Goal: Share content: Share content

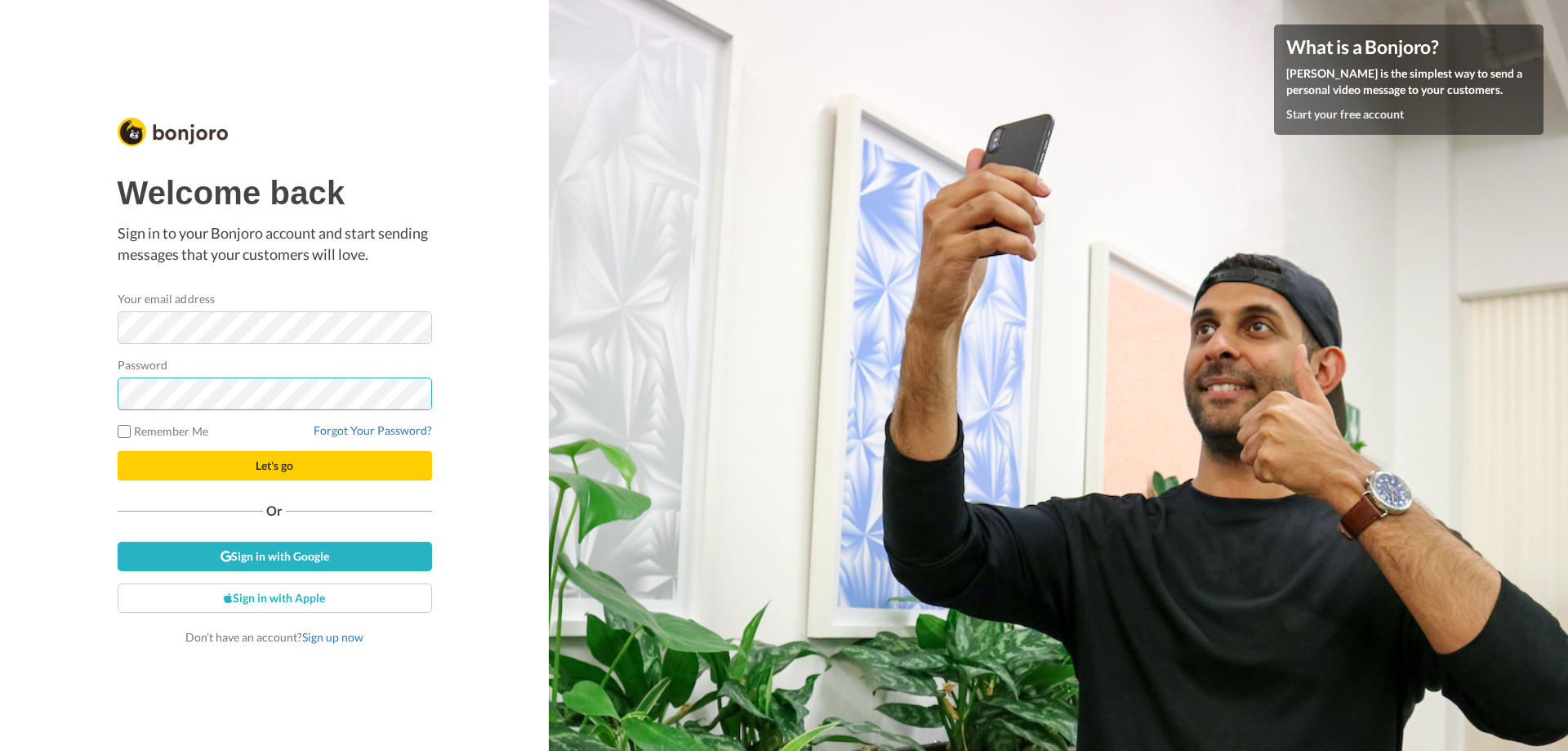
click at [118, 451] on button "Let's go" at bounding box center [274, 466] width 314 height 29
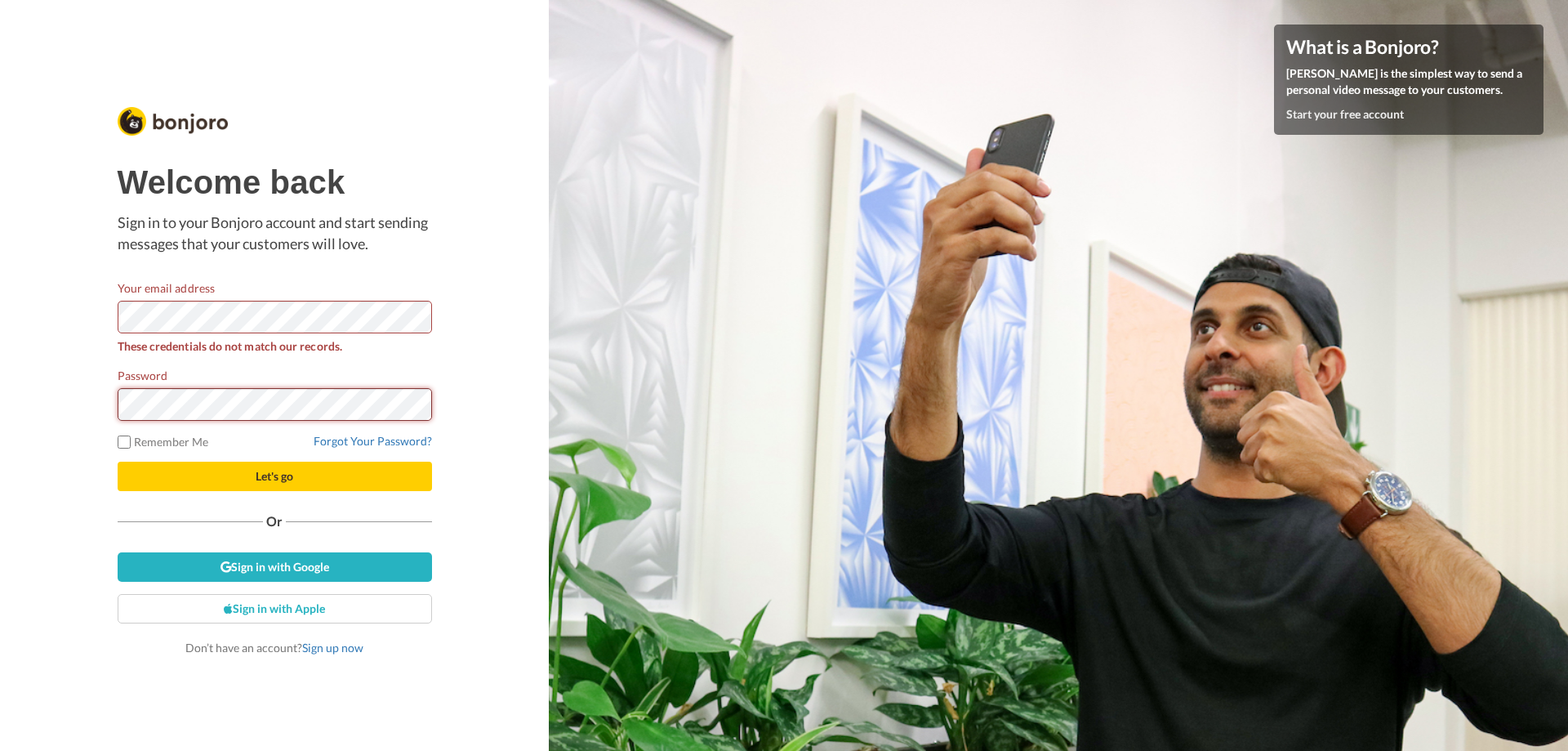
click at [118, 461] on button "Let's go" at bounding box center [274, 476] width 314 height 29
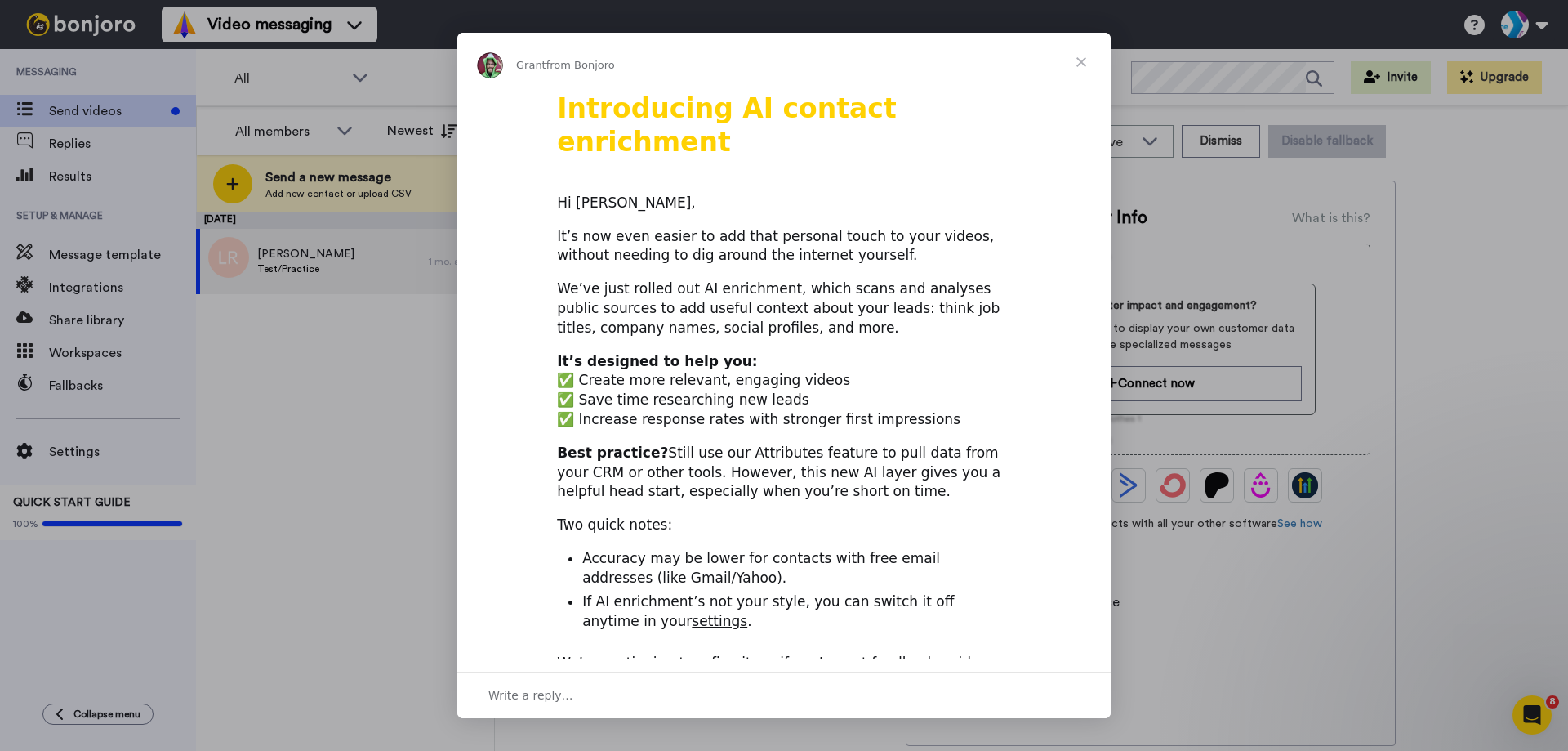
click at [1069, 60] on span "Close" at bounding box center [1081, 62] width 59 height 59
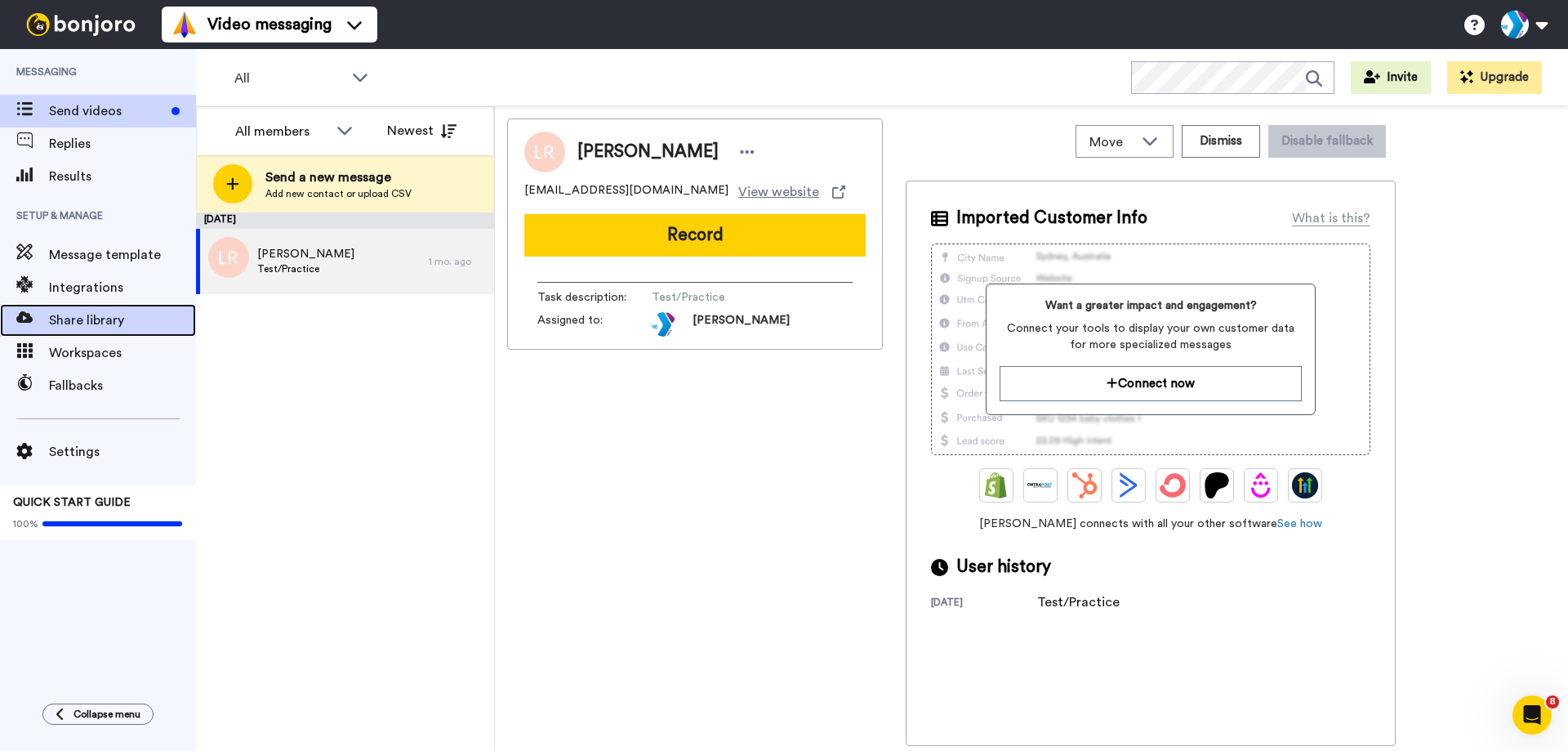
click at [95, 320] on span "Share library" at bounding box center [123, 320] width 147 height 20
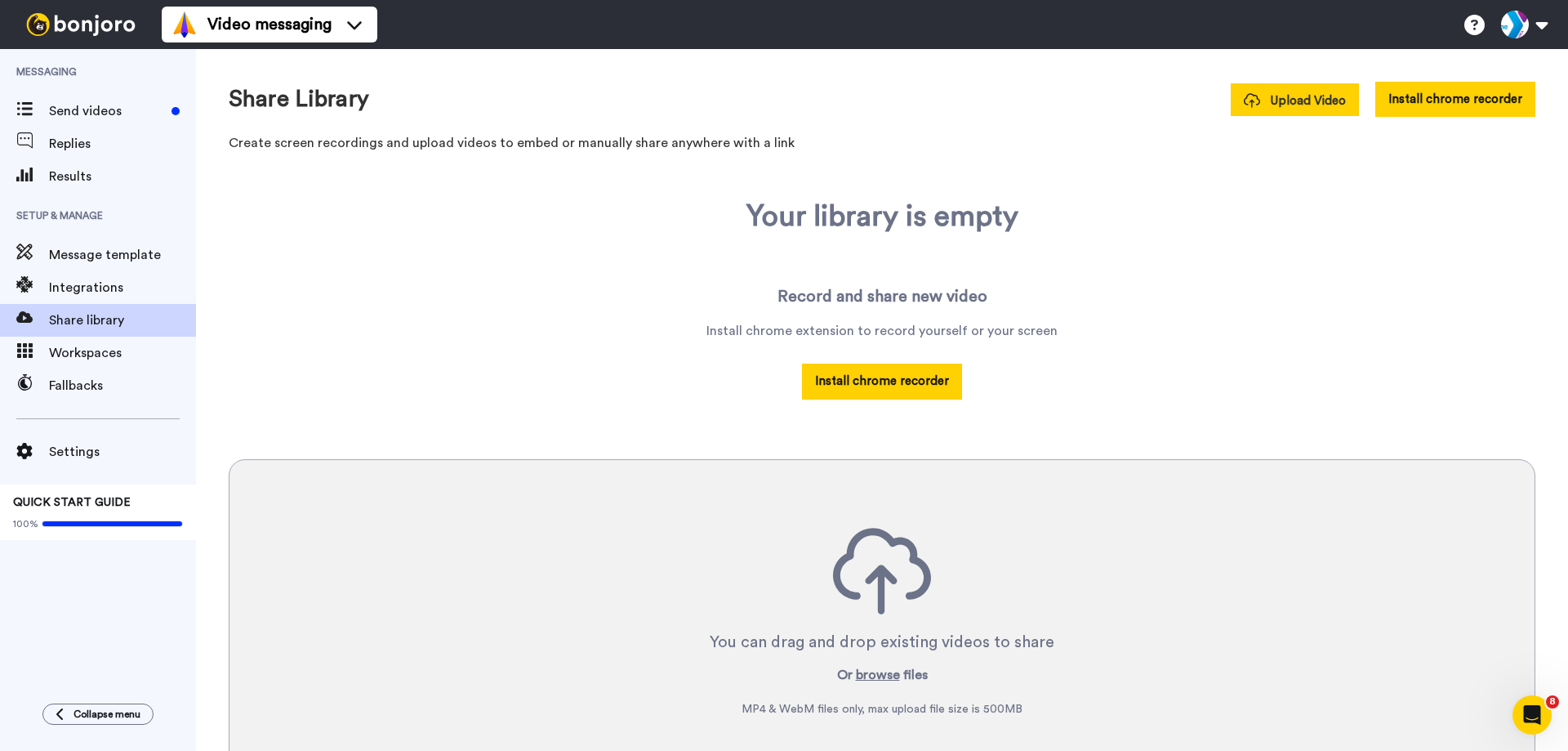
click at [1297, 105] on span "Upload Video" at bounding box center [1295, 101] width 102 height 18
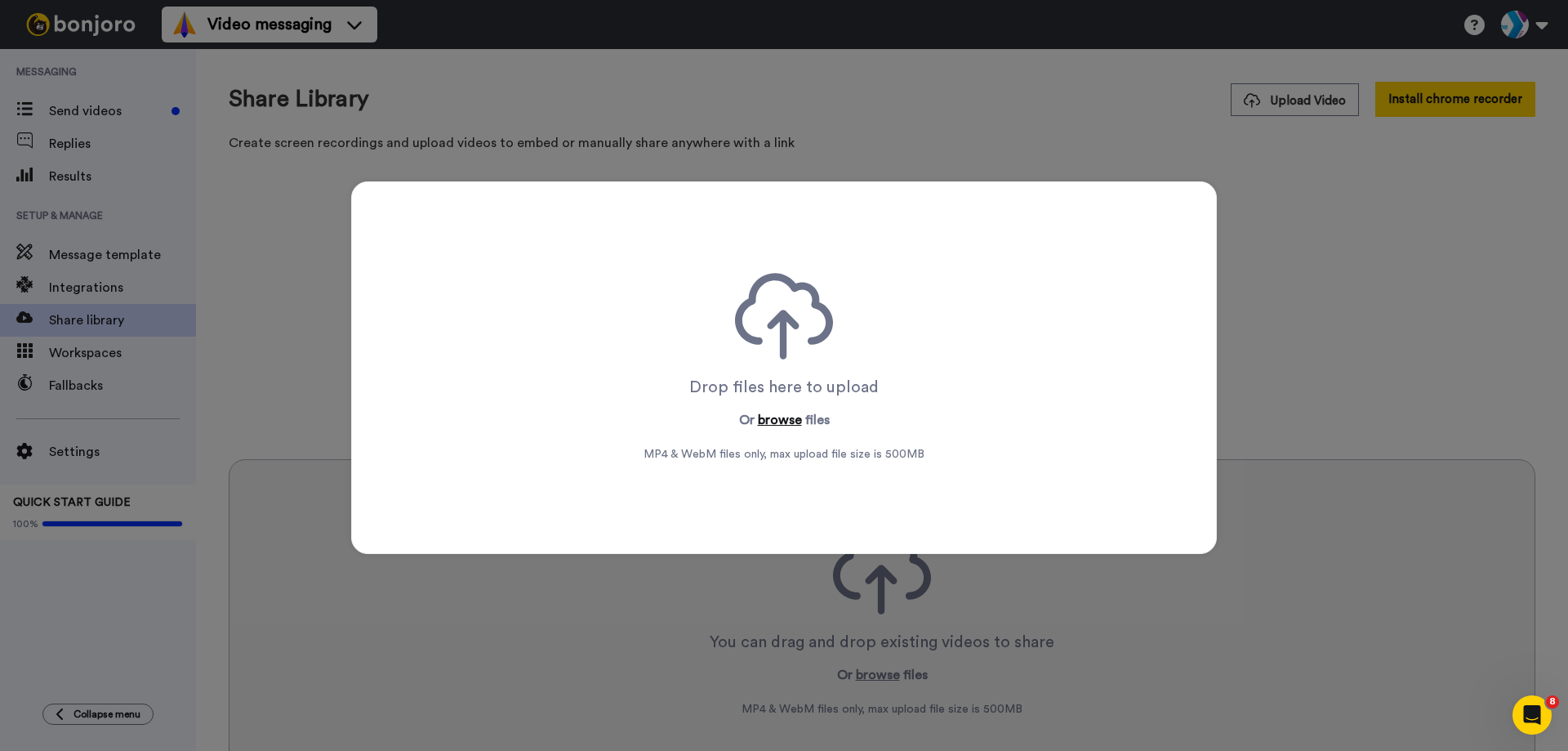
click at [771, 418] on button "browse" at bounding box center [780, 421] width 44 height 20
click at [1012, 141] on div "Drop files here to upload Or browse files MP4 & WebM files only, max upload fil…" at bounding box center [784, 376] width 1568 height 751
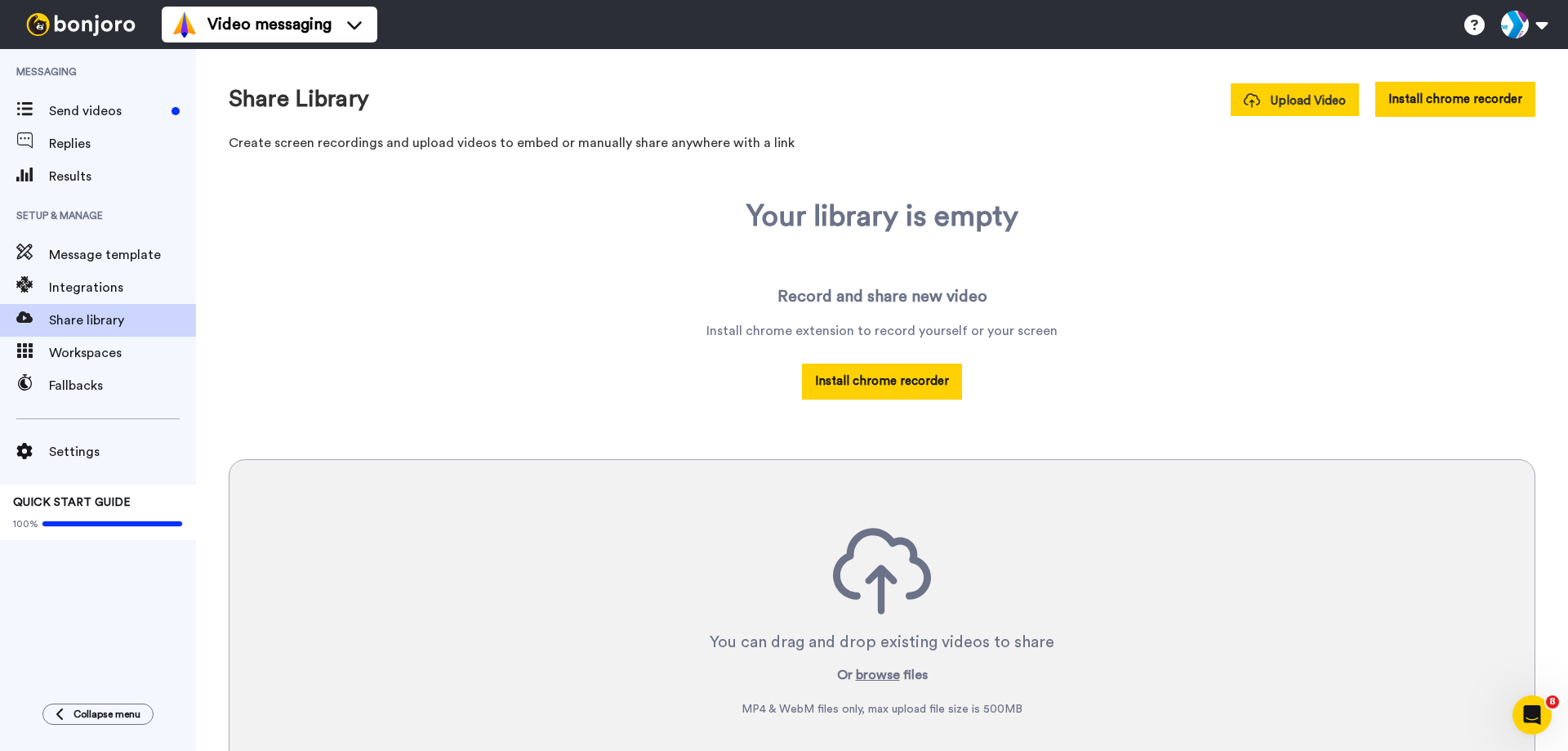
click at [1265, 94] on span "Upload Video" at bounding box center [1295, 101] width 102 height 18
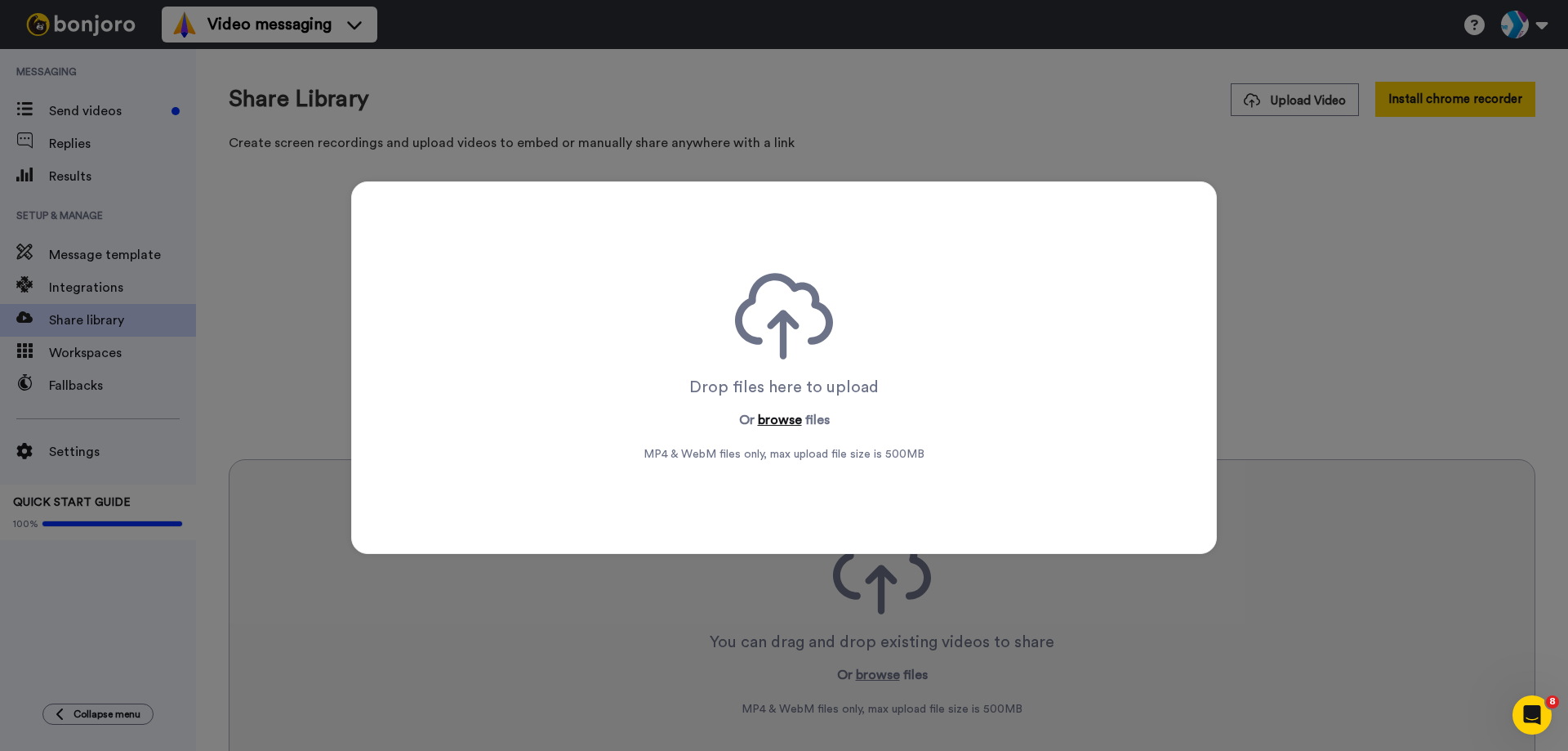
click at [776, 419] on button "browse" at bounding box center [780, 421] width 44 height 20
click at [1055, 88] on div "Drop files here to upload Or browse files MP4 & WebM files only, max upload fil…" at bounding box center [784, 376] width 1568 height 751
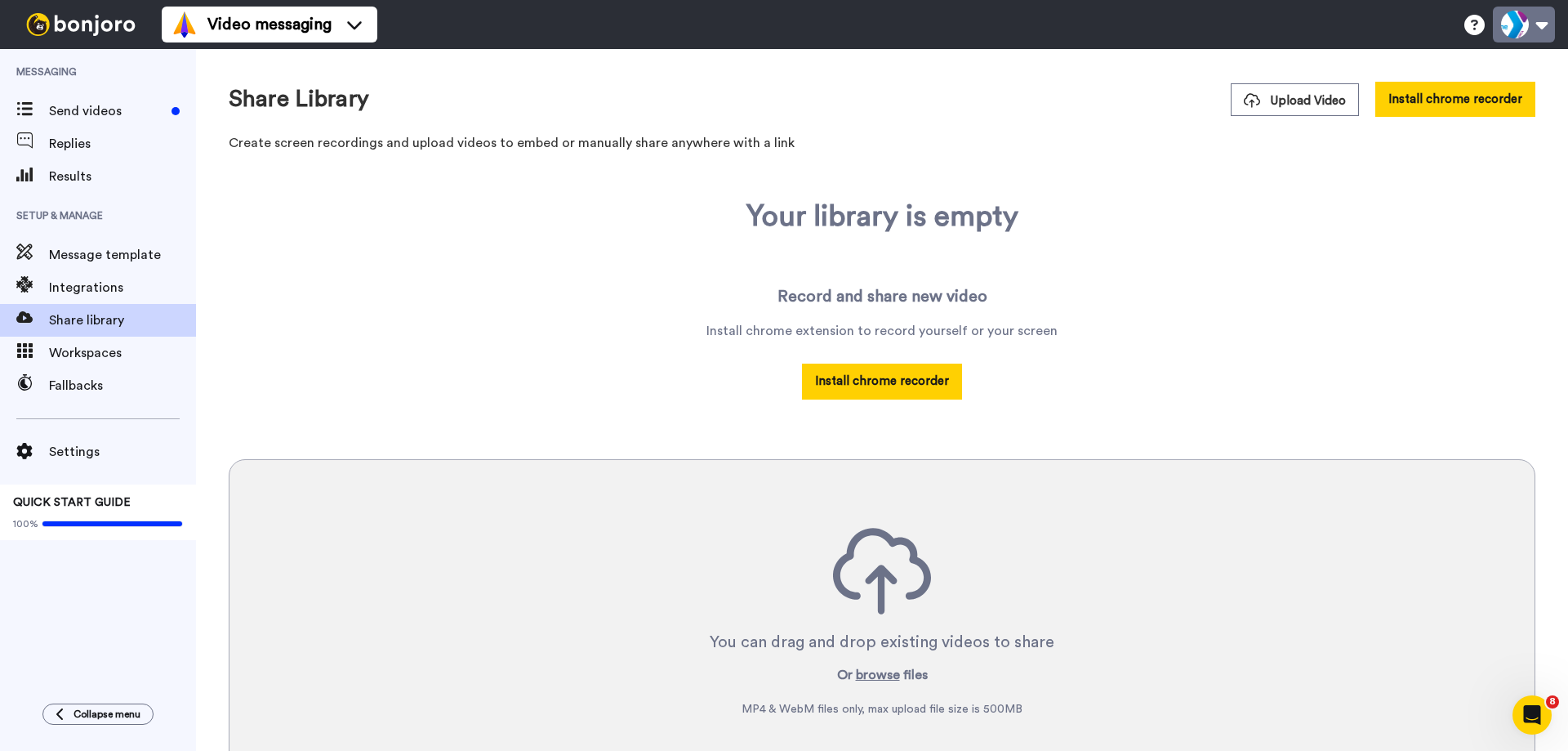
click at [1539, 26] on button at bounding box center [1524, 24] width 62 height 36
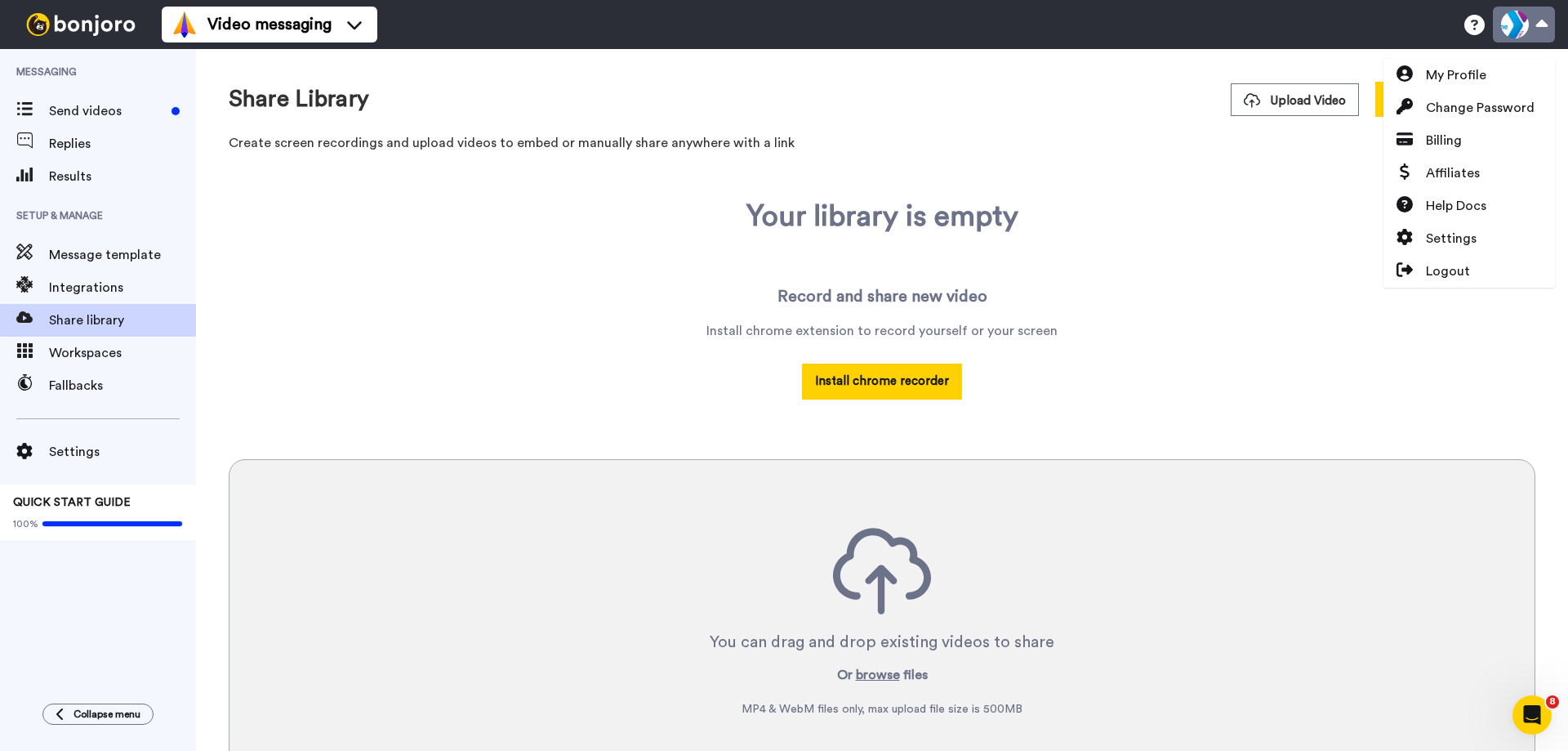
click at [1539, 26] on button at bounding box center [1524, 24] width 62 height 36
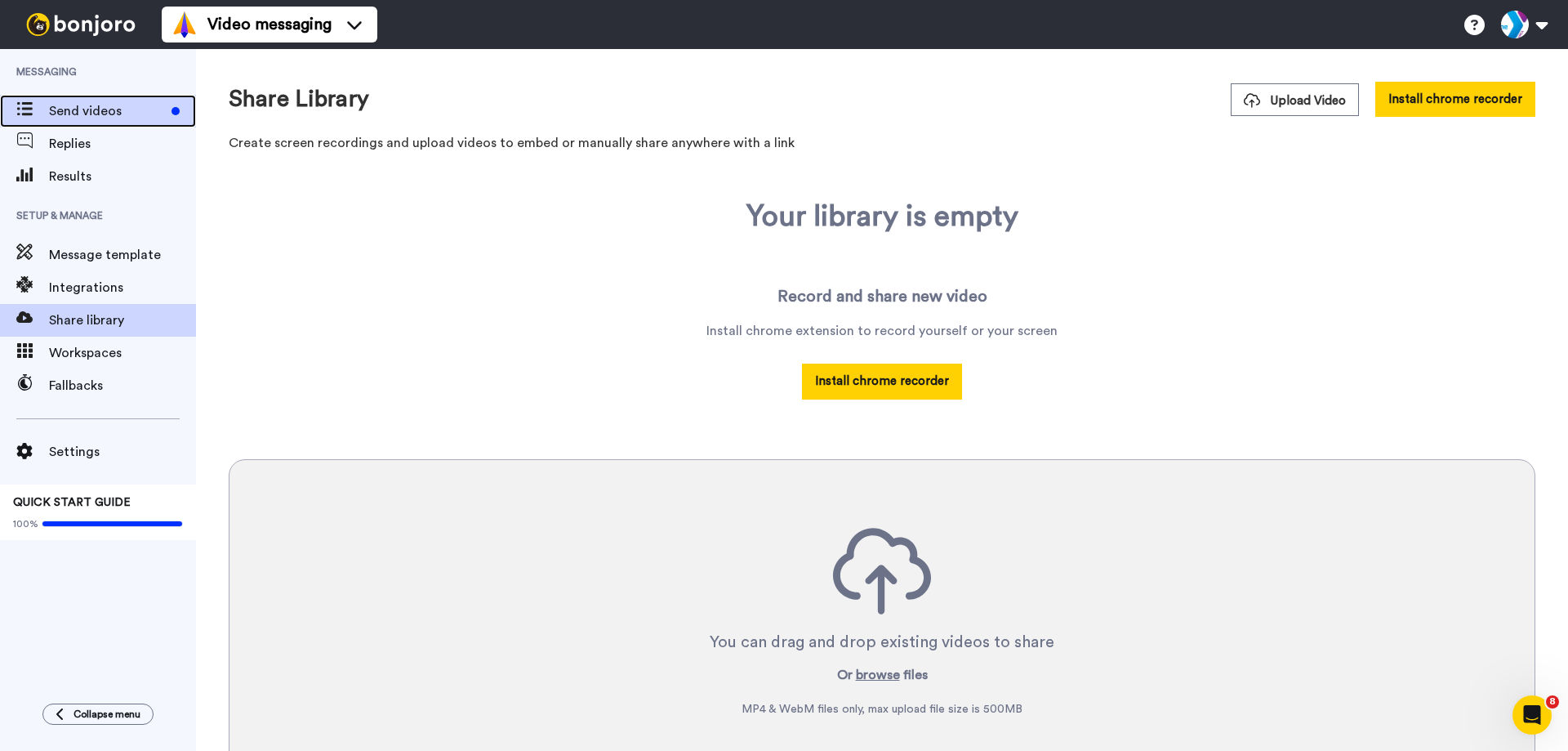
click at [116, 111] on span "Send videos" at bounding box center [107, 111] width 116 height 20
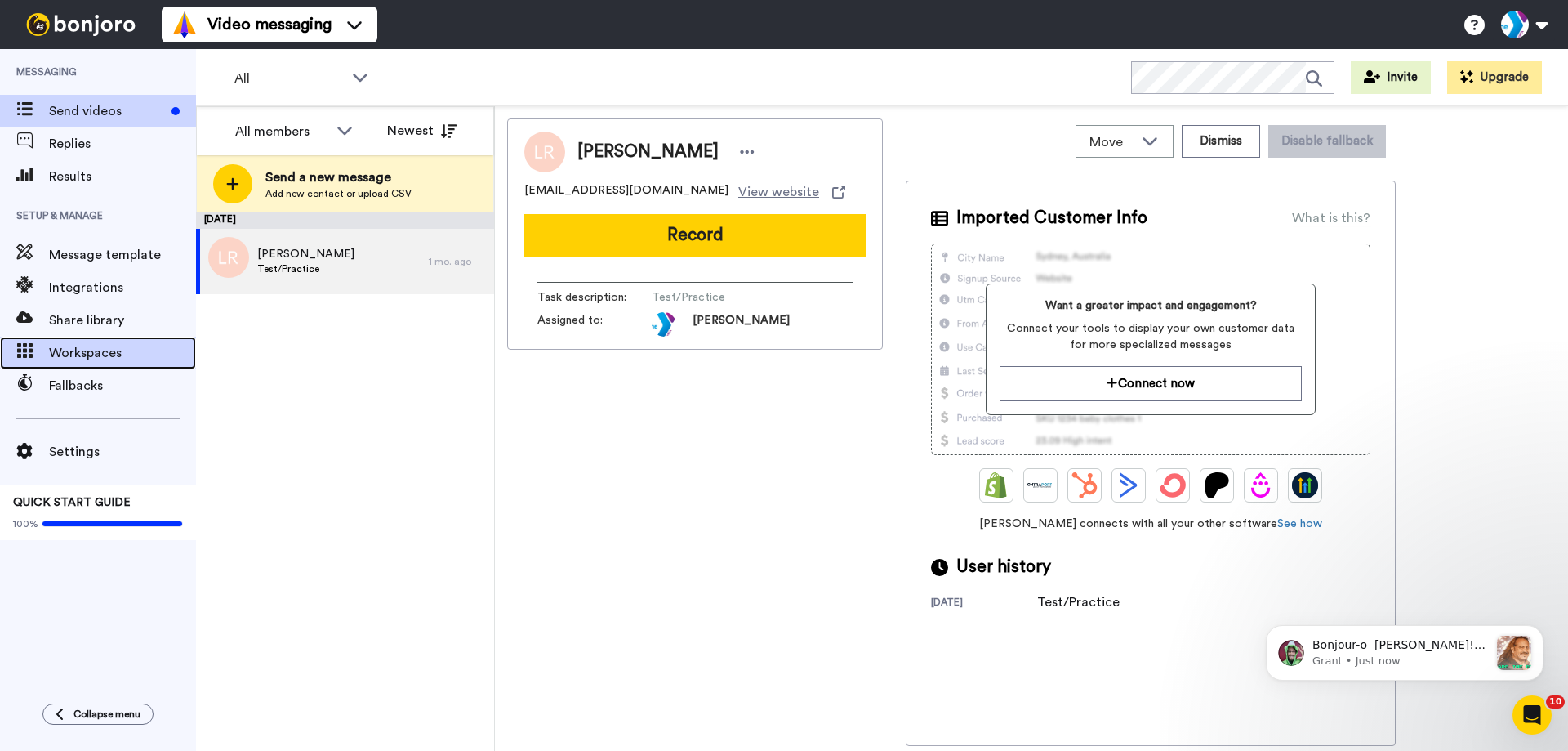
click at [97, 357] on span "Workspaces" at bounding box center [123, 353] width 147 height 20
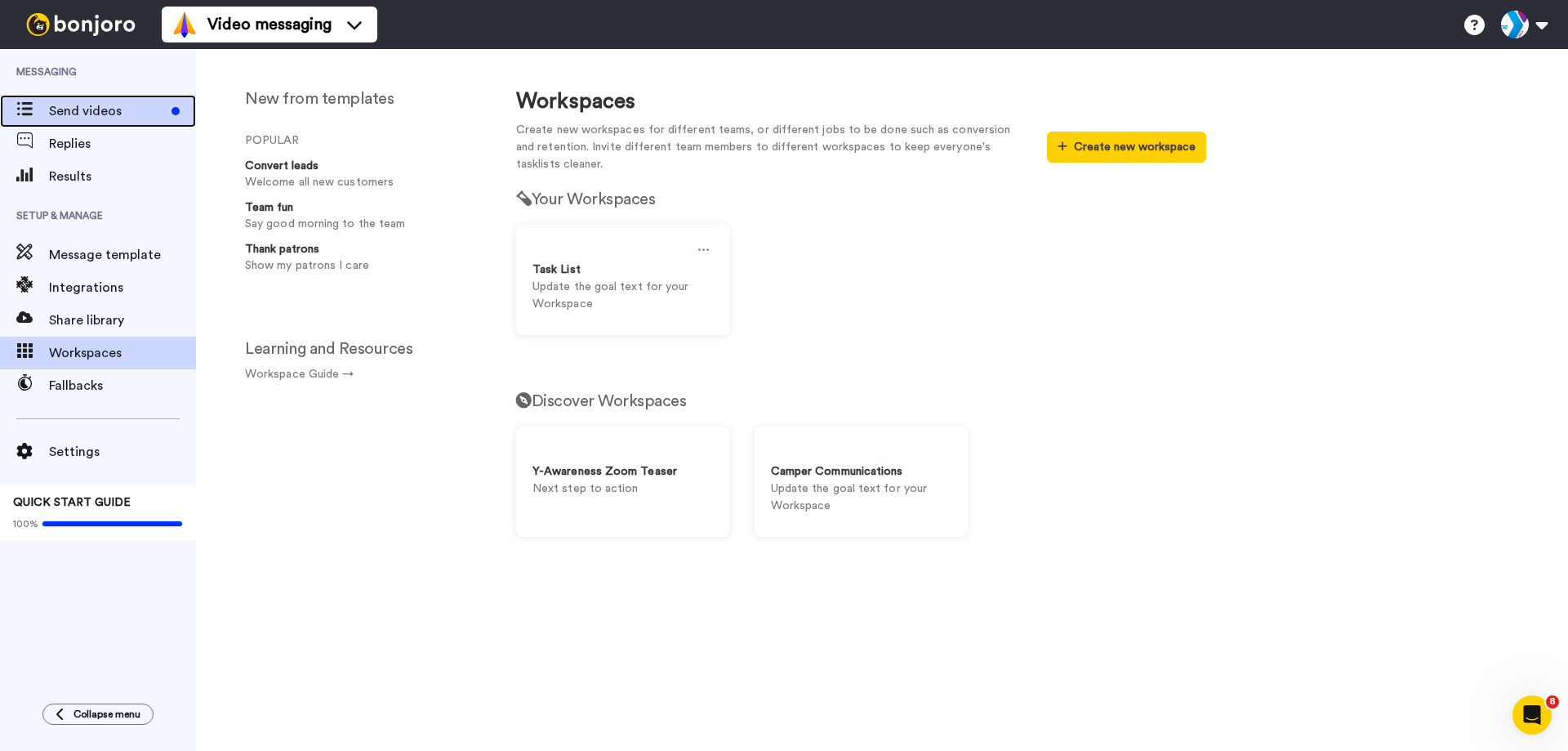
click at [96, 115] on span "Send videos" at bounding box center [107, 111] width 116 height 20
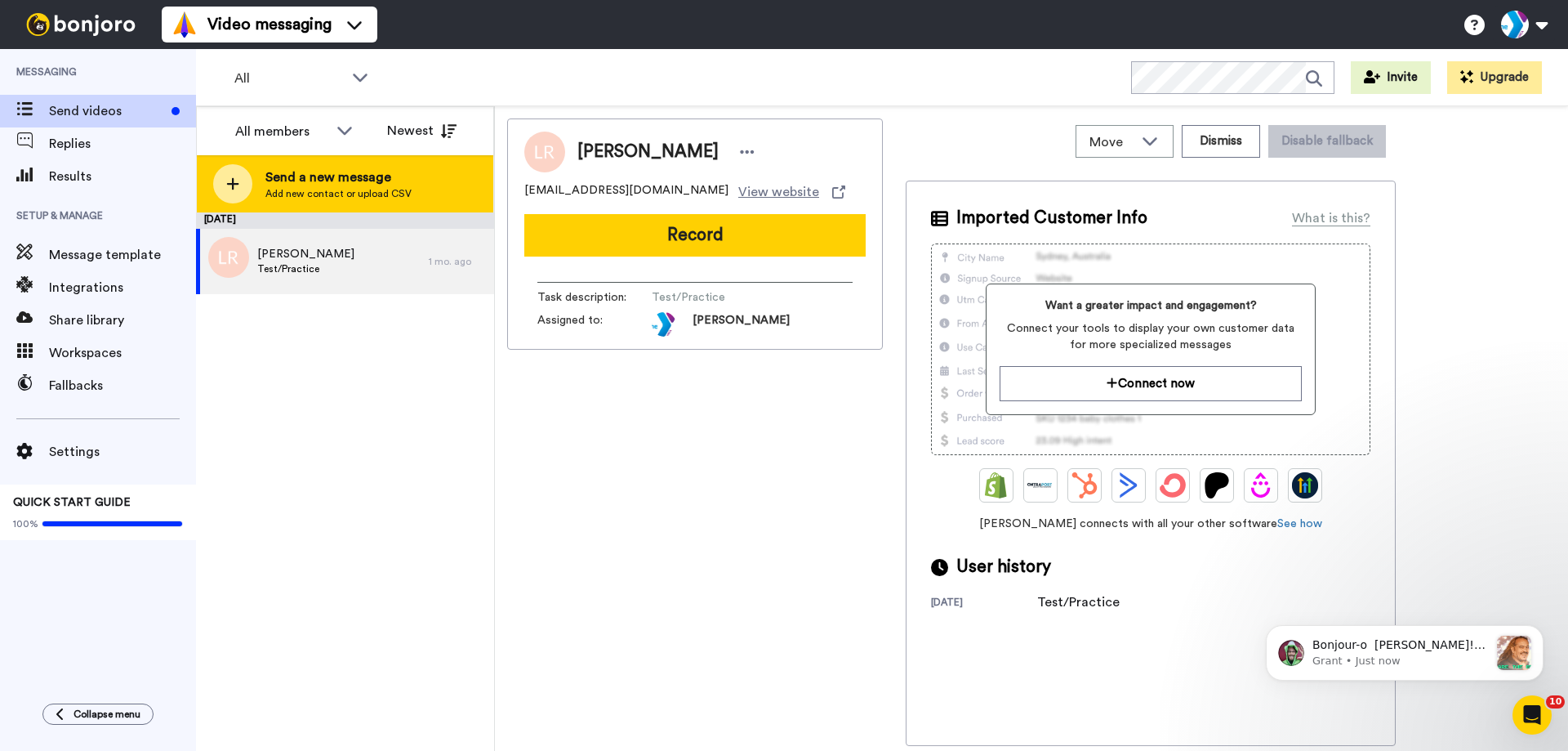
click at [289, 189] on span "Add new contact or upload CSV" at bounding box center [338, 194] width 146 height 13
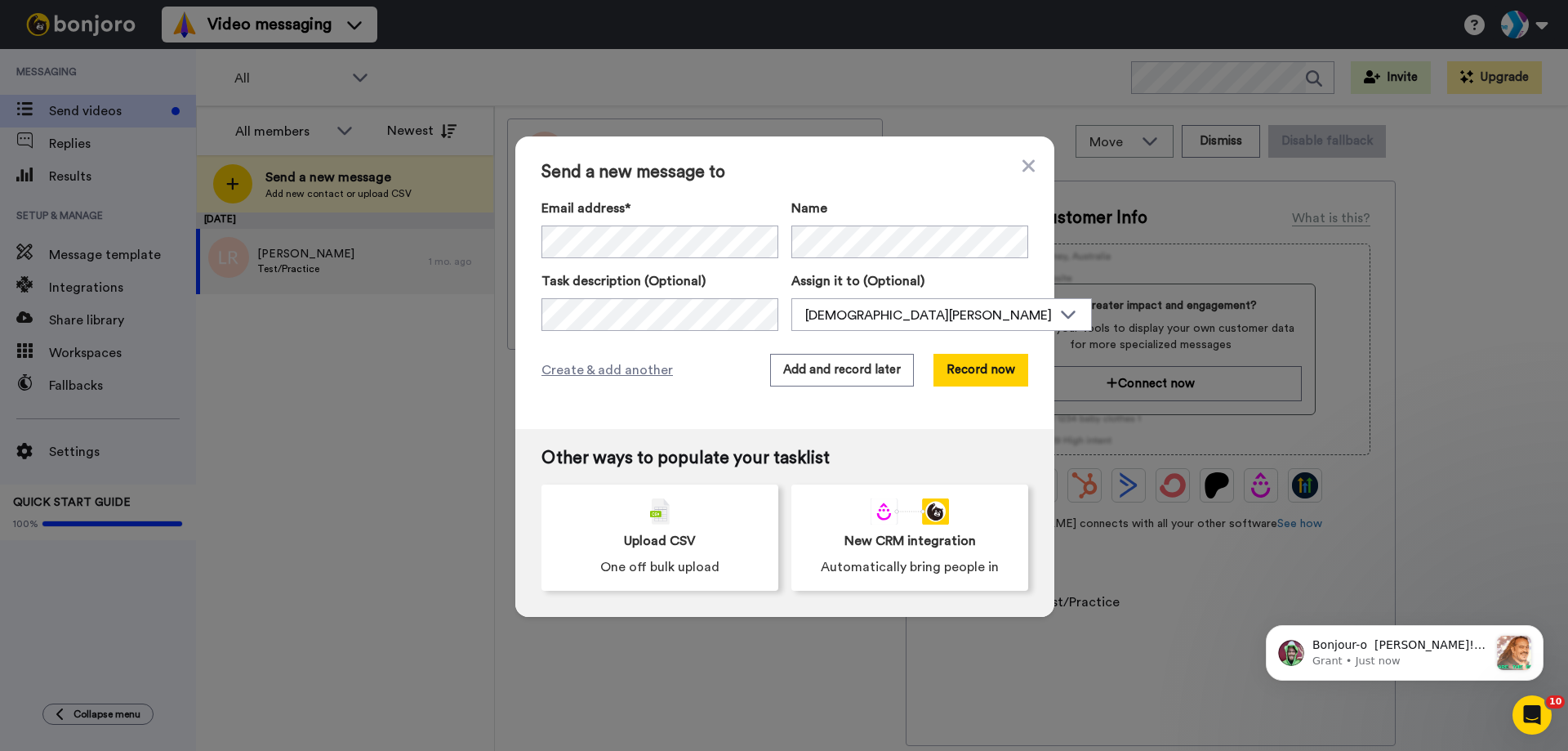
click at [676, 179] on span "Send a new message to" at bounding box center [785, 173] width 487 height 20
click at [886, 311] on div "[DEMOGRAPHIC_DATA][PERSON_NAME]" at bounding box center [929, 315] width 247 height 20
click at [886, 311] on div "Kristen Aquino" at bounding box center [929, 315] width 247 height 20
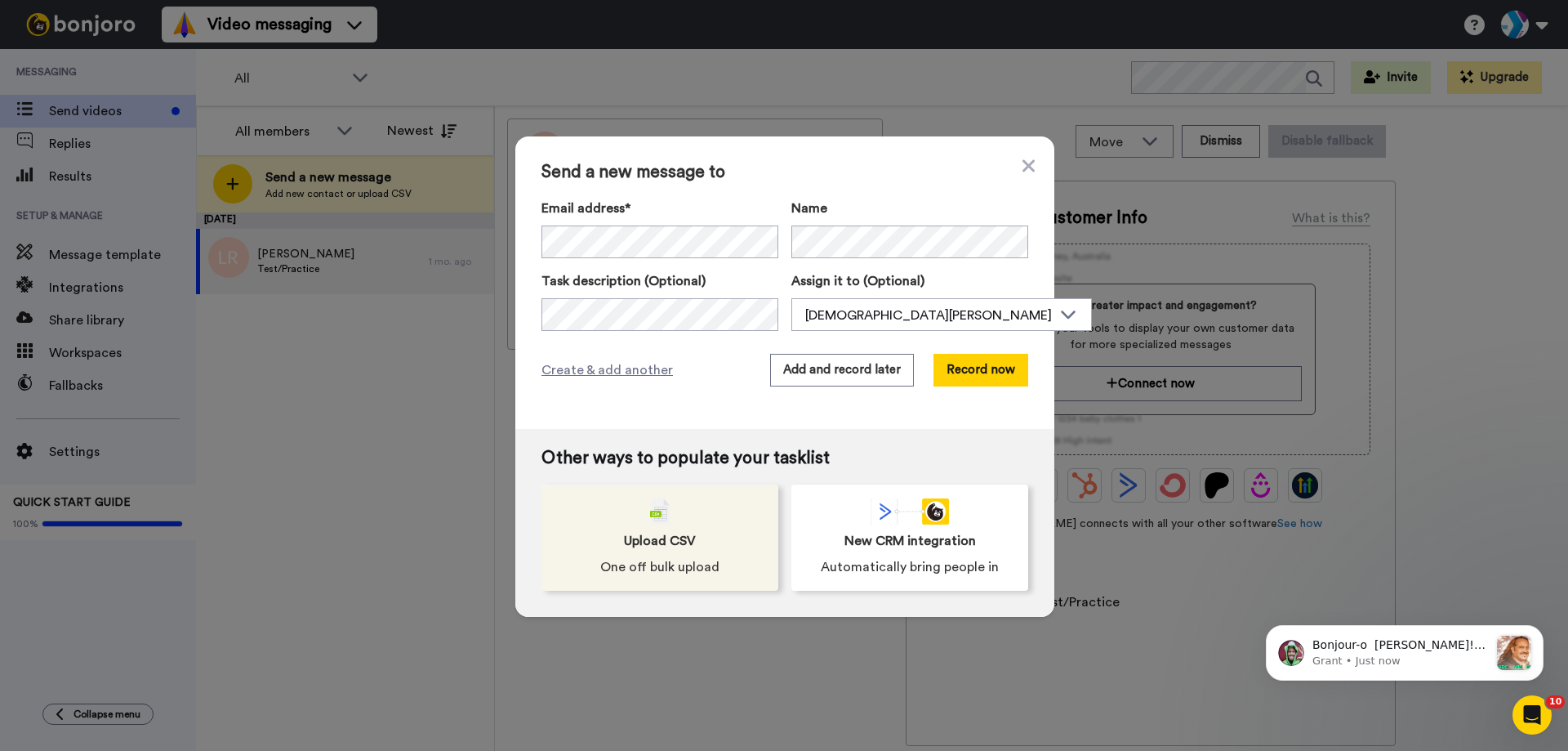
click at [654, 543] on span "Upload CSV" at bounding box center [660, 542] width 72 height 20
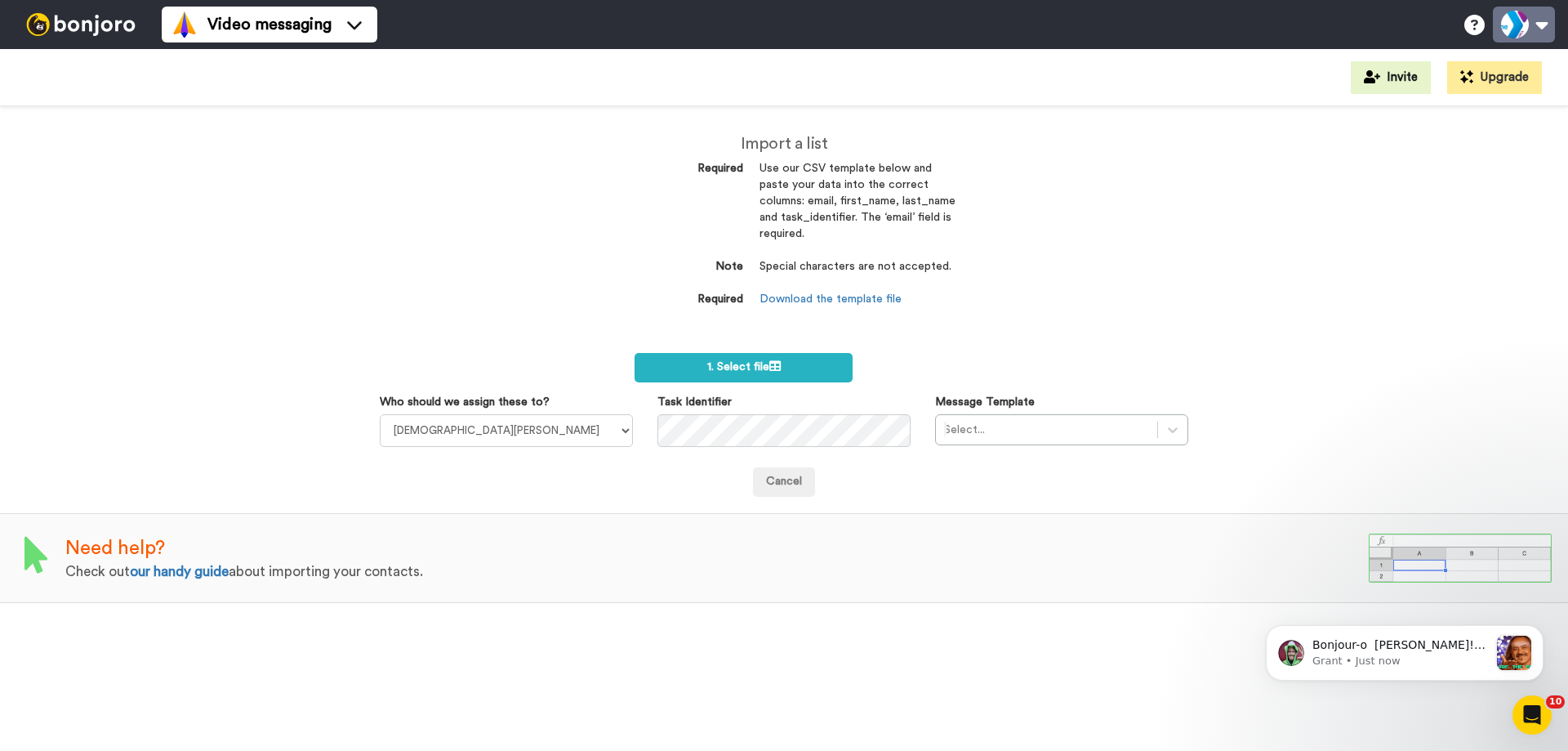
click at [1511, 13] on button at bounding box center [1524, 24] width 62 height 36
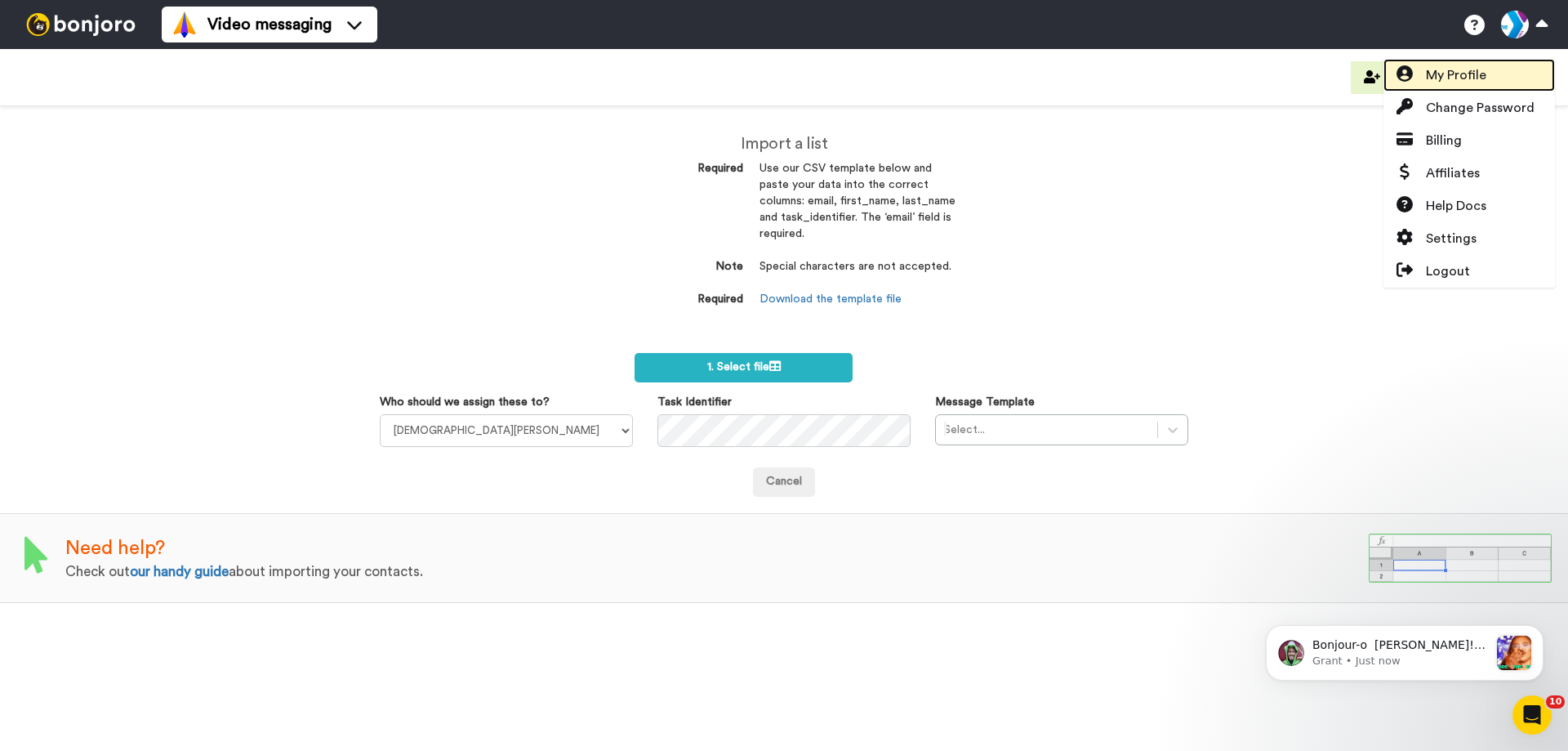
click at [1481, 71] on span "My Profile" at bounding box center [1456, 75] width 60 height 20
click at [1480, 77] on span "My Profile" at bounding box center [1456, 75] width 60 height 20
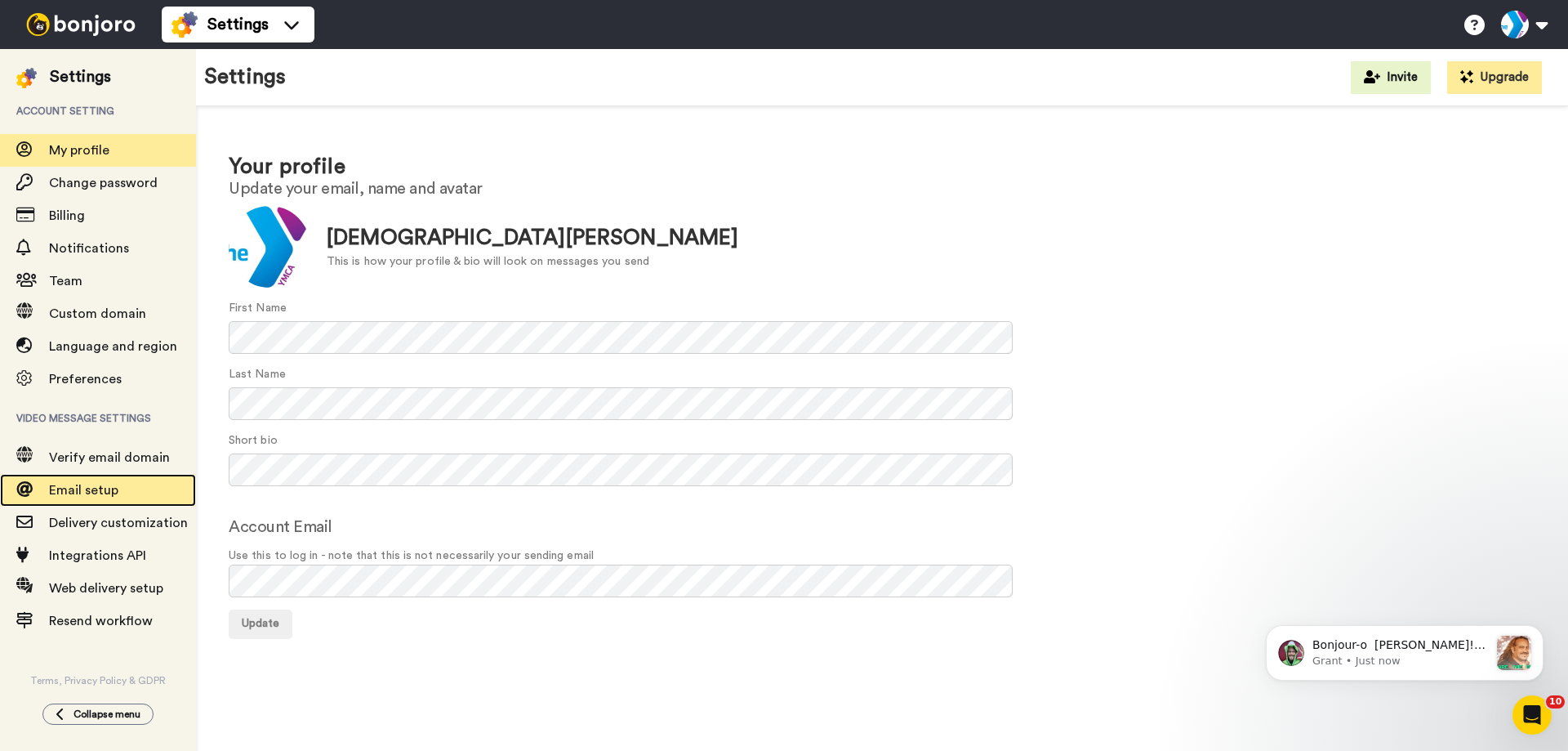
click at [108, 486] on span "Email setup" at bounding box center [83, 491] width 69 height 13
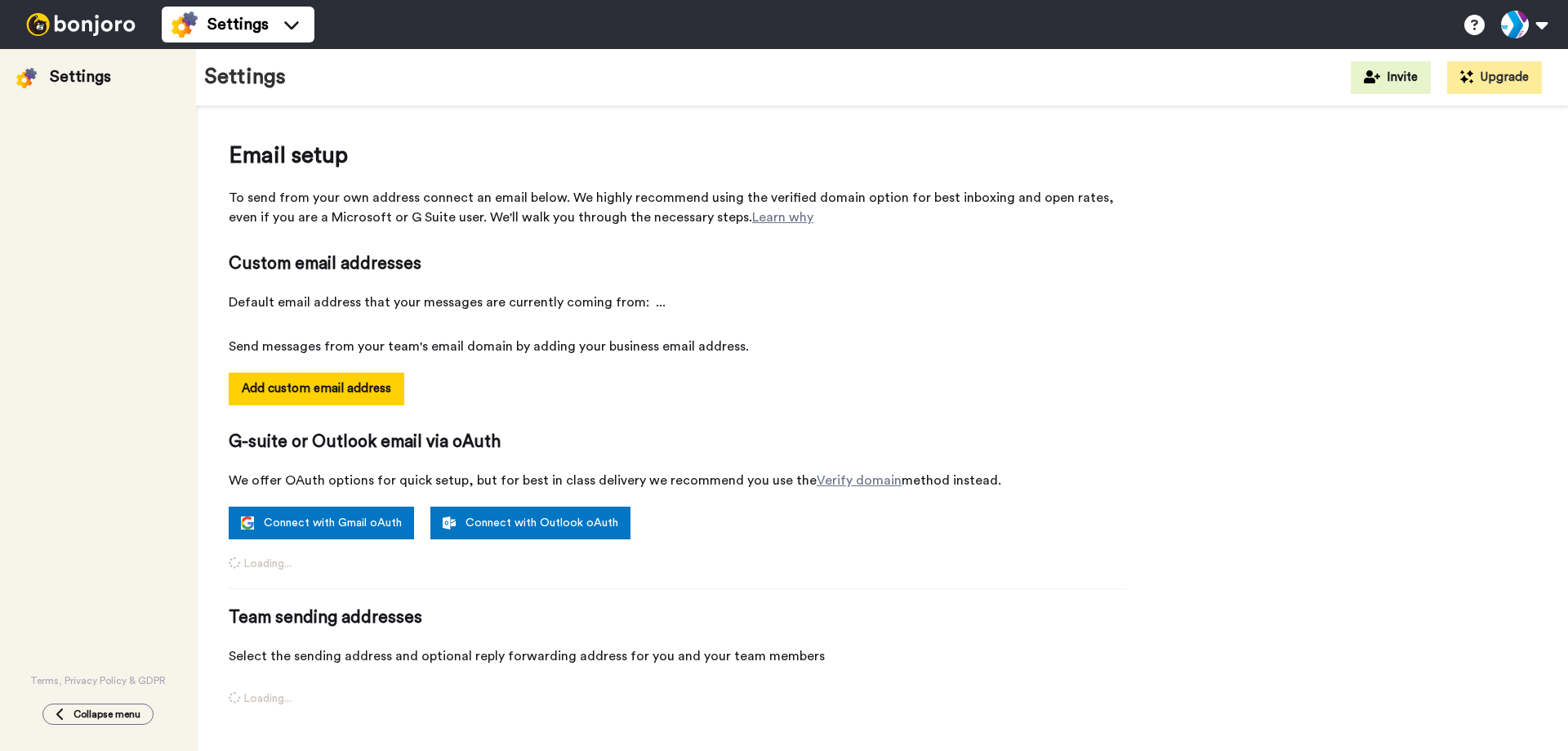
select select "162111"
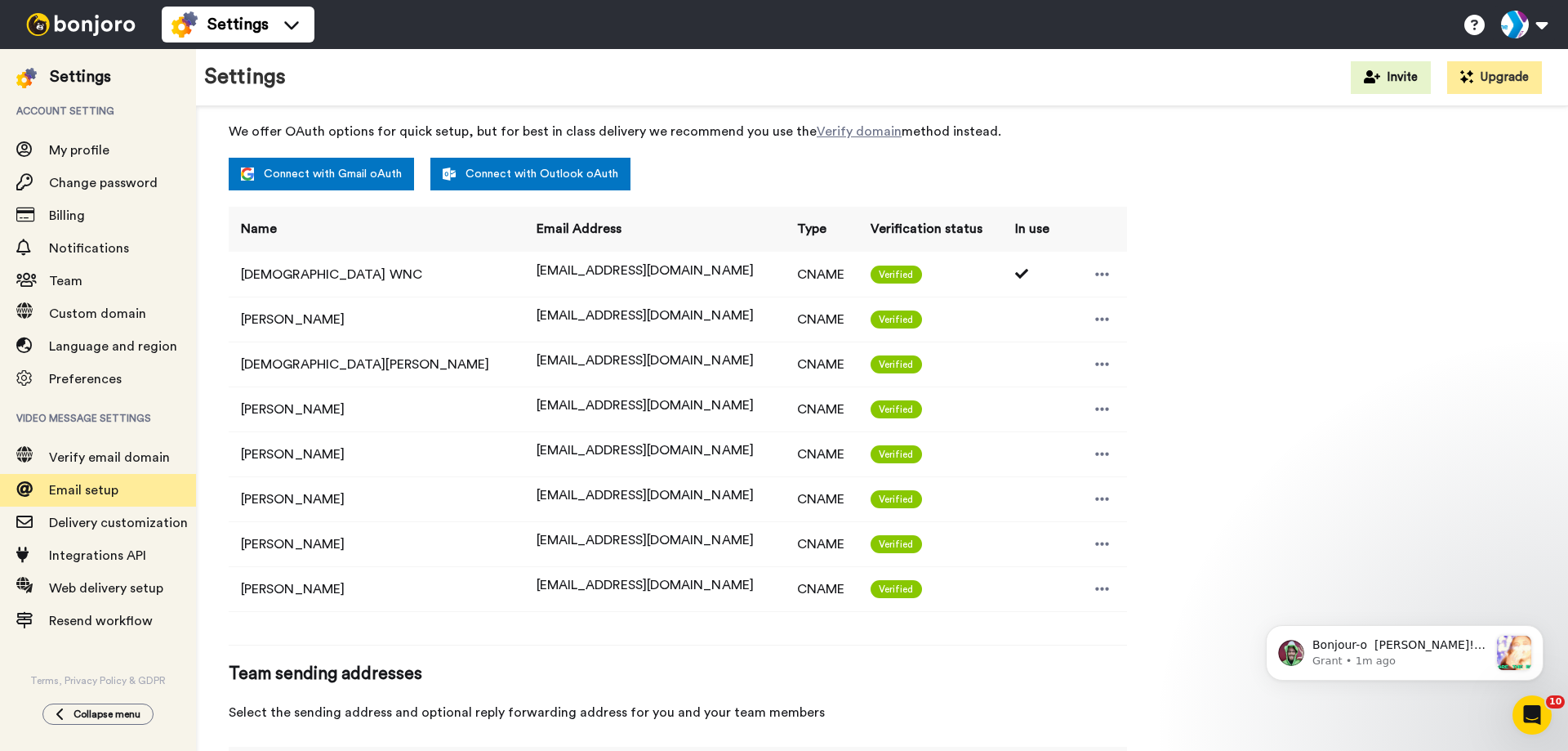
scroll to position [474, 0]
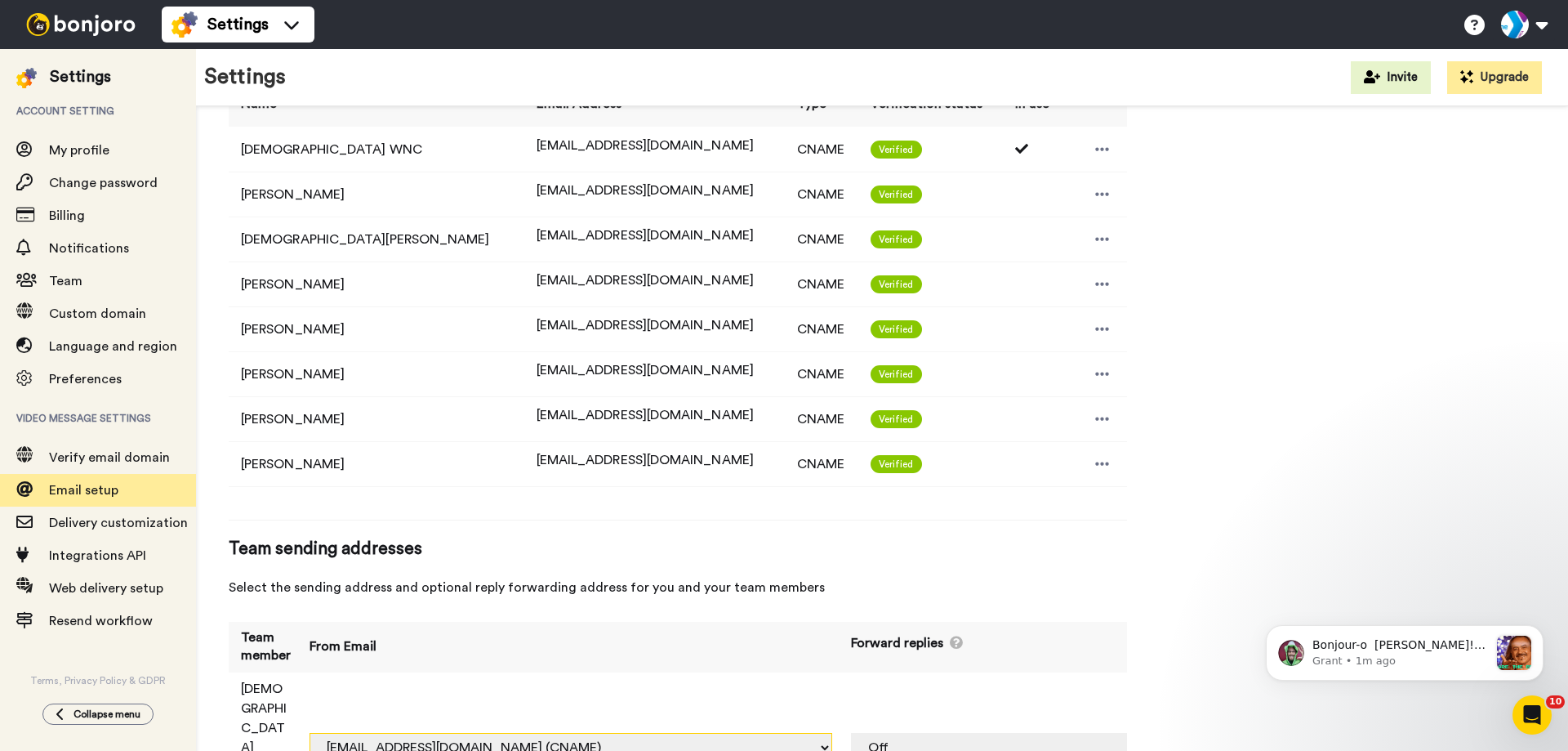
click at [750, 733] on select "[PERSON_NAME][EMAIL_ADDRESS][PERSON_NAME][DOMAIN_NAME] (Default) [EMAIL_ADDRESS…" at bounding box center [570, 748] width 523 height 29
click at [1265, 356] on div "Email setup To send from your own address connect an email below. We highly rec…" at bounding box center [882, 252] width 1307 height 1175
click at [107, 520] on span "Delivery customization" at bounding box center [118, 523] width 139 height 13
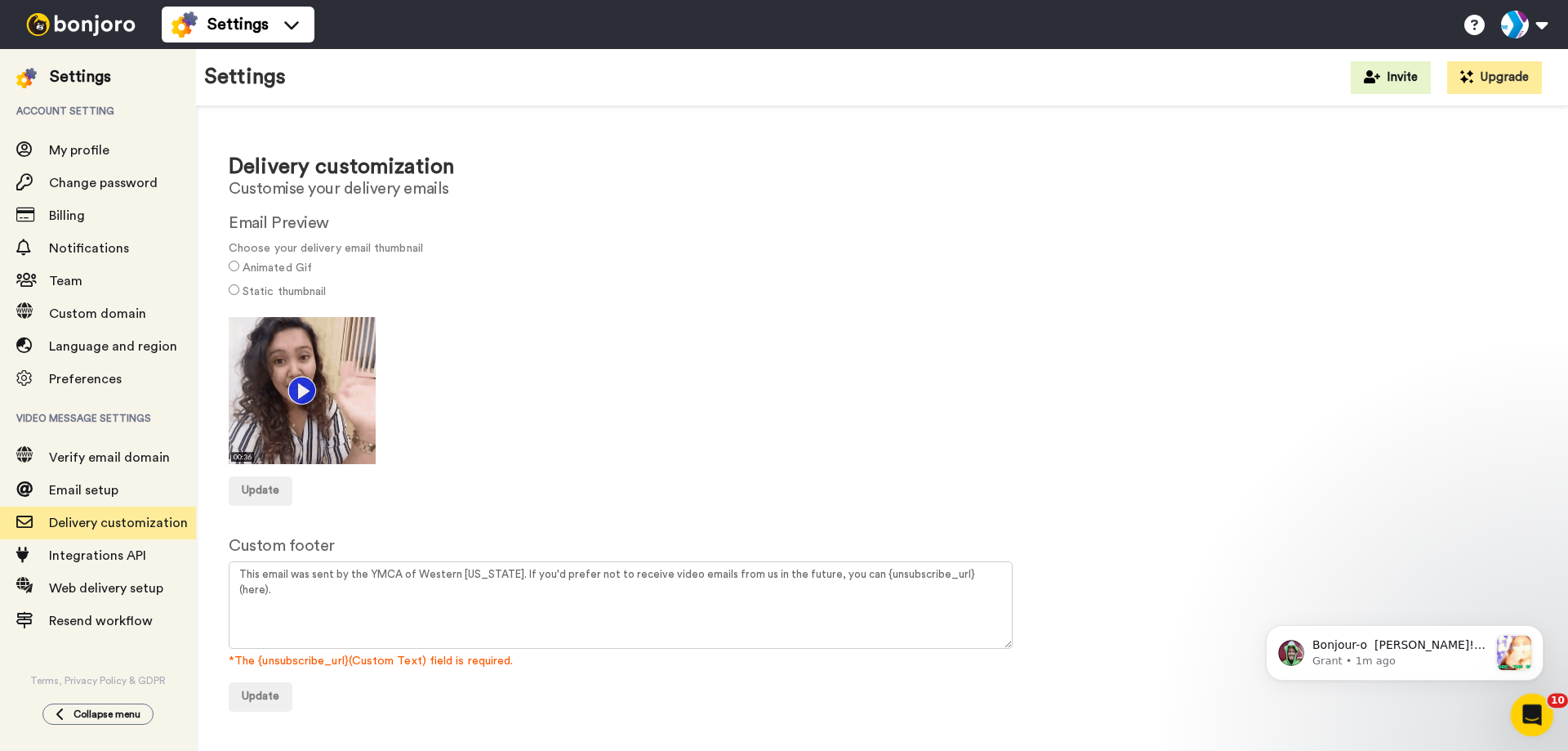
click at [1523, 713] on icon "Open Intercom Messenger" at bounding box center [1530, 713] width 27 height 27
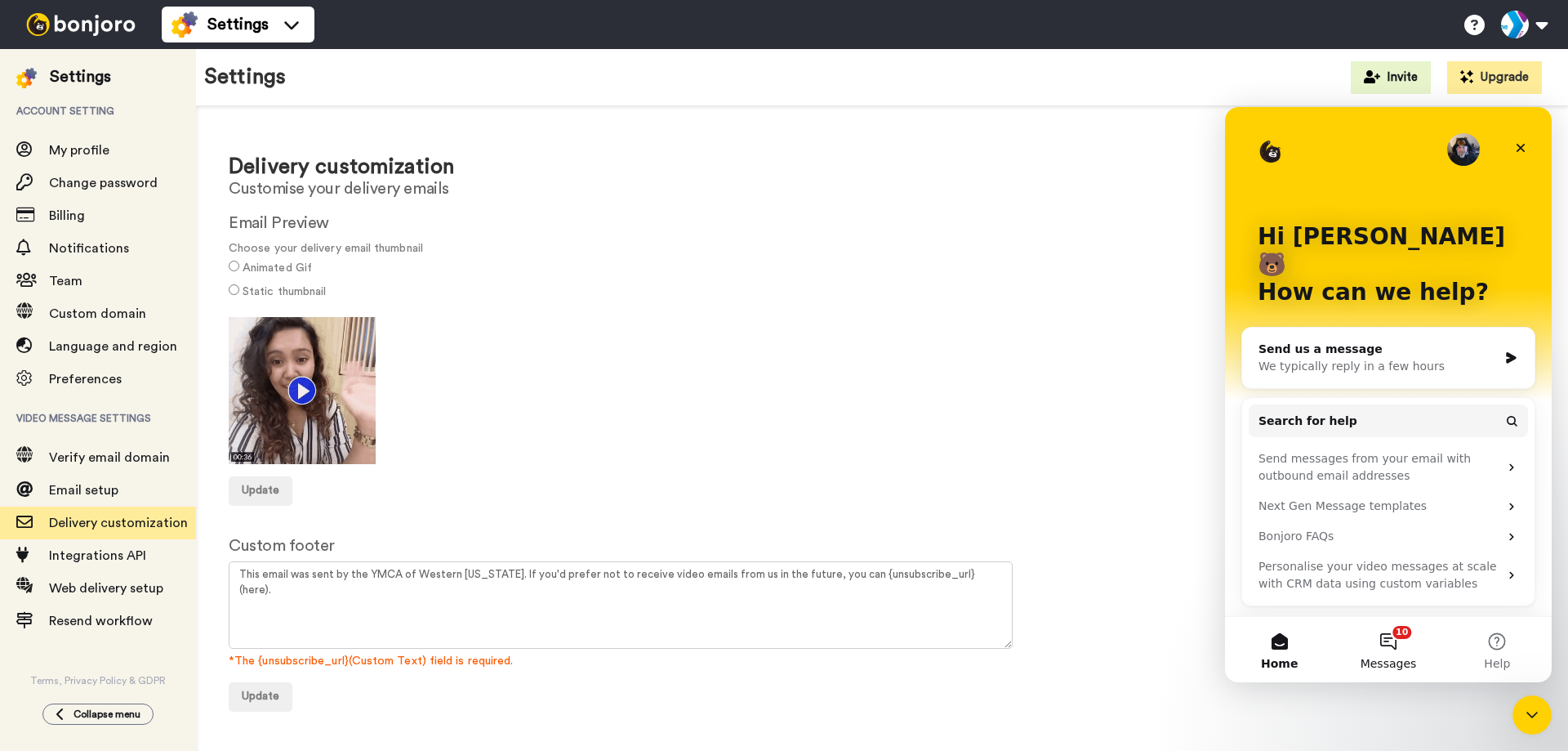
click at [1390, 643] on button "10 Messages" at bounding box center [1388, 649] width 108 height 65
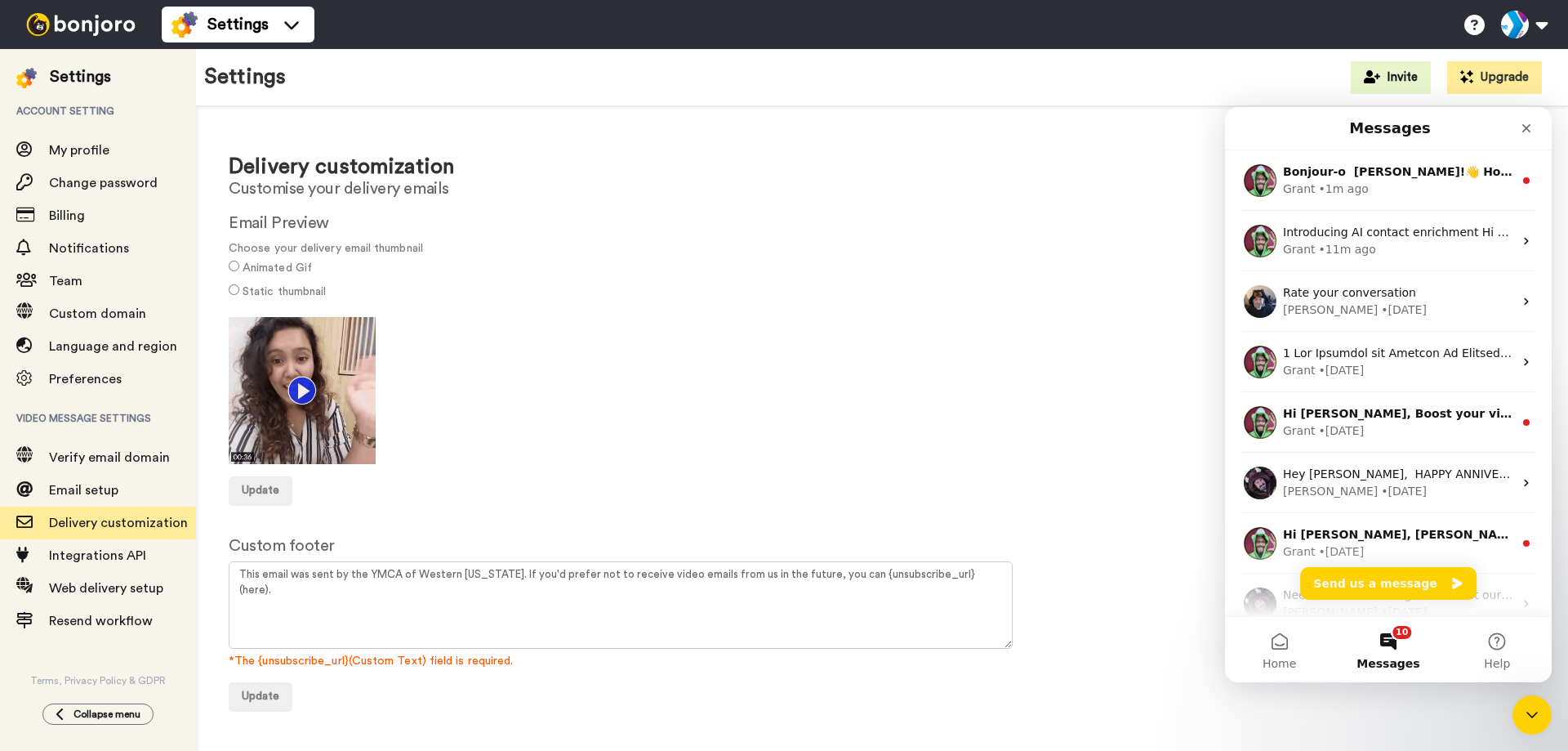
click at [1102, 320] on div at bounding box center [882, 391] width 1307 height 147
click at [1528, 715] on icon "Close Intercom Messenger" at bounding box center [1530, 713] width 12 height 7
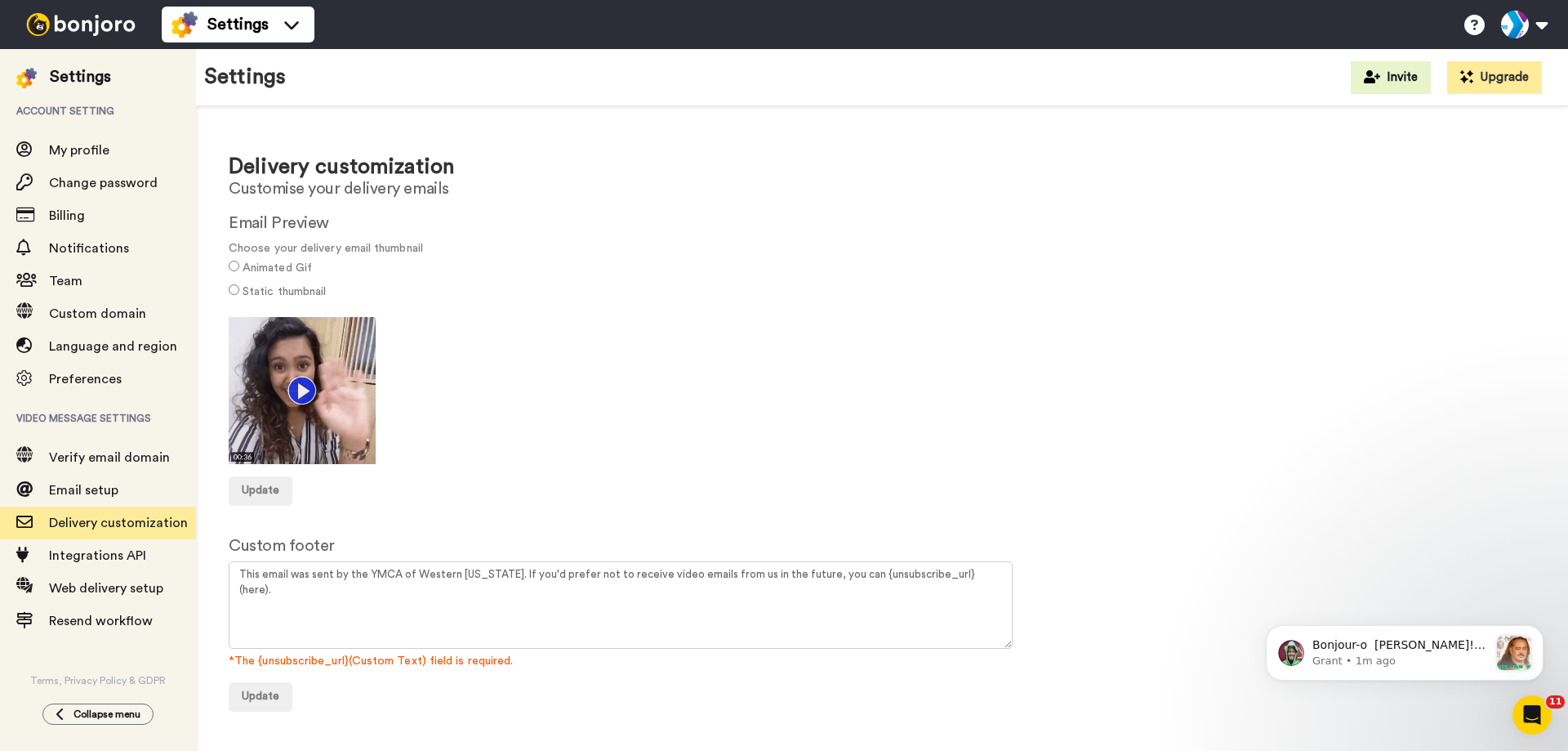
click at [83, 38] on div at bounding box center [81, 24] width 162 height 49
click at [94, 19] on img at bounding box center [81, 24] width 123 height 23
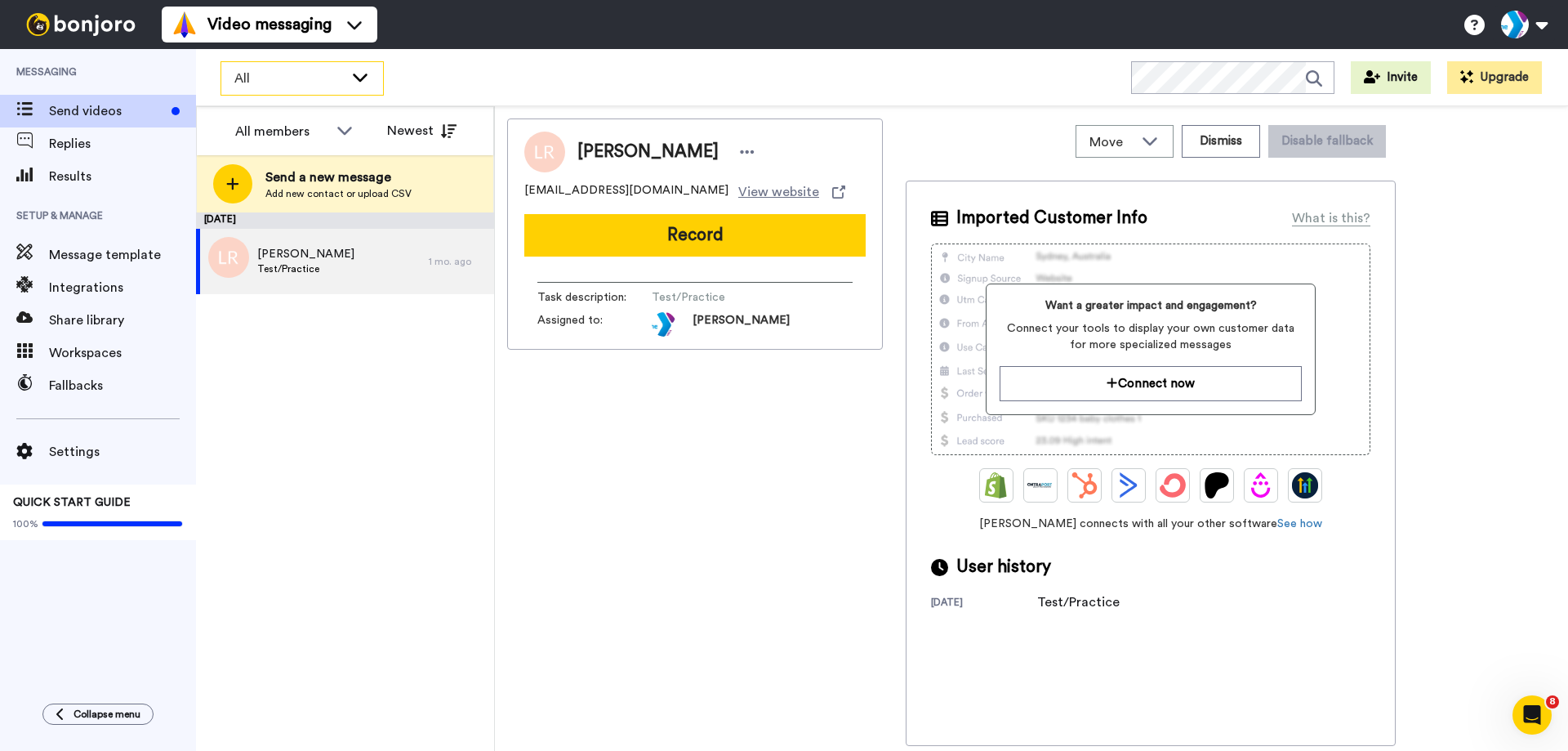
click at [276, 75] on span "All" at bounding box center [289, 78] width 109 height 20
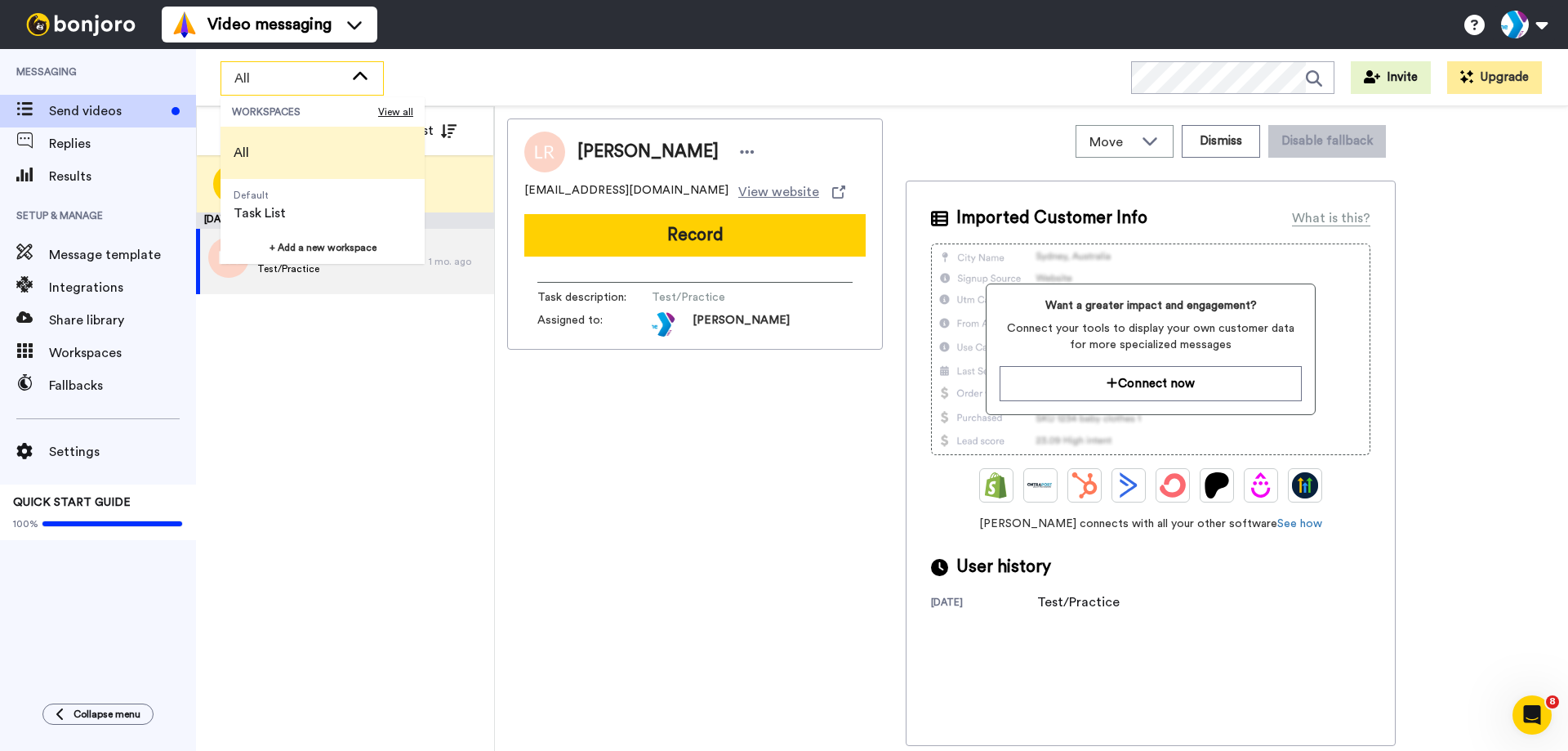
click at [276, 75] on span "All" at bounding box center [289, 78] width 109 height 20
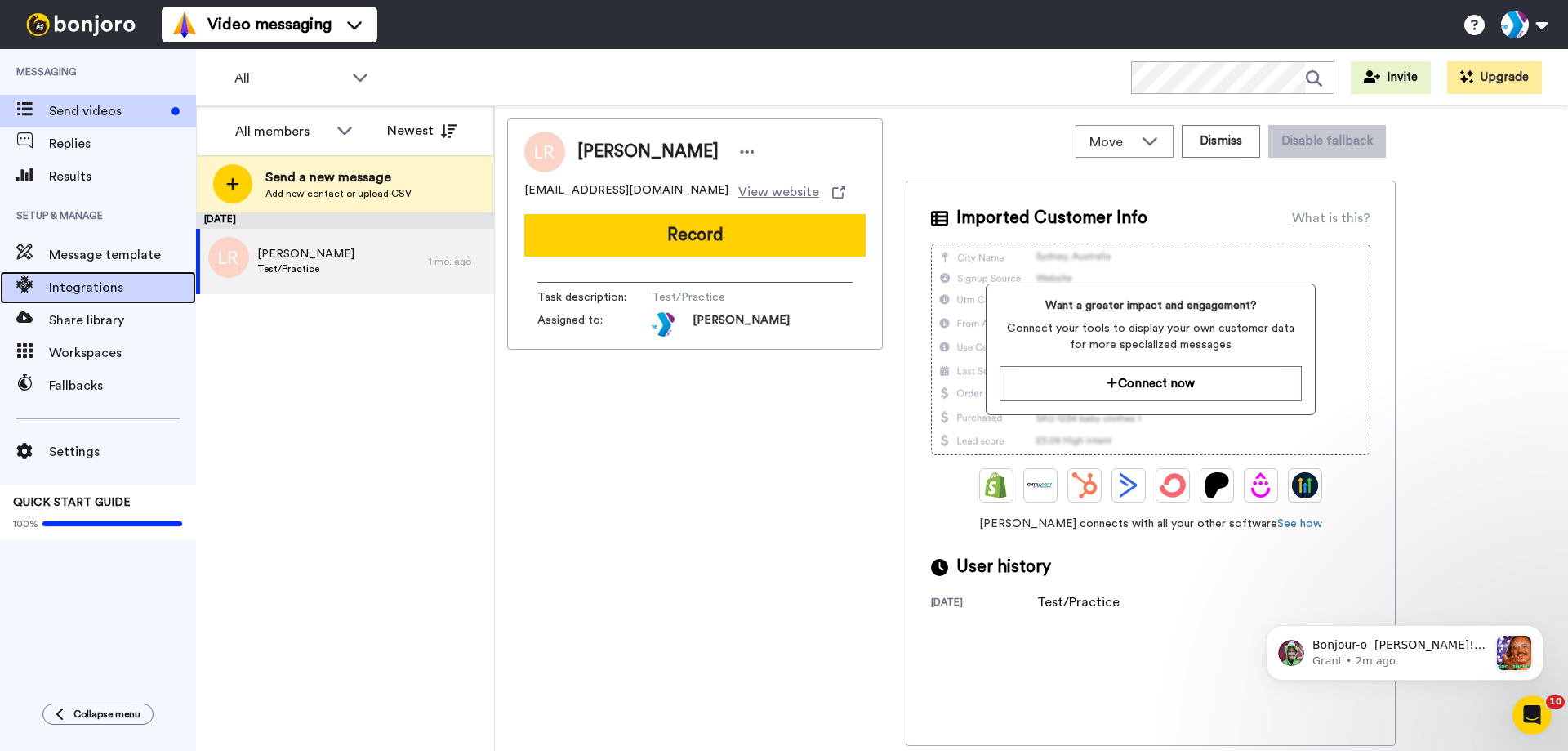
click at [103, 291] on span "Integrations" at bounding box center [123, 288] width 147 height 20
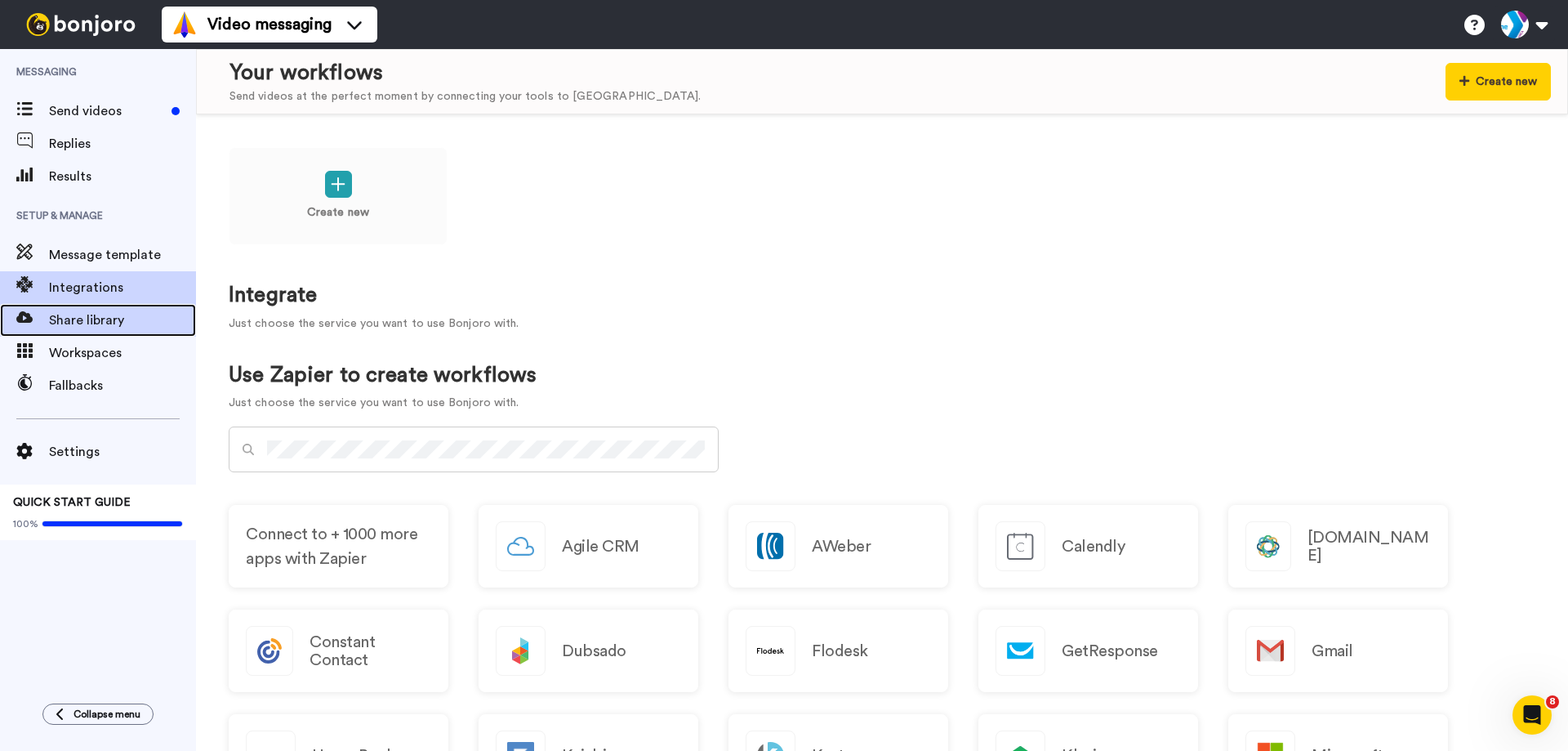
click at [103, 319] on span "Share library" at bounding box center [123, 320] width 147 height 20
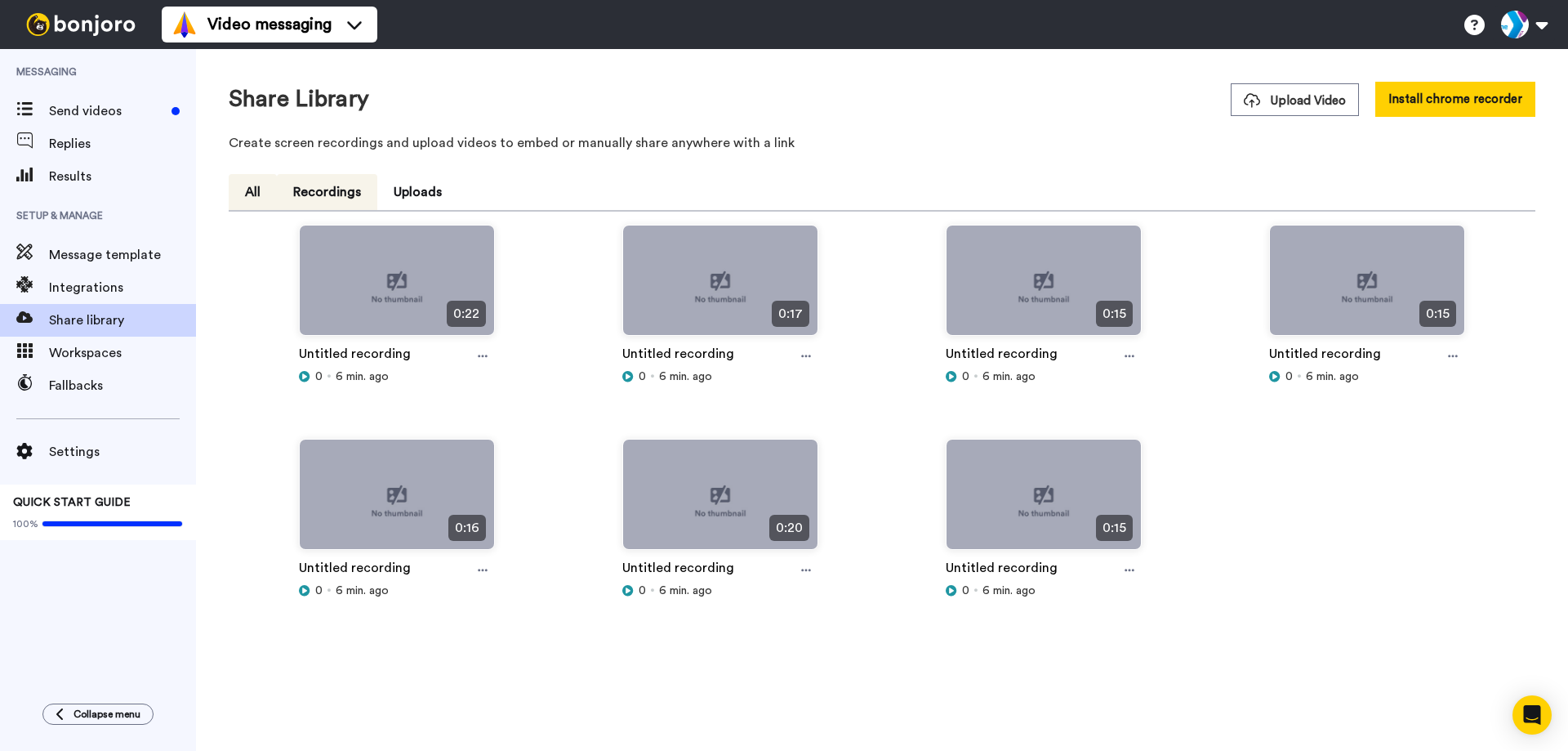
click at [326, 192] on button "Recordings" at bounding box center [327, 192] width 100 height 36
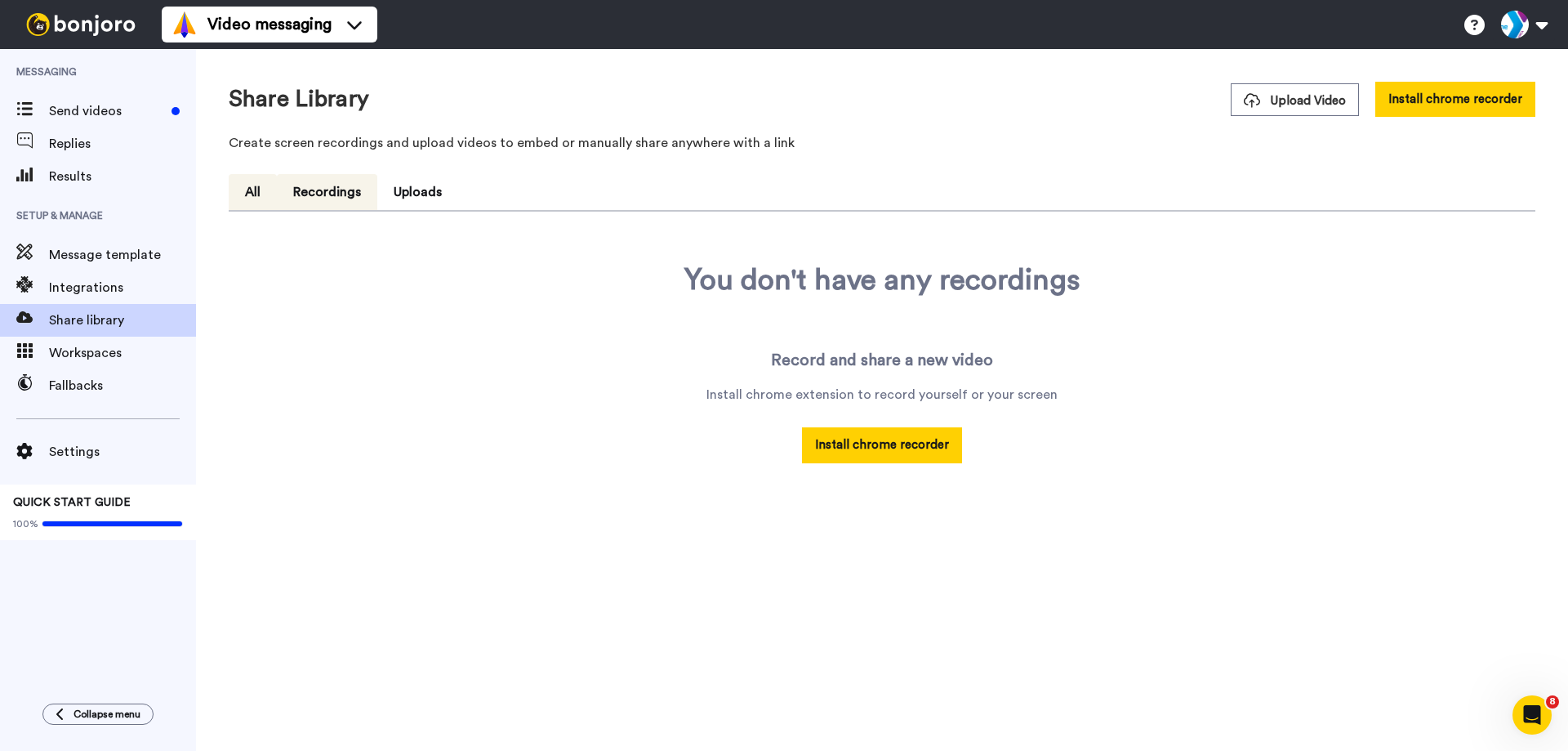
click at [269, 189] on button "All" at bounding box center [253, 192] width 48 height 36
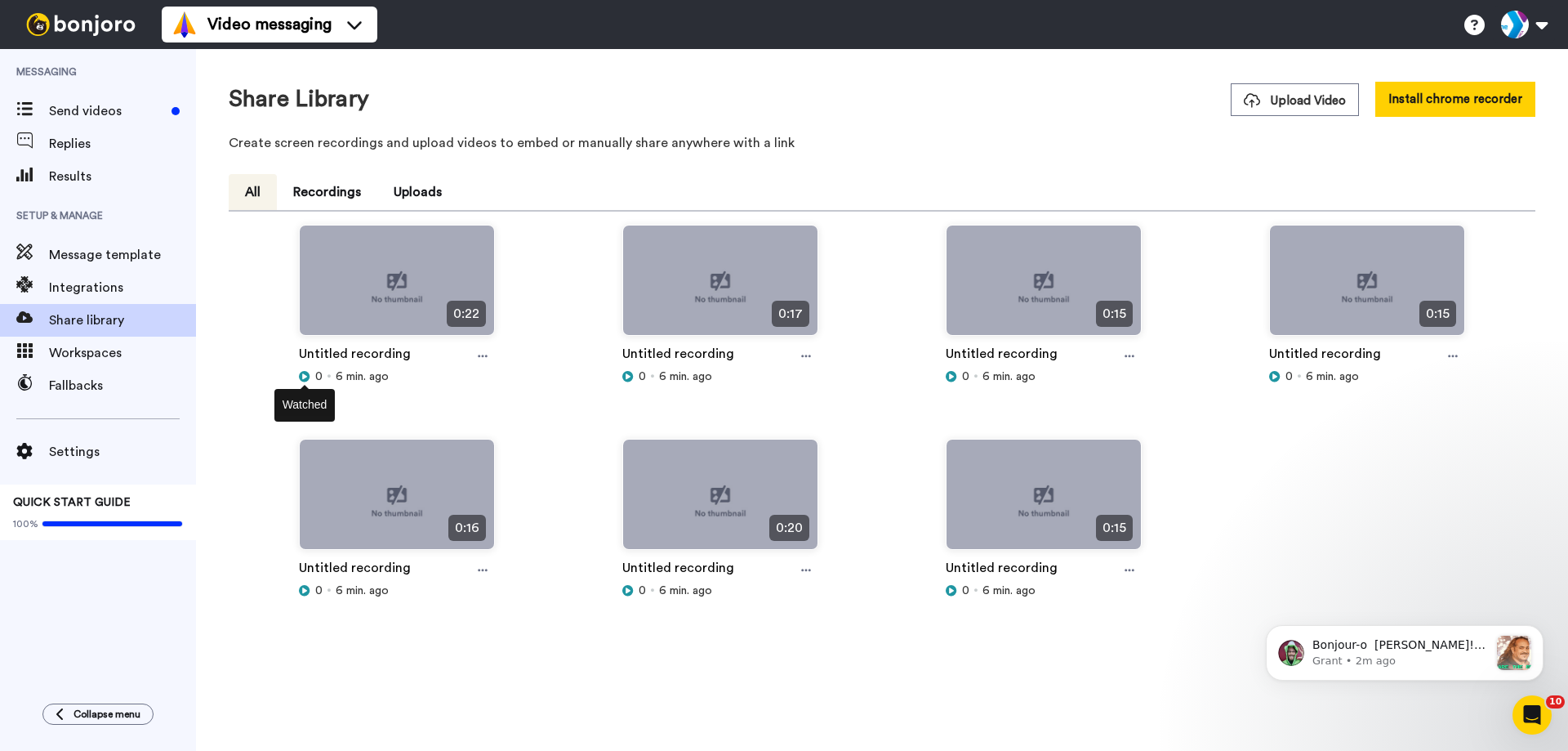
click at [304, 375] on icon at bounding box center [304, 377] width 12 height 12
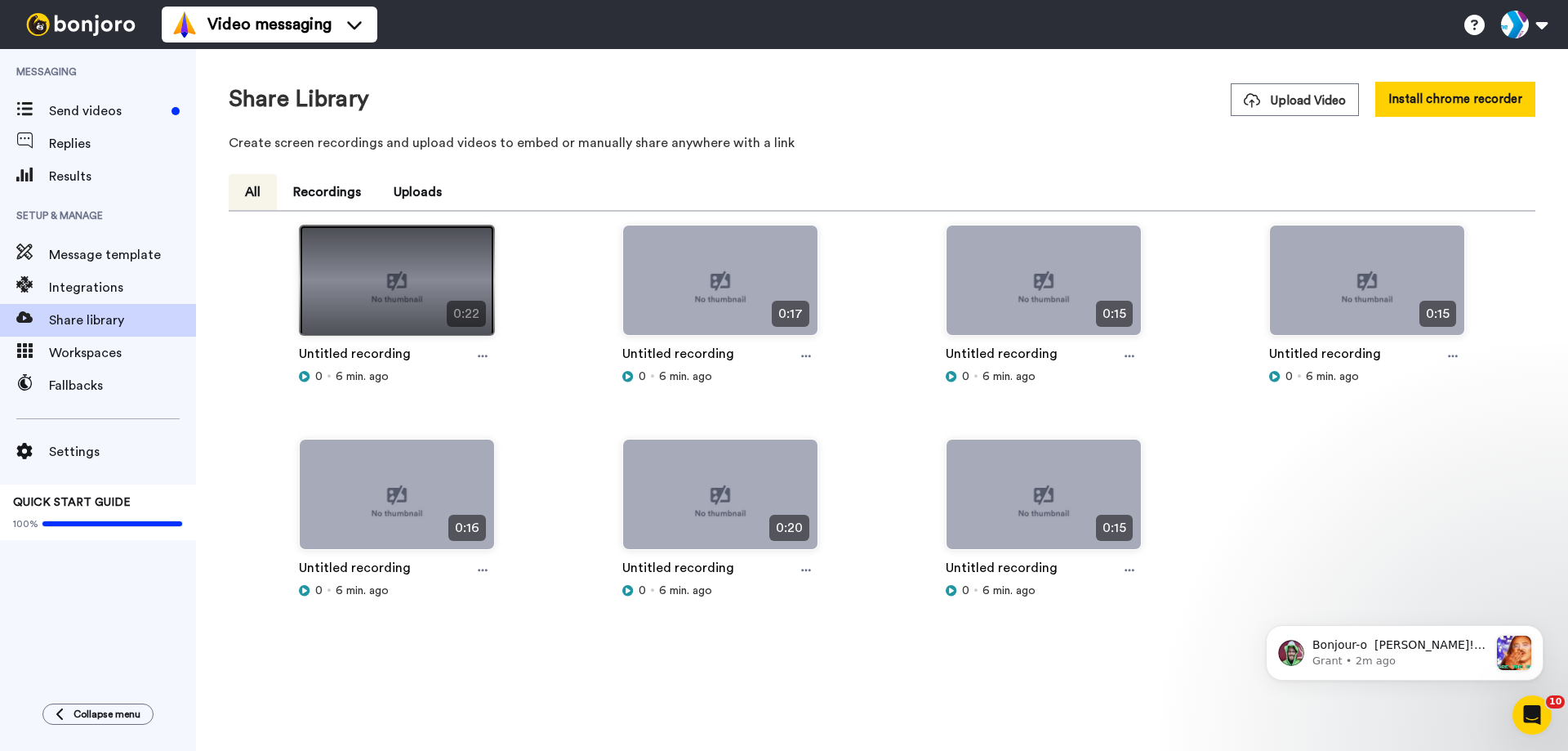
click at [366, 295] on img at bounding box center [396, 287] width 194 height 123
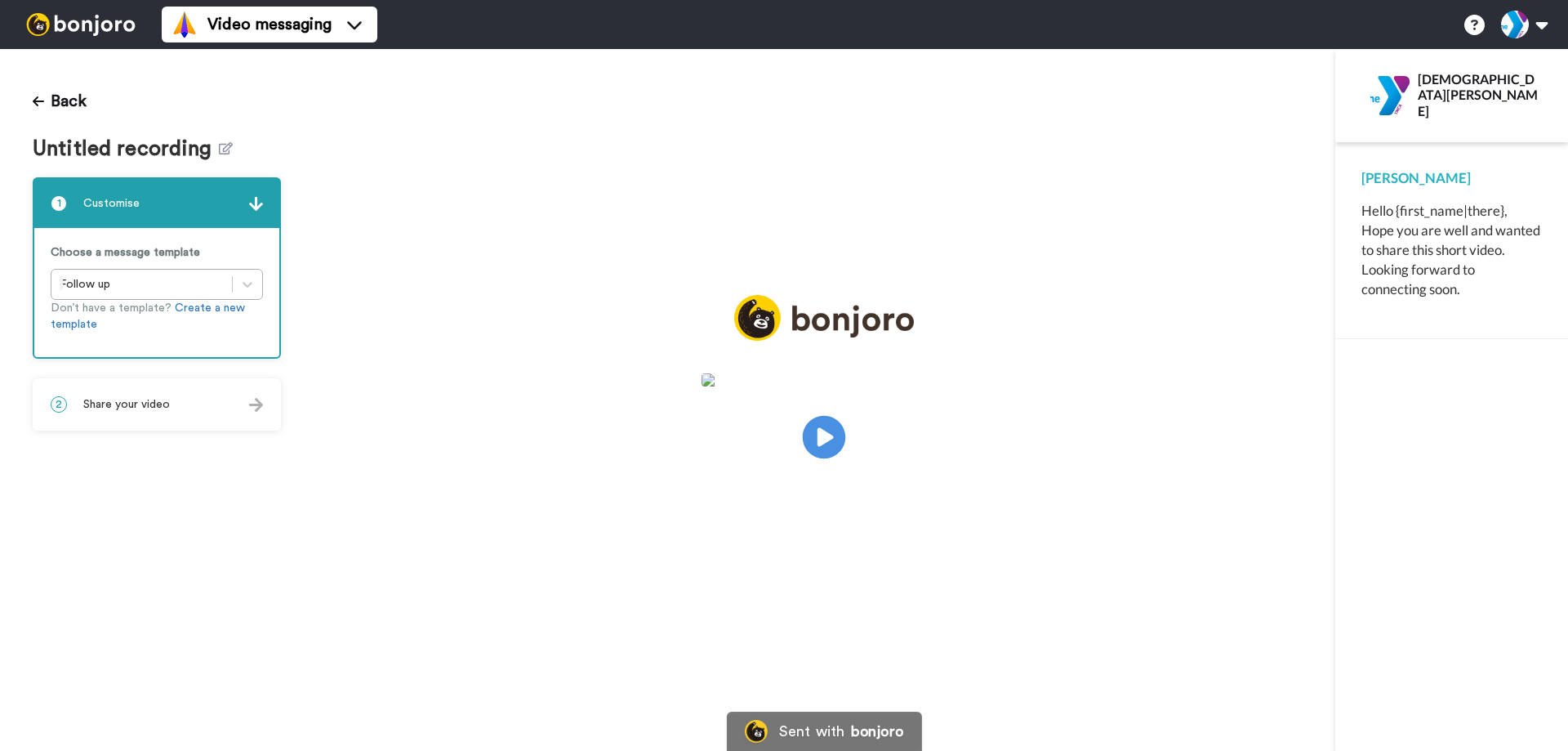
click at [832, 436] on icon "Play/Pause" at bounding box center [825, 437] width 43 height 78
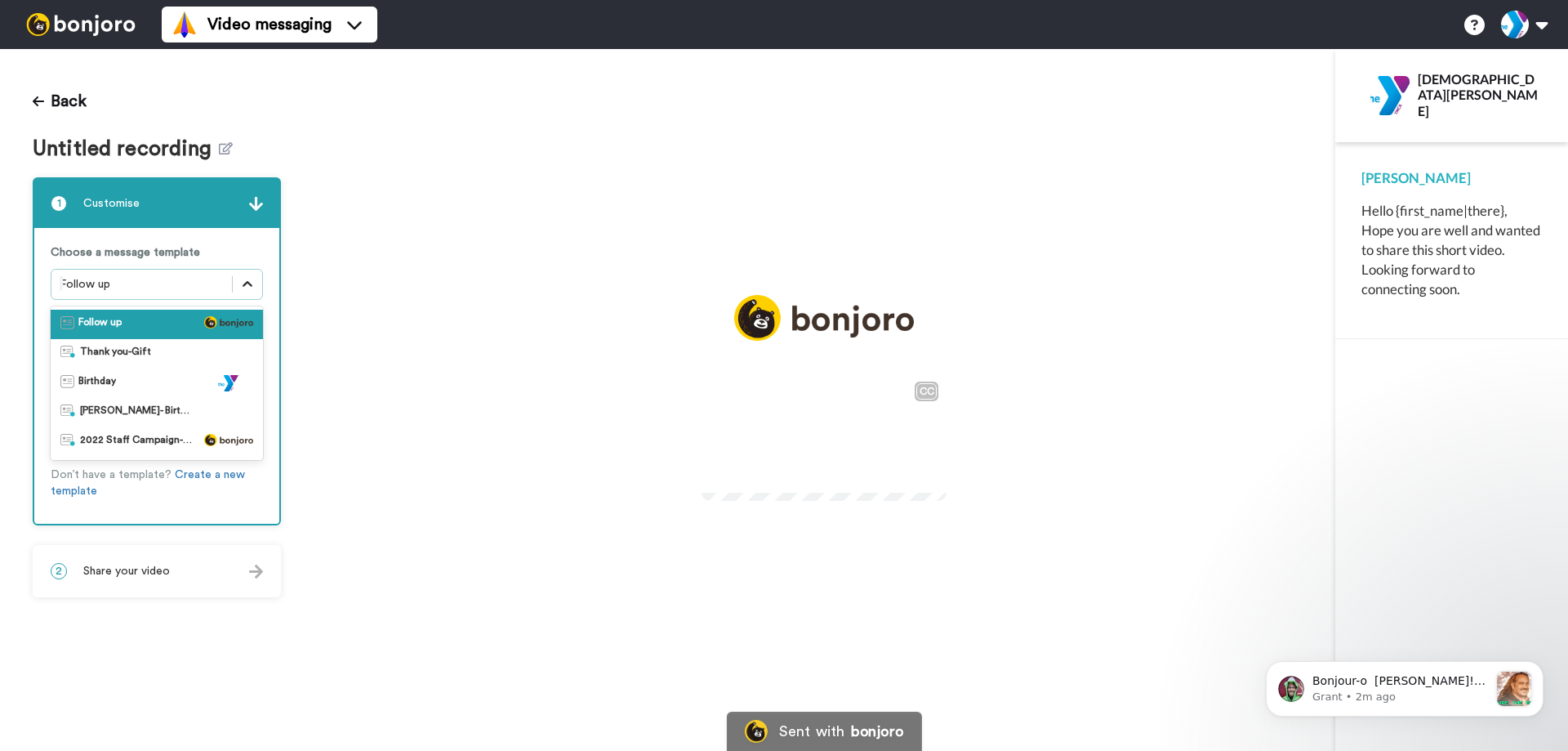
click at [246, 288] on icon at bounding box center [248, 285] width 17 height 17
click at [173, 384] on div "Birthday" at bounding box center [156, 384] width 193 height 17
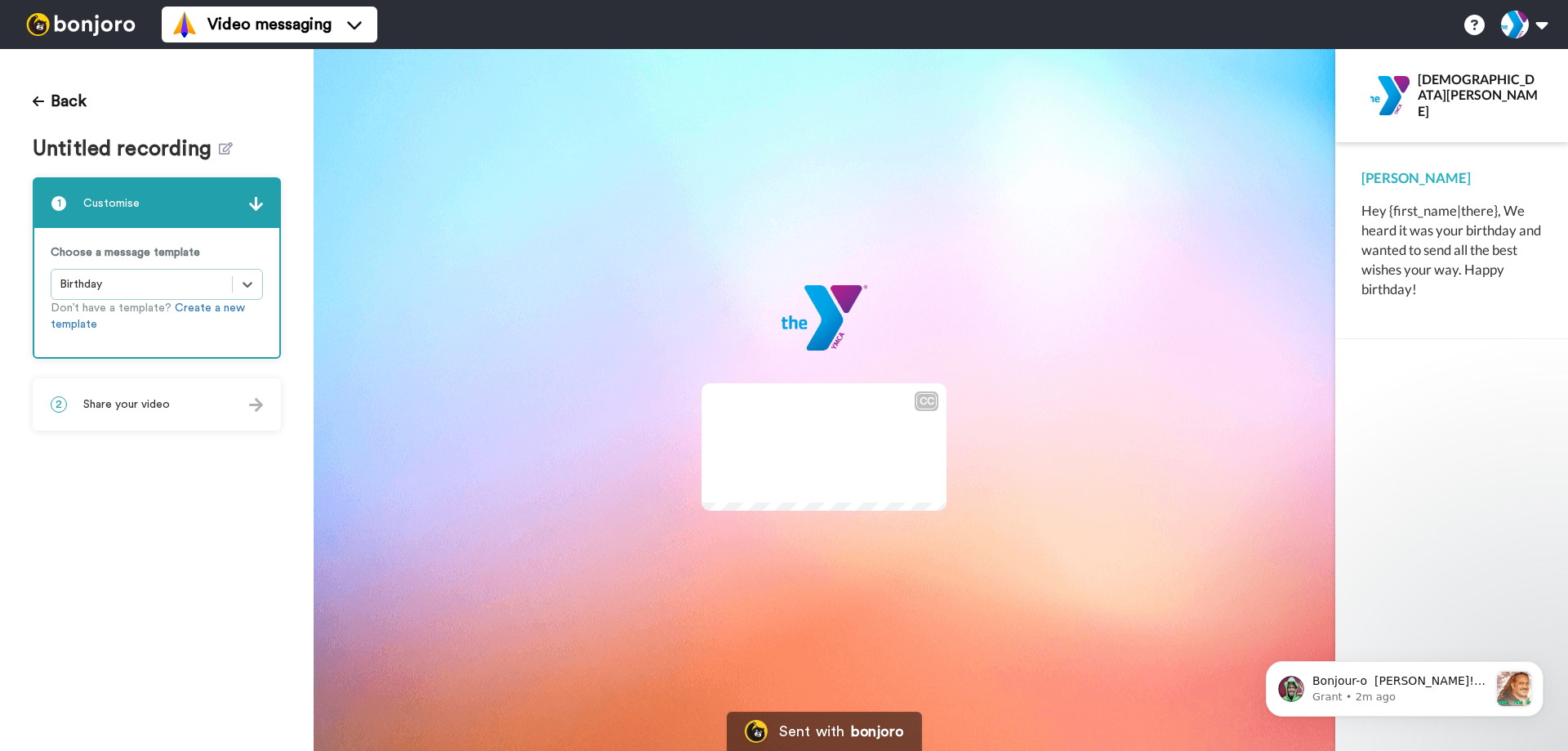
click at [1400, 180] on div "[PERSON_NAME]" at bounding box center [1452, 179] width 180 height 20
click at [1425, 182] on div "[PERSON_NAME]" at bounding box center [1452, 179] width 180 height 20
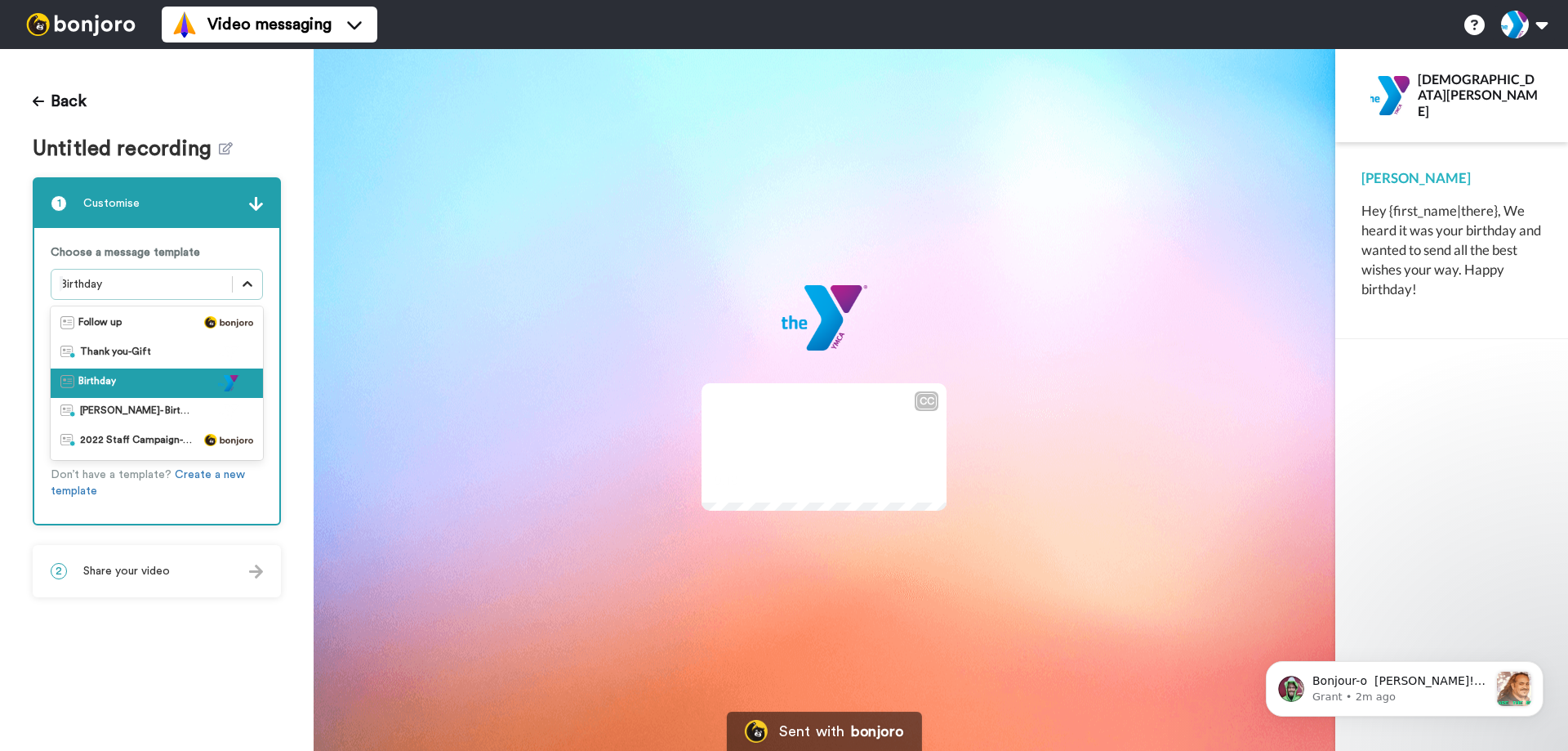
click at [244, 286] on icon at bounding box center [248, 285] width 17 height 17
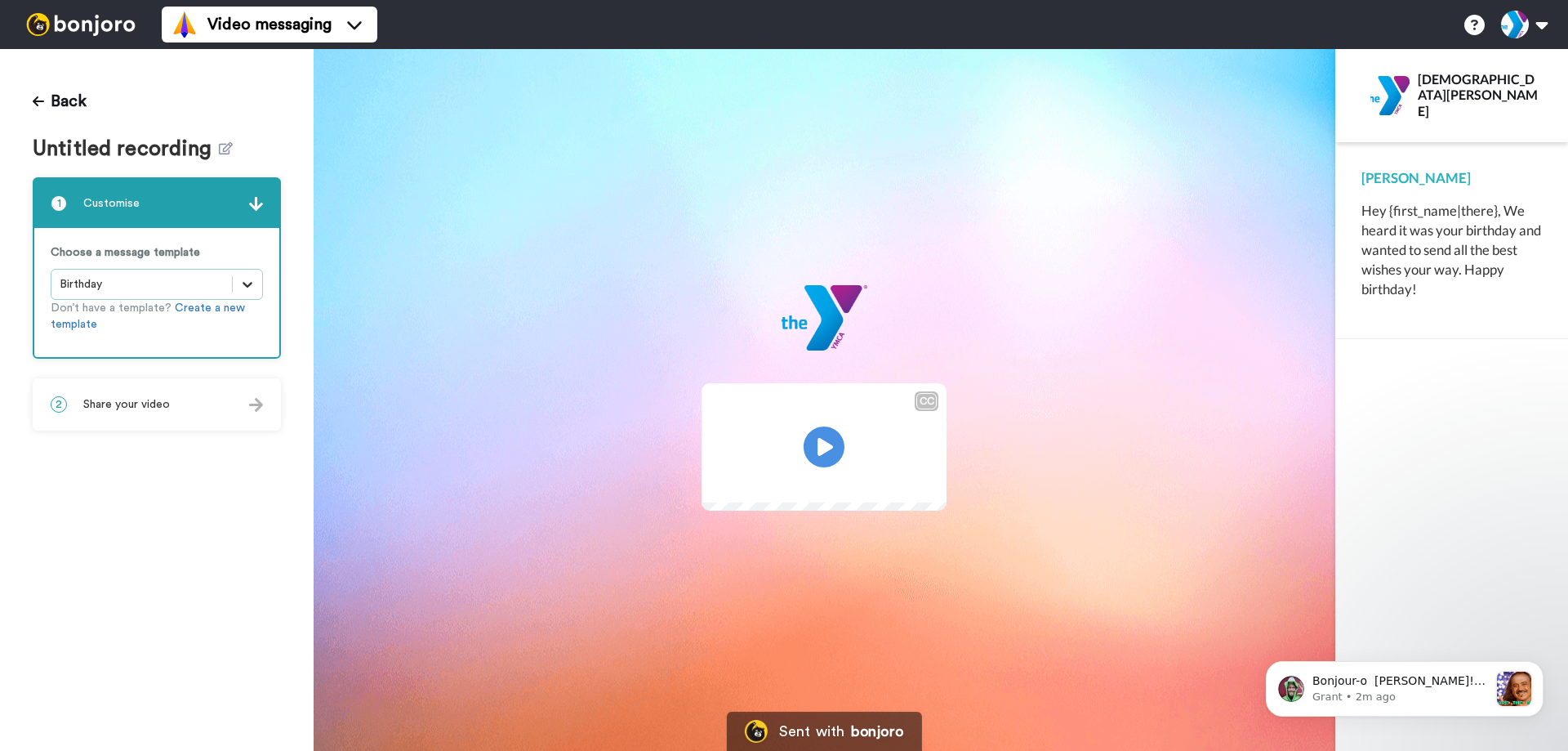
click at [244, 286] on icon at bounding box center [248, 285] width 10 height 6
click at [204, 154] on span "Untitled recording" at bounding box center [125, 149] width 186 height 23
click at [789, 506] on video at bounding box center [824, 444] width 245 height 123
click at [46, 99] on button "Back" at bounding box center [59, 101] width 54 height 39
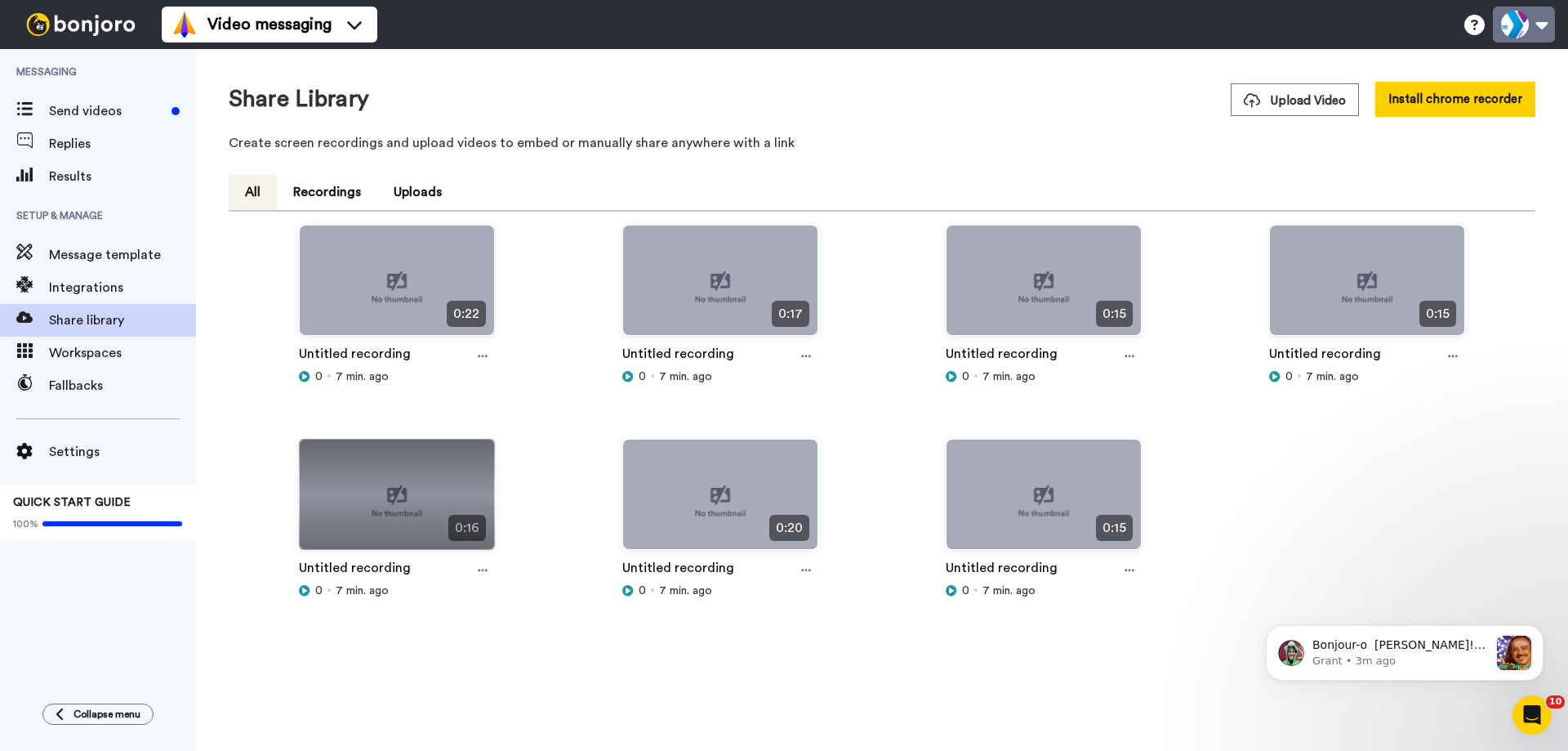
click at [1524, 32] on button at bounding box center [1524, 24] width 62 height 36
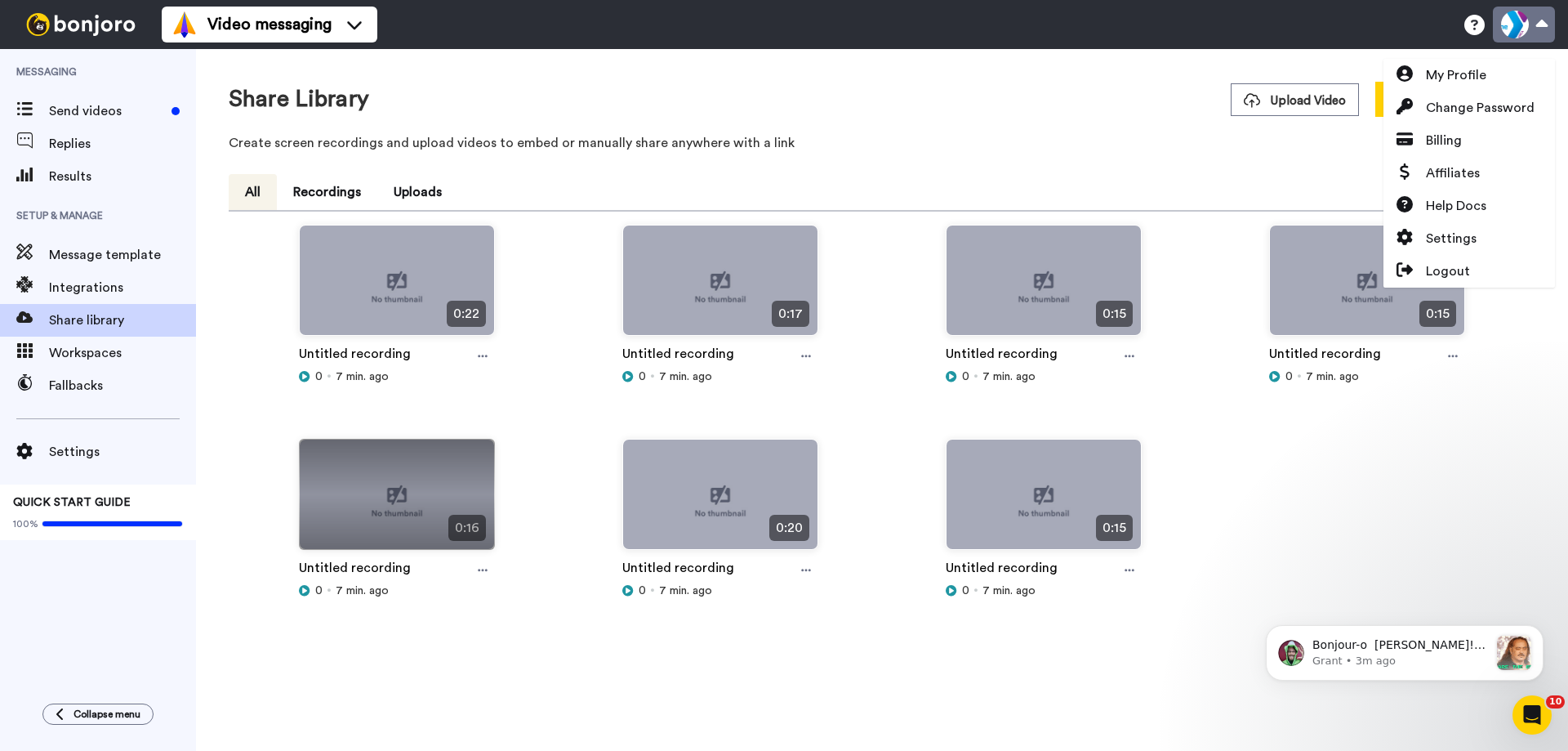
click at [1524, 32] on button at bounding box center [1524, 24] width 62 height 36
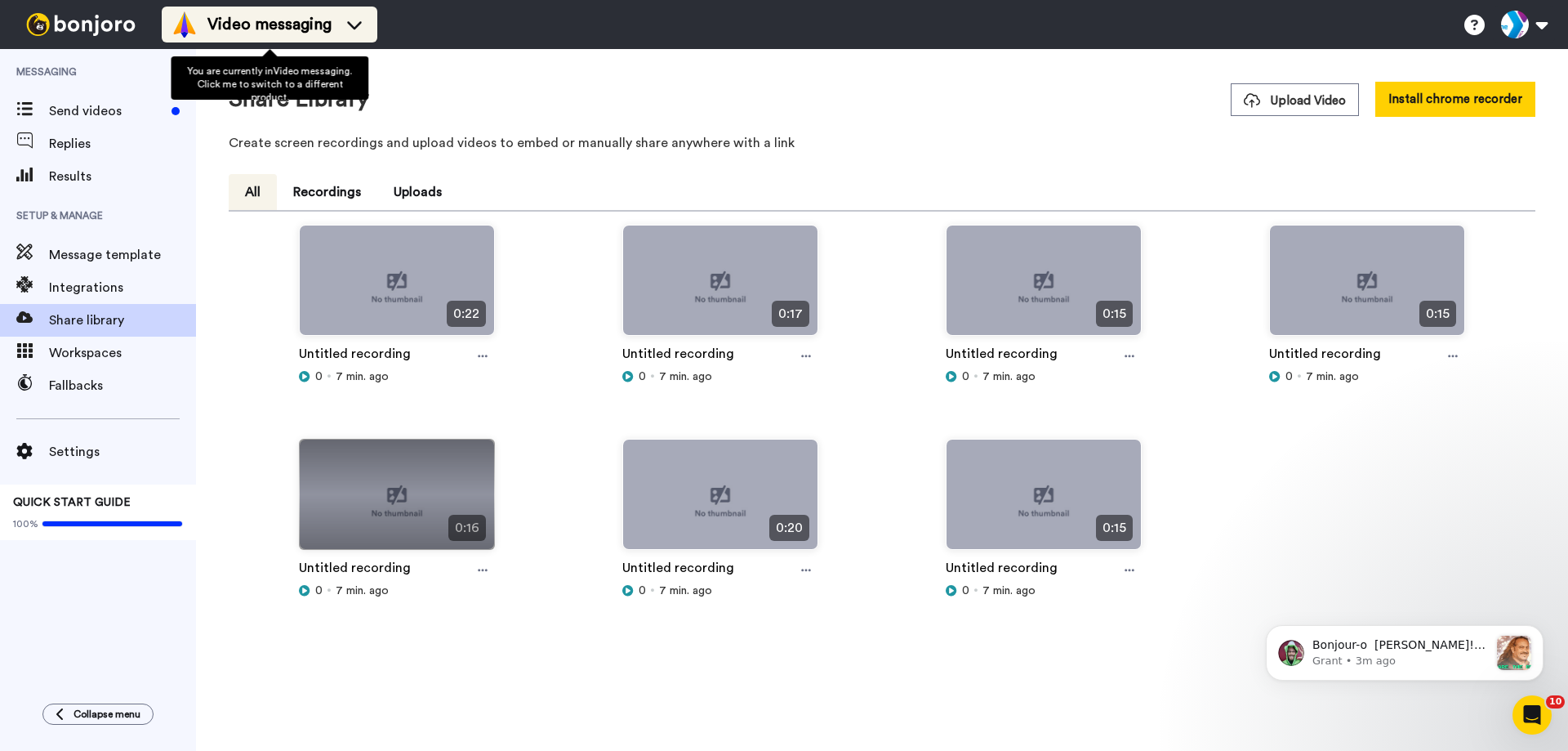
click at [374, 27] on li "Video messaging" at bounding box center [269, 24] width 216 height 36
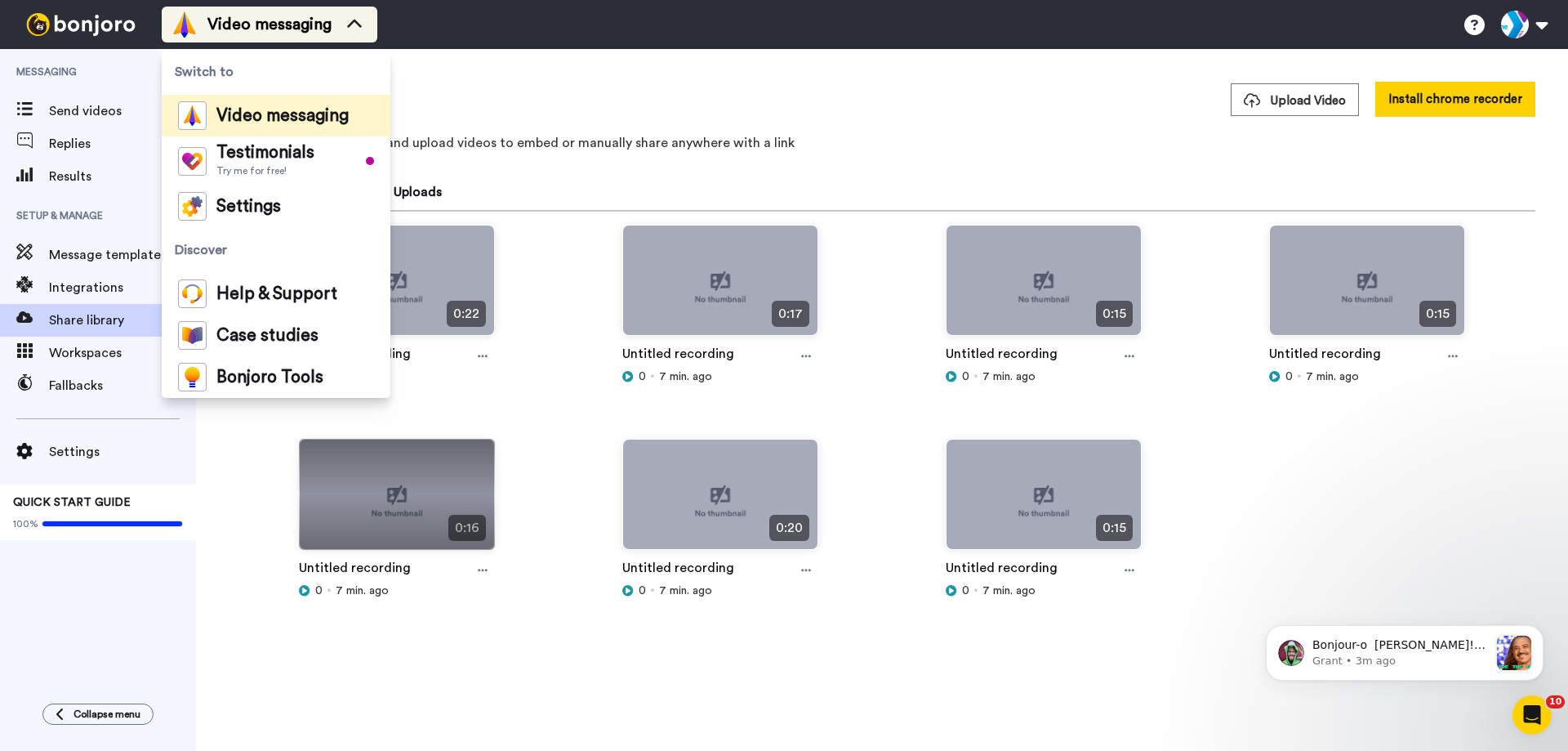
click at [366, 30] on icon at bounding box center [354, 25] width 26 height 17
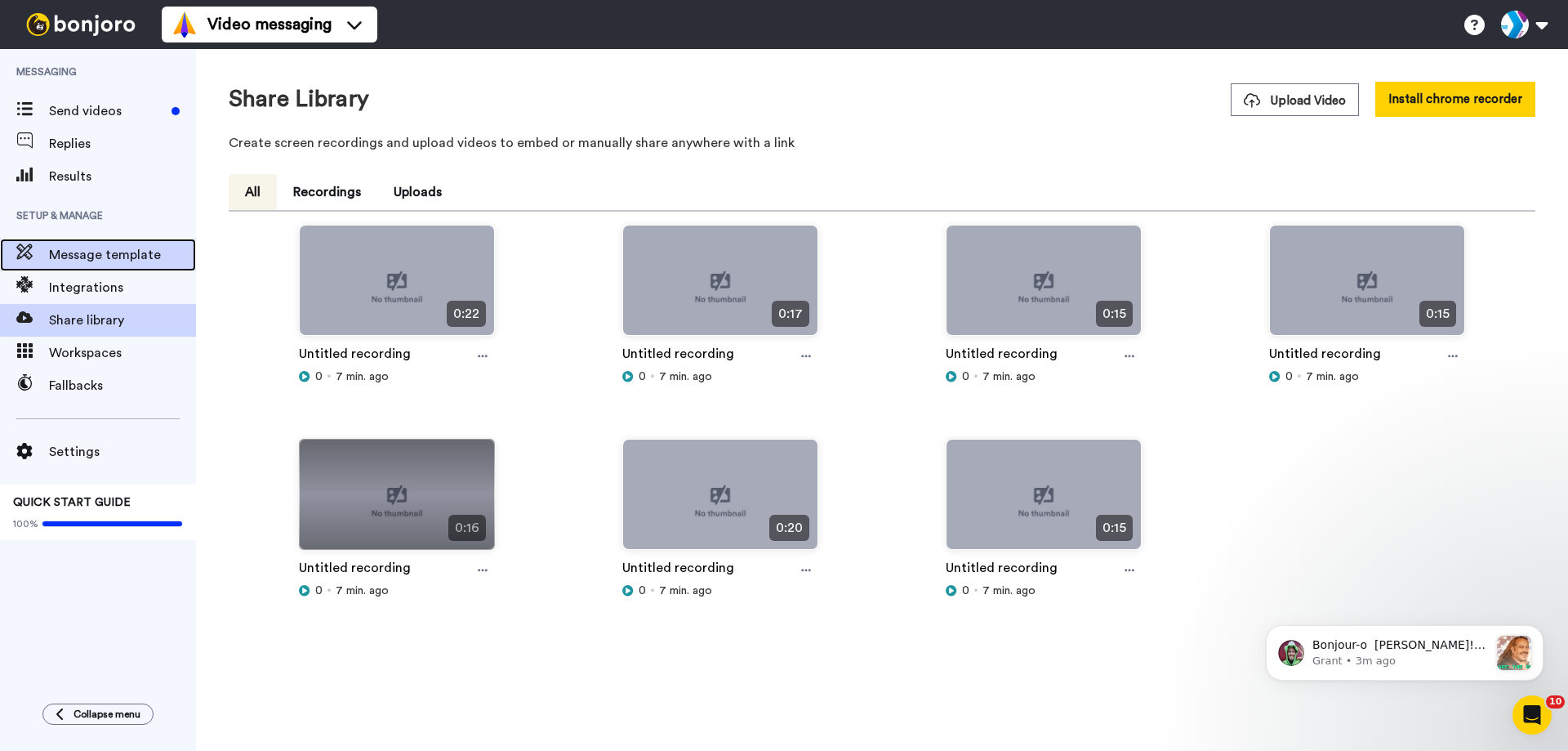
click at [131, 258] on span "Message template" at bounding box center [123, 255] width 147 height 20
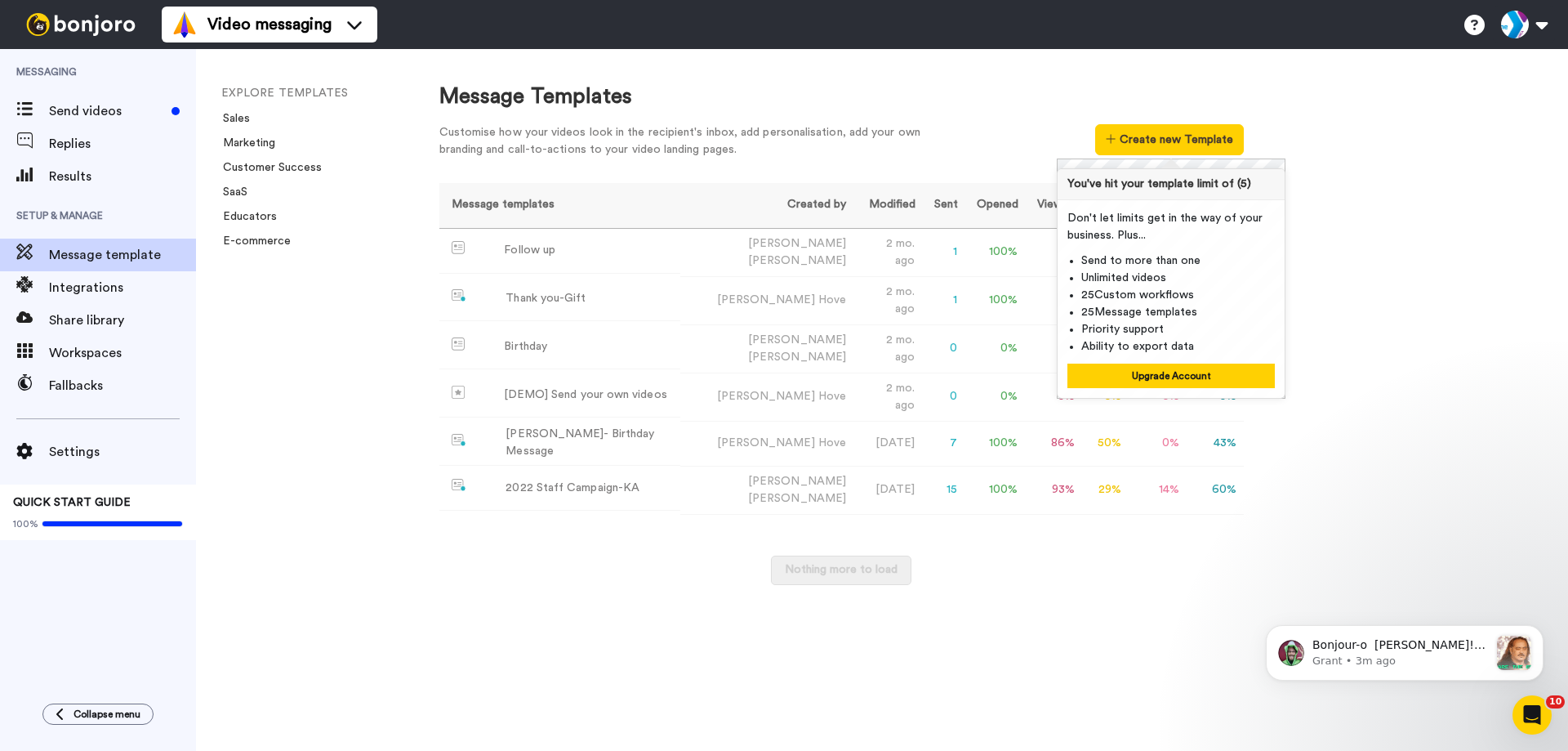
click at [1450, 186] on div "Message Templates Customise how your videos look in the recipient's inbox, add …" at bounding box center [988, 400] width 1162 height 702
click at [1199, 142] on button "Create new Template" at bounding box center [1168, 139] width 148 height 31
click at [1359, 189] on div "Message Templates Customise how your videos look in the recipient's inbox, add …" at bounding box center [988, 400] width 1162 height 702
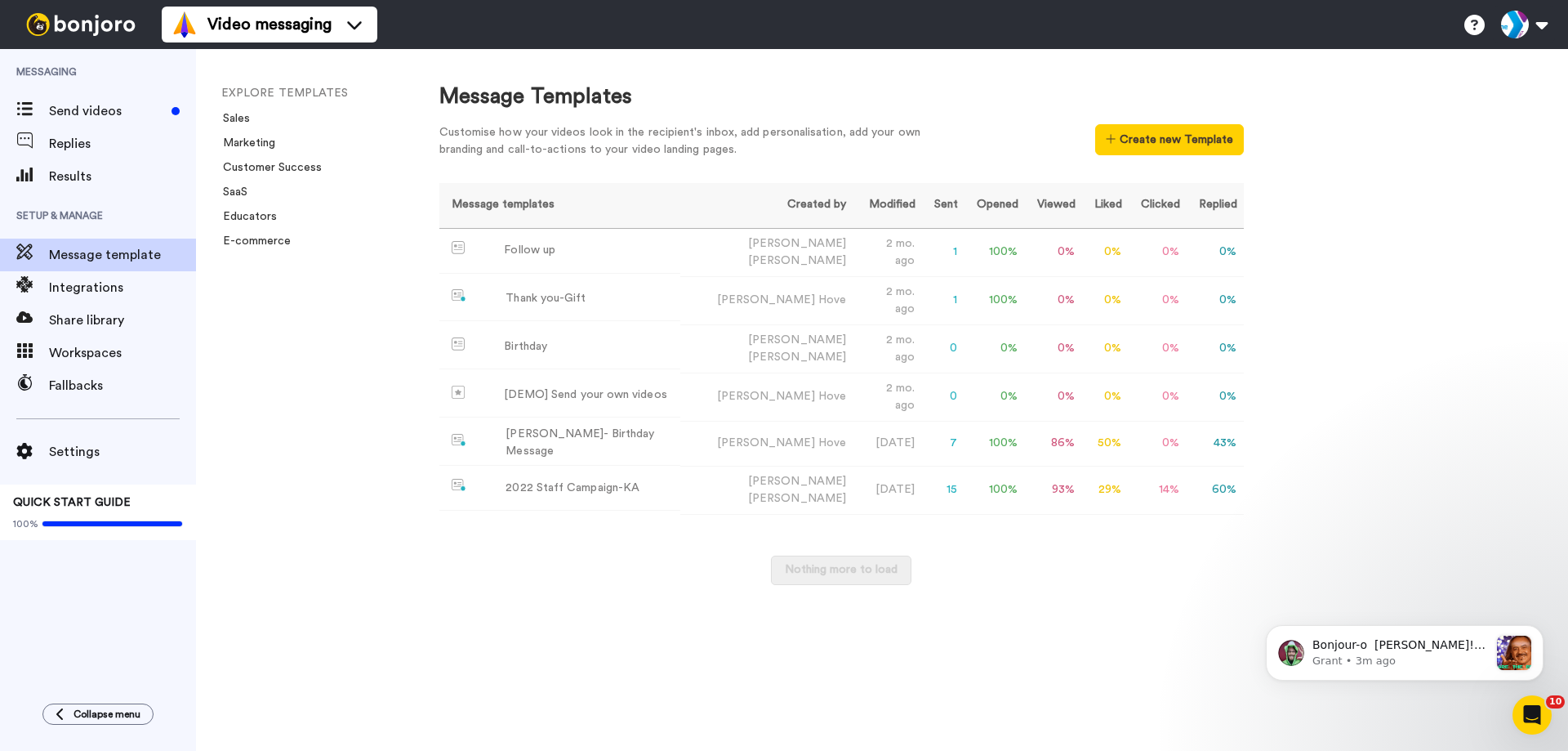
click at [336, 363] on div "EXPLORE TEMPLATES Sales Marketing Customer Success SaaS Educators E-commerce" at bounding box center [301, 400] width 211 height 702
click at [517, 331] on td "Birthday" at bounding box center [560, 347] width 242 height 45
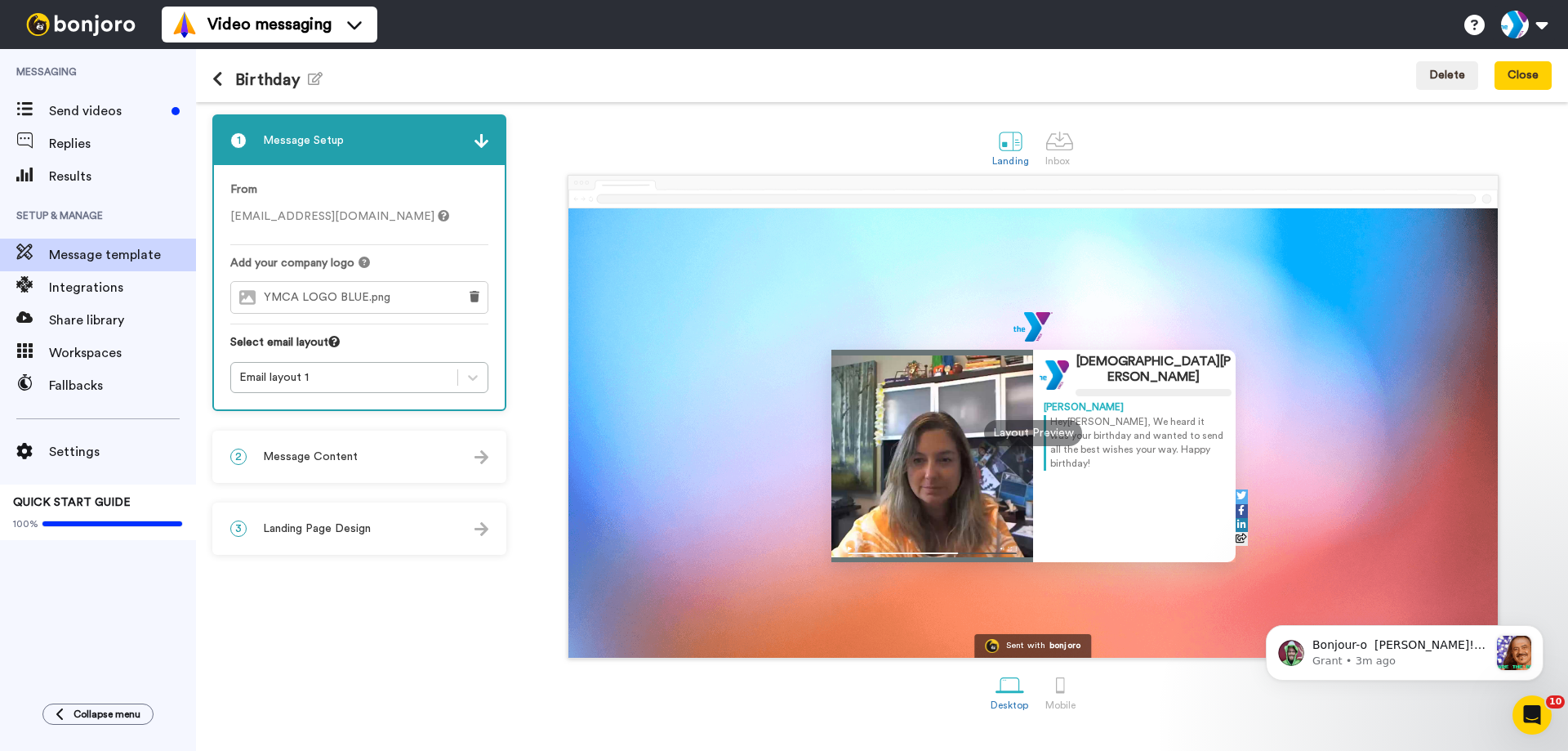
click at [350, 220] on div "give@ymcawnc.org" at bounding box center [359, 217] width 258 height 17
click at [220, 76] on icon at bounding box center [218, 79] width 11 height 17
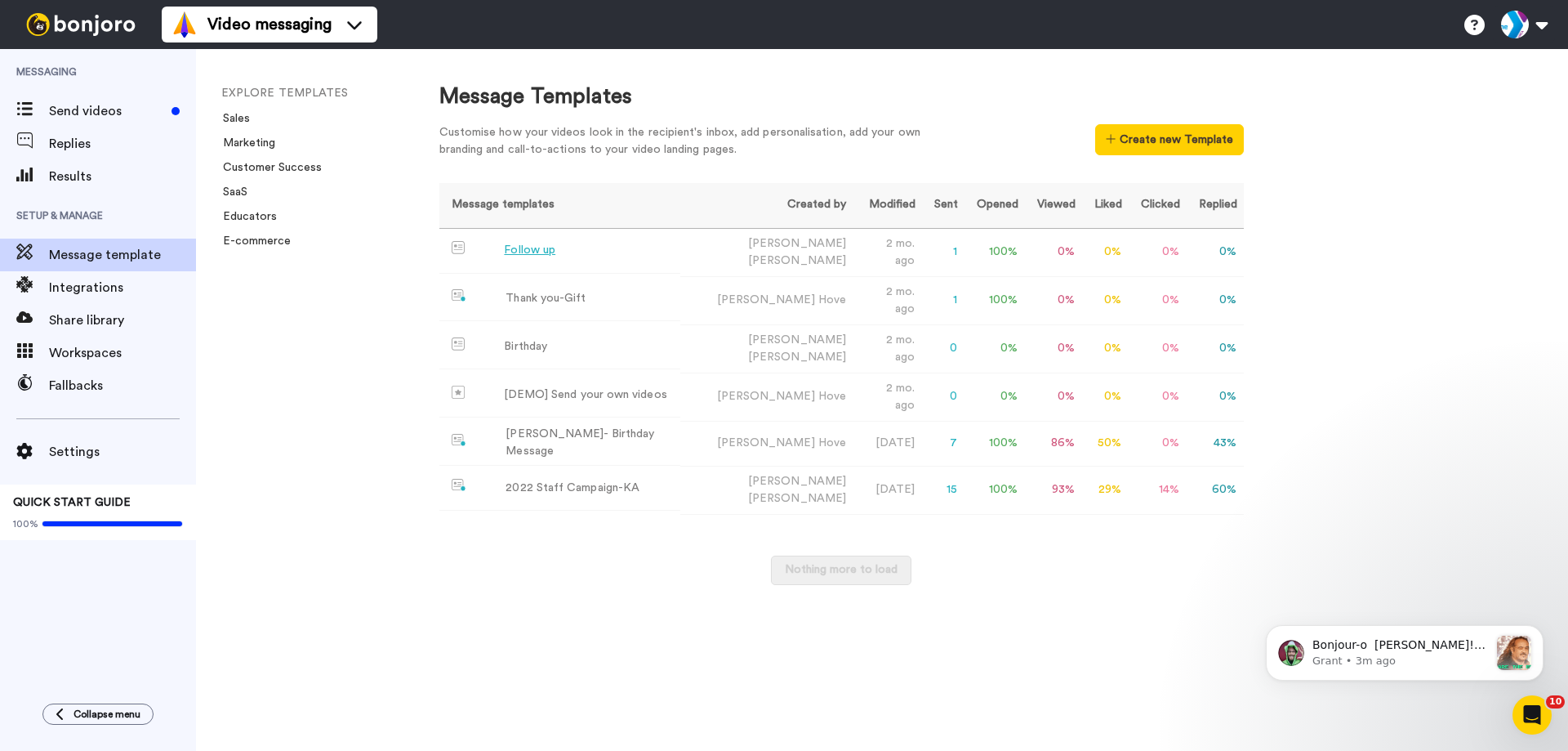
drag, startPoint x: 601, startPoint y: 247, endPoint x: 309, endPoint y: 421, distance: 339.9
click at [309, 421] on div "EXPLORE TEMPLATES Sales Marketing Customer Success SaaS Educators E-commerce" at bounding box center [301, 400] width 211 height 702
click at [701, 386] on td "Ryan Hove" at bounding box center [766, 397] width 173 height 48
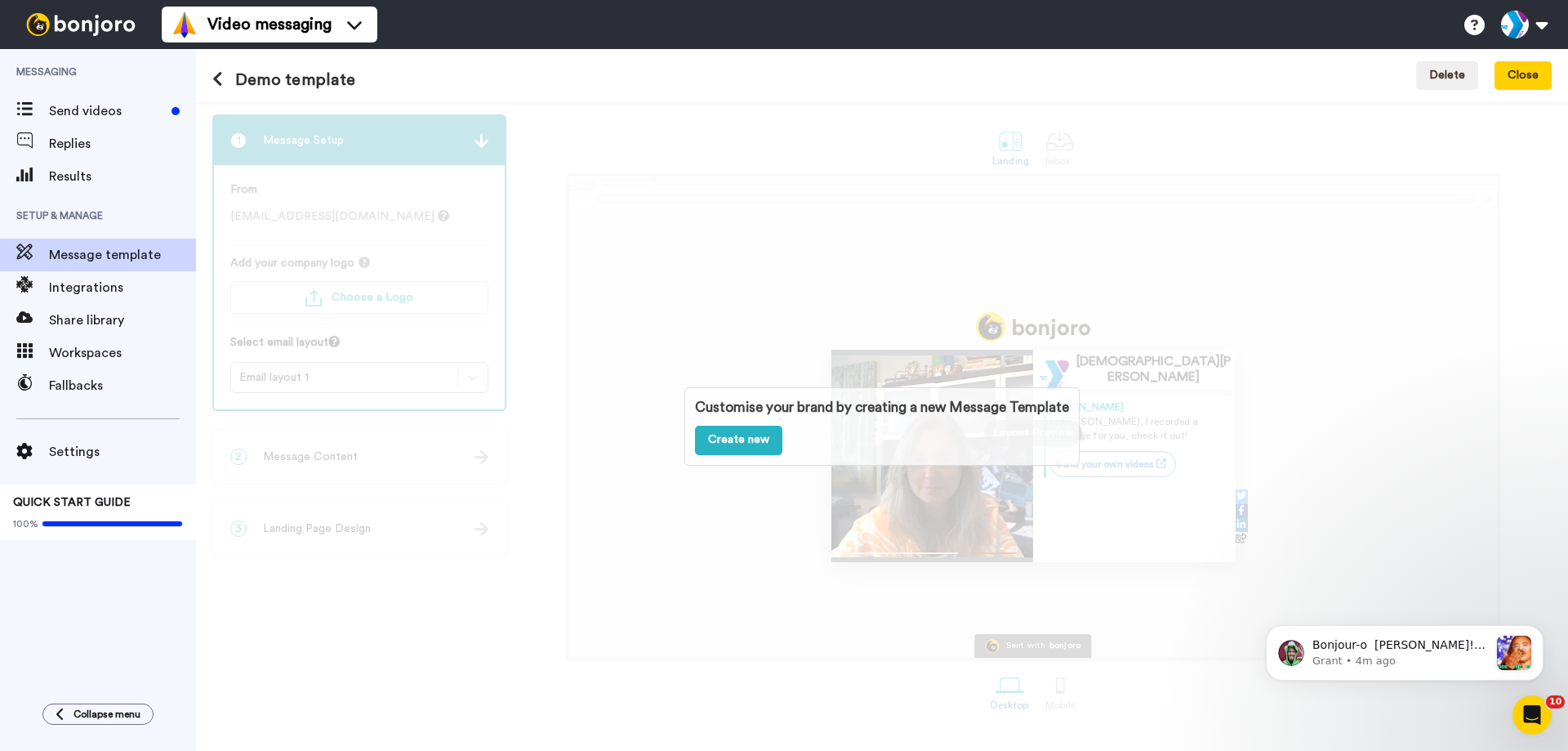
click at [205, 69] on div "Demo template Delete Close" at bounding box center [882, 76] width 1372 height 53
click at [226, 87] on button at bounding box center [224, 80] width 23 height 18
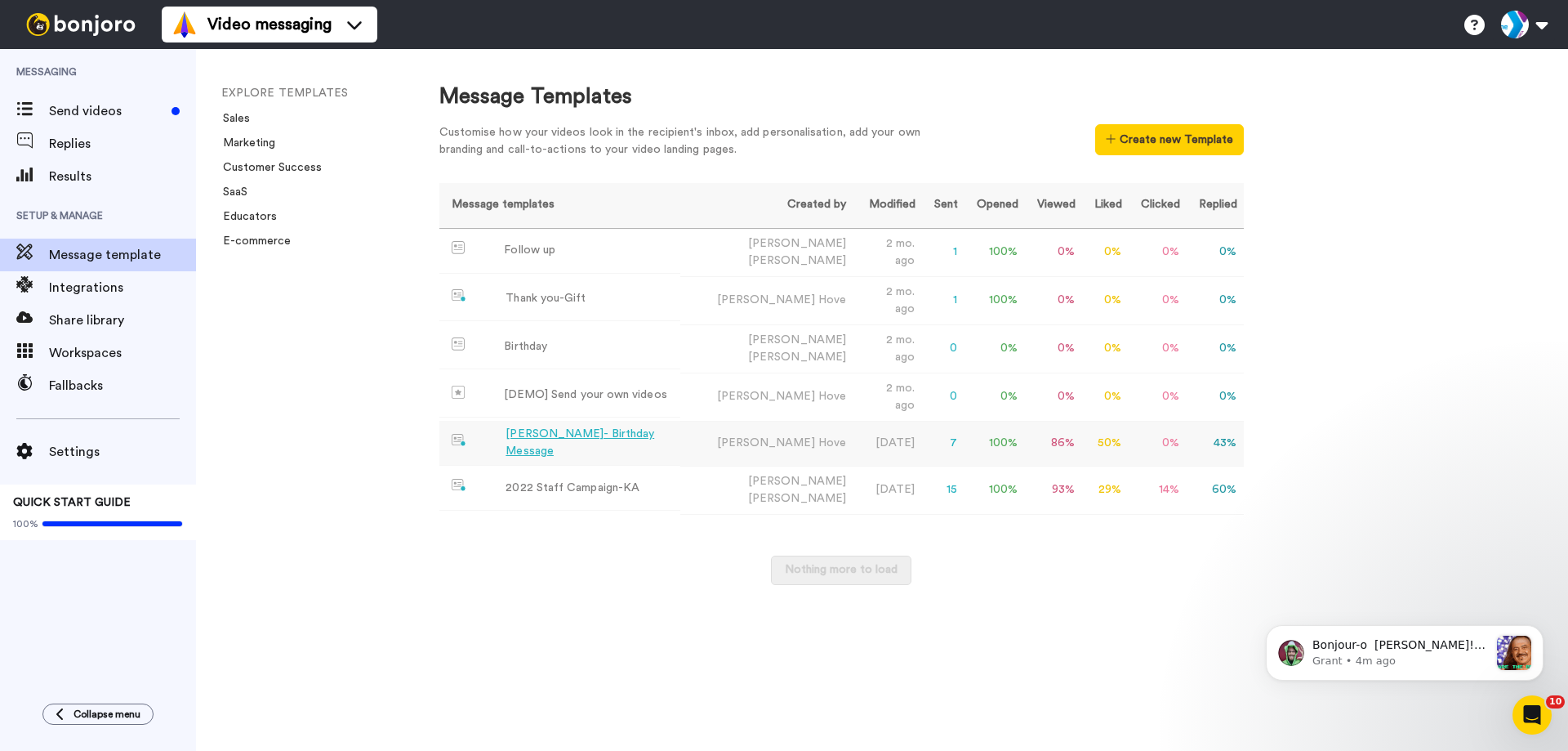
drag, startPoint x: 676, startPoint y: 435, endPoint x: 456, endPoint y: 426, distance: 220.2
click at [456, 434] on img at bounding box center [460, 441] width 16 height 13
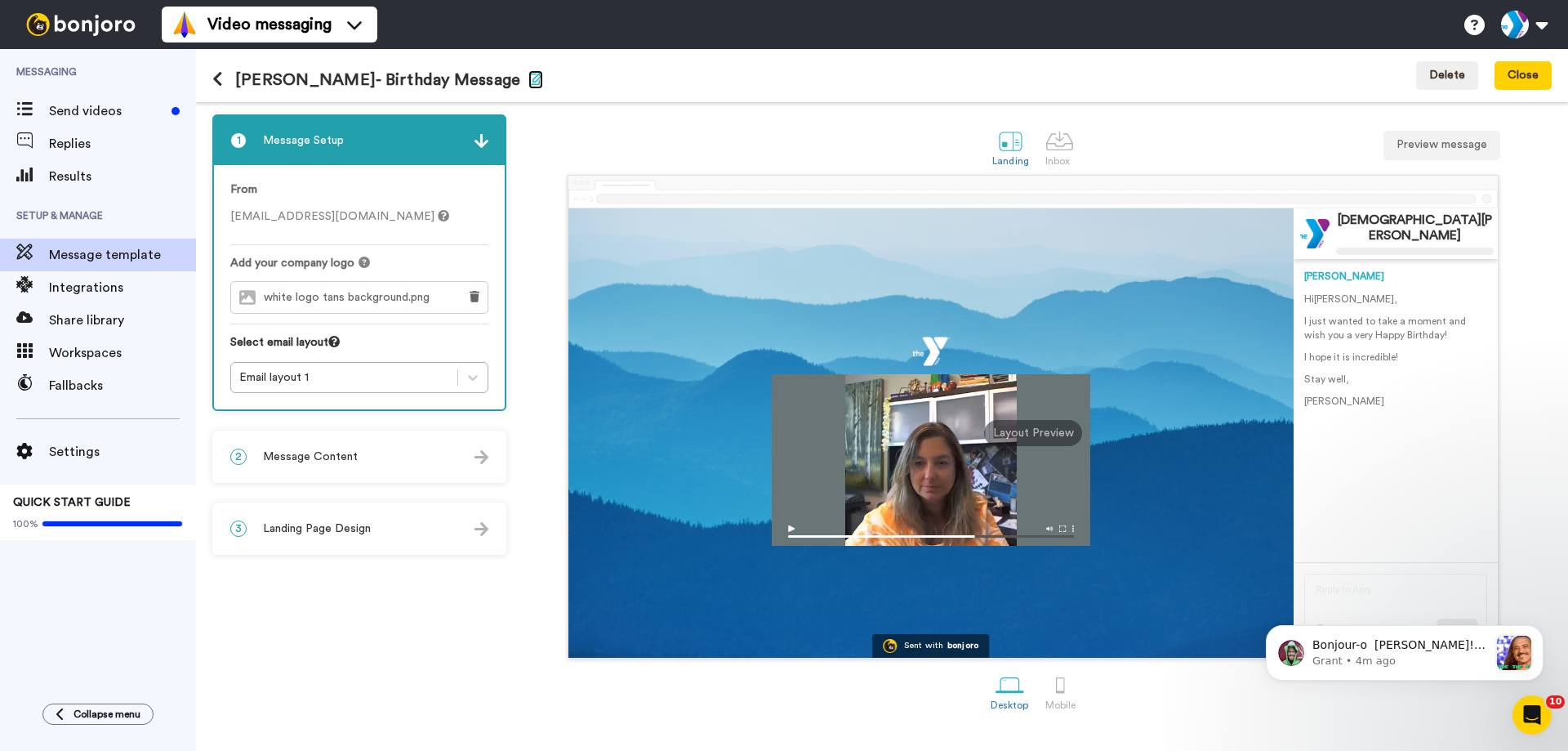
click at [529, 83] on icon "button" at bounding box center [536, 78] width 15 height 13
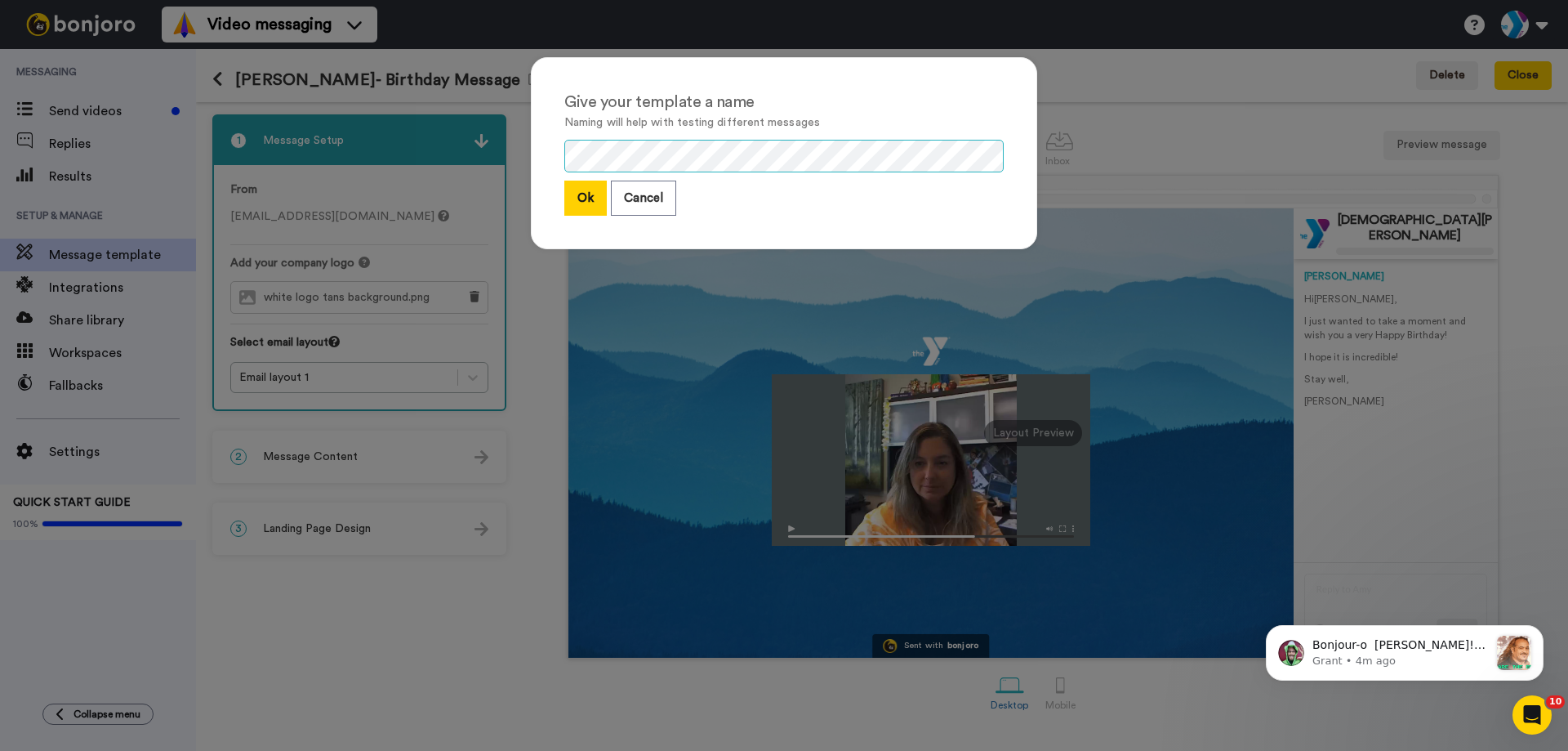
click at [387, 171] on div "Give your template a name Naming will help with testing different messages Ok C…" at bounding box center [784, 376] width 1568 height 751
click at [580, 202] on button "Ok" at bounding box center [585, 198] width 43 height 35
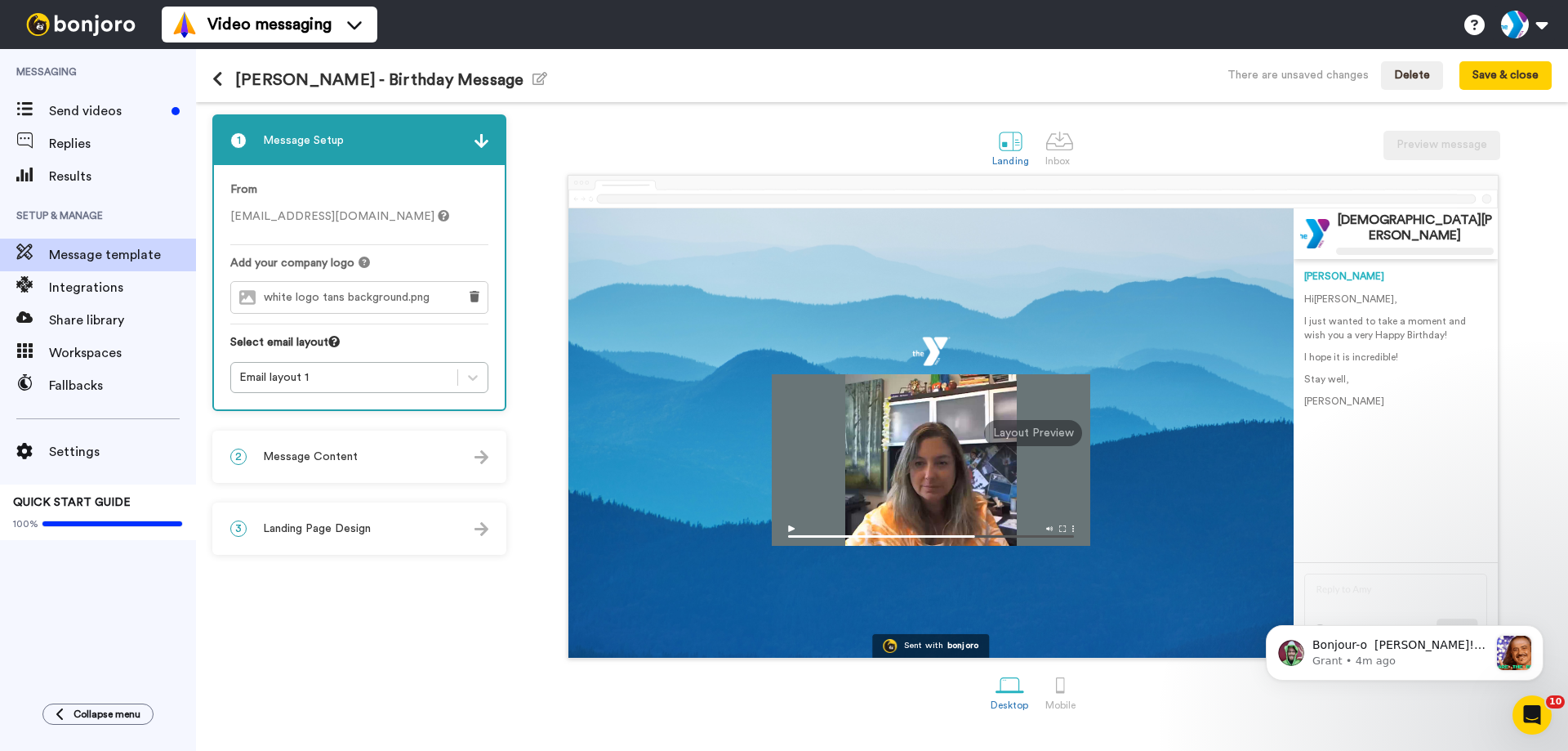
click at [438, 213] on icon at bounding box center [444, 216] width 12 height 12
click at [377, 298] on span "white logo tans background.png" at bounding box center [350, 298] width 174 height 14
click at [334, 379] on div "Email layout 1" at bounding box center [344, 378] width 210 height 17
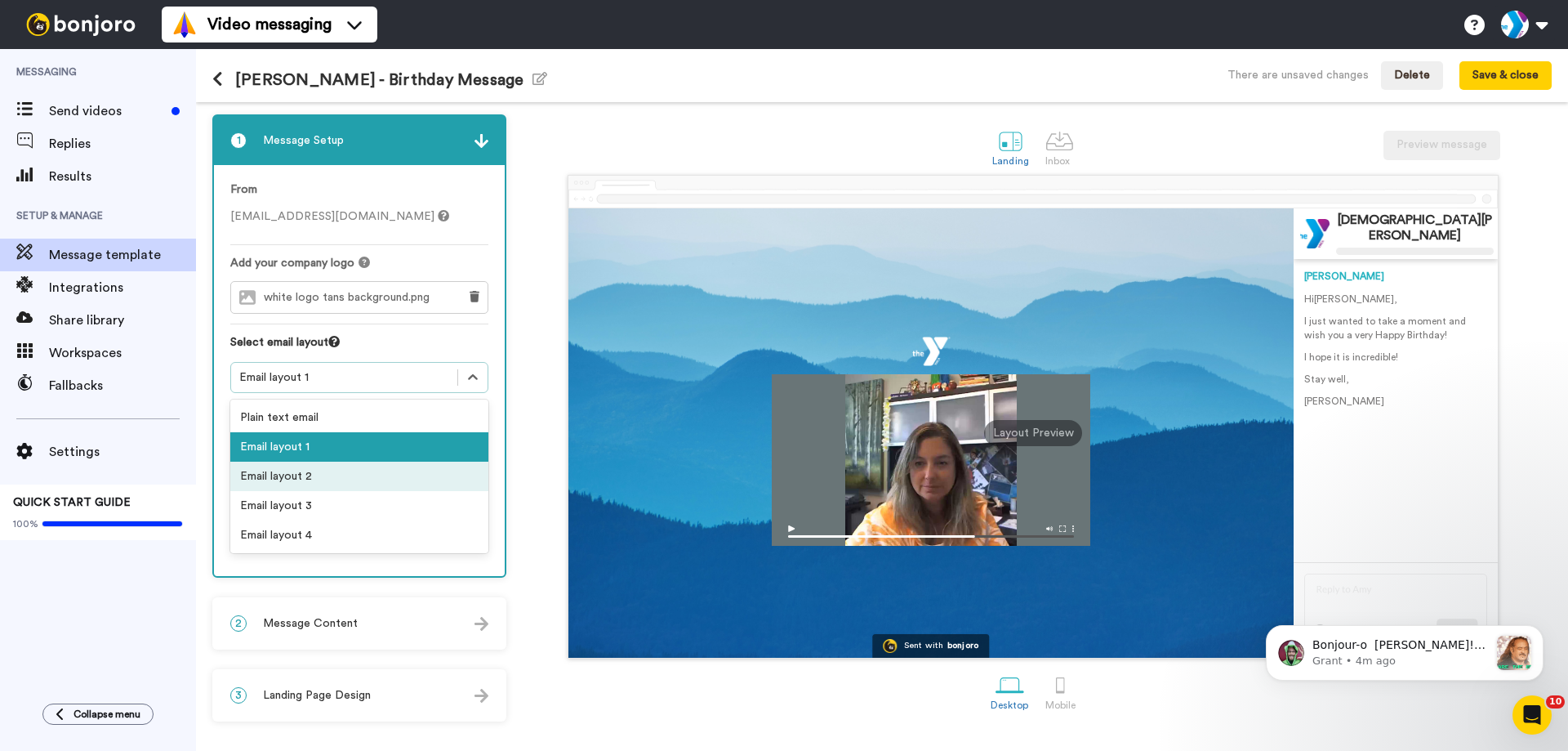
click at [321, 476] on div "Email layout 2" at bounding box center [359, 476] width 258 height 29
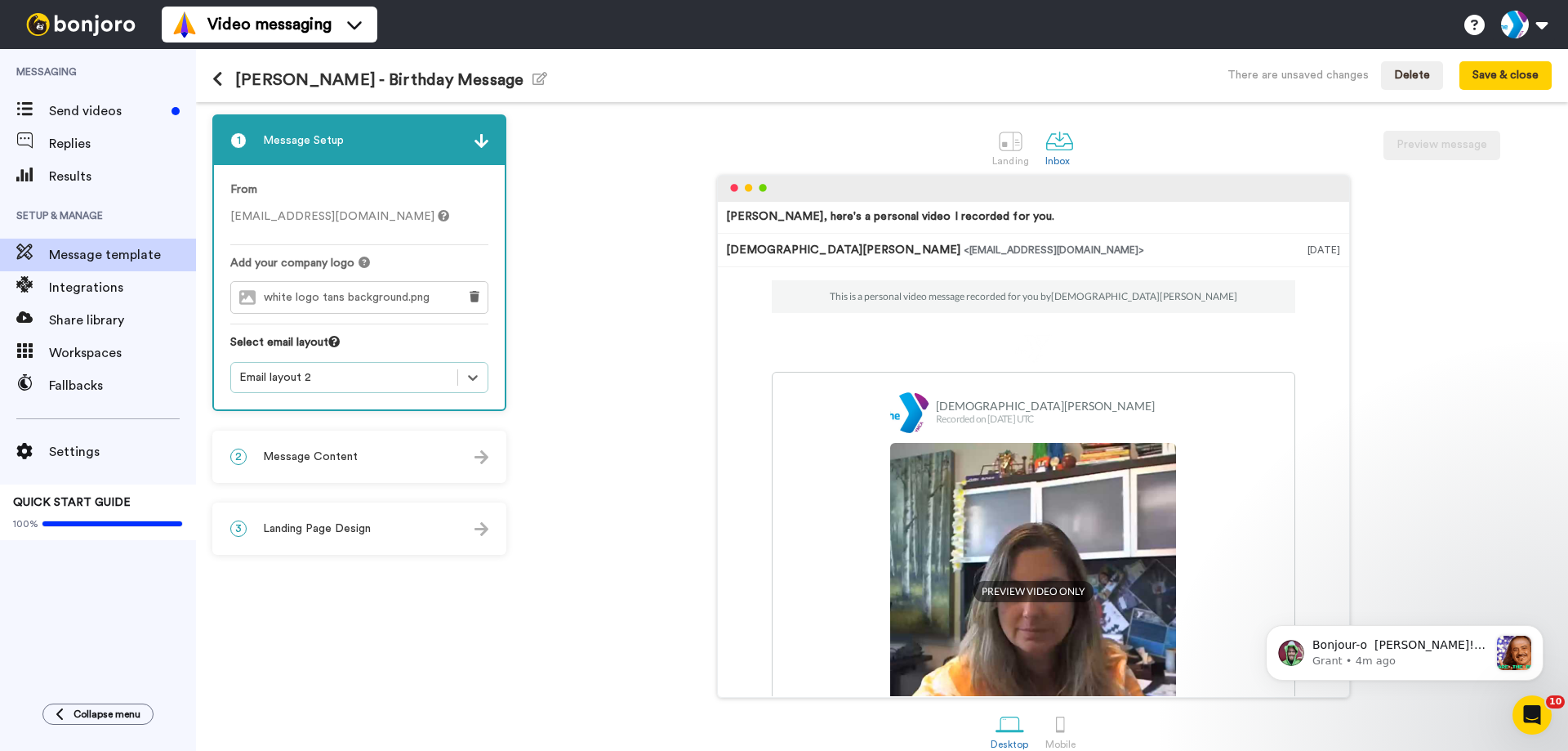
click at [481, 453] on img at bounding box center [481, 457] width 14 height 14
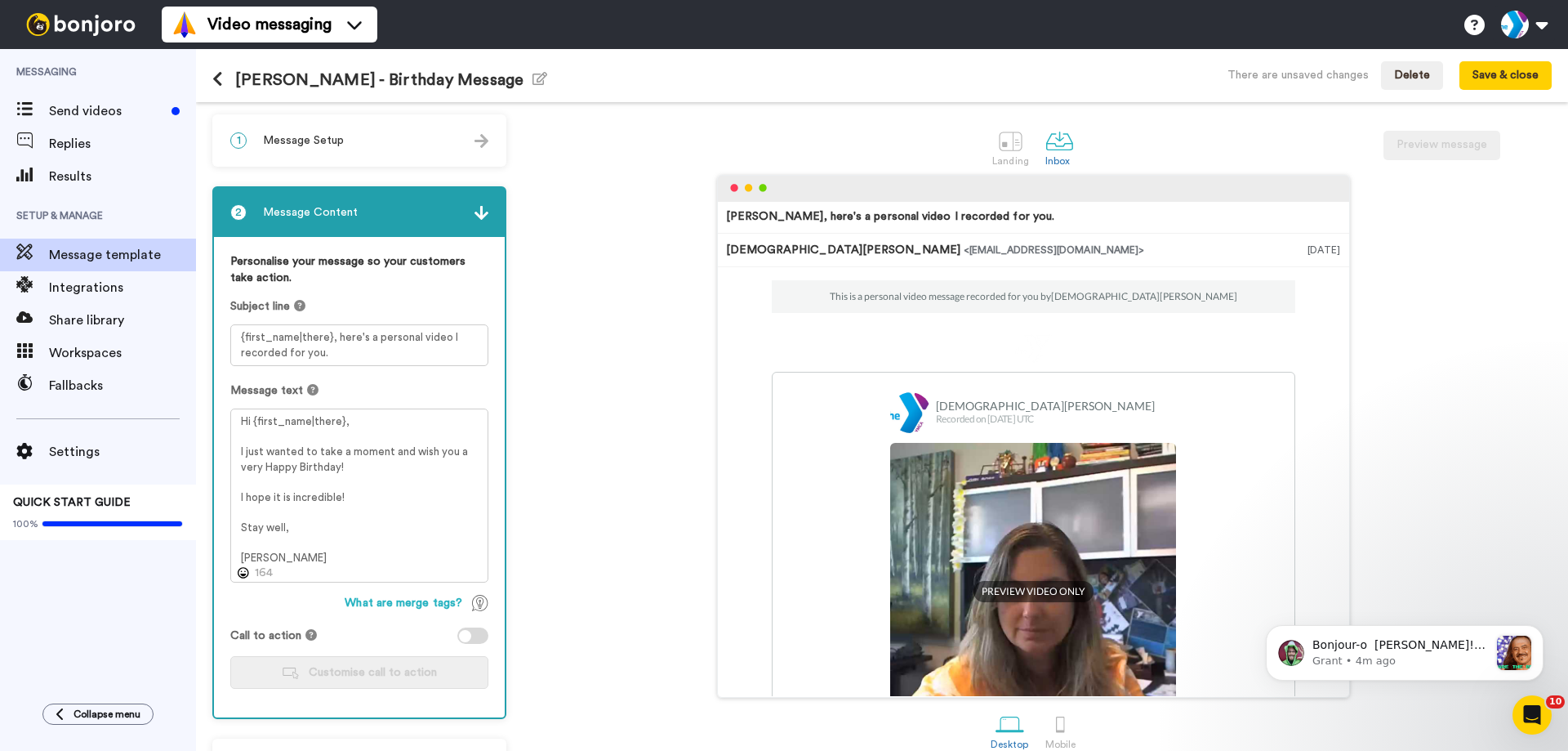
scroll to position [53, 0]
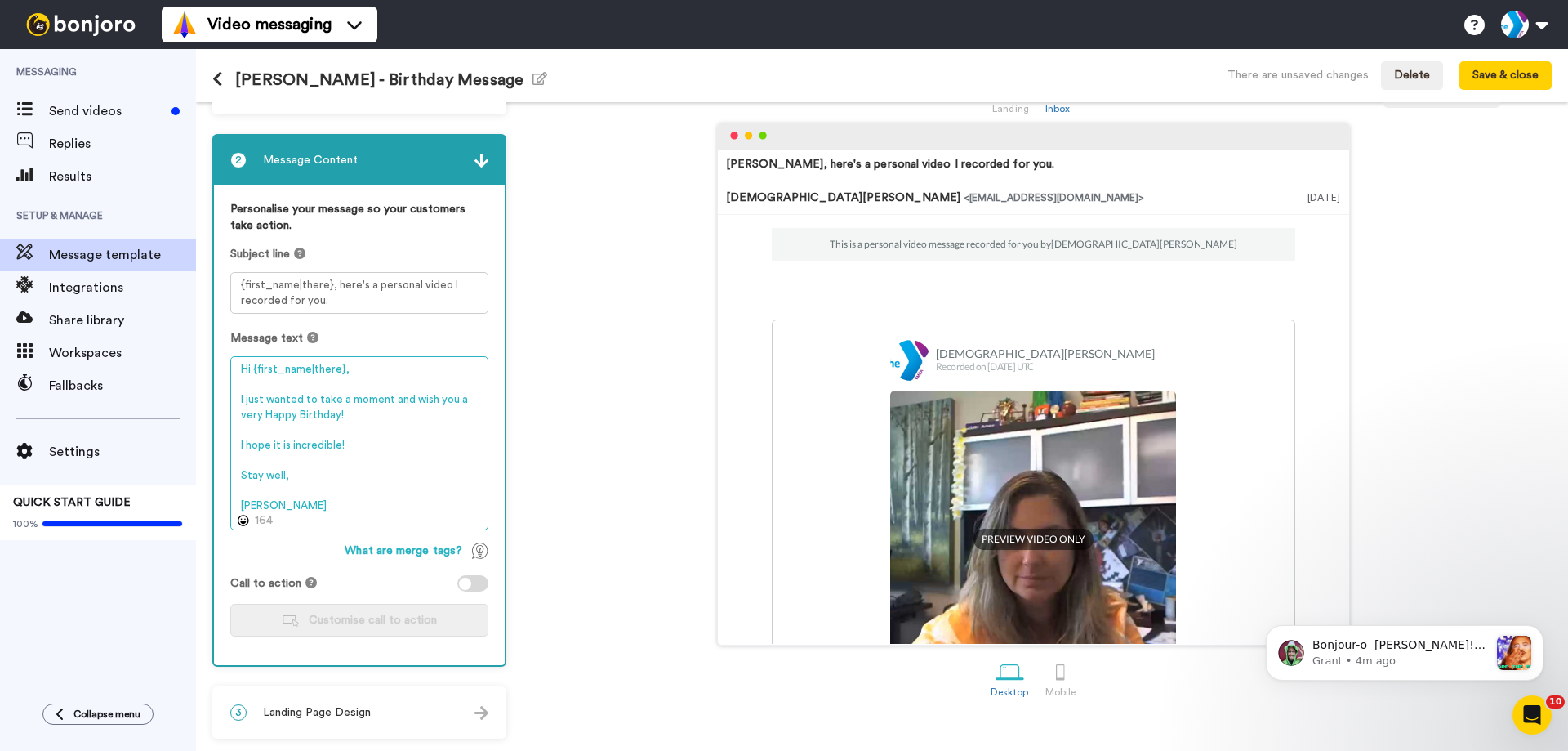
drag, startPoint x: 271, startPoint y: 501, endPoint x: 232, endPoint y: 502, distance: 39.0
click at [232, 502] on textarea "Hi {first_name|there}, I just wanted to take a moment and wish you a very Happy…" at bounding box center [359, 443] width 258 height 174
type textarea "Hi {first_name|there}, I just wanted to take a moment and wish you a very Happy…"
click at [481, 159] on img at bounding box center [481, 160] width 14 height 14
click at [586, 329] on div "Tom, here's a personal video I recorded for you. Kristen Aquino <senderfrom@ema…" at bounding box center [1033, 384] width 1038 height 523
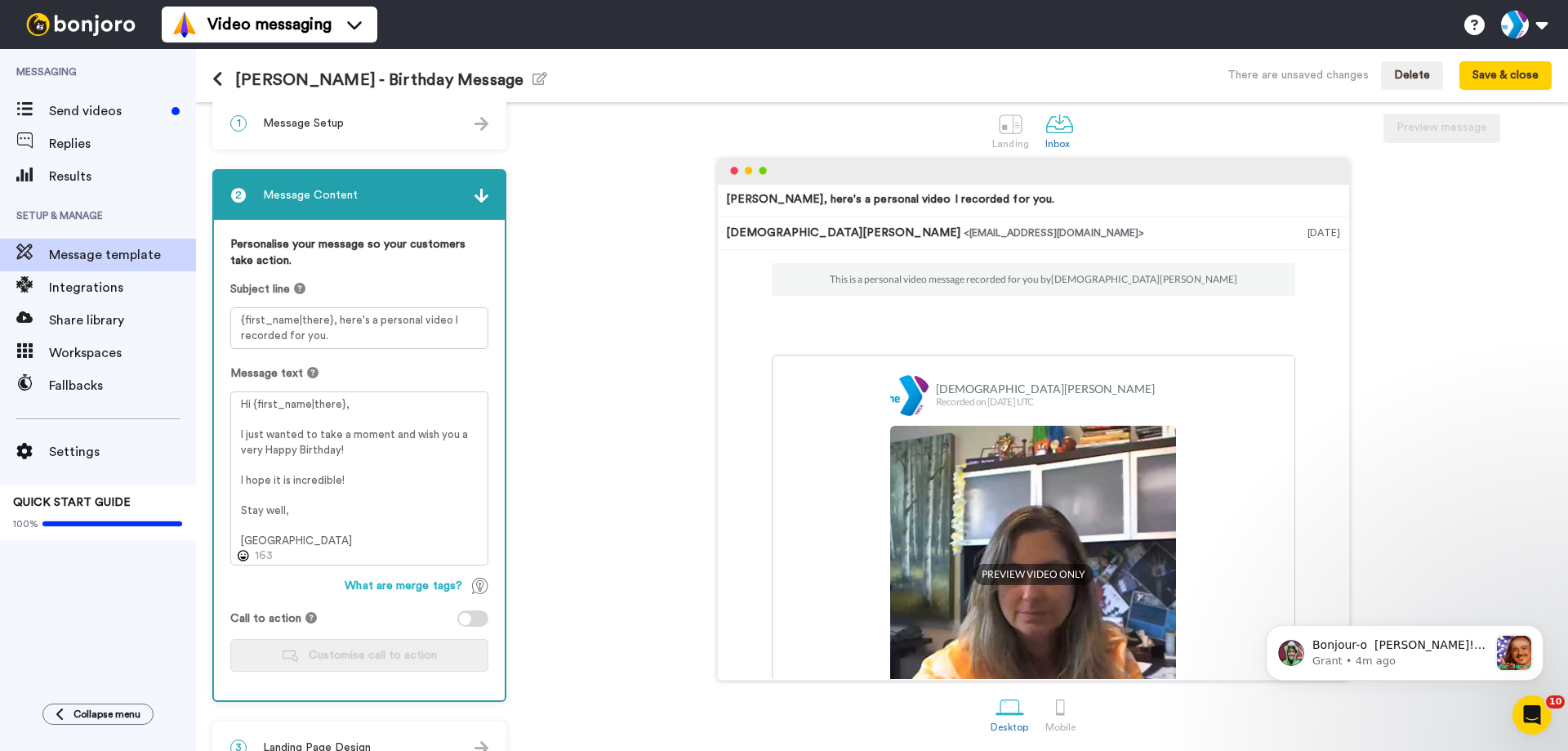
scroll to position [0, 0]
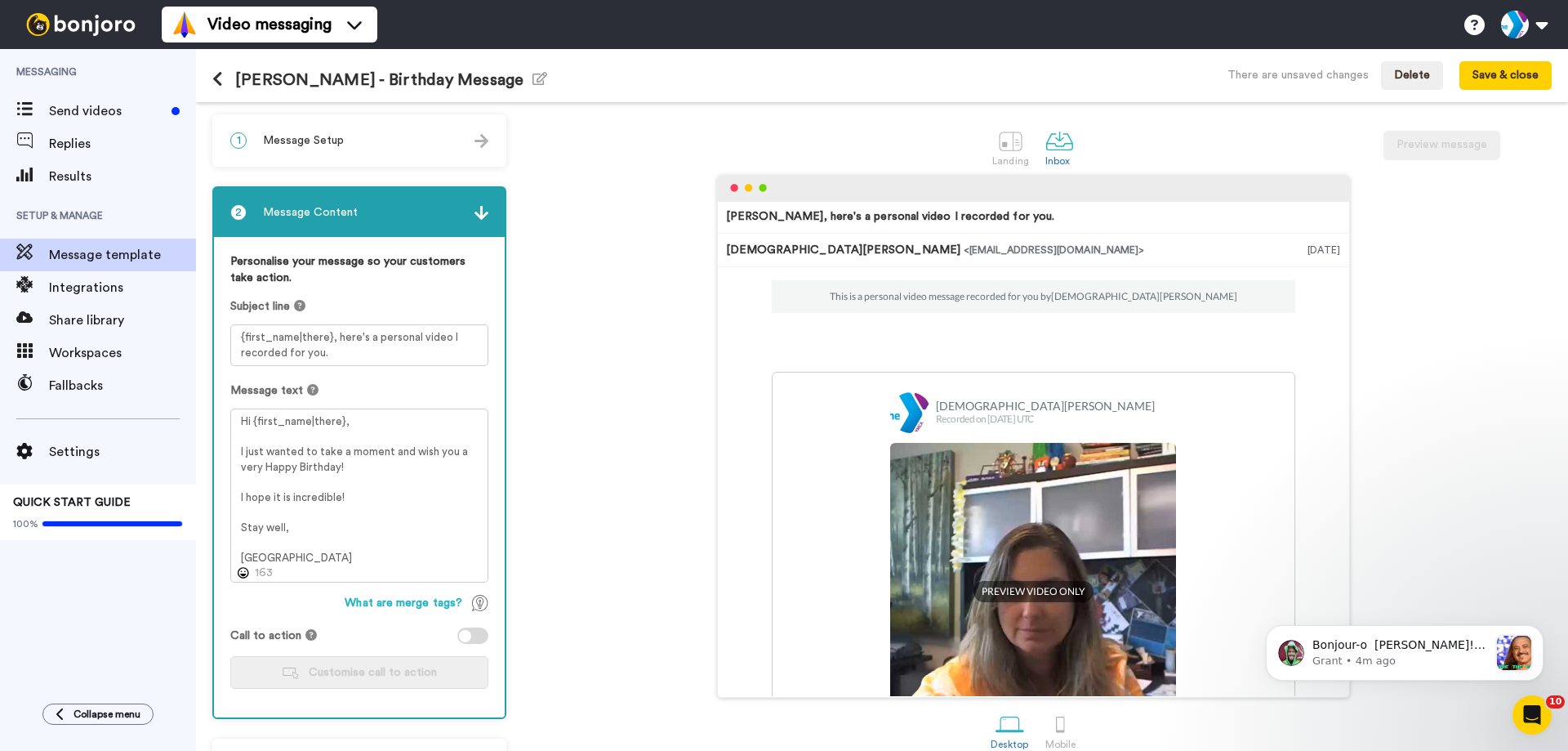
click at [316, 139] on span "Message Setup" at bounding box center [303, 141] width 81 height 17
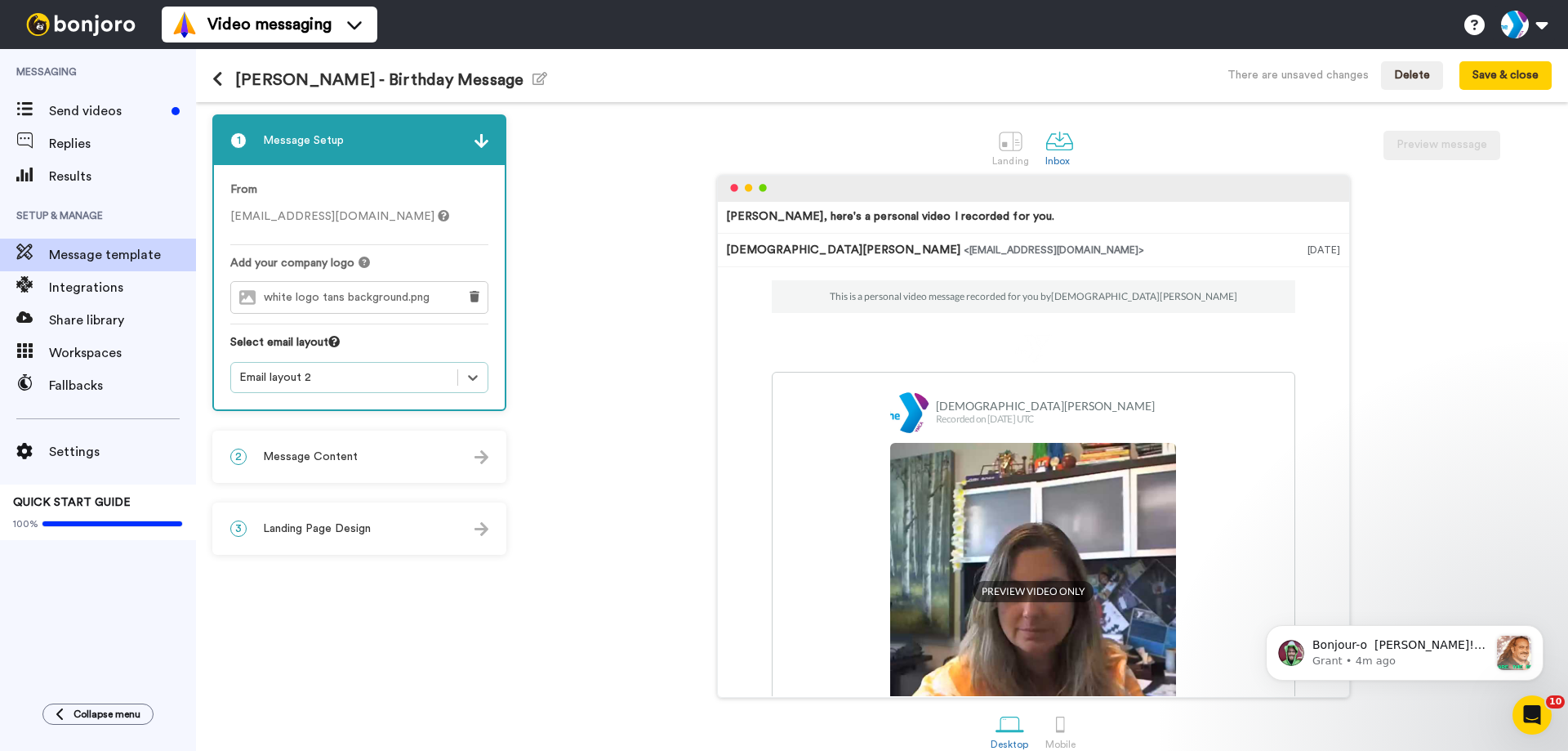
click at [291, 209] on div "give@ymcawnc.org" at bounding box center [359, 217] width 258 height 17
click at [438, 218] on icon at bounding box center [444, 216] width 12 height 12
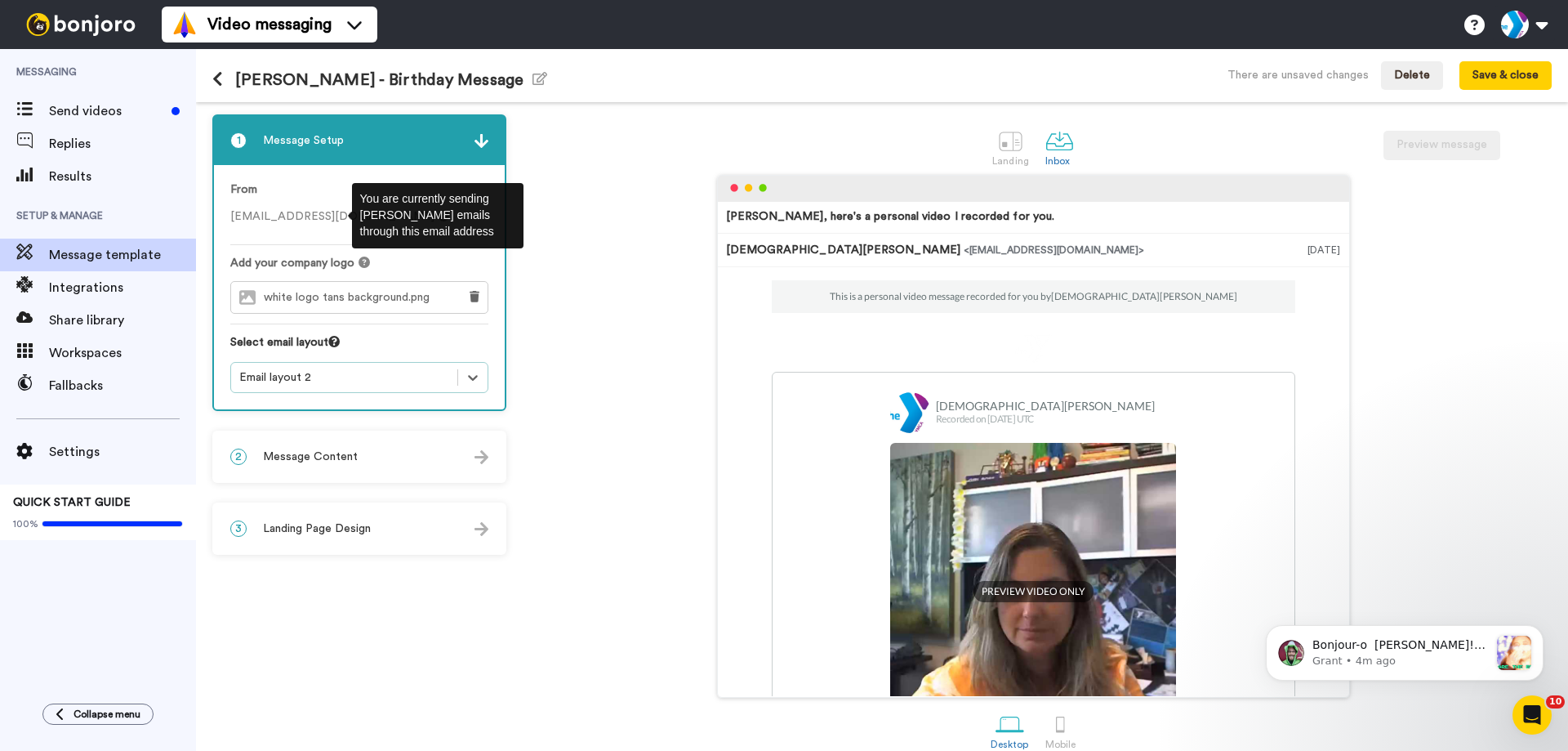
click at [438, 218] on icon at bounding box center [444, 216] width 12 height 12
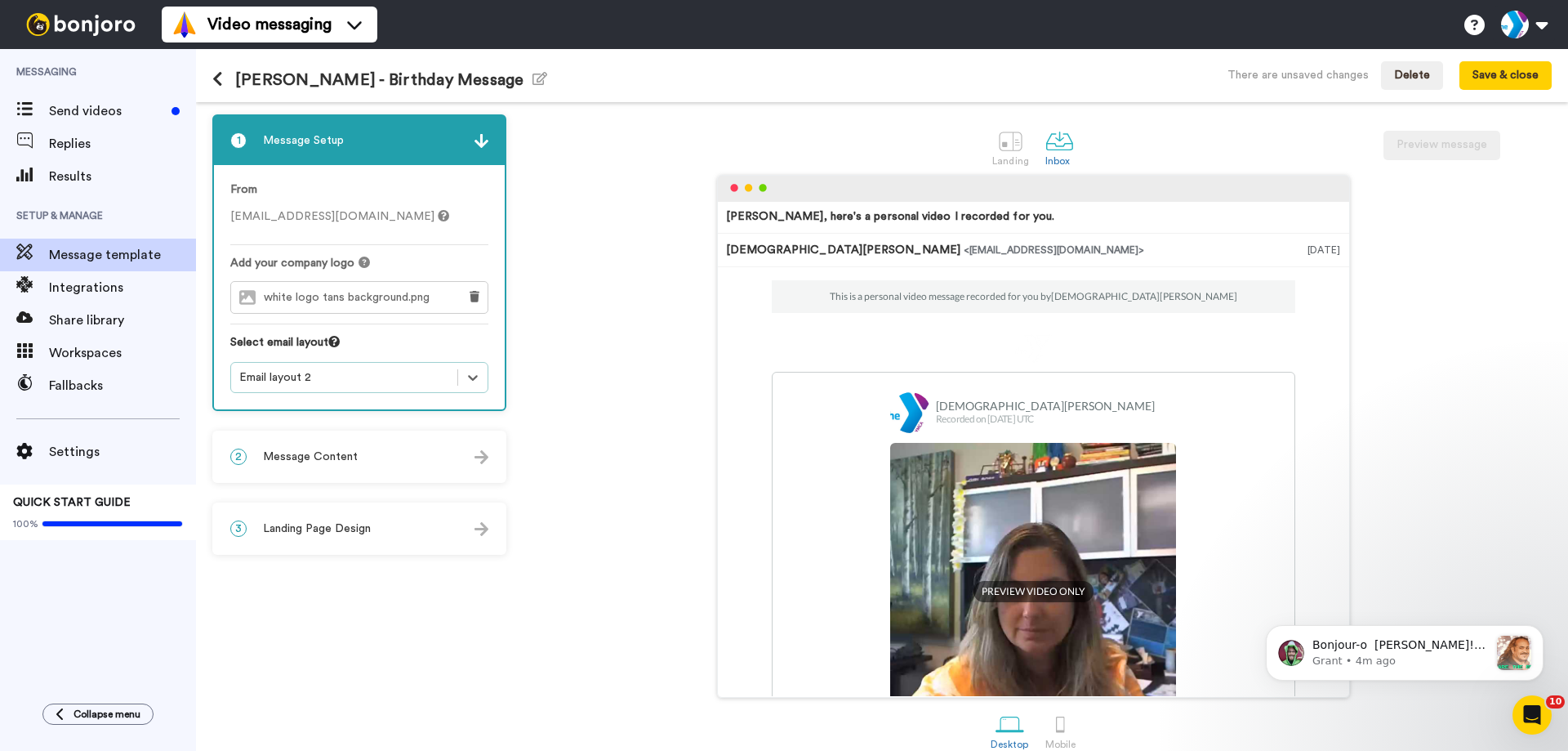
click at [356, 539] on div "3 Landing Page Design" at bounding box center [359, 528] width 291 height 49
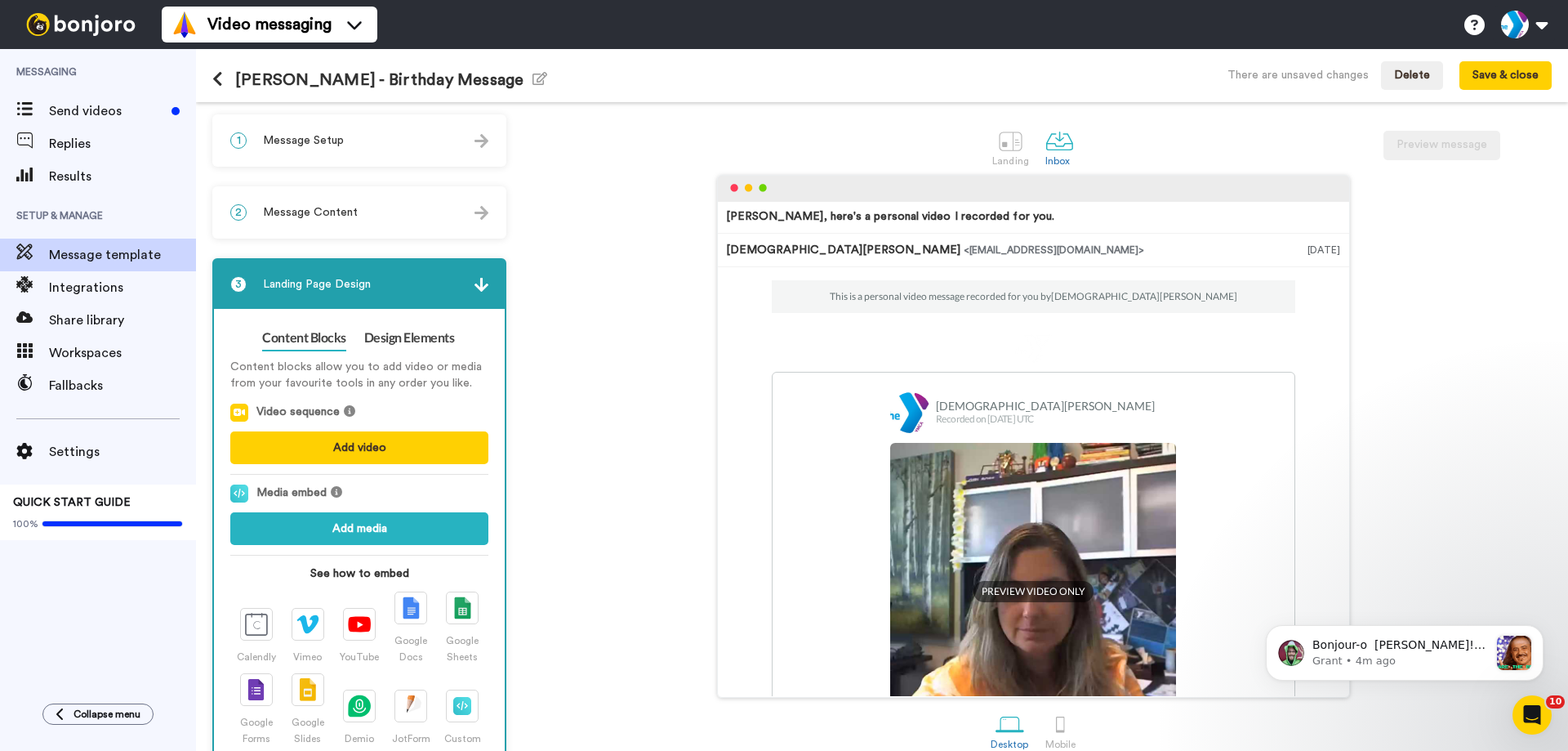
click at [485, 288] on img at bounding box center [481, 285] width 14 height 14
click at [96, 116] on span "Send videos" at bounding box center [107, 111] width 116 height 20
click at [1535, 82] on button "Save & close" at bounding box center [1505, 75] width 93 height 29
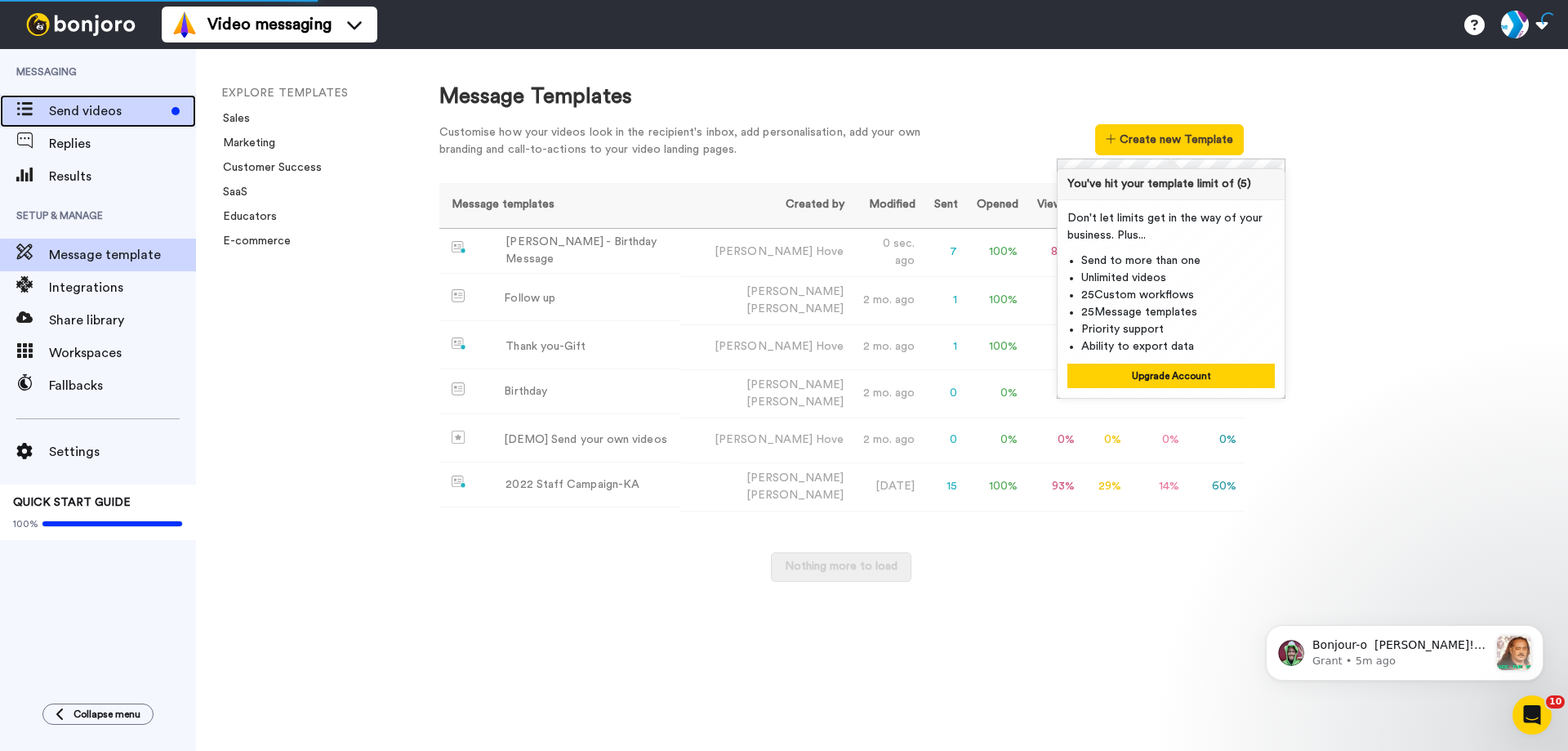
click at [157, 113] on span "Send videos" at bounding box center [107, 111] width 116 height 20
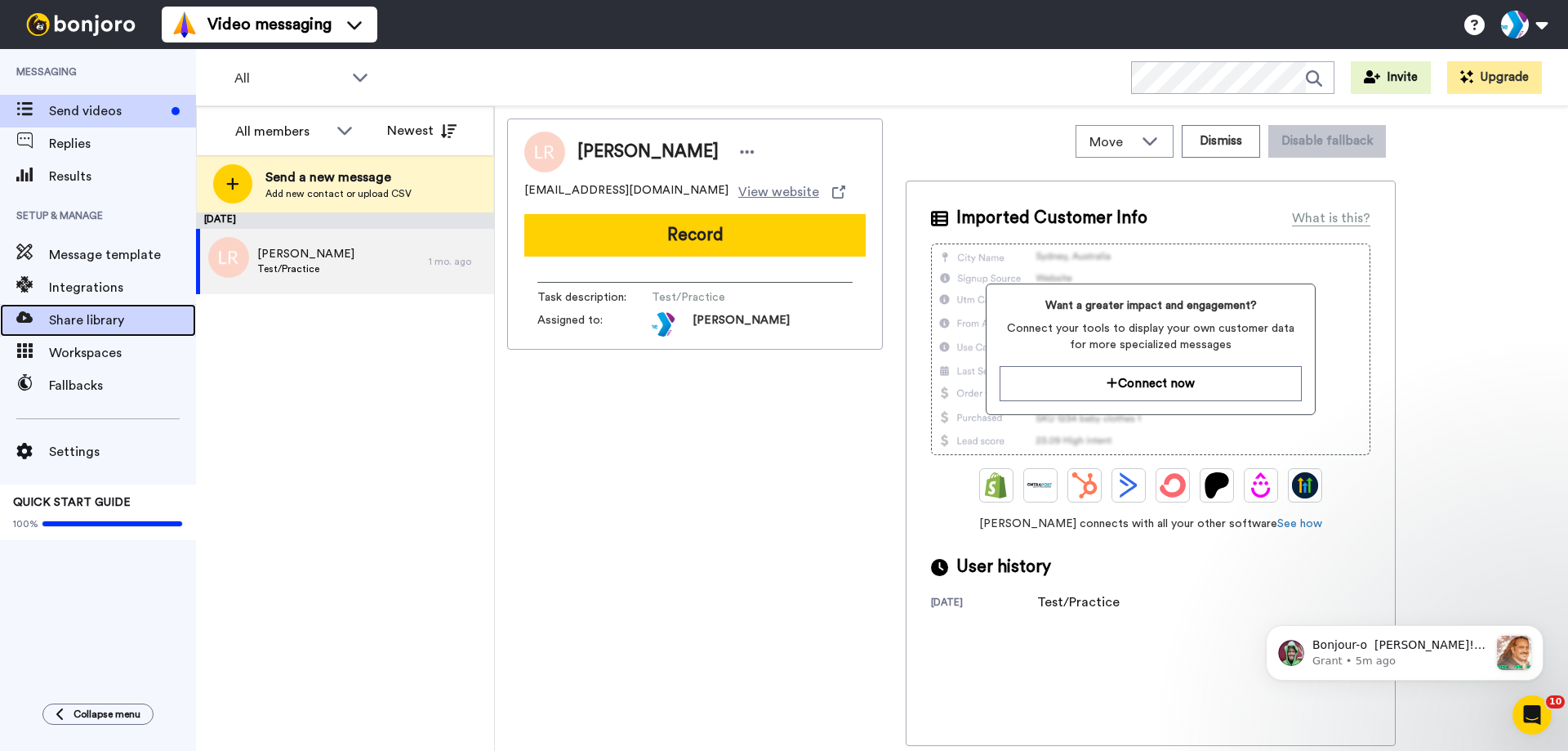
click at [106, 325] on span "Share library" at bounding box center [123, 320] width 147 height 20
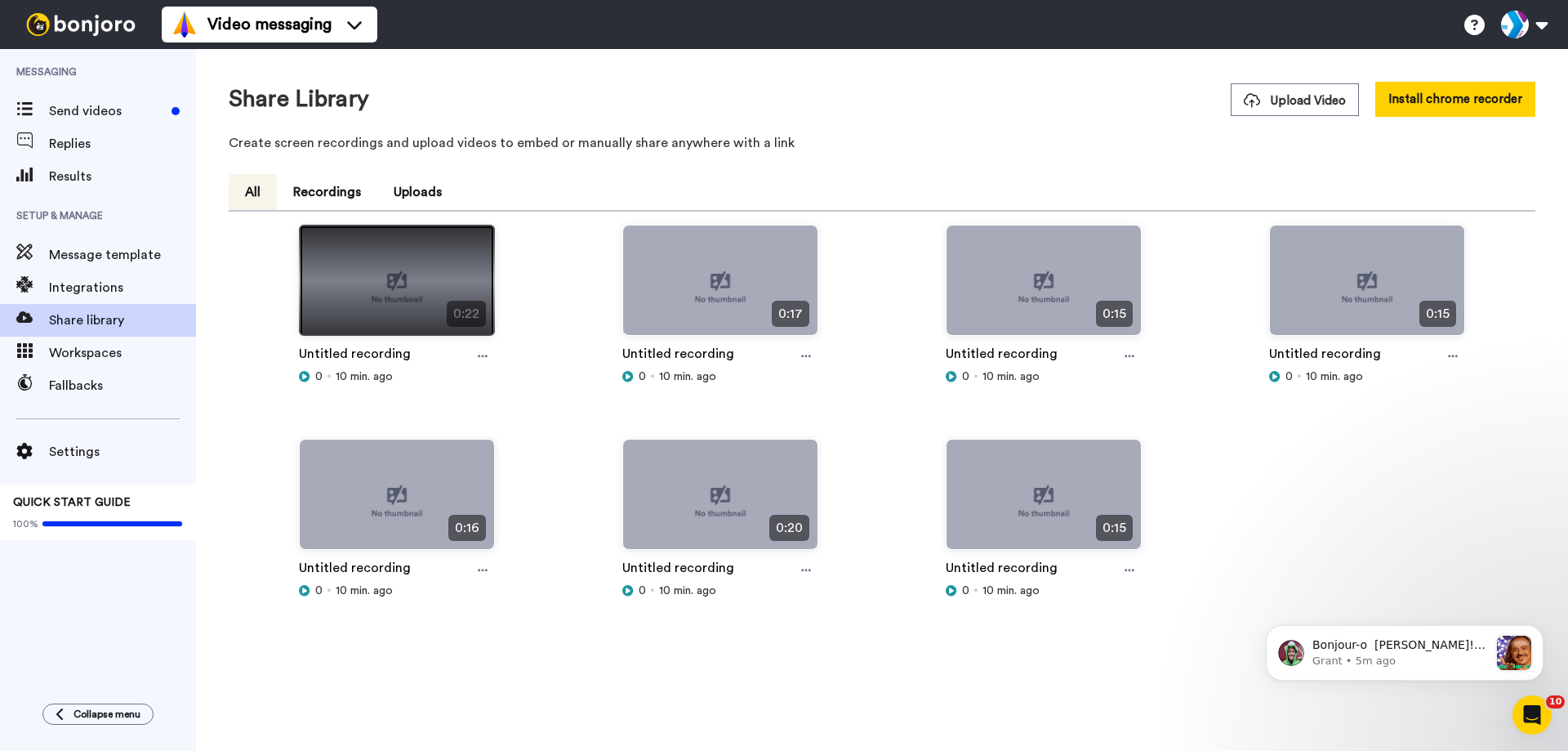
click at [394, 270] on img at bounding box center [396, 287] width 194 height 123
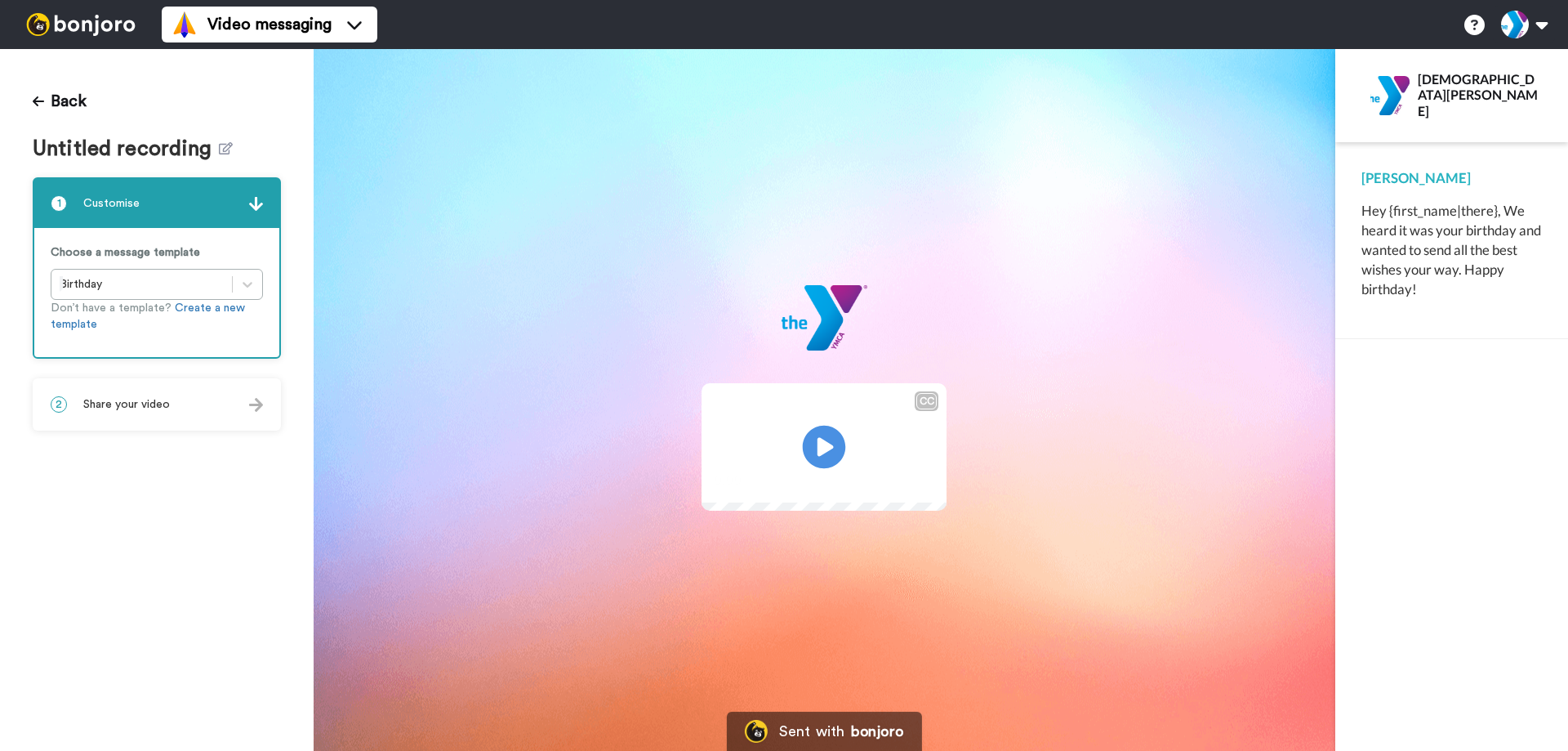
click at [822, 448] on icon "Play/Pause" at bounding box center [825, 447] width 43 height 78
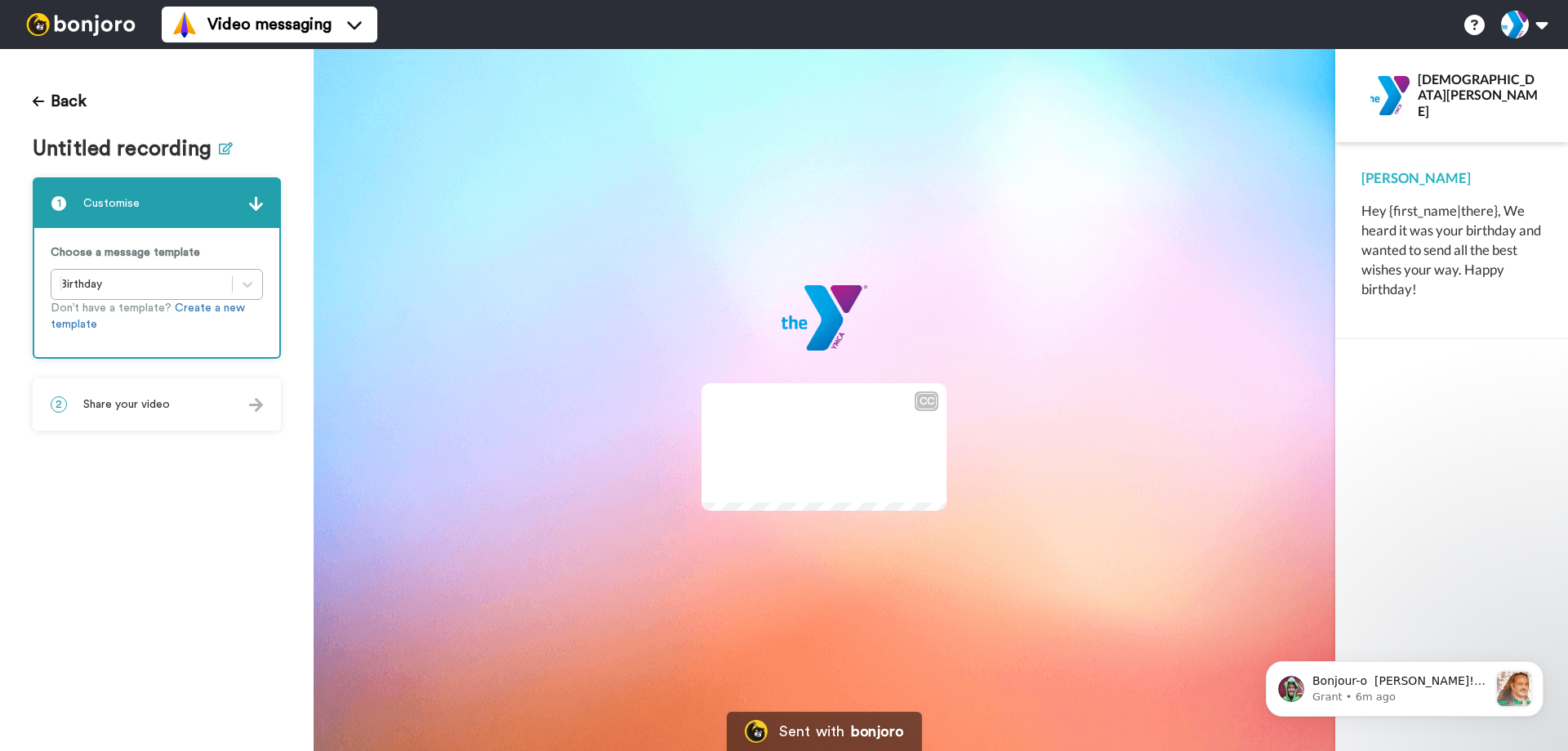
click at [219, 144] on icon at bounding box center [225, 148] width 14 height 13
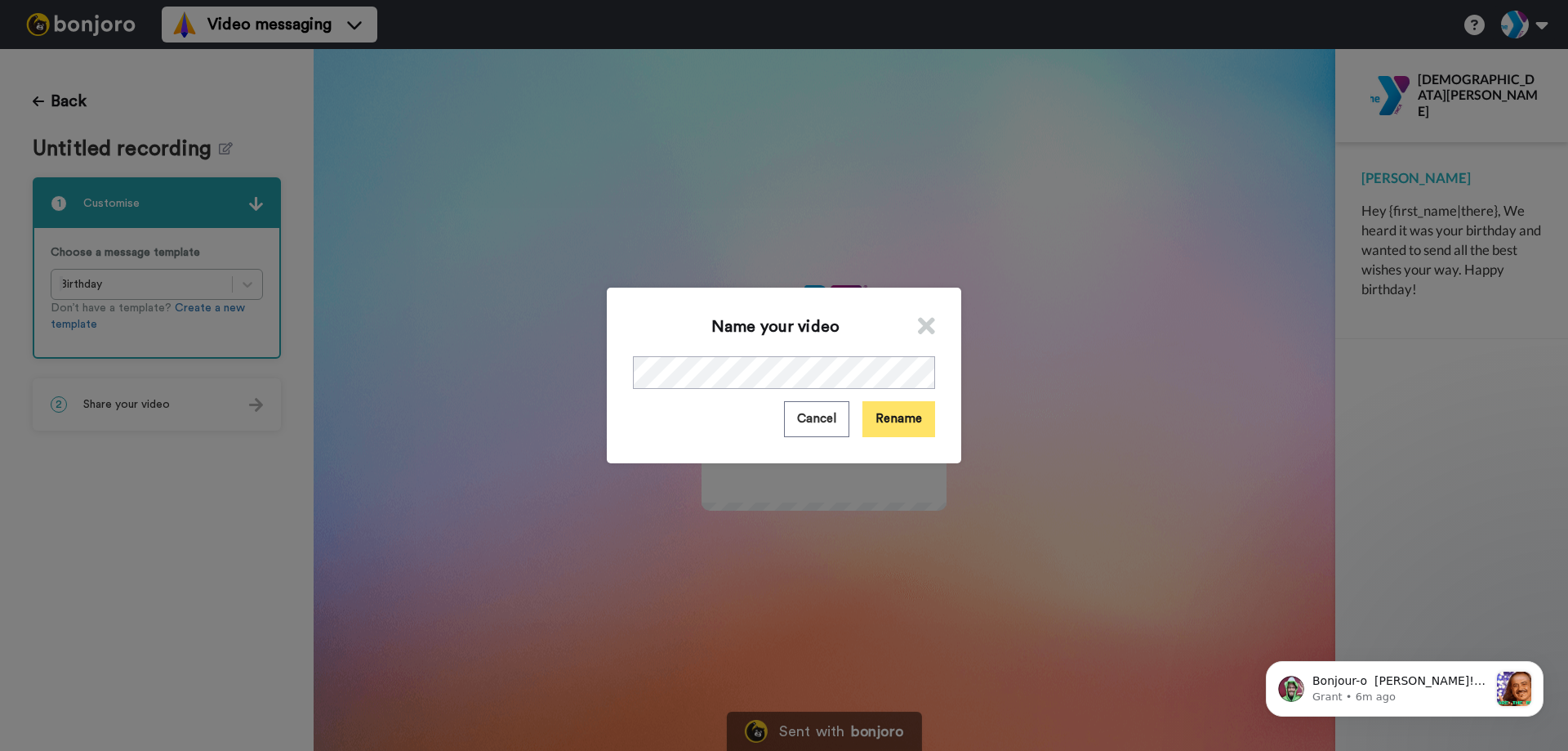
click at [912, 417] on button "Rename" at bounding box center [898, 419] width 73 height 35
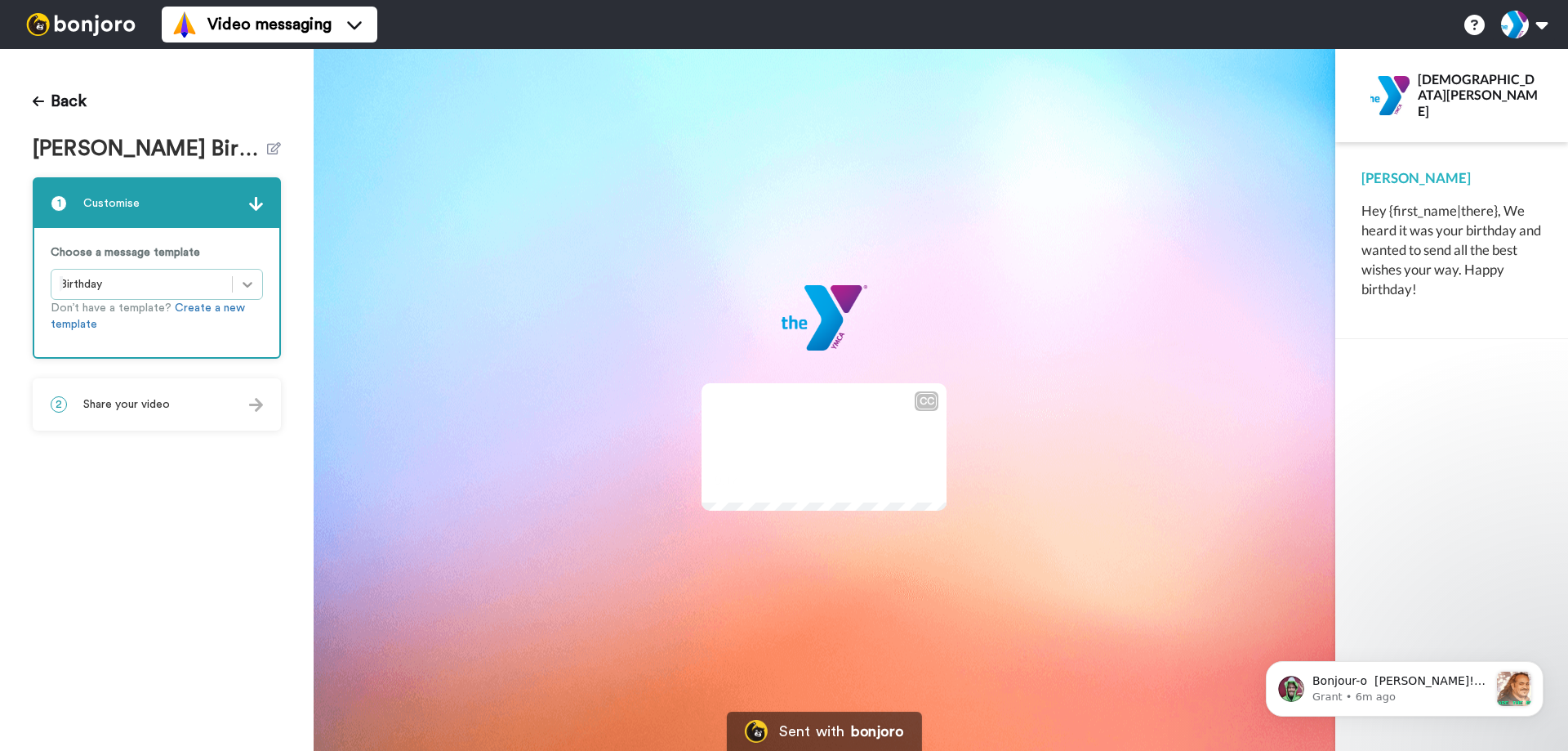
click at [241, 286] on icon at bounding box center [248, 285] width 17 height 17
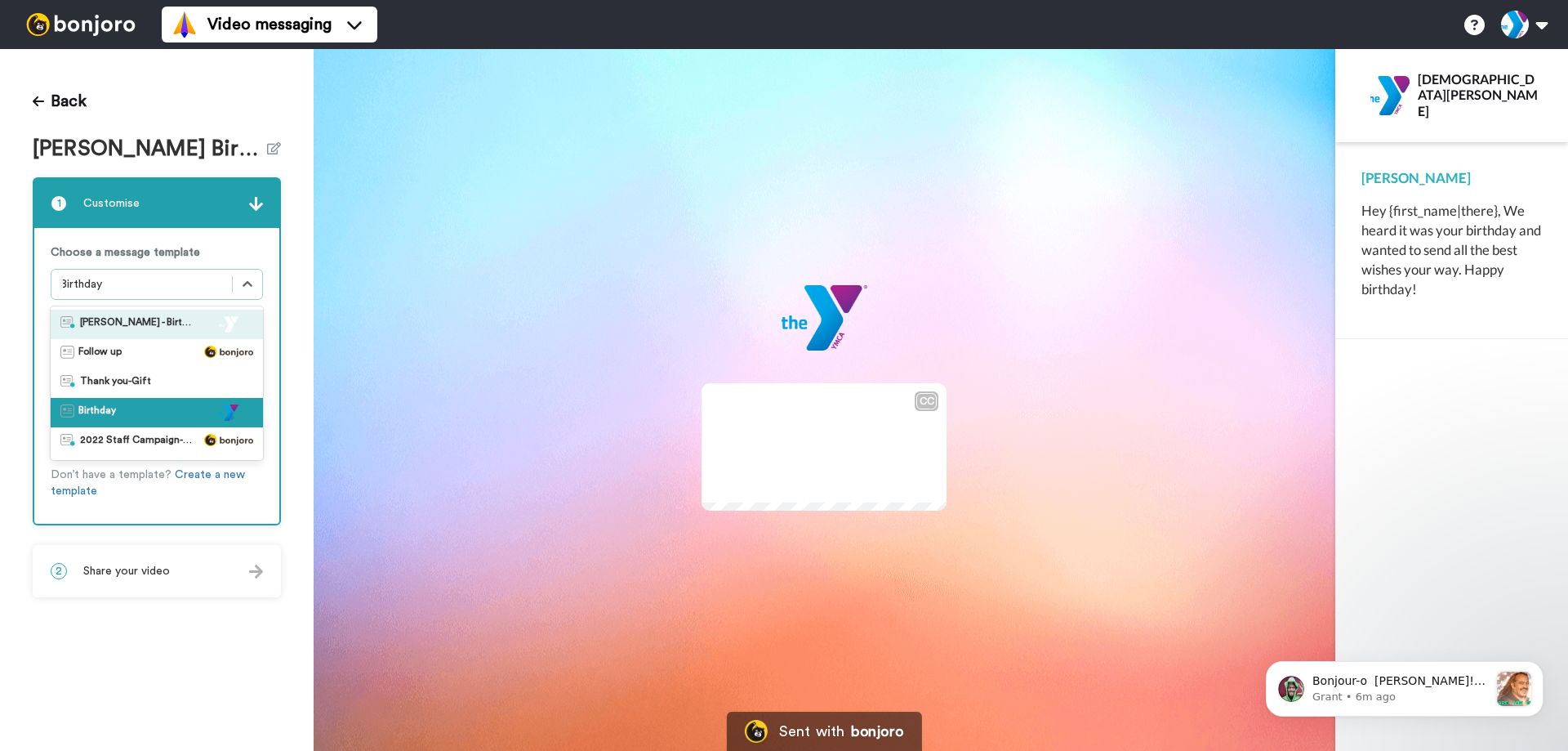
click at [195, 317] on div "Terri - Birthday Message" at bounding box center [156, 325] width 193 height 17
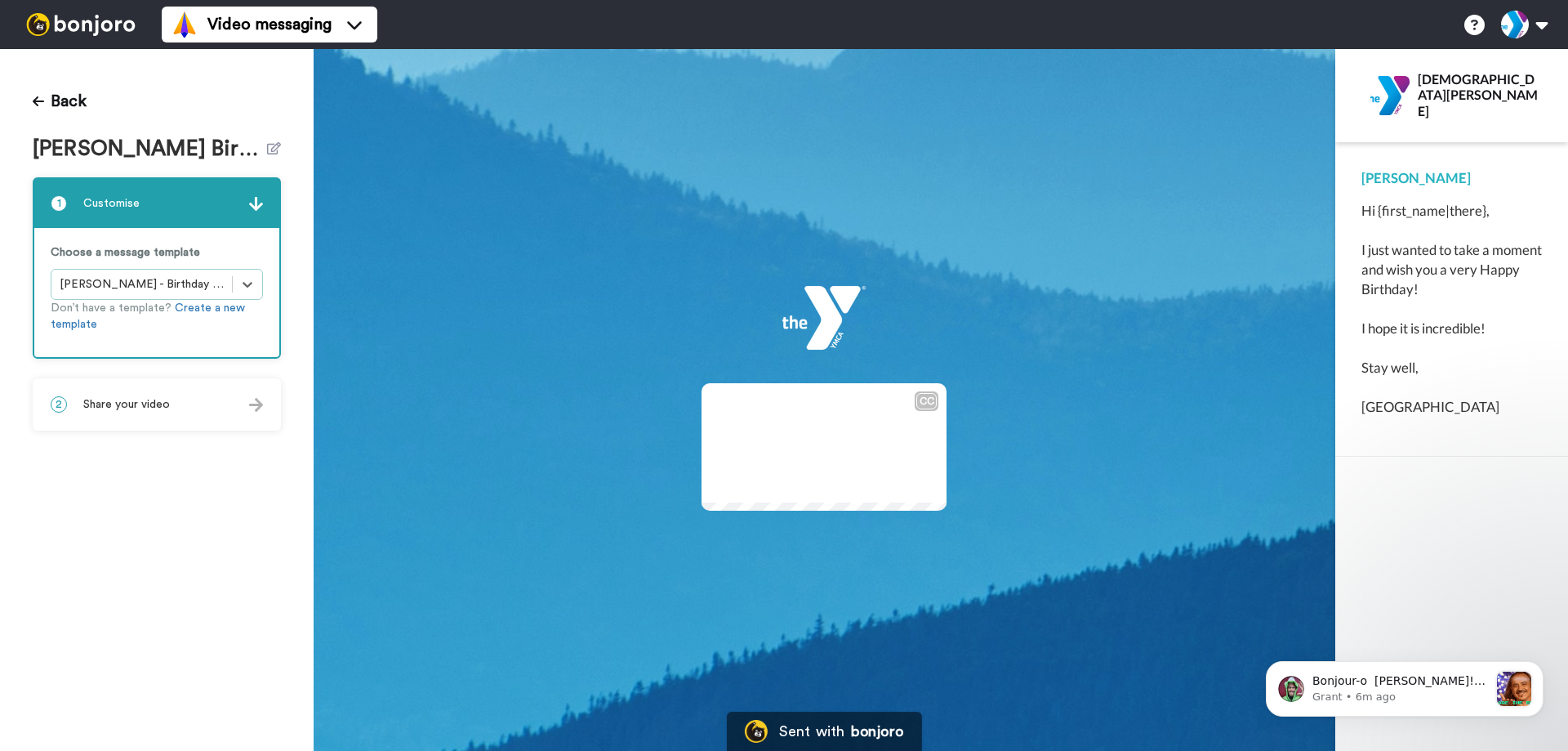
click at [1478, 214] on div "Hi {first_name|there}, I just wanted to take a moment and wish you a very Happy…" at bounding box center [1452, 309] width 180 height 216
click at [1484, 210] on div "Hi {first_name|there}, I just wanted to take a moment and wish you a very Happy…" at bounding box center [1452, 309] width 180 height 216
click at [1426, 190] on div "Kristen Hi {first_name|there}, I just wanted to take a moment and wish you a ve…" at bounding box center [1452, 293] width 180 height 249
click at [1426, 213] on div "Hi {first_name|there}, I just wanted to take a moment and wish you a very Happy…" at bounding box center [1452, 309] width 180 height 216
click at [1405, 214] on div "Hi {first_name|there}, I just wanted to take a moment and wish you a very Happy…" at bounding box center [1452, 309] width 180 height 216
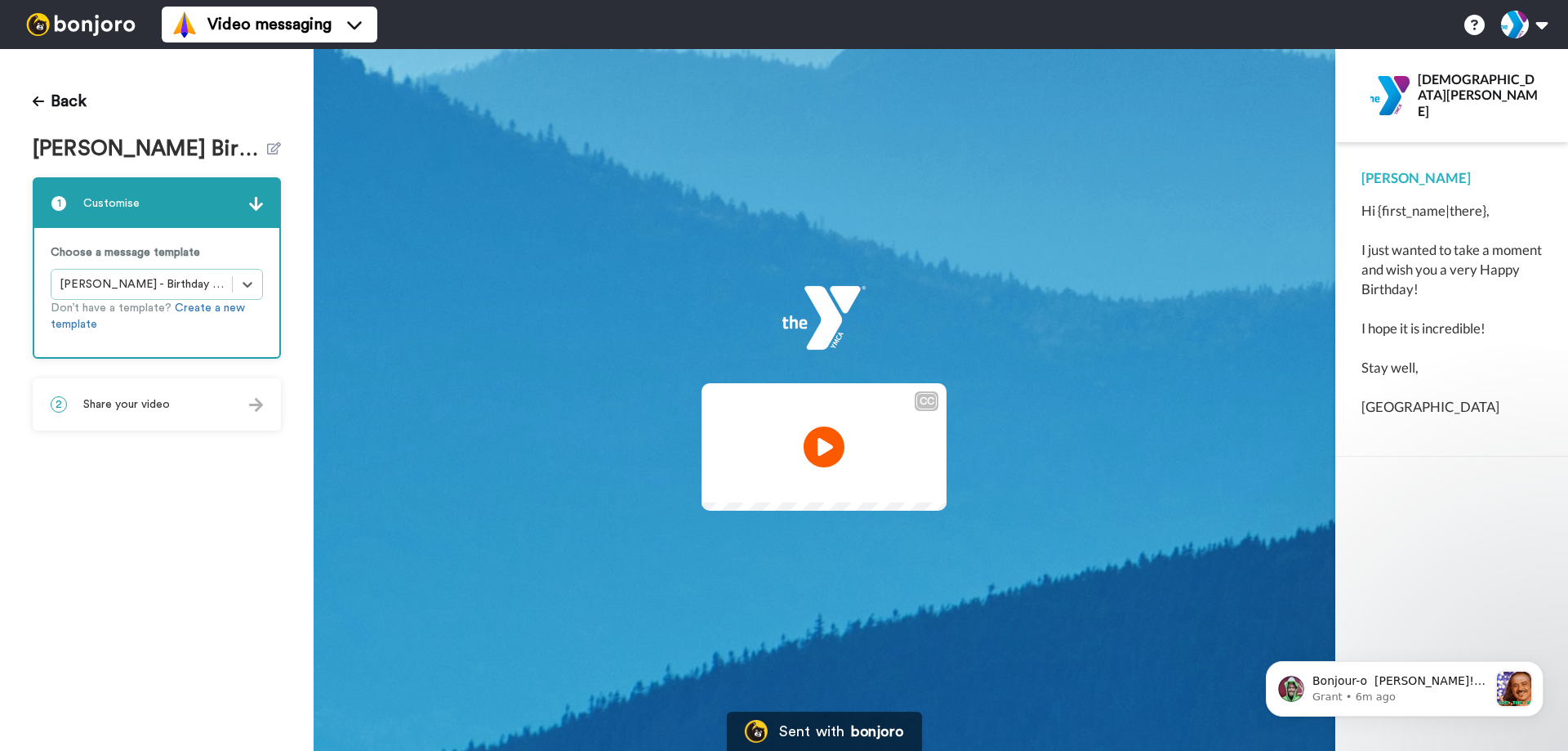
click at [1405, 310] on div "Hi {first_name|there}, I just wanted to take a moment and wish you a very Happy…" at bounding box center [1452, 309] width 180 height 216
click at [1380, 182] on div "[PERSON_NAME]" at bounding box center [1452, 179] width 180 height 20
click at [1400, 178] on div "[PERSON_NAME]" at bounding box center [1452, 179] width 180 height 20
click at [1471, 239] on div "Hi {first_name|there}, I just wanted to take a moment and wish you a very Happy…" at bounding box center [1452, 309] width 180 height 216
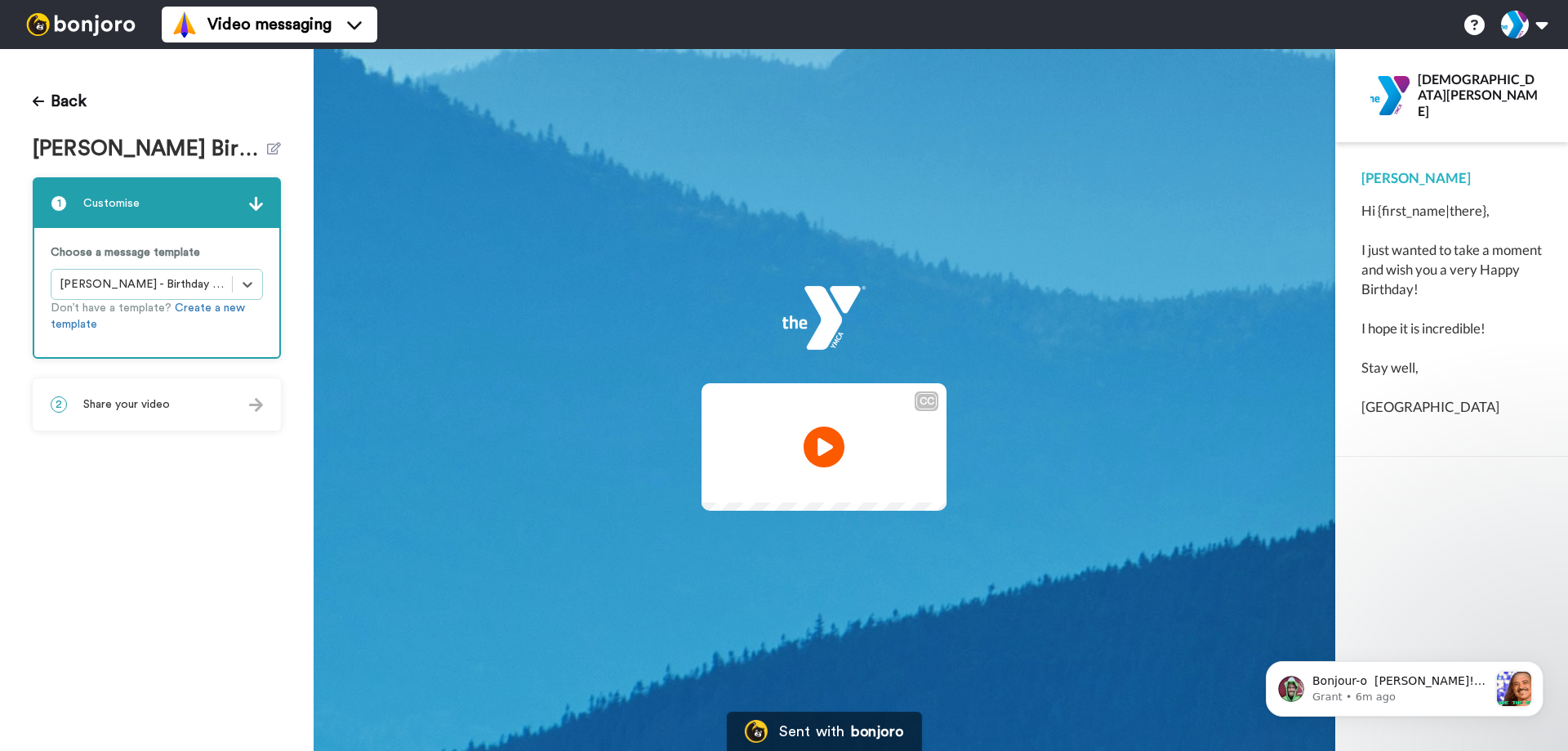
click at [1464, 217] on div "Hi {first_name|there}, I just wanted to take a moment and wish you a very Happy…" at bounding box center [1452, 309] width 180 height 216
drag, startPoint x: 1478, startPoint y: 211, endPoint x: 1352, endPoint y: 217, distance: 126.1
click at [1352, 217] on div "Kristen Hi {first_name|there}, I just wanted to take a moment and wish you a ve…" at bounding box center [1451, 299] width 233 height 315
click at [1486, 223] on div "Hi {first_name|there}, I just wanted to take a moment and wish you a very Happy…" at bounding box center [1452, 309] width 180 height 216
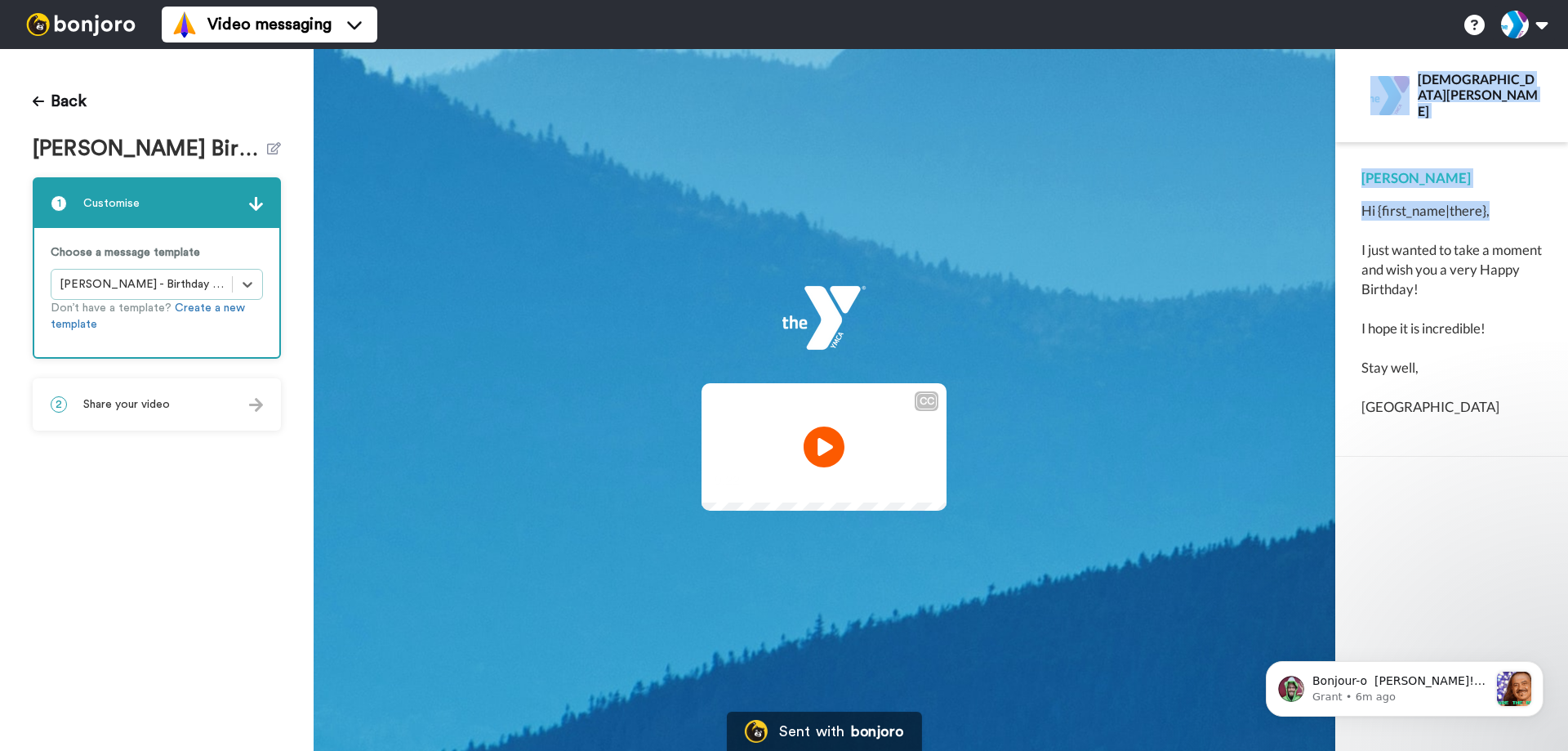
drag, startPoint x: 1494, startPoint y: 211, endPoint x: 1319, endPoint y: 219, distance: 175.2
click at [1319, 219] on div "CC Play/Pause 0:22 / 0:22 Sent with bonjoro Kristen Aquino Kristen Hi {first_na…" at bounding box center [941, 400] width 1254 height 702
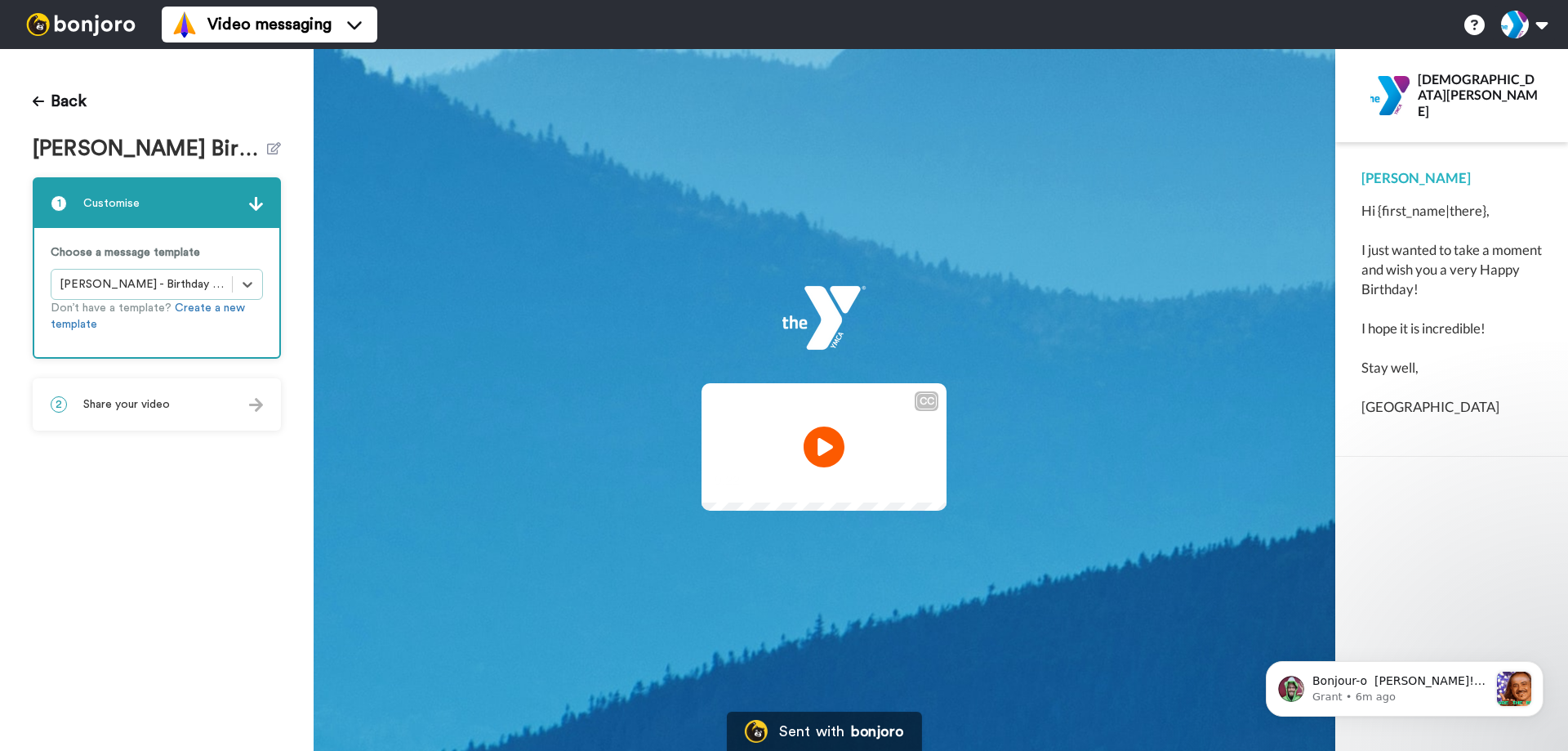
click at [1432, 237] on div "Hi {first_name|there}, I just wanted to take a moment and wish you a very Happy…" at bounding box center [1452, 309] width 180 height 216
click at [206, 411] on div "2 Share your video" at bounding box center [157, 404] width 245 height 49
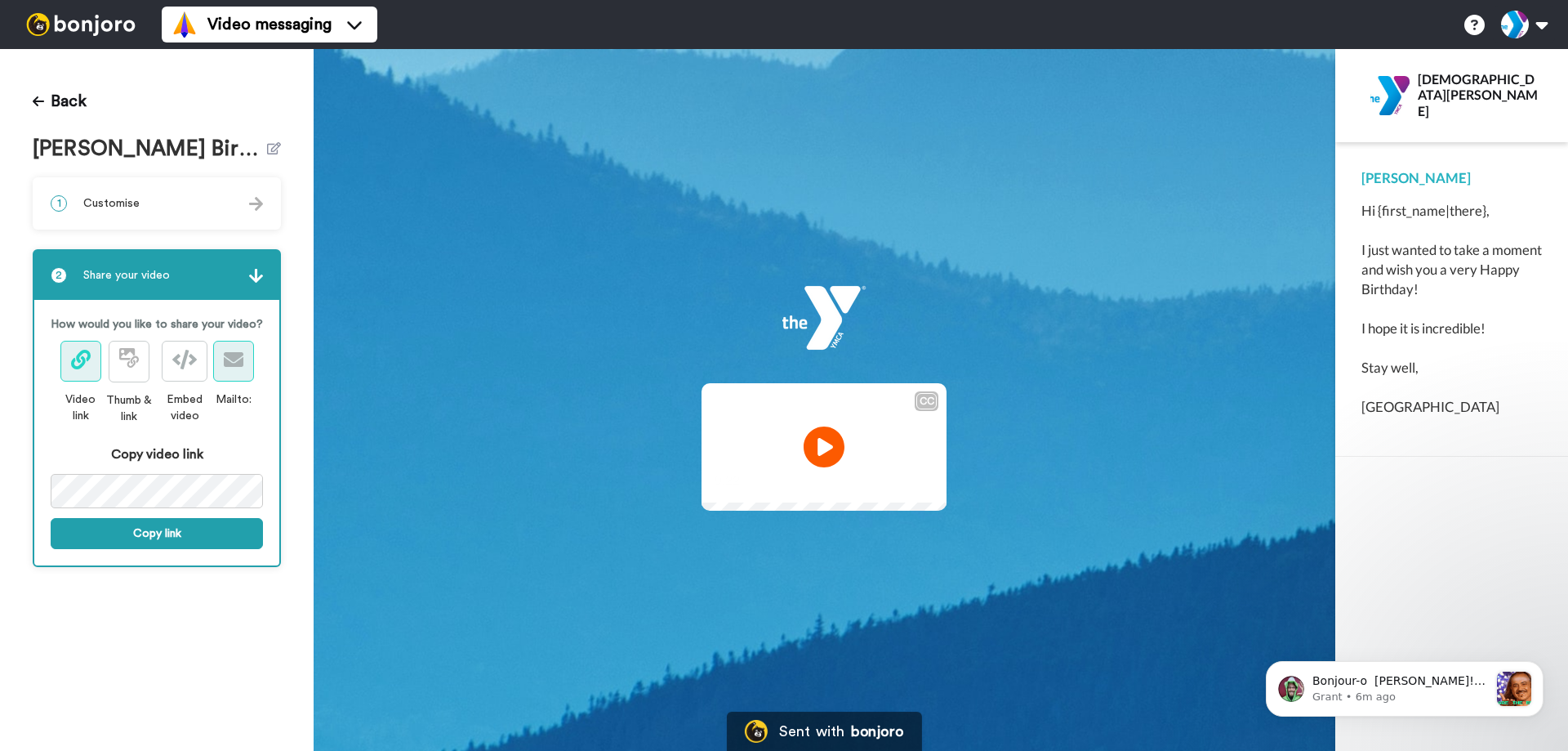
click at [242, 362] on icon at bounding box center [234, 360] width 20 height 20
click at [243, 358] on icon at bounding box center [234, 360] width 20 height 20
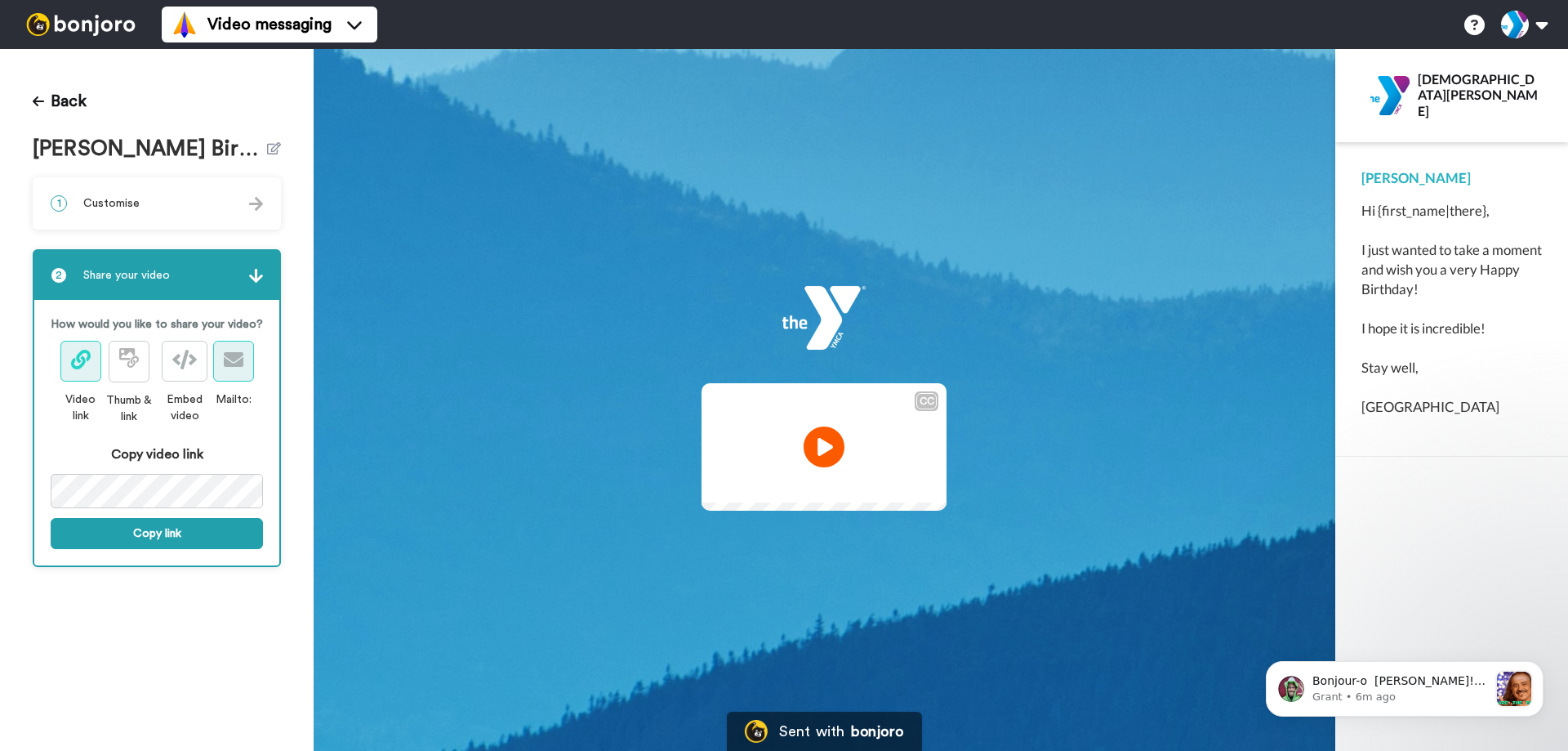
click at [243, 358] on icon at bounding box center [234, 360] width 20 height 20
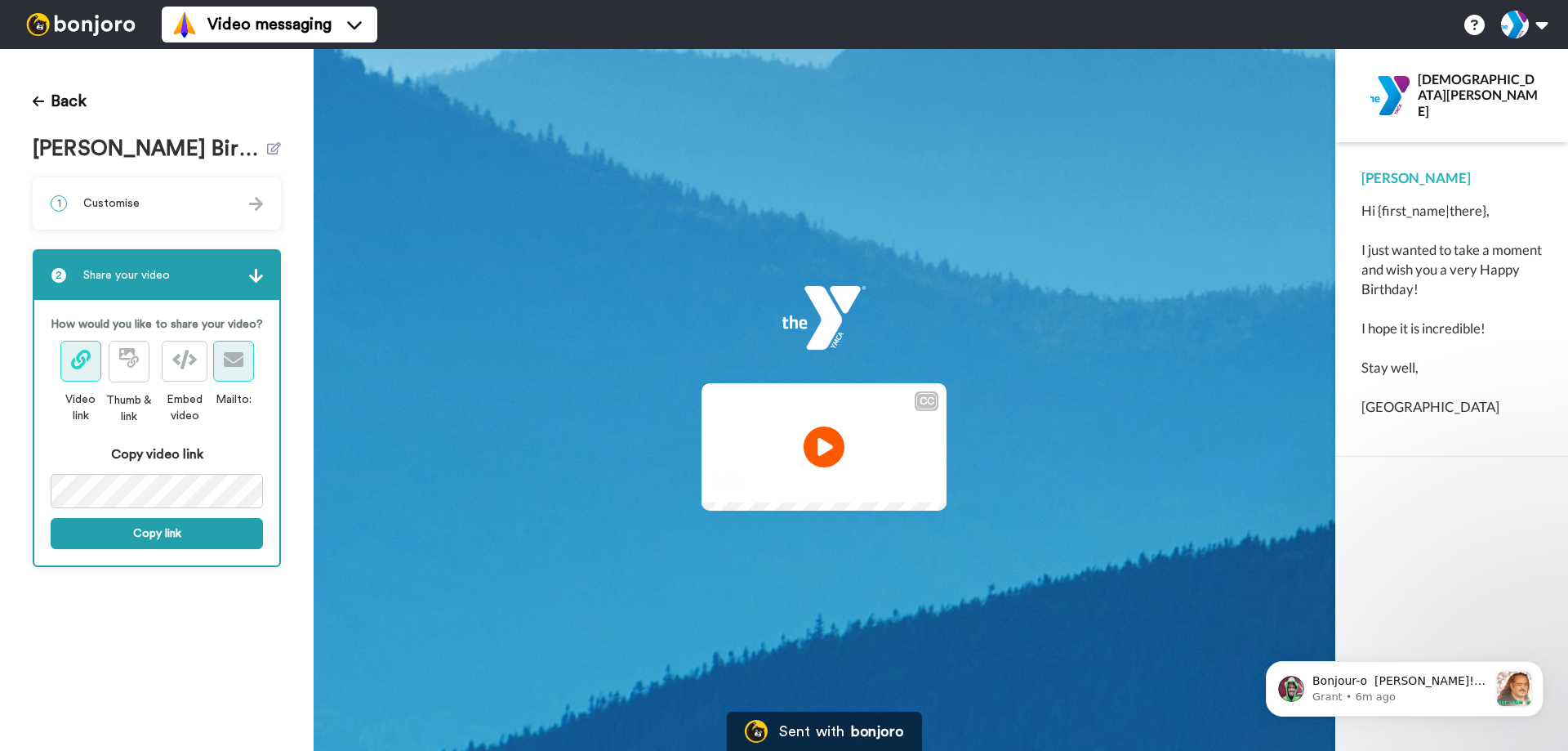
click at [243, 358] on icon at bounding box center [234, 360] width 20 height 20
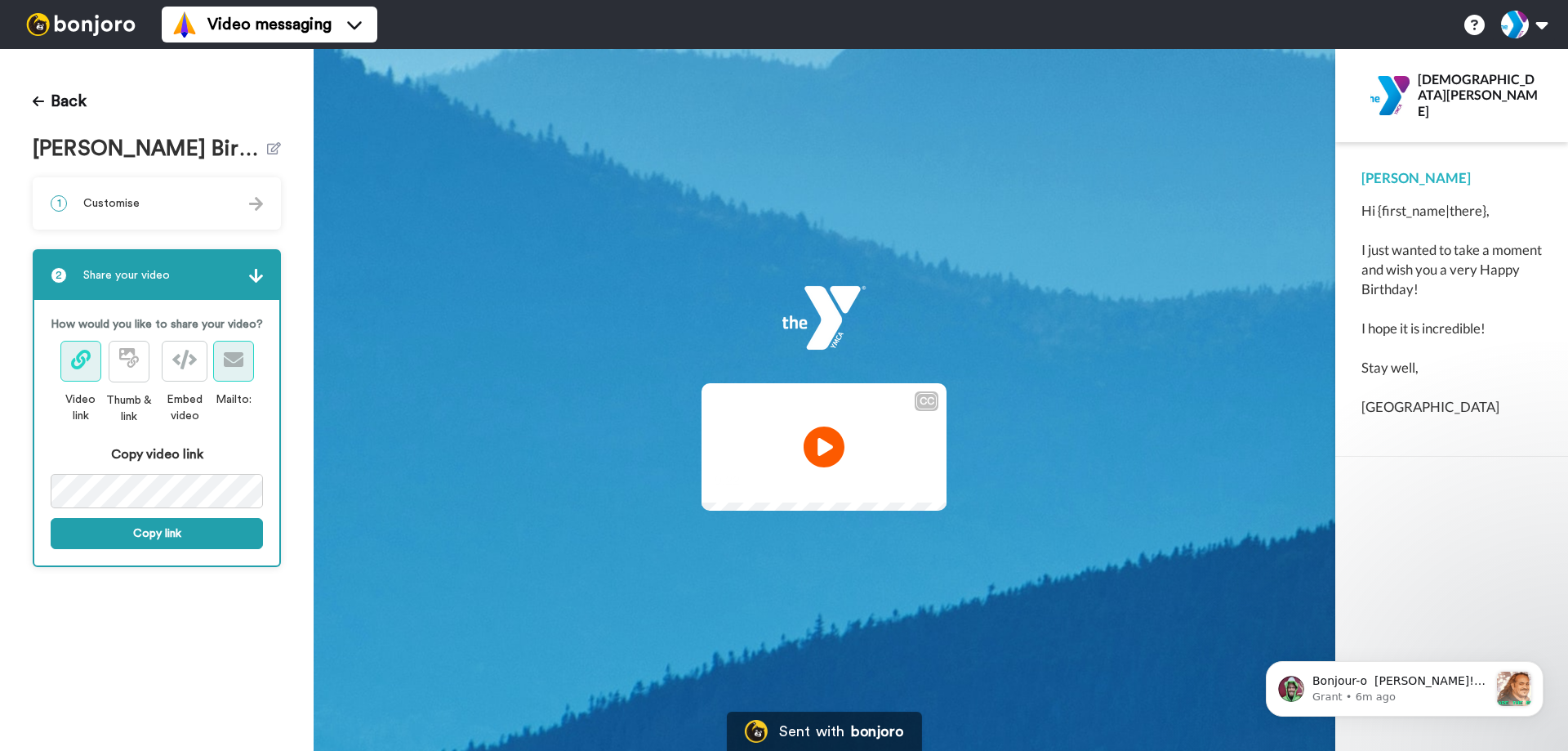
click at [230, 350] on icon at bounding box center [234, 360] width 20 height 20
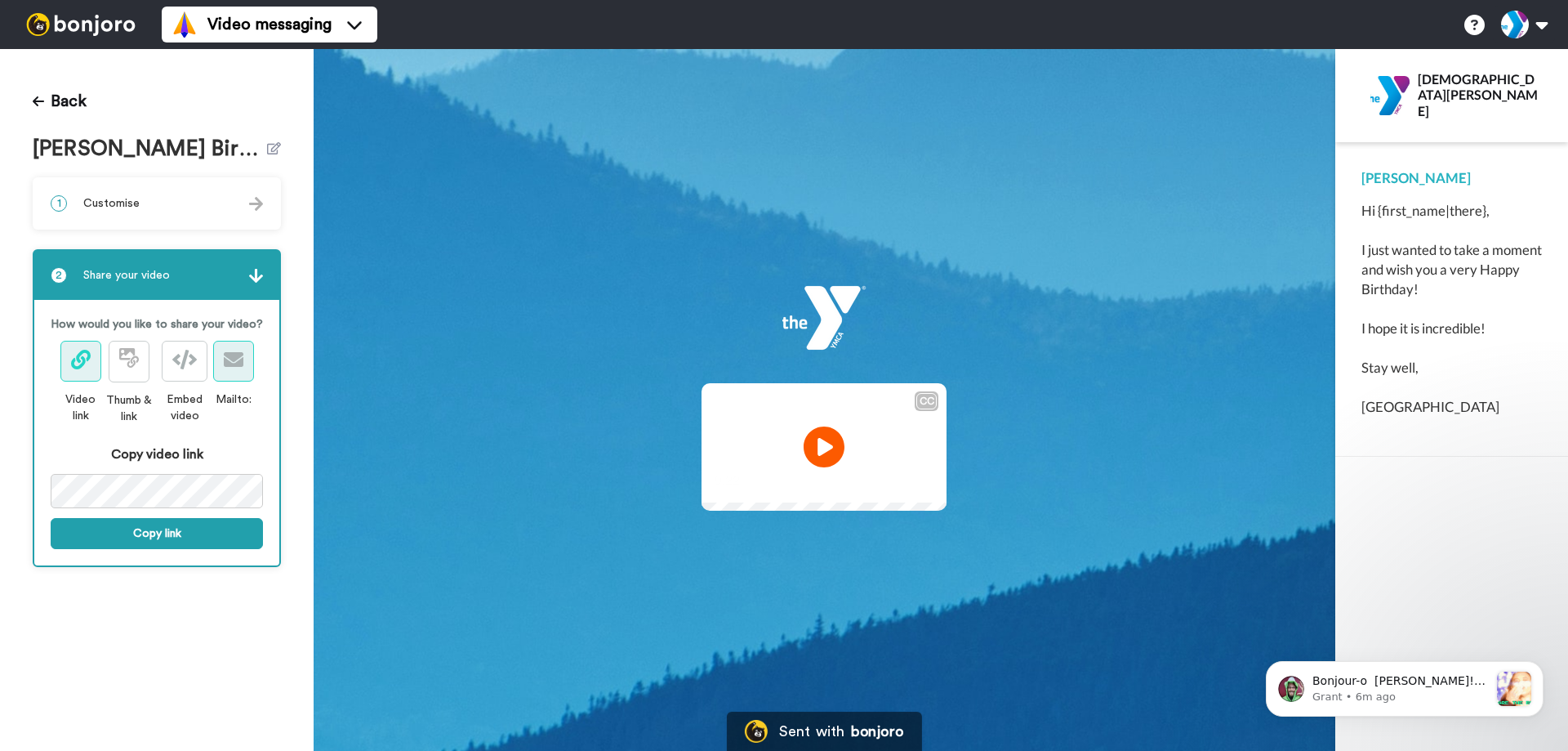
click at [230, 350] on icon at bounding box center [234, 360] width 20 height 20
click at [113, 346] on button at bounding box center [128, 361] width 41 height 42
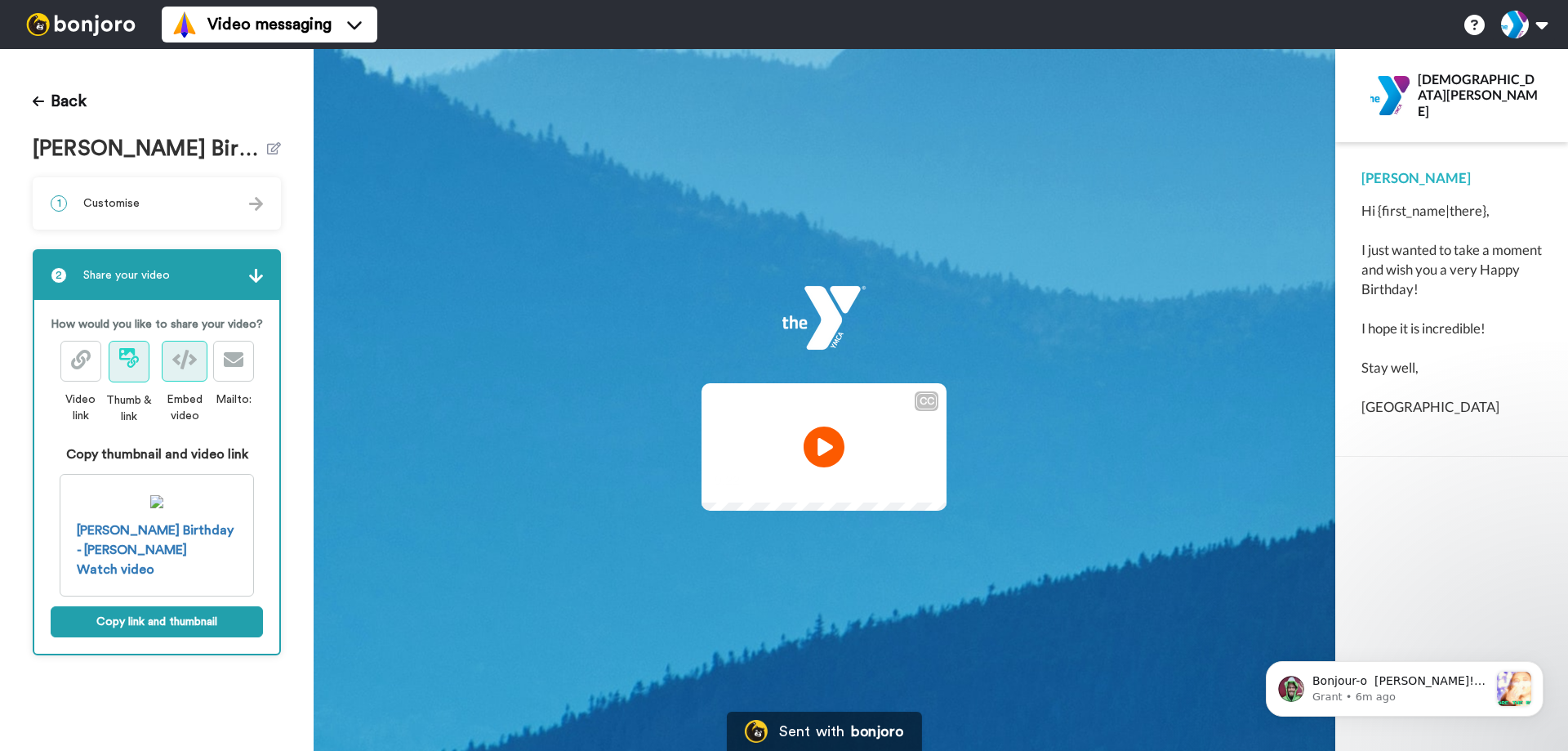
click at [188, 371] on button at bounding box center [184, 360] width 46 height 41
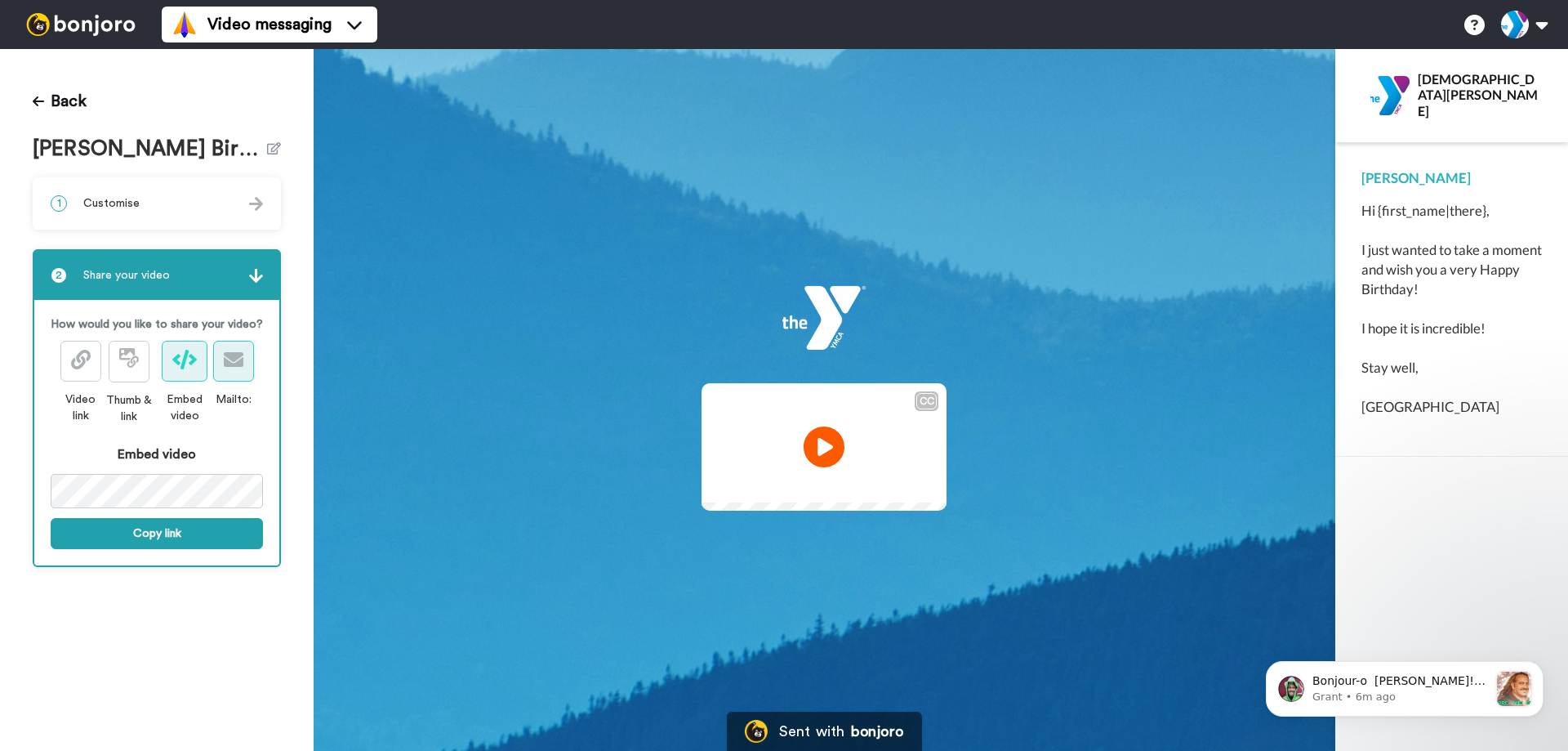
click at [253, 368] on button at bounding box center [234, 360] width 41 height 41
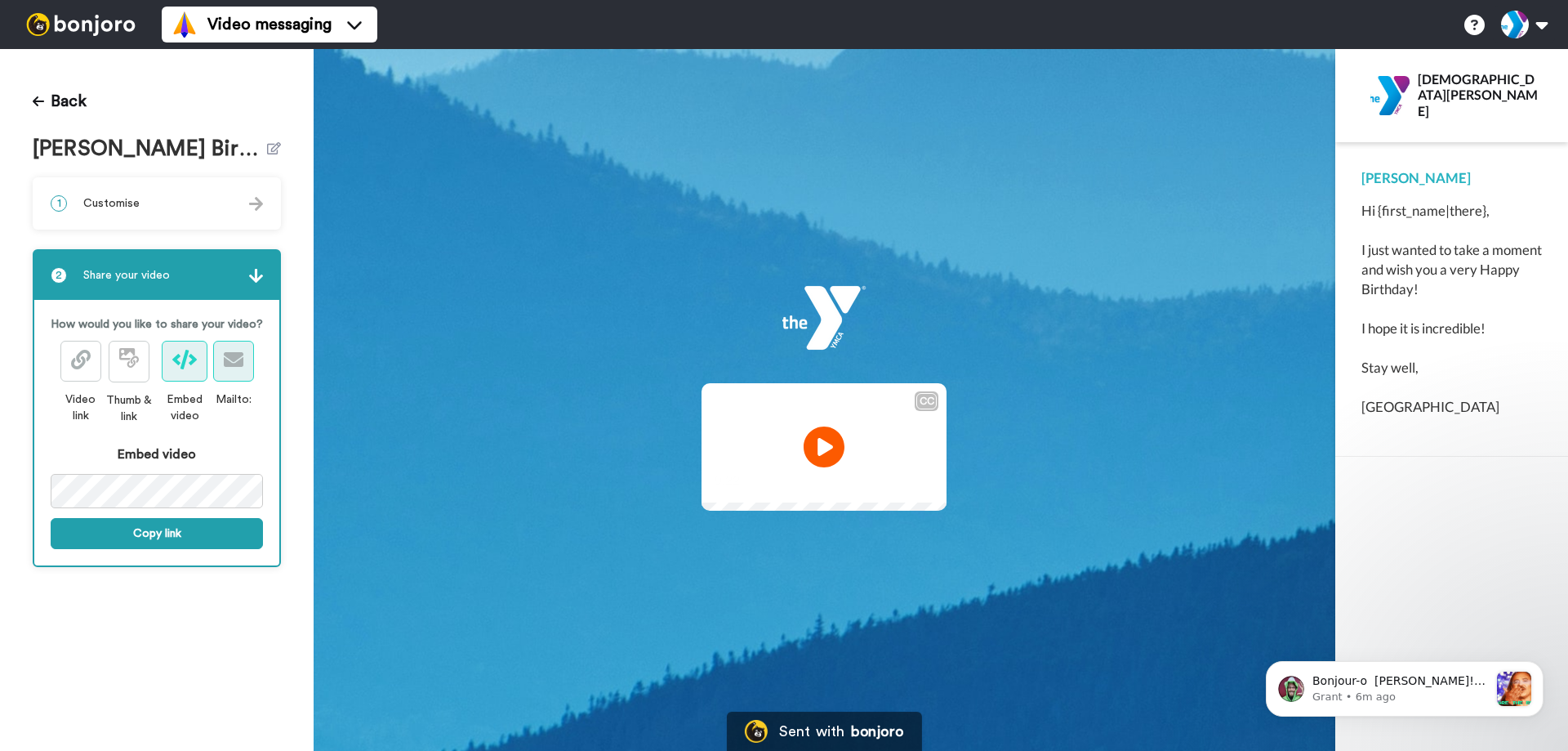
click at [253, 368] on button at bounding box center [234, 360] width 41 height 41
click at [128, 353] on icon at bounding box center [127, 354] width 16 height 12
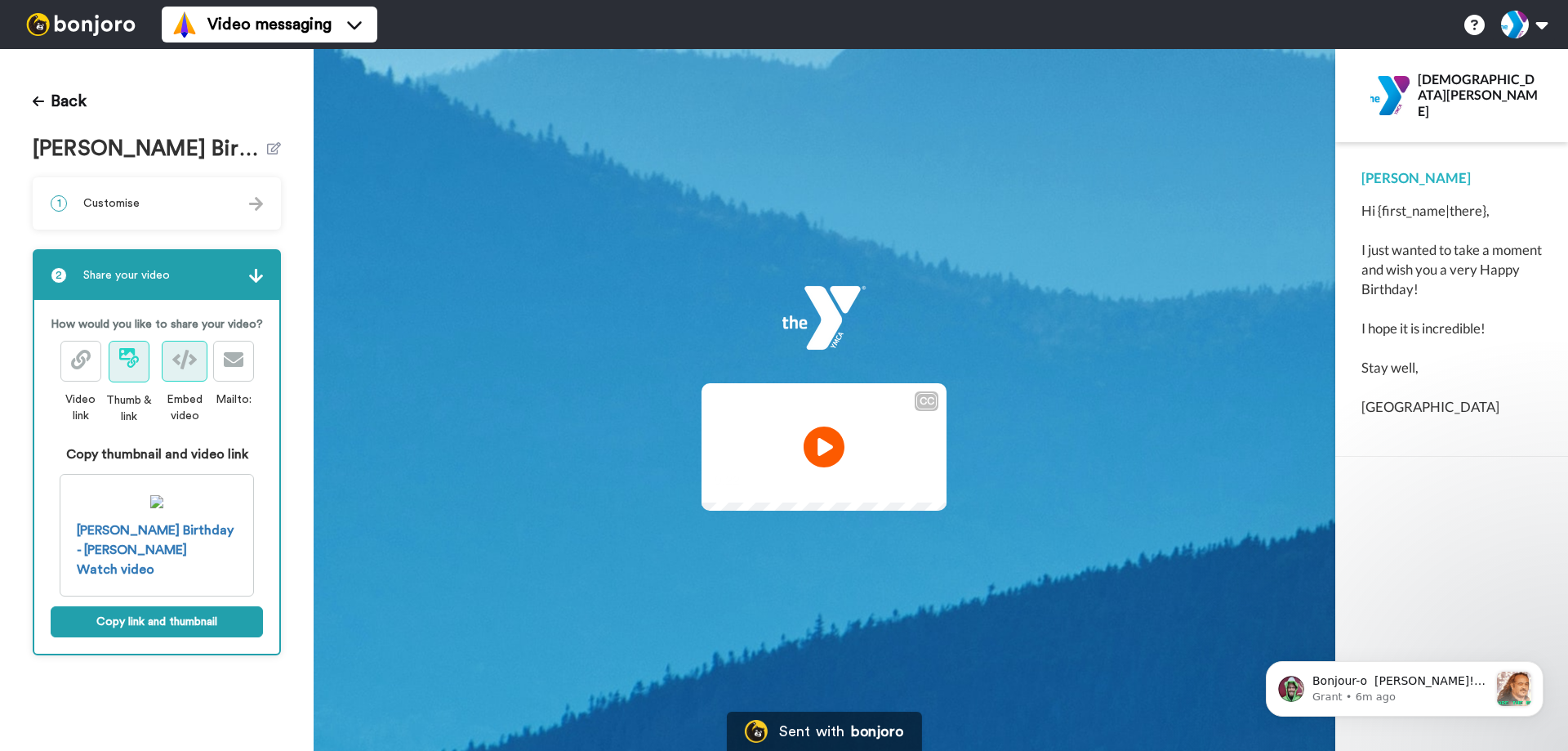
click at [184, 360] on icon at bounding box center [184, 360] width 24 height 20
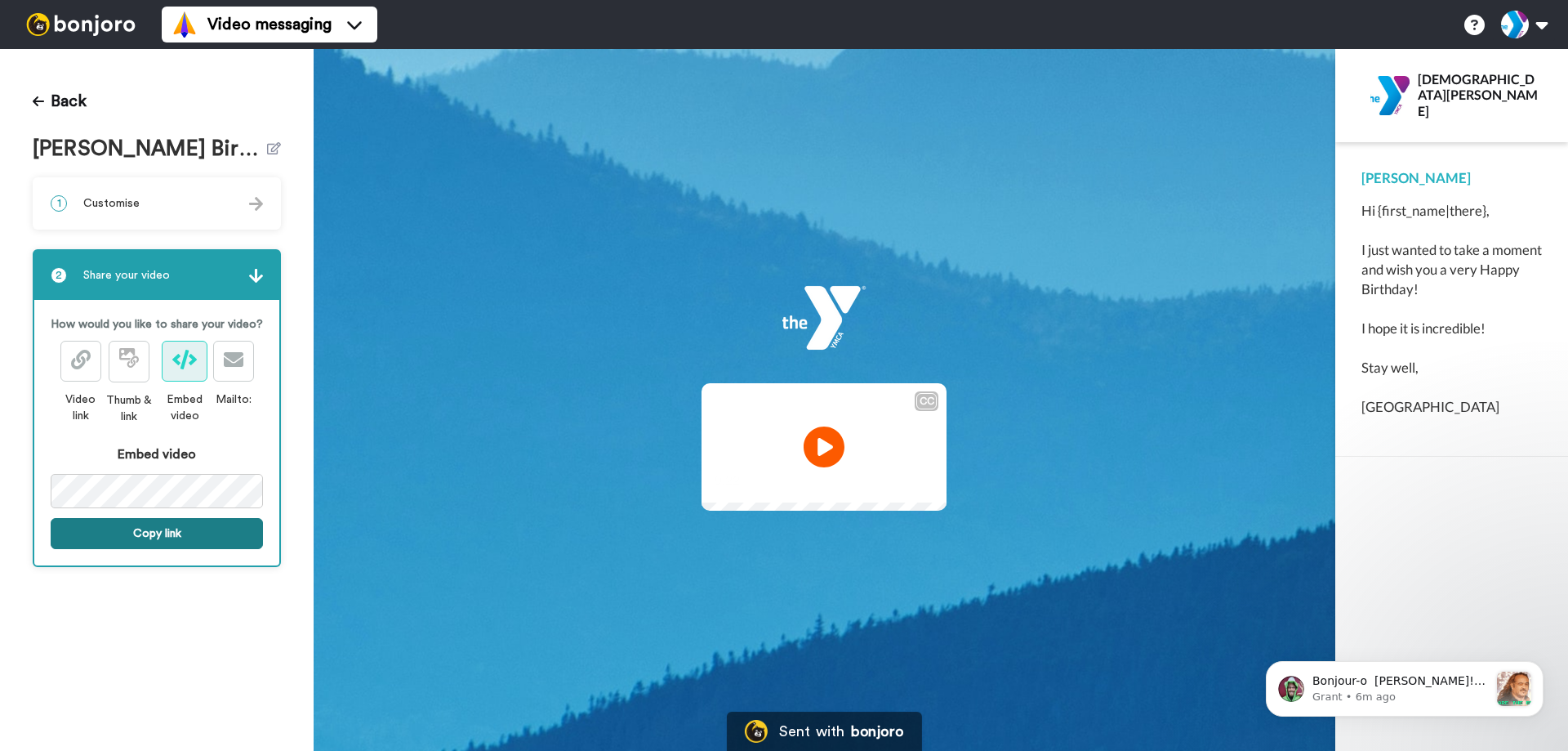
click at [144, 529] on button "Copy link" at bounding box center [157, 533] width 213 height 31
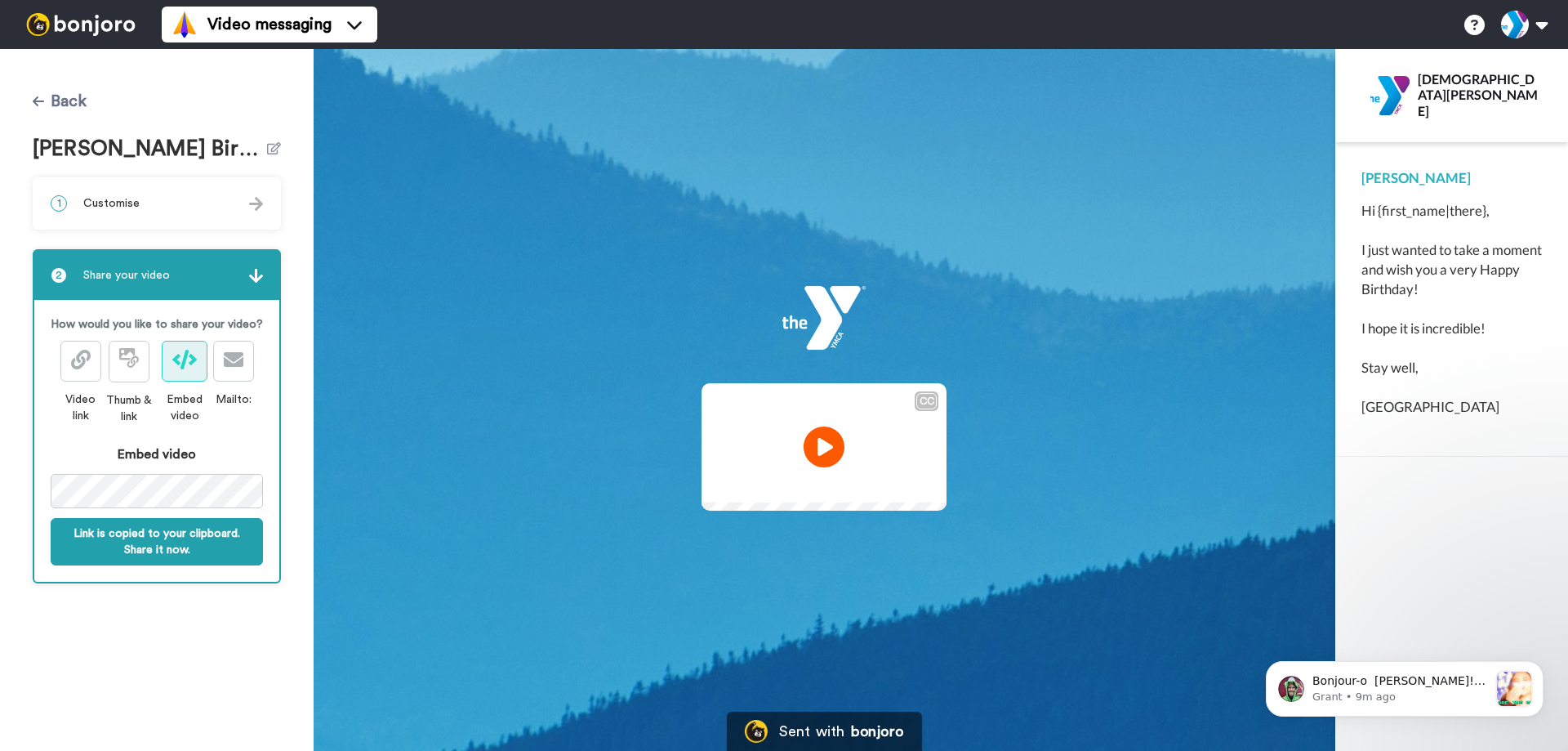
click at [58, 102] on button "Back" at bounding box center [59, 101] width 54 height 39
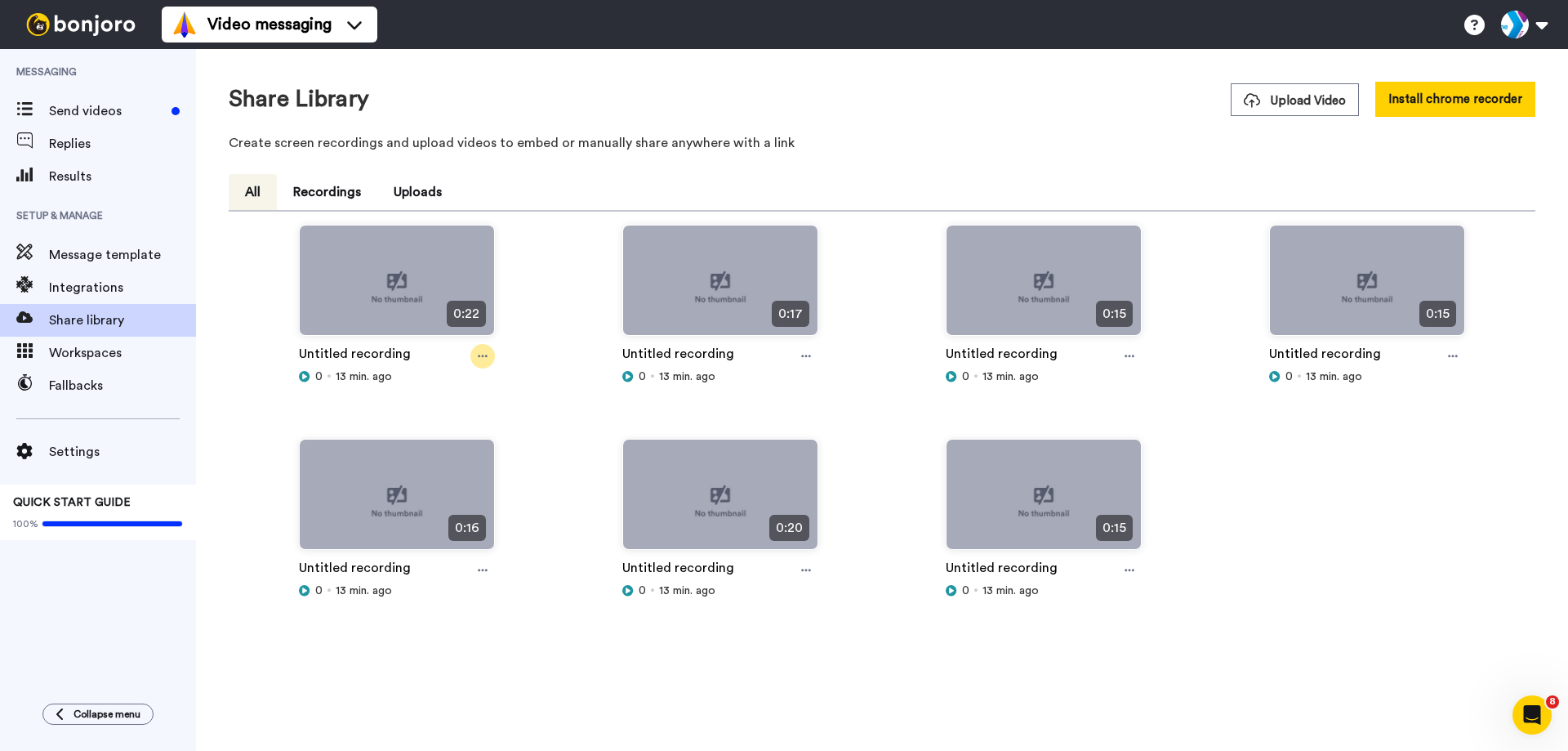
click at [480, 355] on icon at bounding box center [483, 356] width 10 height 12
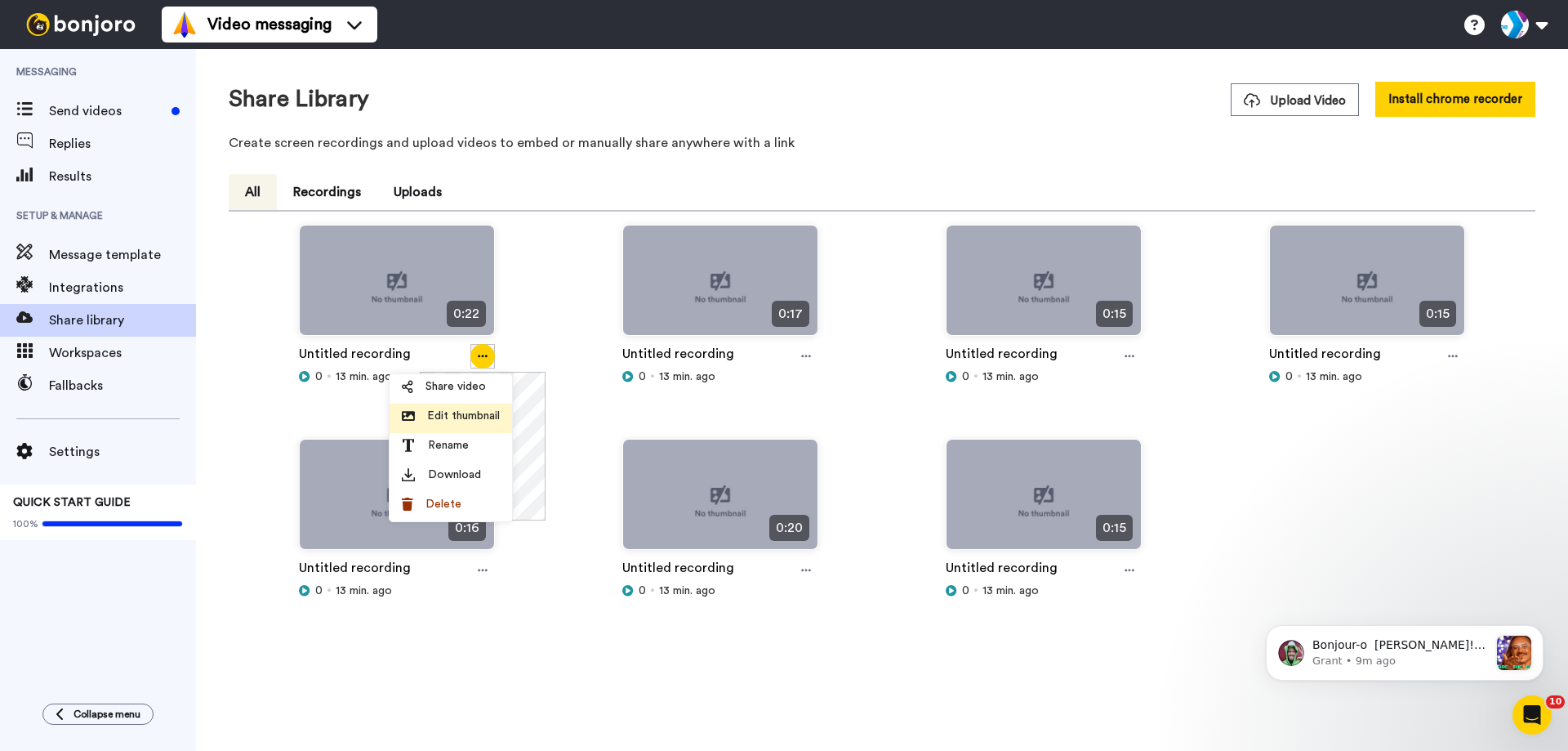
click at [470, 416] on span "Edit thumbnail" at bounding box center [463, 416] width 73 height 17
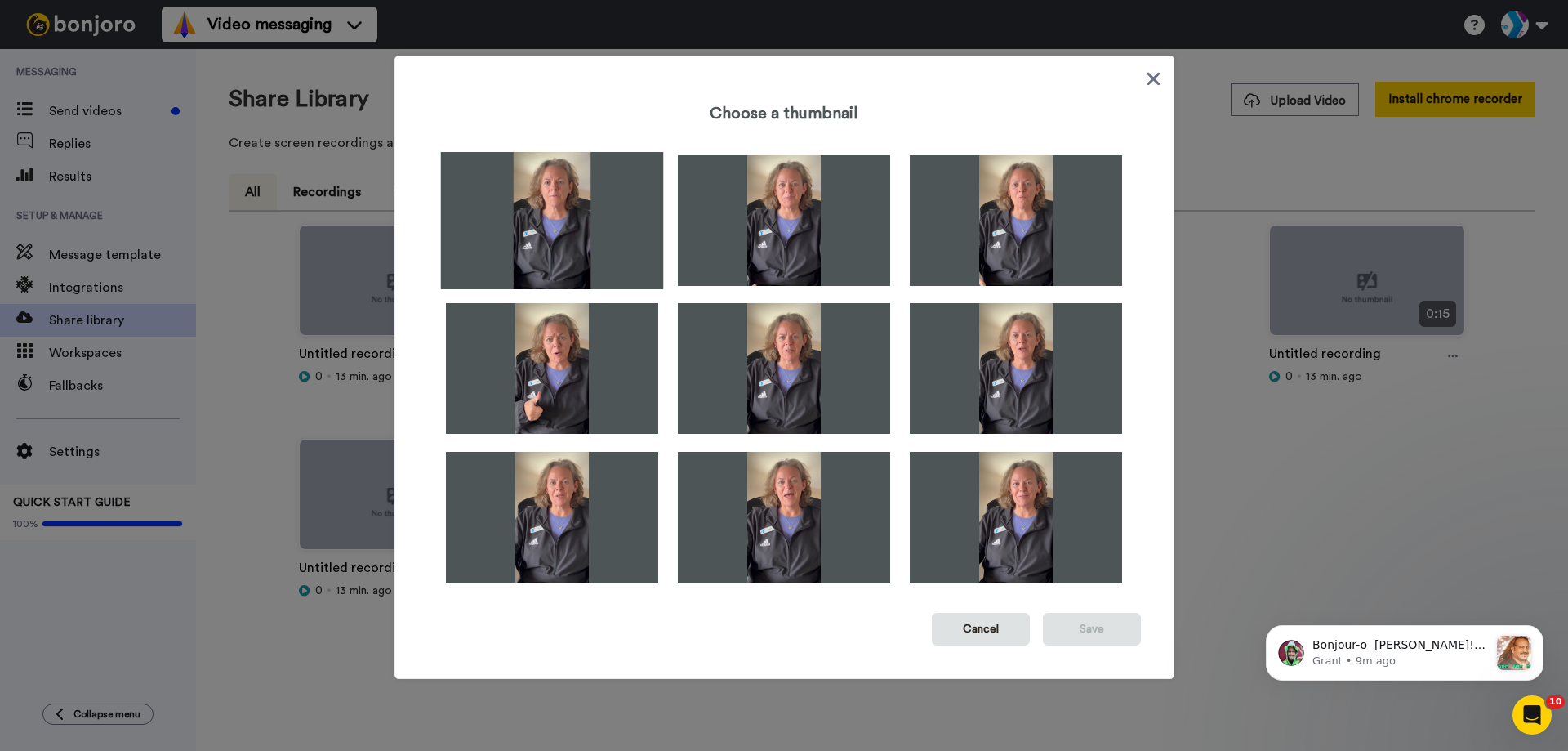
click at [565, 230] on img at bounding box center [551, 220] width 223 height 138
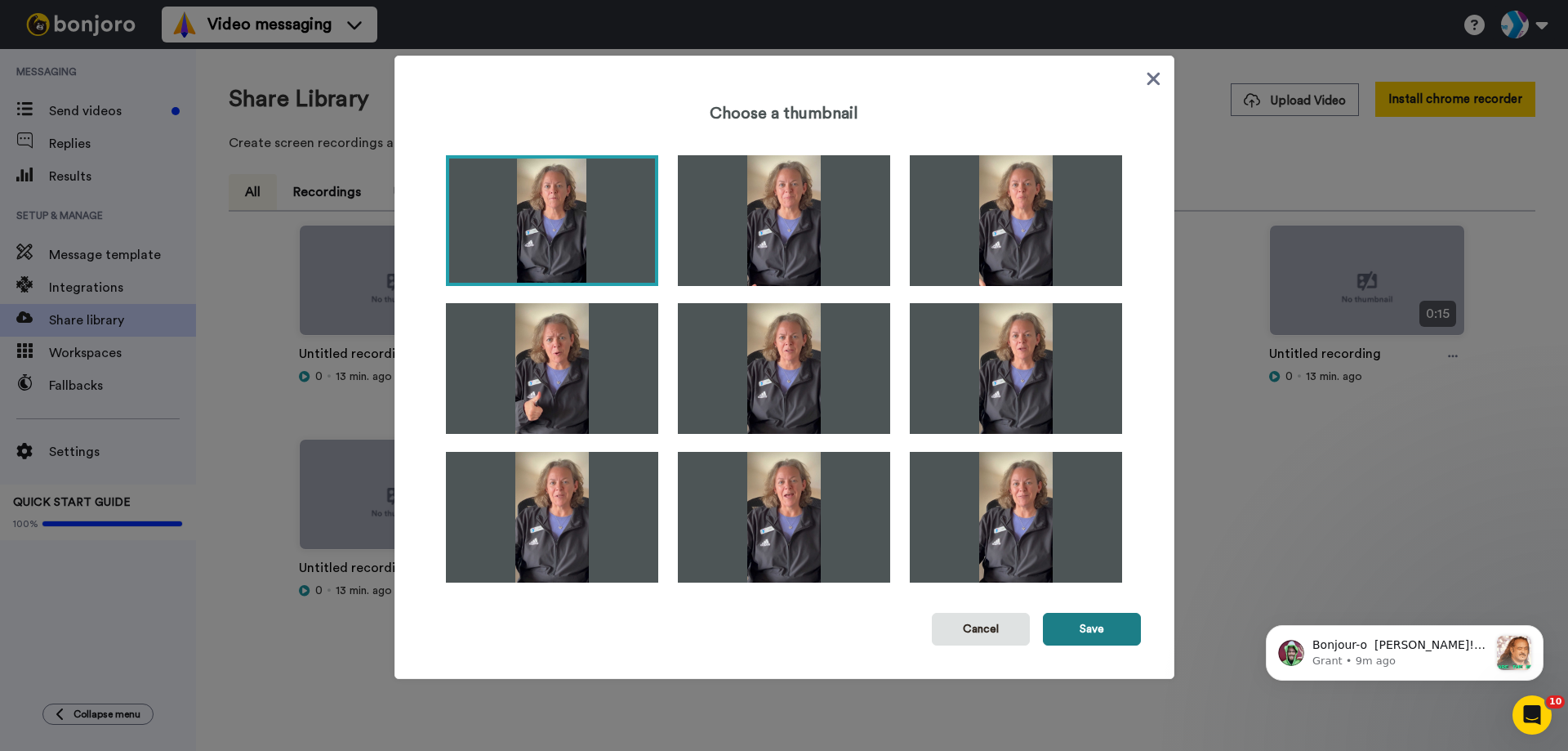
click at [1115, 630] on button "Save" at bounding box center [1093, 629] width 98 height 33
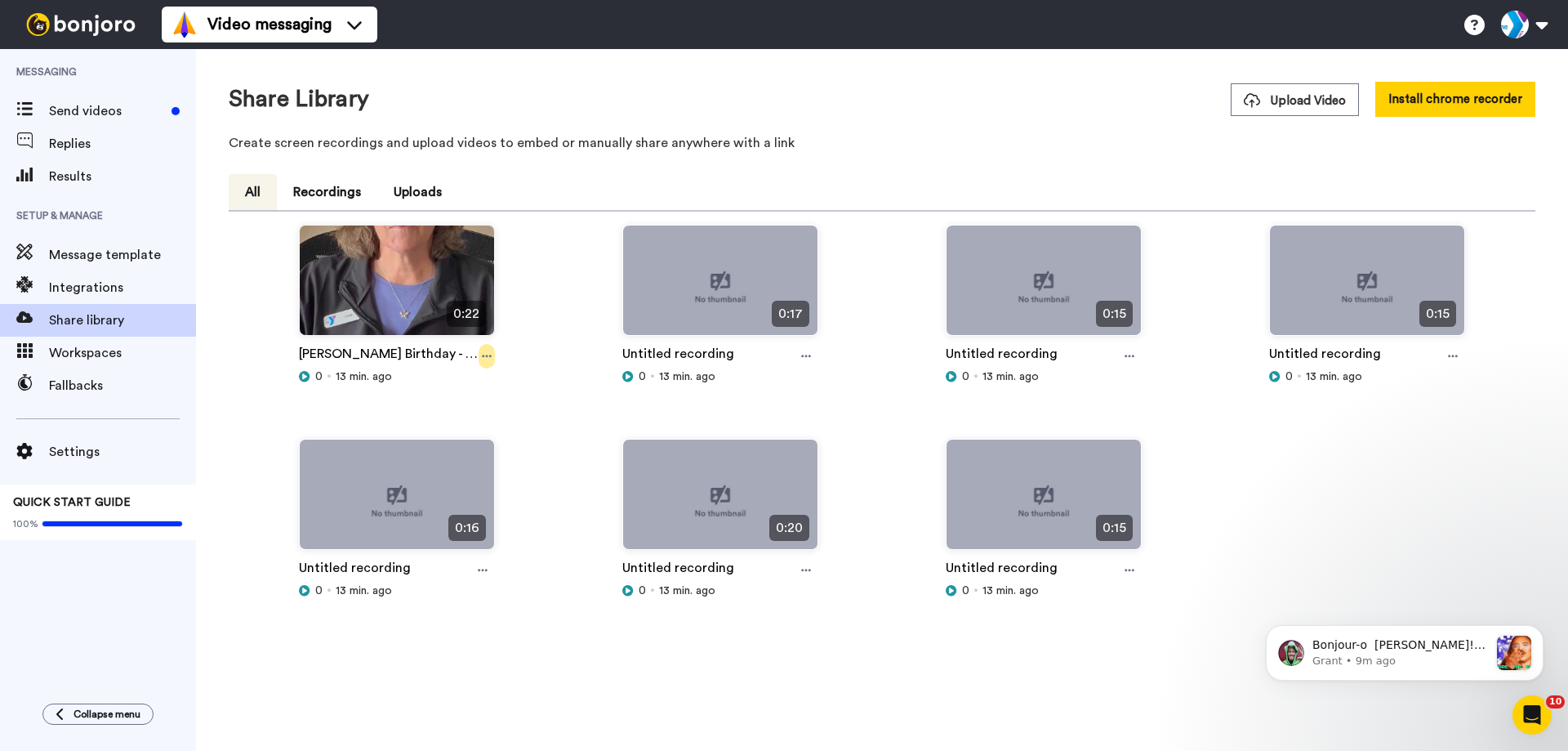
click at [487, 358] on icon at bounding box center [487, 356] width 10 height 12
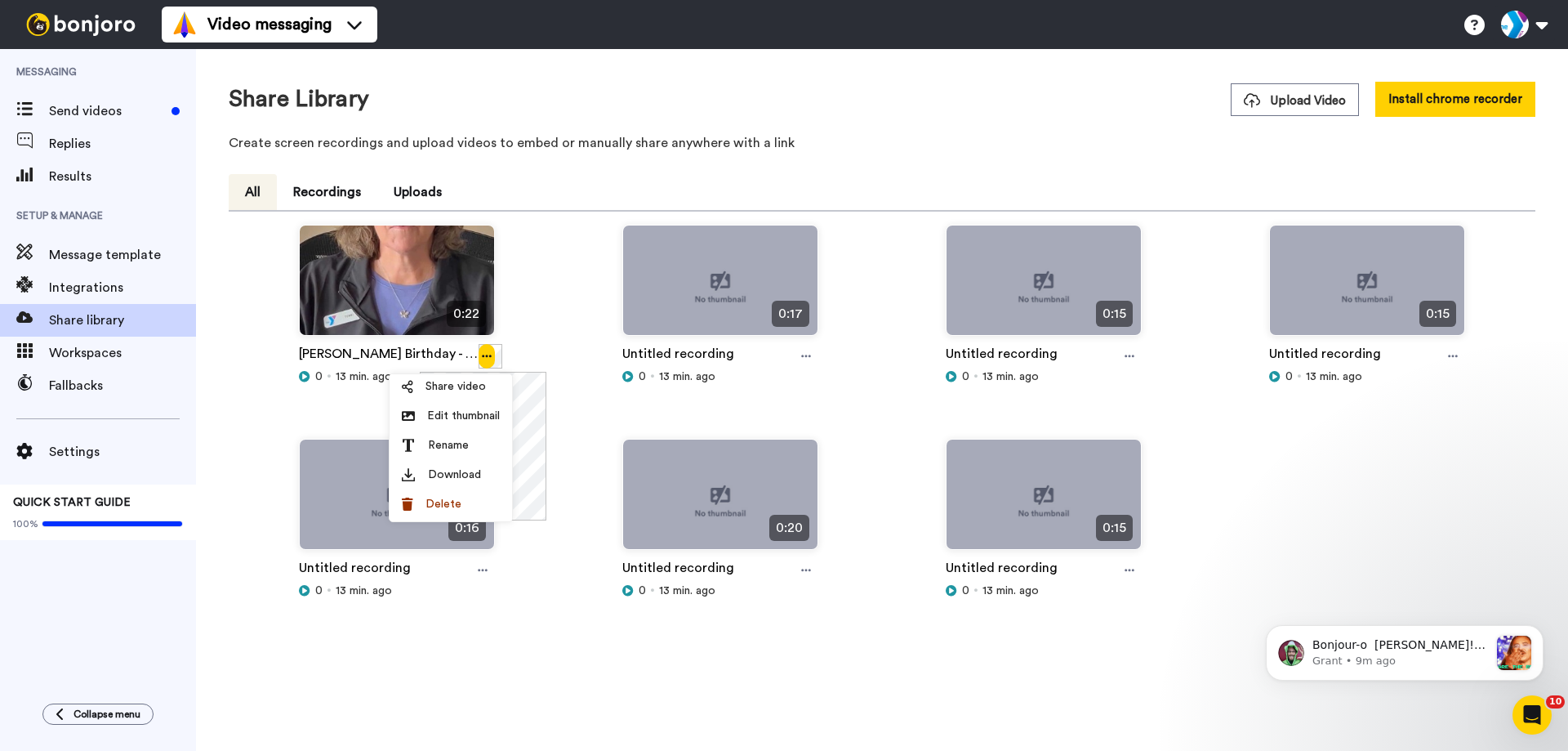
click at [487, 358] on icon at bounding box center [487, 356] width 10 height 12
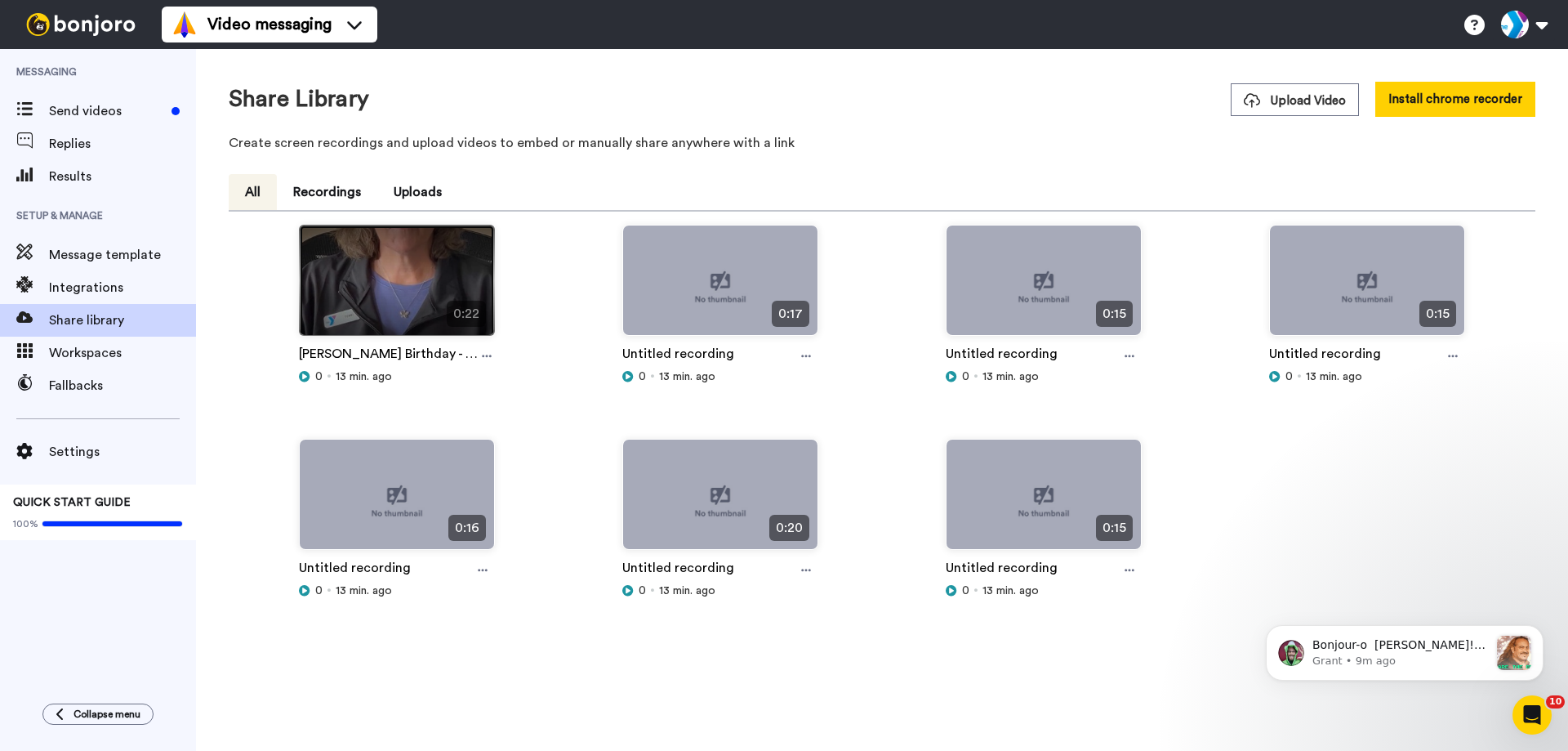
click at [386, 256] on img at bounding box center [396, 287] width 194 height 123
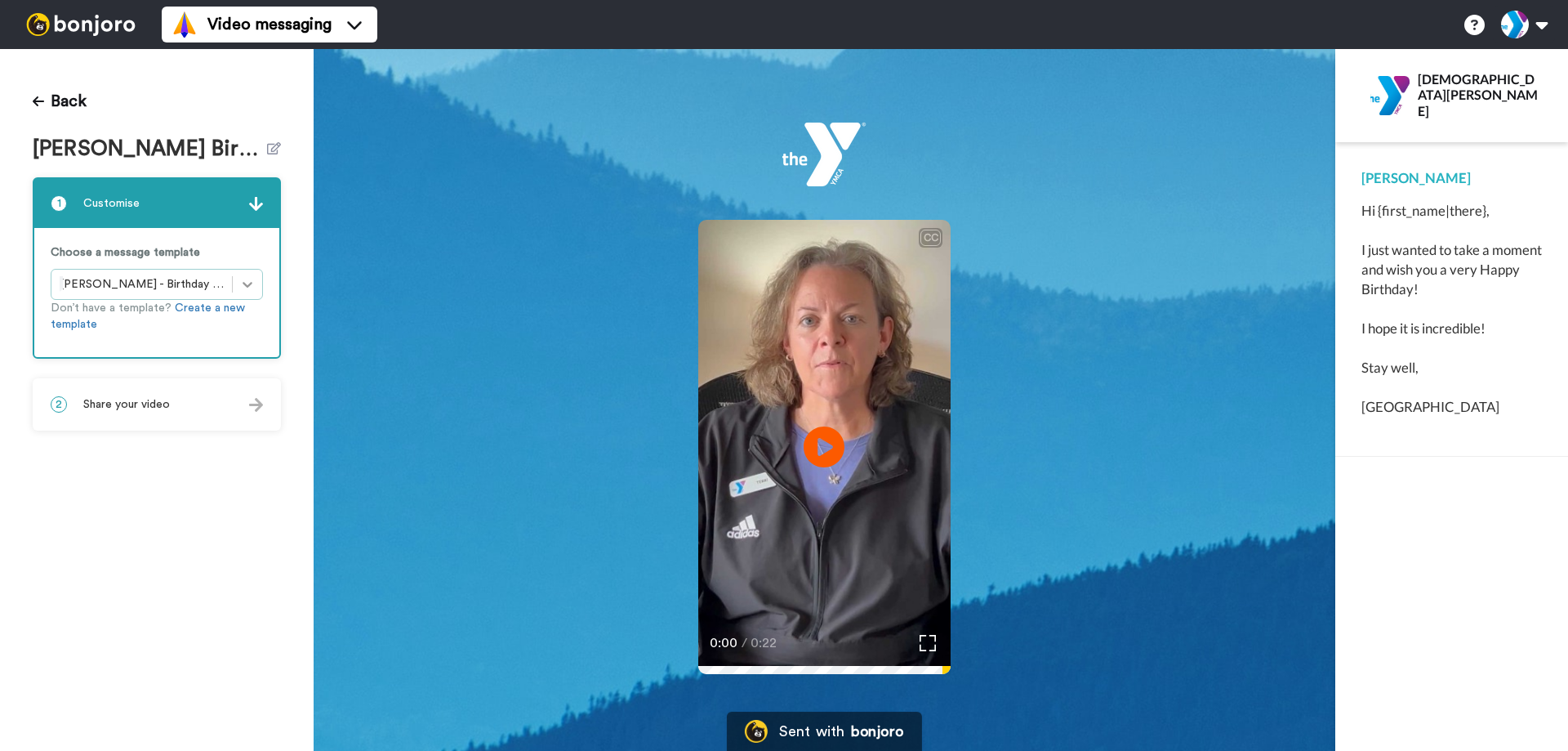
click at [249, 284] on icon at bounding box center [248, 285] width 17 height 17
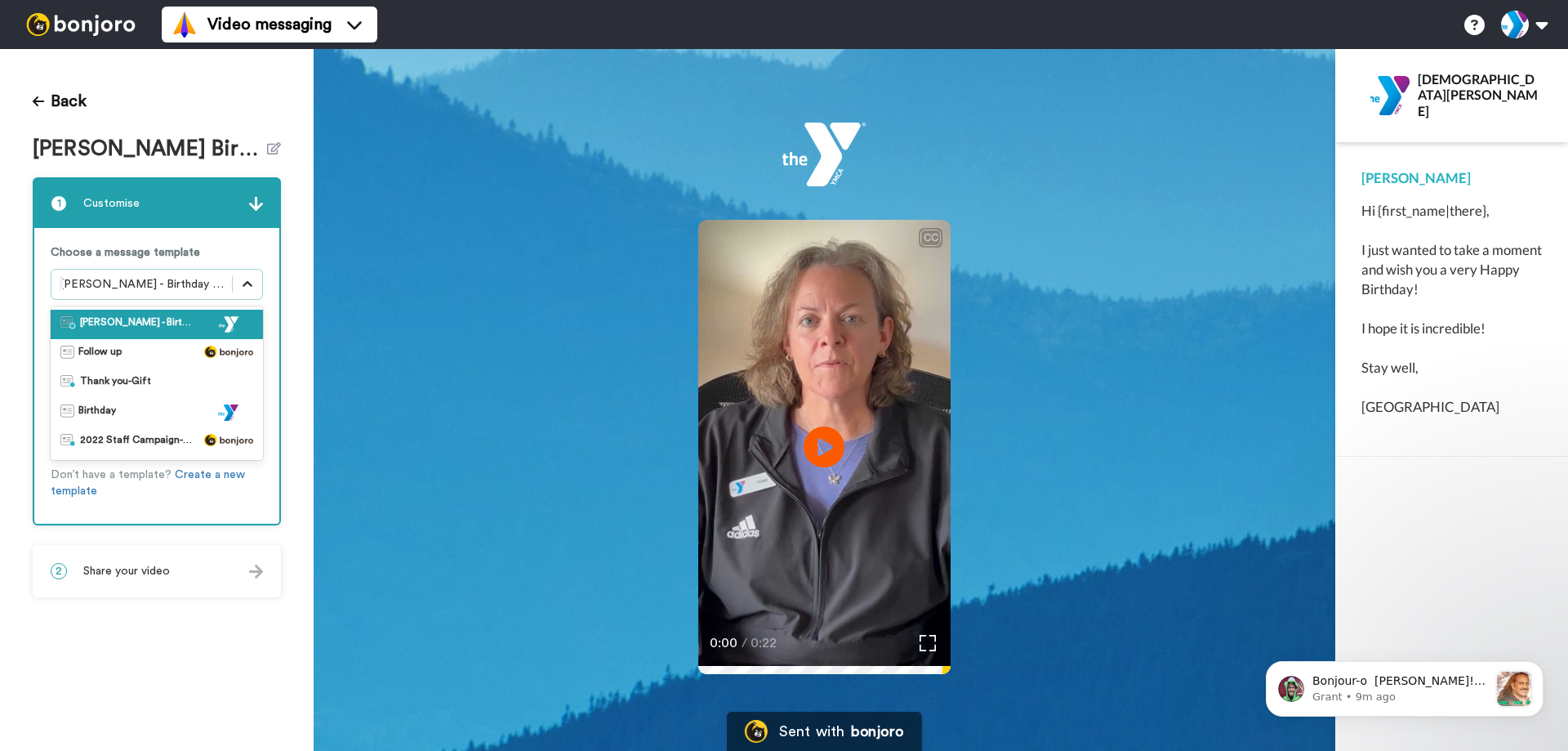
click at [249, 284] on icon at bounding box center [248, 284] width 10 height 6
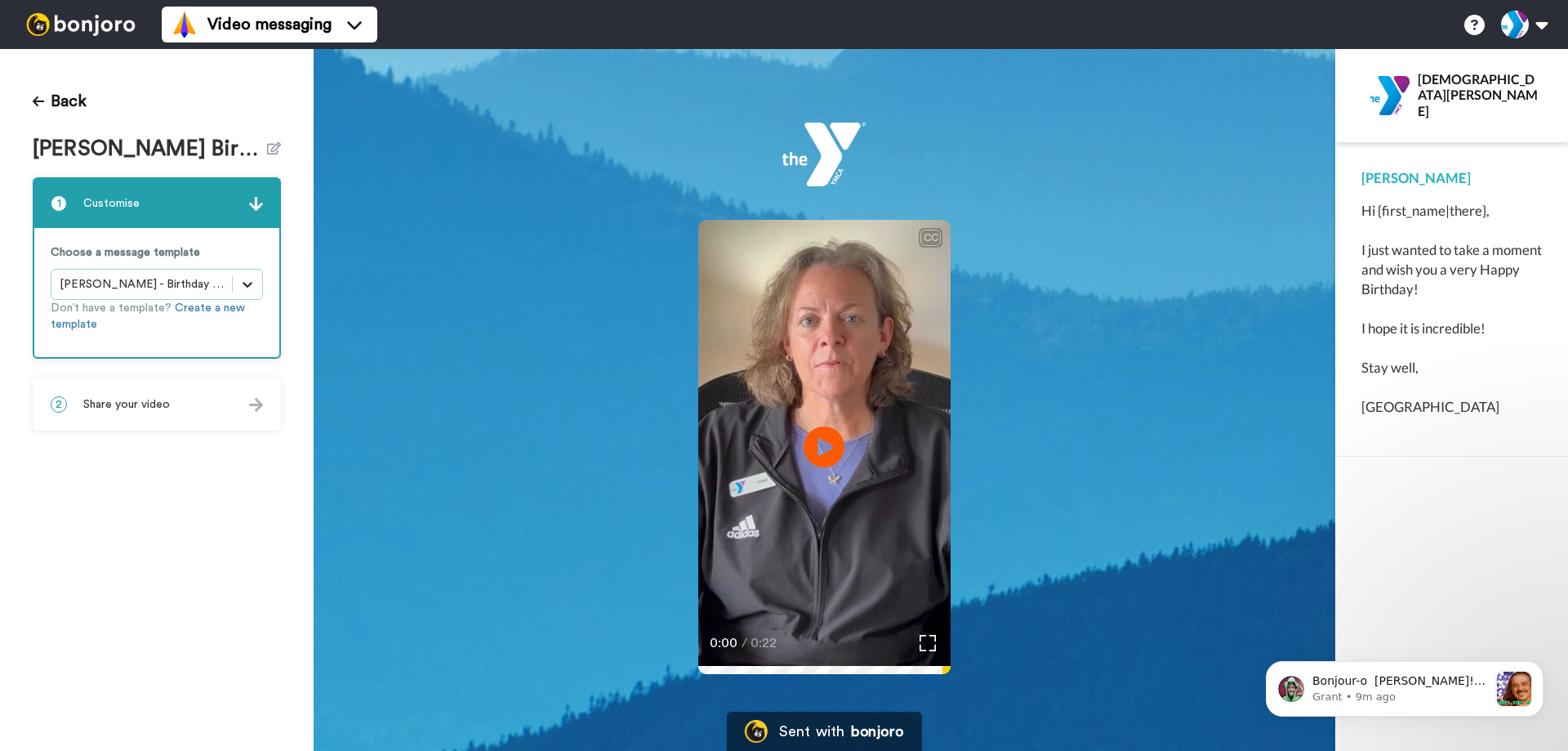
click at [239, 286] on div at bounding box center [247, 284] width 29 height 29
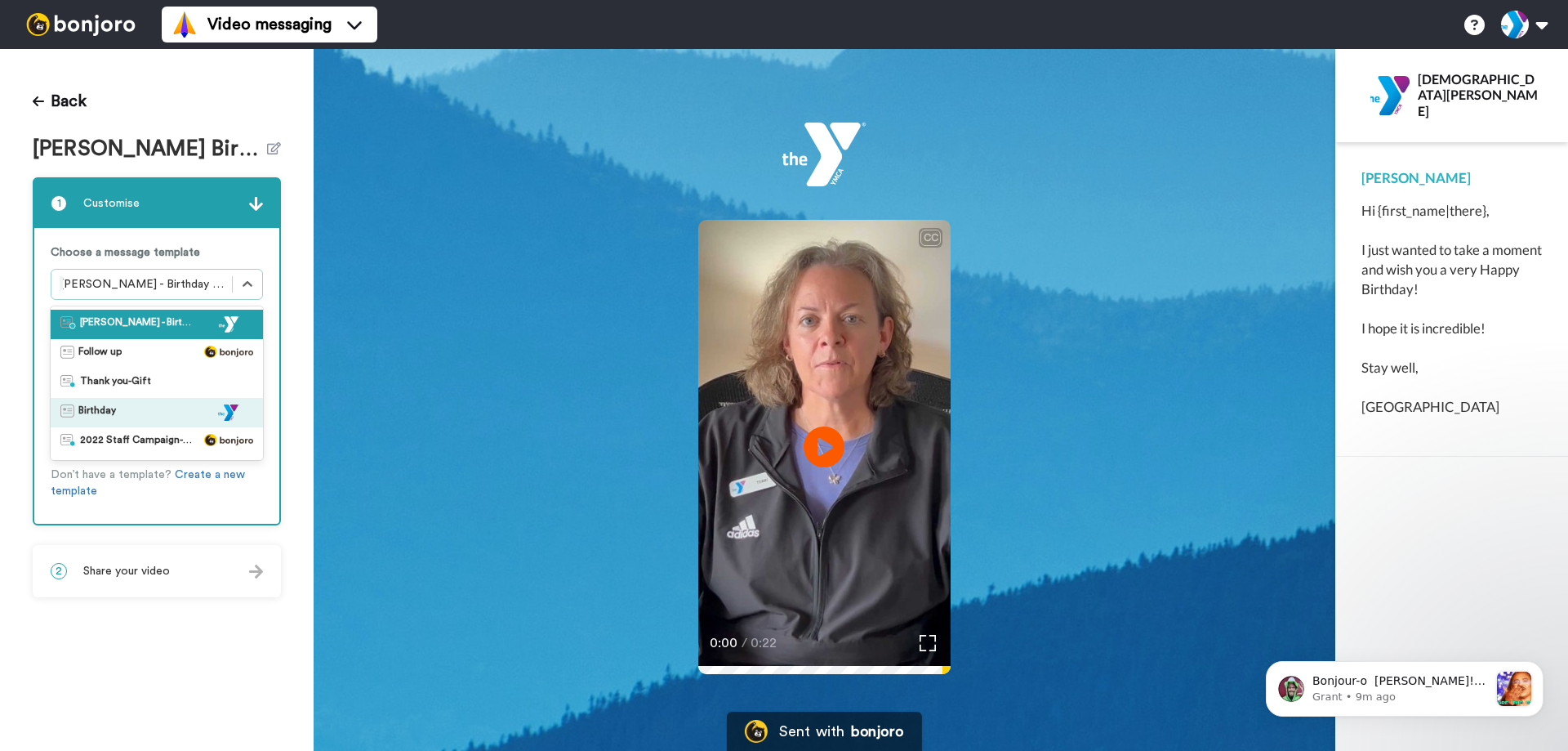
click at [125, 411] on div "Birthday" at bounding box center [156, 413] width 193 height 17
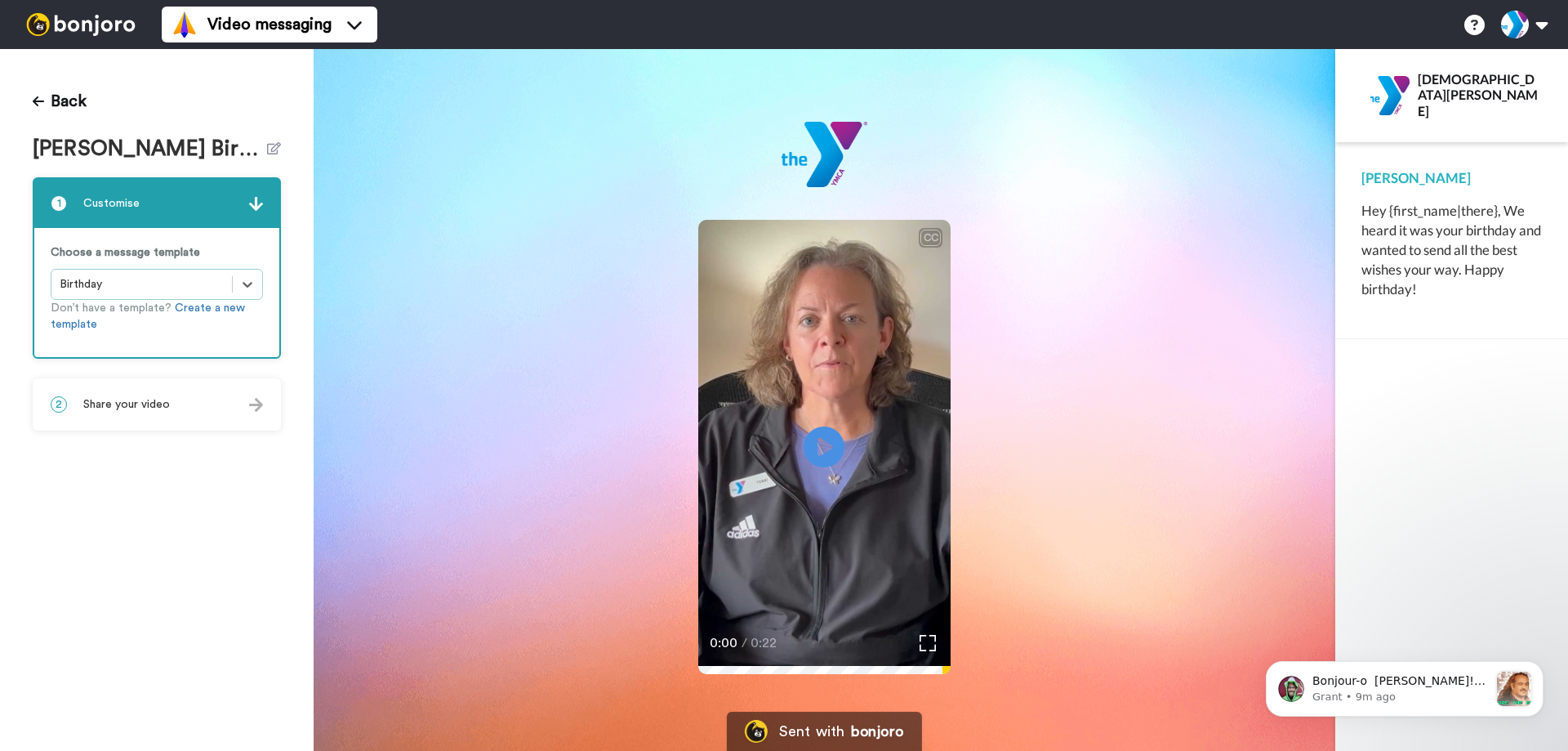
click at [250, 402] on img at bounding box center [256, 405] width 14 height 14
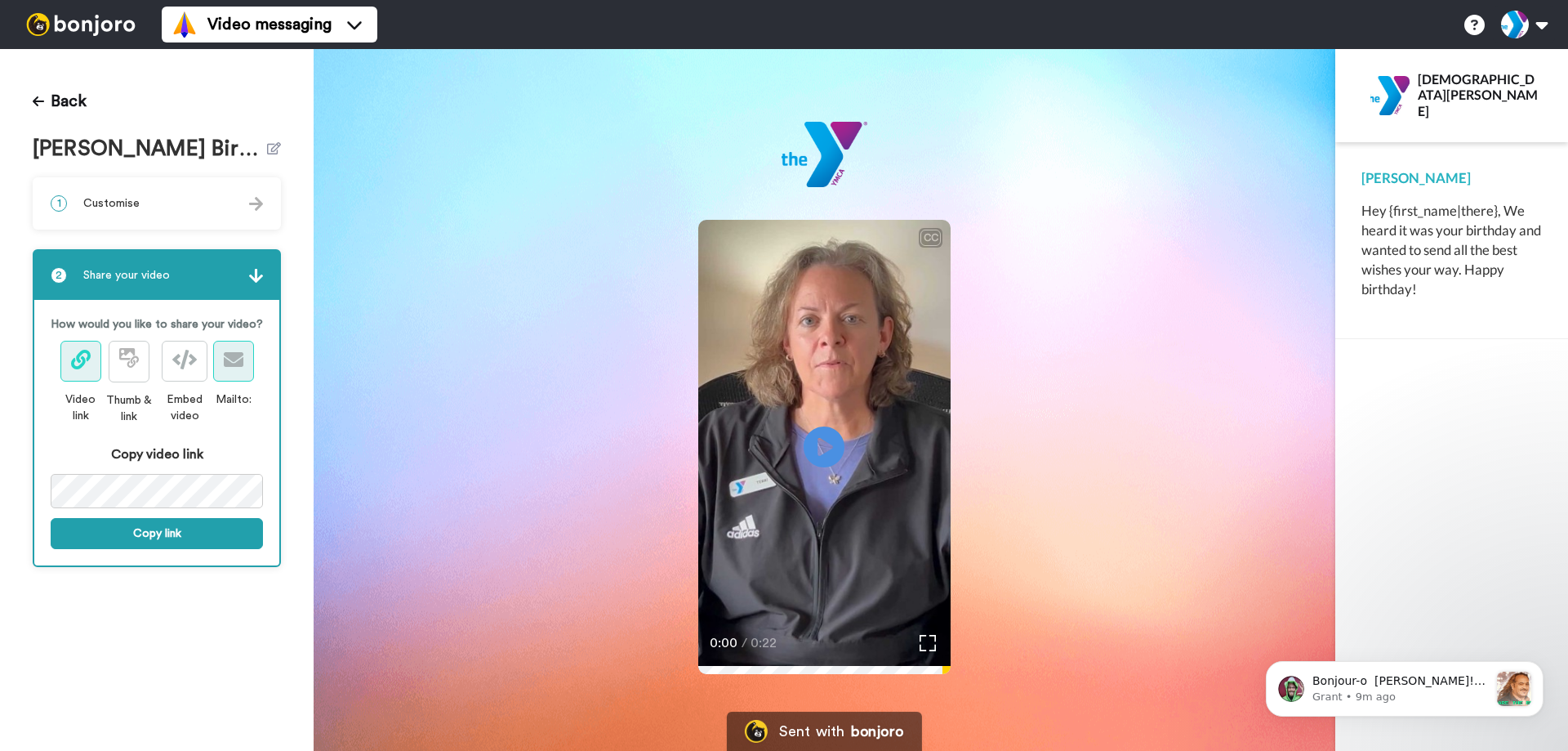
click at [230, 371] on button at bounding box center [234, 360] width 41 height 41
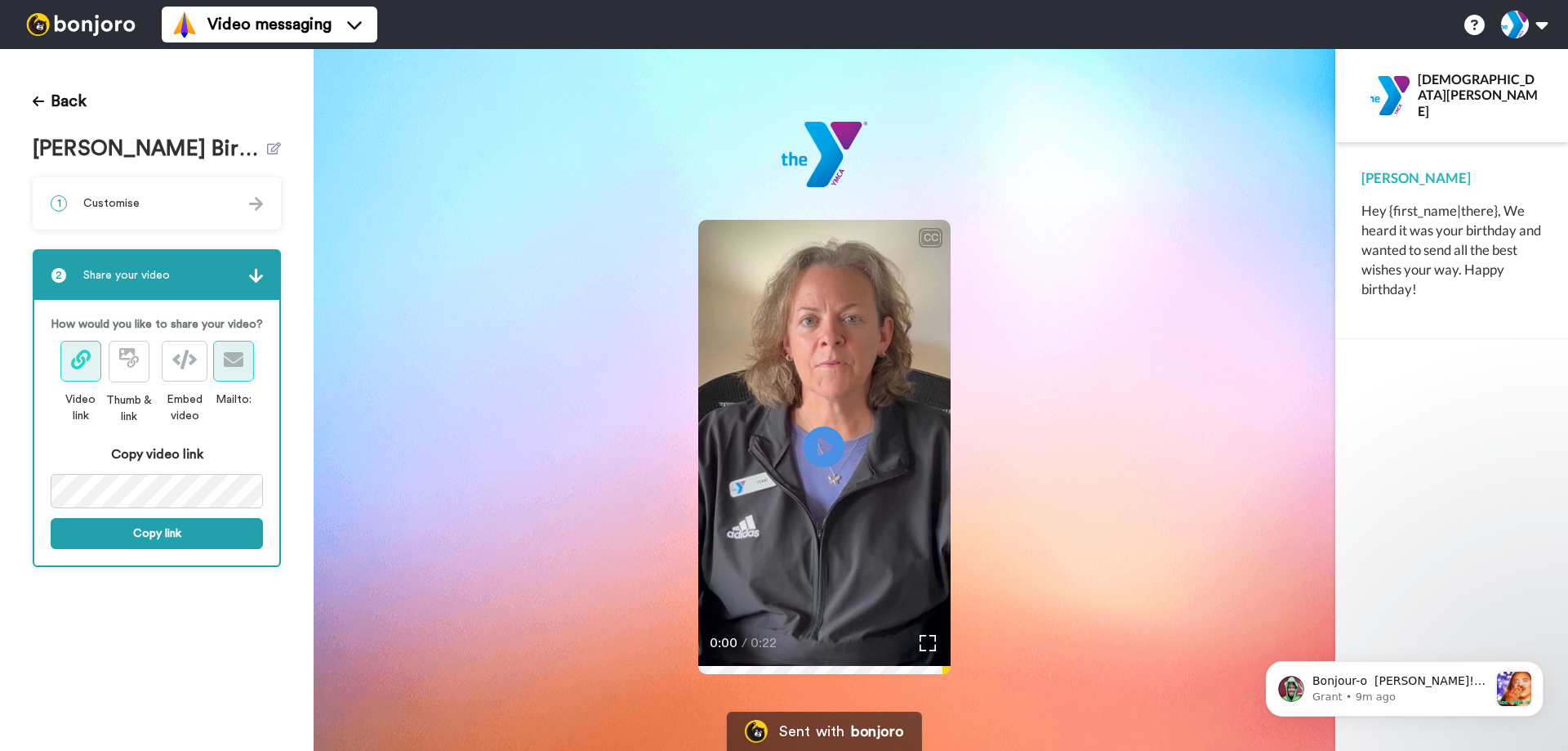
click at [230, 371] on button at bounding box center [234, 360] width 41 height 41
click at [121, 530] on button "Copy link" at bounding box center [157, 533] width 213 height 31
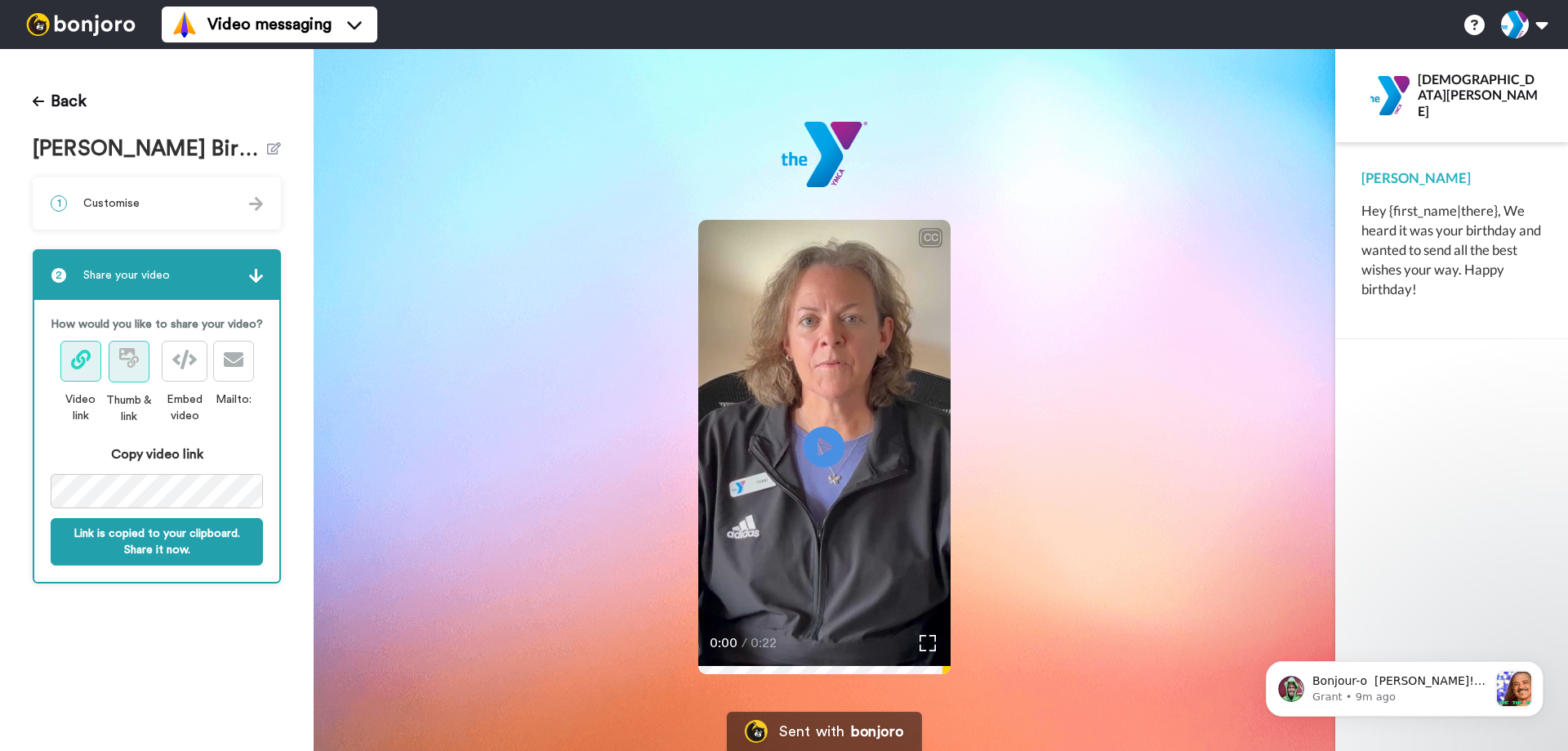
click at [132, 361] on icon at bounding box center [133, 361] width 12 height 12
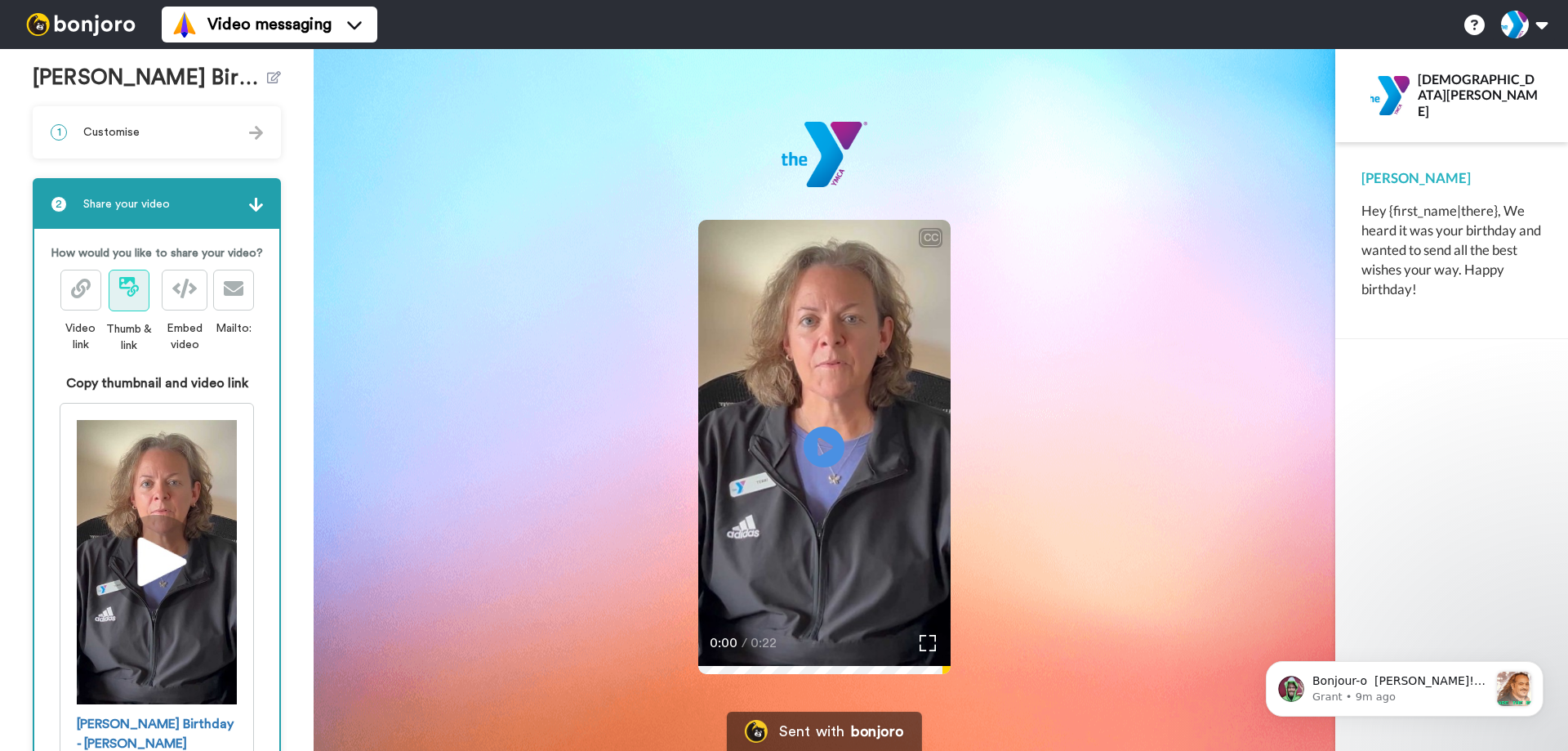
scroll to position [199, 0]
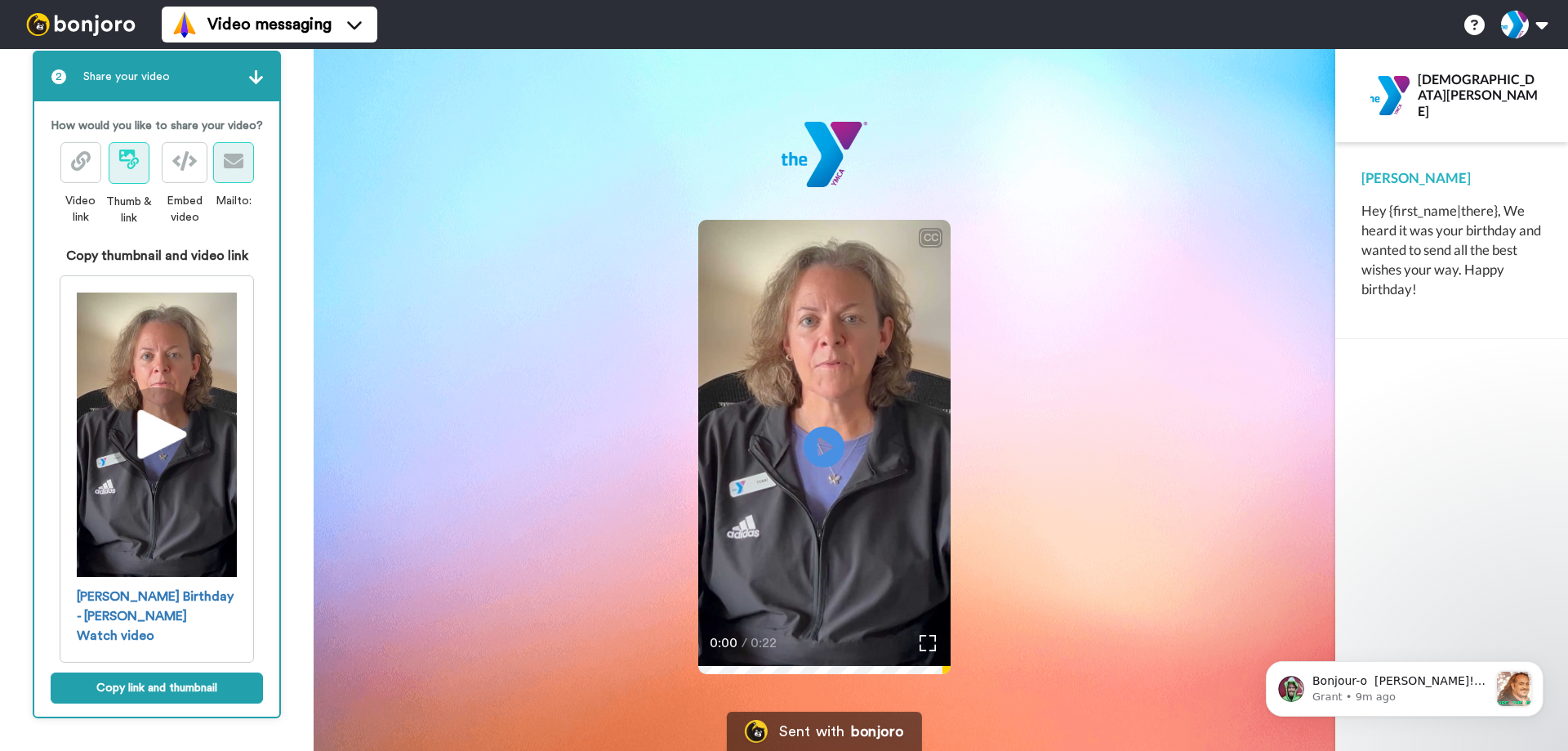
click at [235, 183] on button at bounding box center [234, 162] width 41 height 41
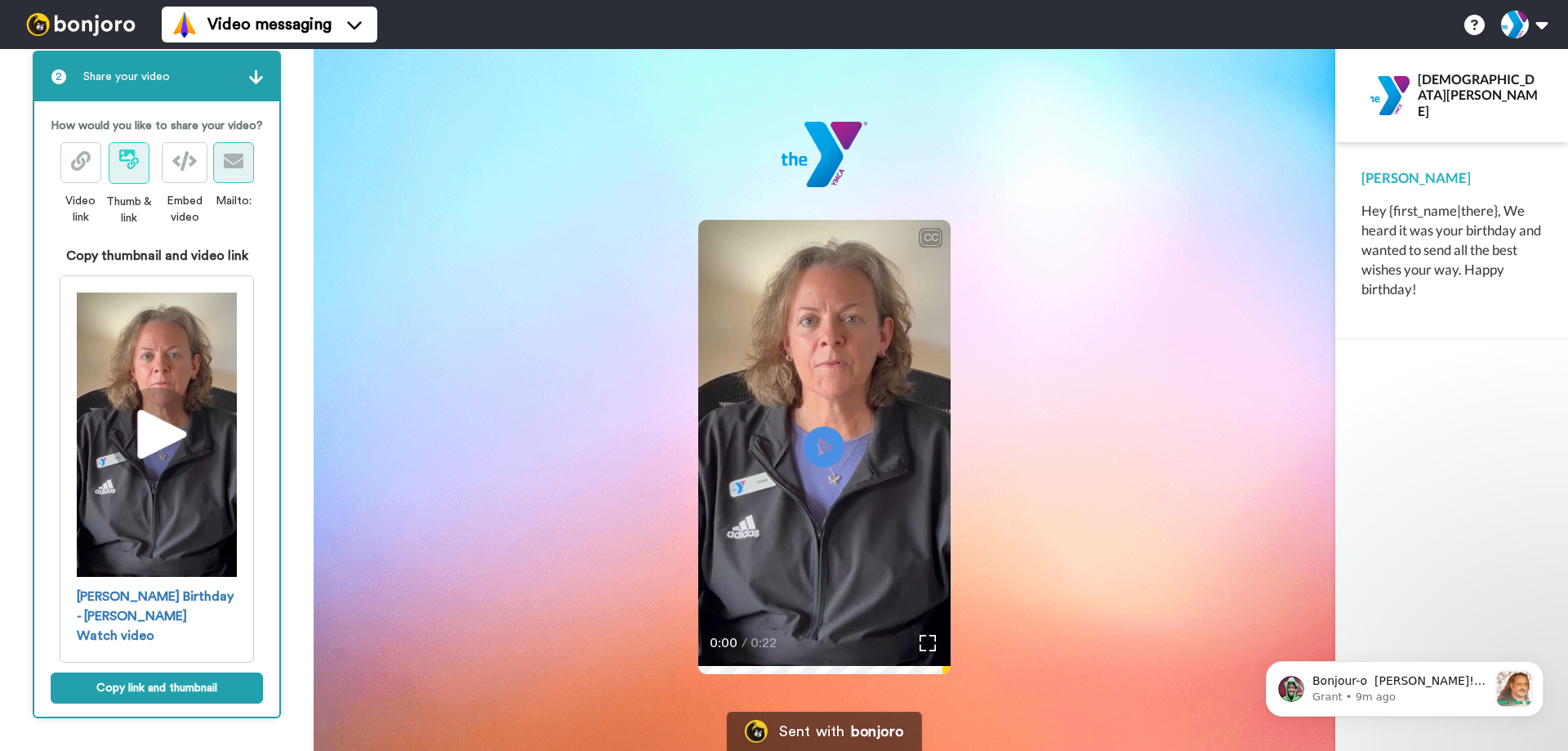
click at [235, 183] on button at bounding box center [234, 162] width 41 height 41
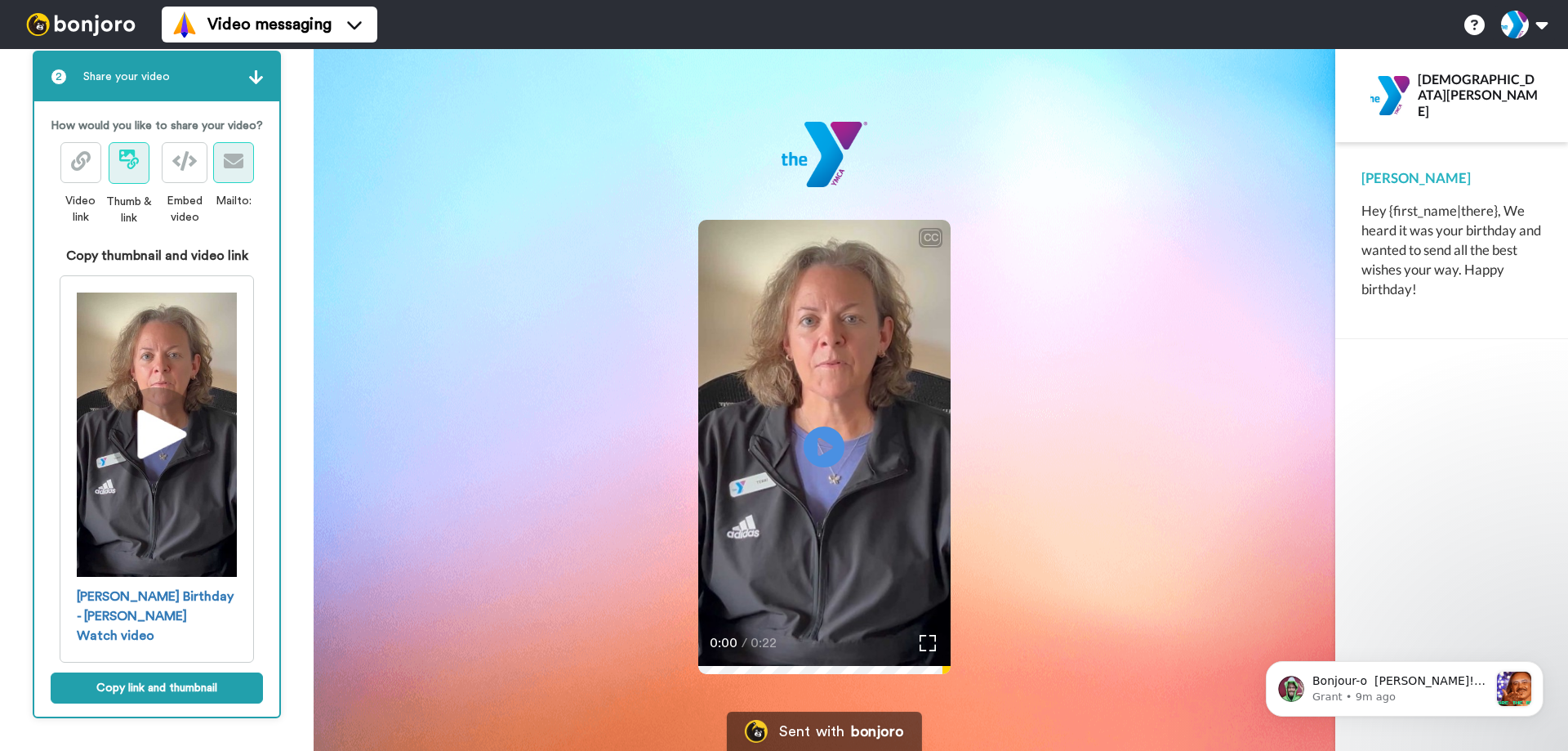
click at [235, 183] on button at bounding box center [234, 162] width 41 height 41
click at [1401, 229] on div "Hey {first_name|there}, We heard it was your birthday and wanted to send all th…" at bounding box center [1452, 250] width 180 height 98
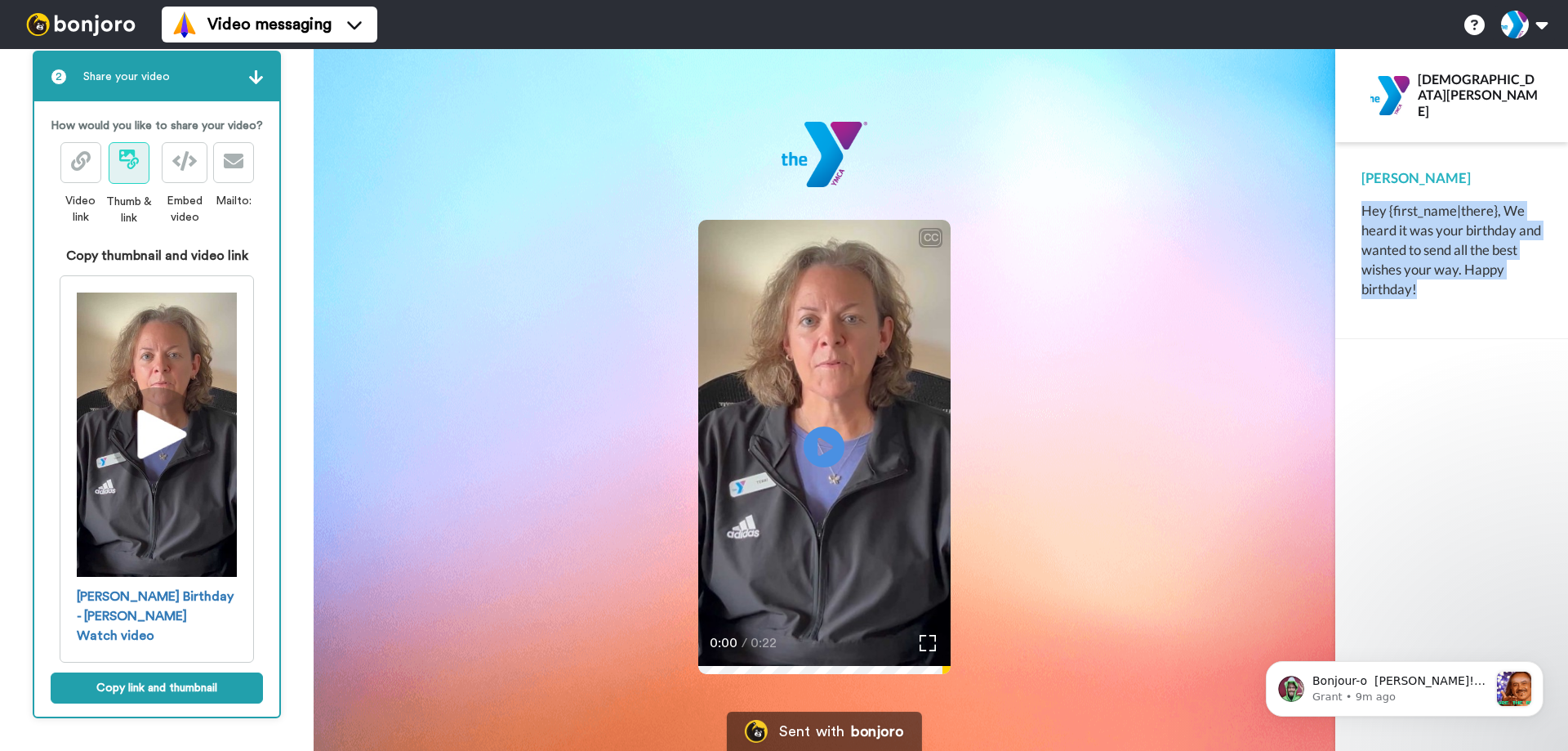
click at [1401, 229] on div "Hey {first_name|there}, We heard it was your birthday and wanted to send all th…" at bounding box center [1452, 250] width 180 height 98
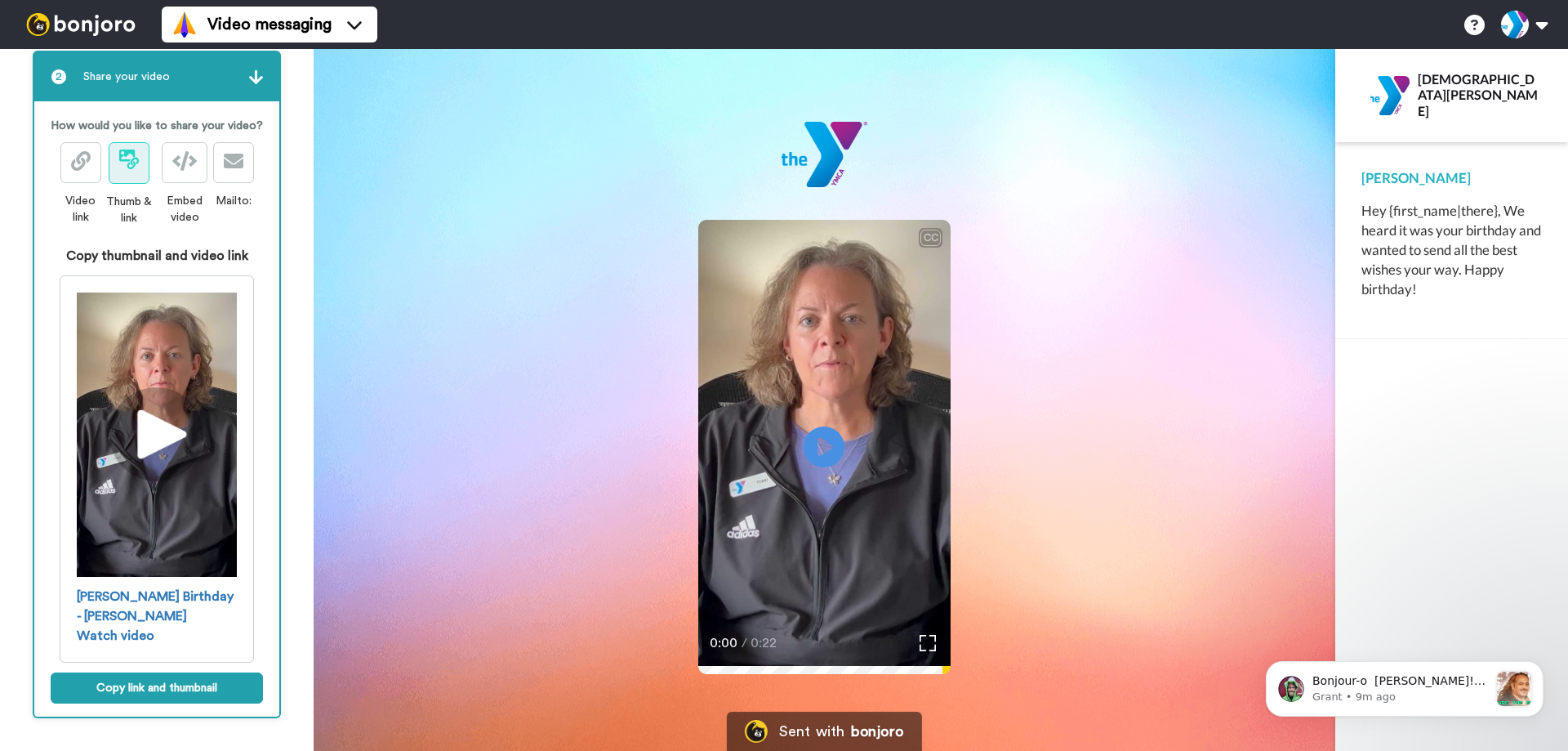
click at [1320, 494] on div "CC Play/Pause 0:00 / 0:22" at bounding box center [824, 410] width 1022 height 577
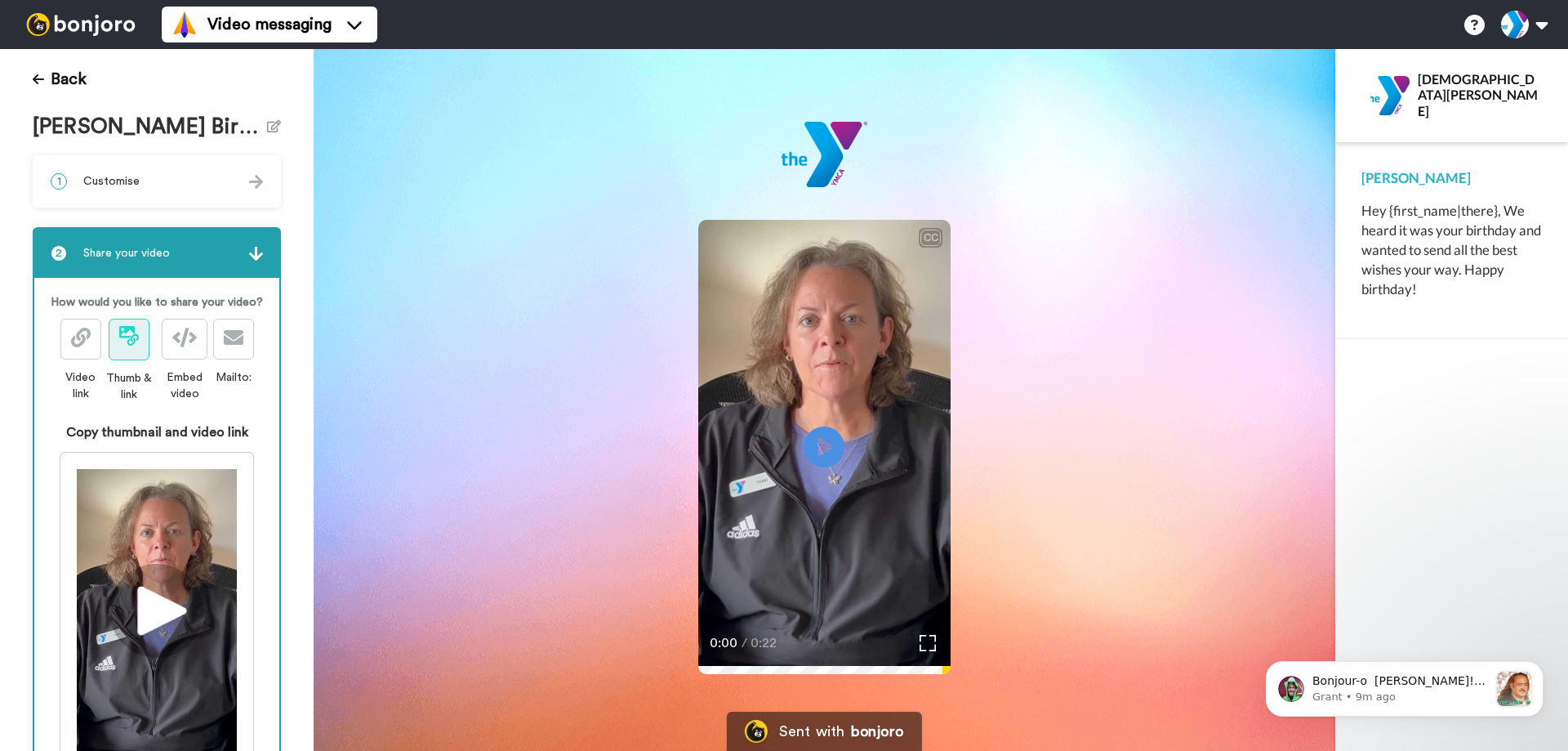
scroll to position [0, 0]
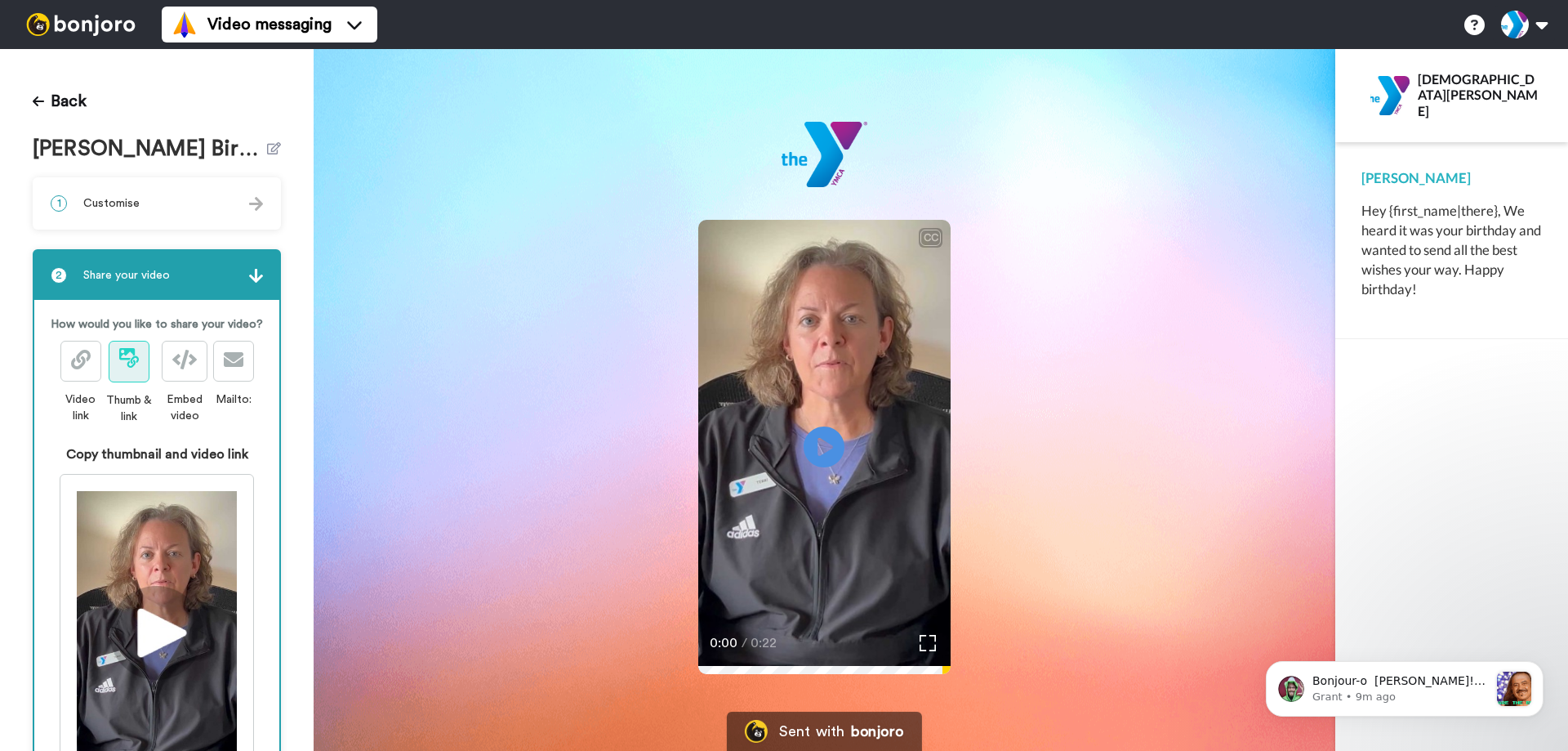
click at [154, 206] on div "1 Customise" at bounding box center [157, 203] width 245 height 49
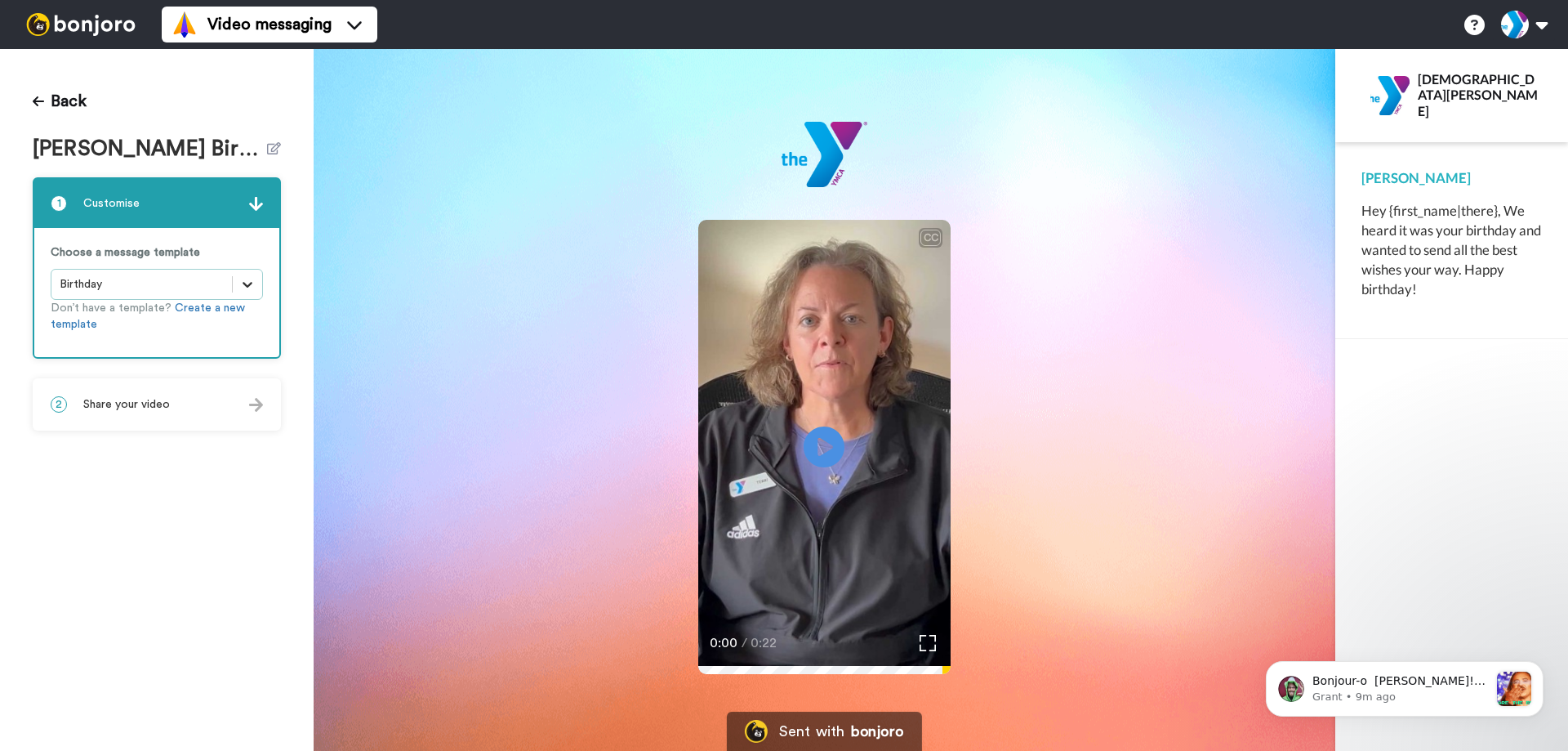
click at [251, 285] on icon at bounding box center [248, 285] width 10 height 6
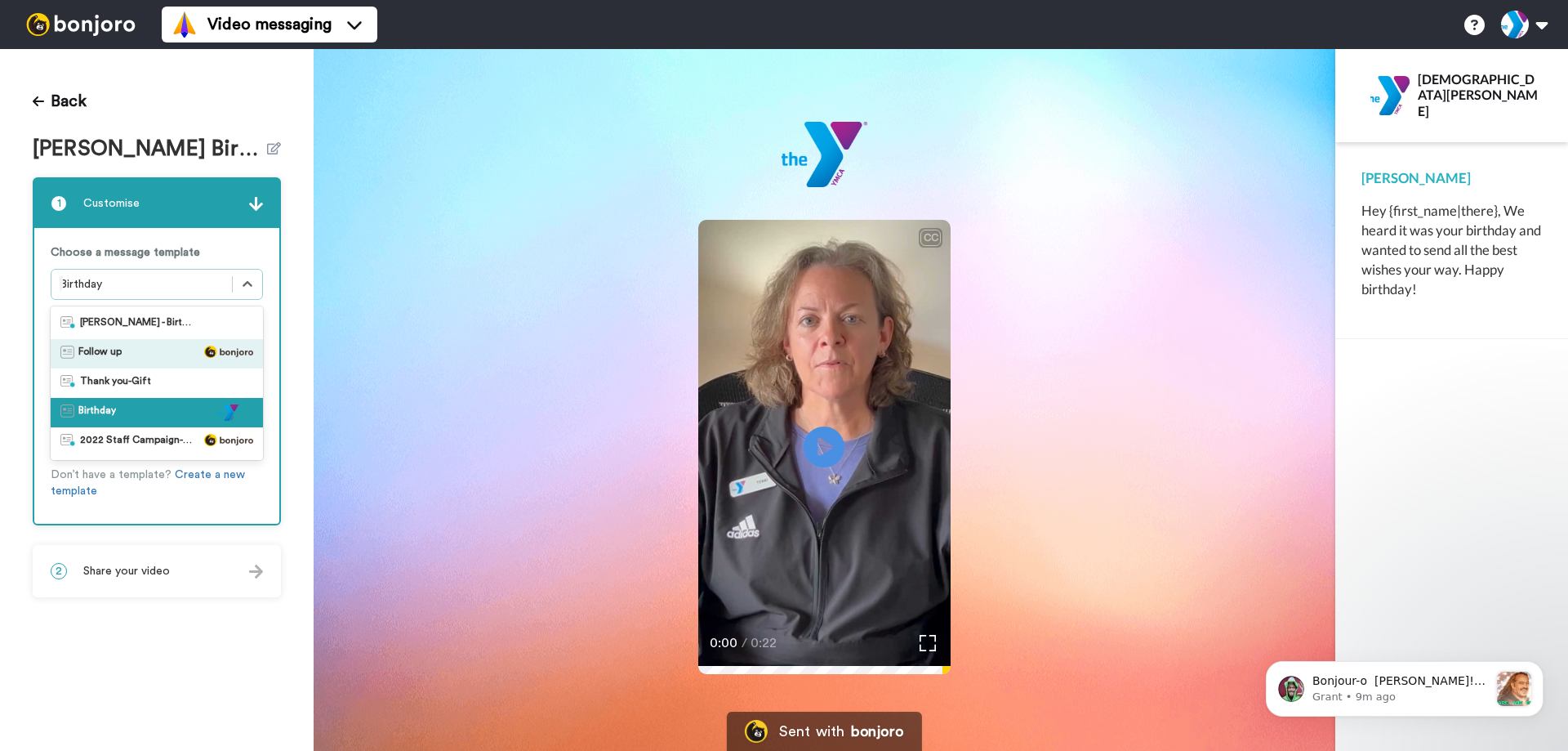
click at [161, 344] on div "Follow up" at bounding box center [157, 353] width 213 height 29
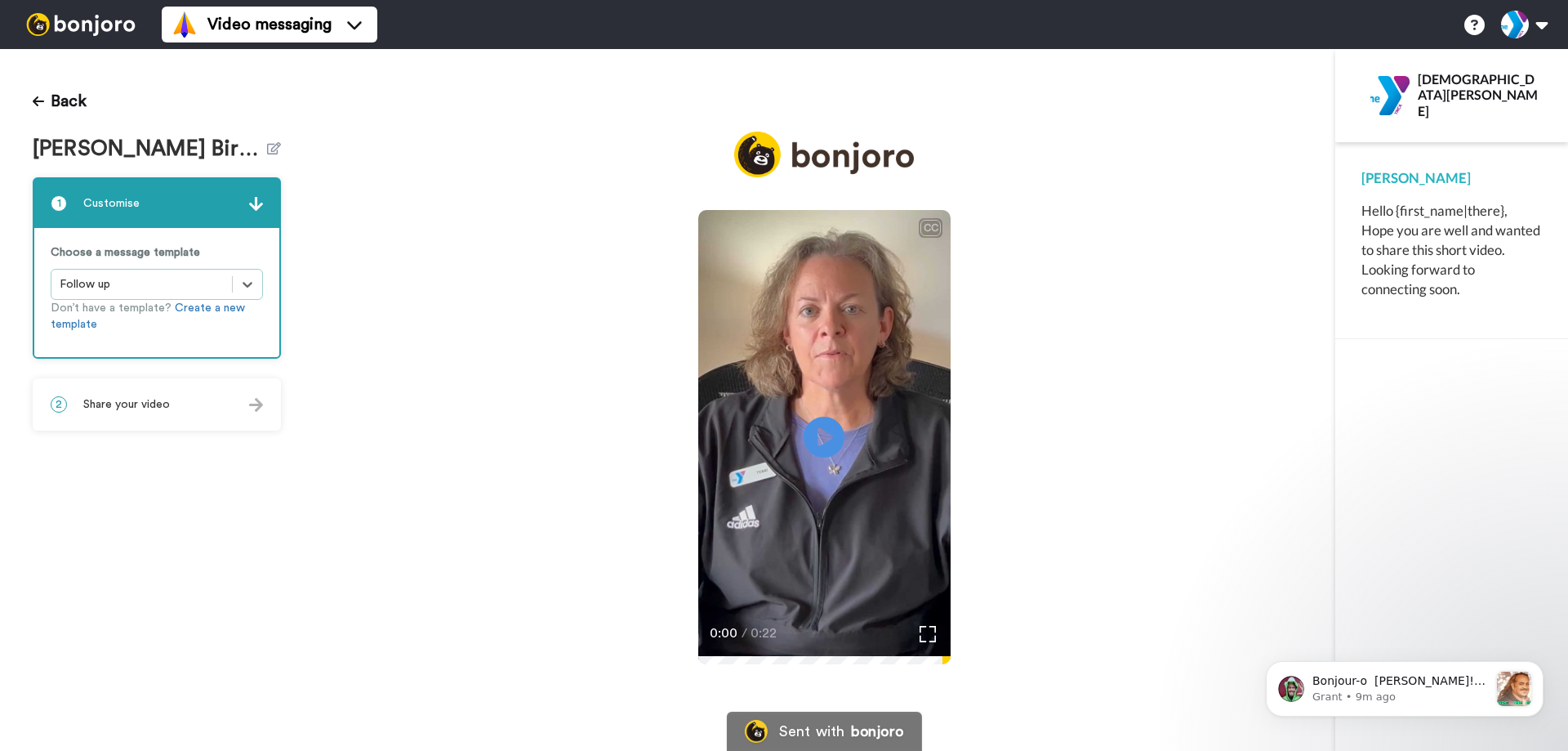
click at [143, 396] on span "Share your video" at bounding box center [127, 405] width 87 height 17
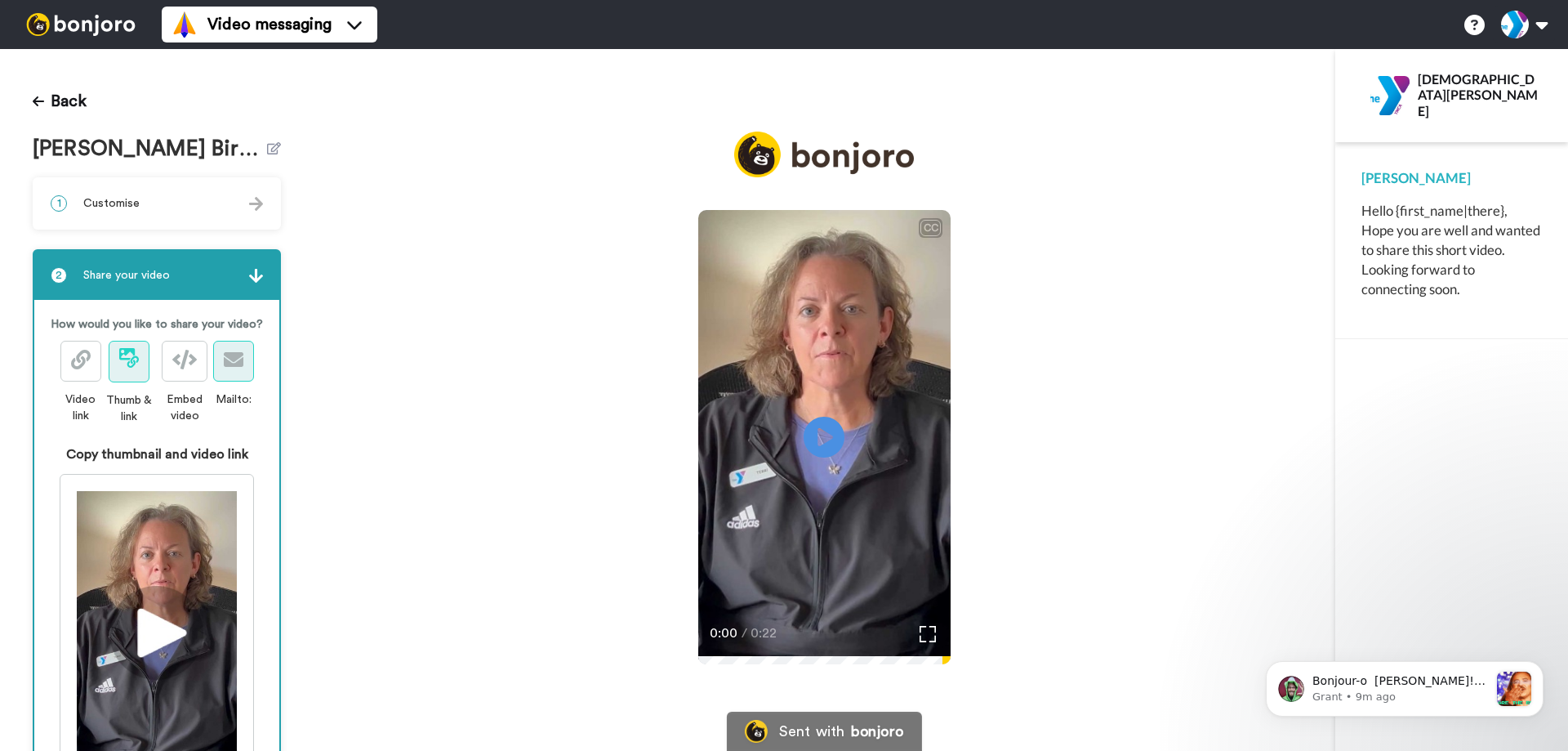
click at [227, 370] on icon at bounding box center [234, 360] width 20 height 20
click at [231, 370] on icon at bounding box center [234, 360] width 20 height 20
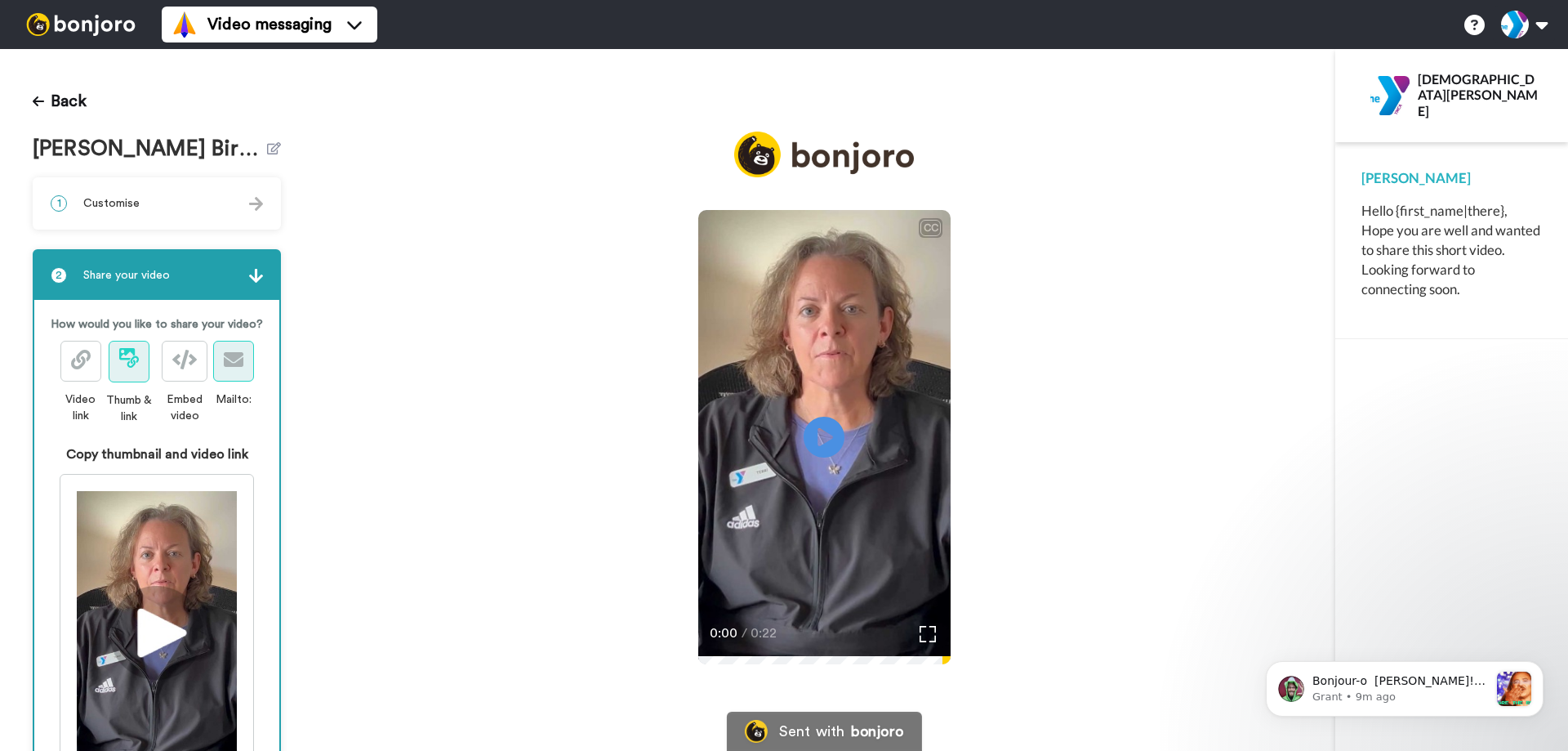
click at [231, 370] on icon at bounding box center [234, 360] width 20 height 20
click at [516, 258] on div "CC Play/Pause 0:00 / 0:22" at bounding box center [824, 411] width 1022 height 558
click at [770, 732] on div "Sent with bonjoro" at bounding box center [824, 731] width 194 height 39
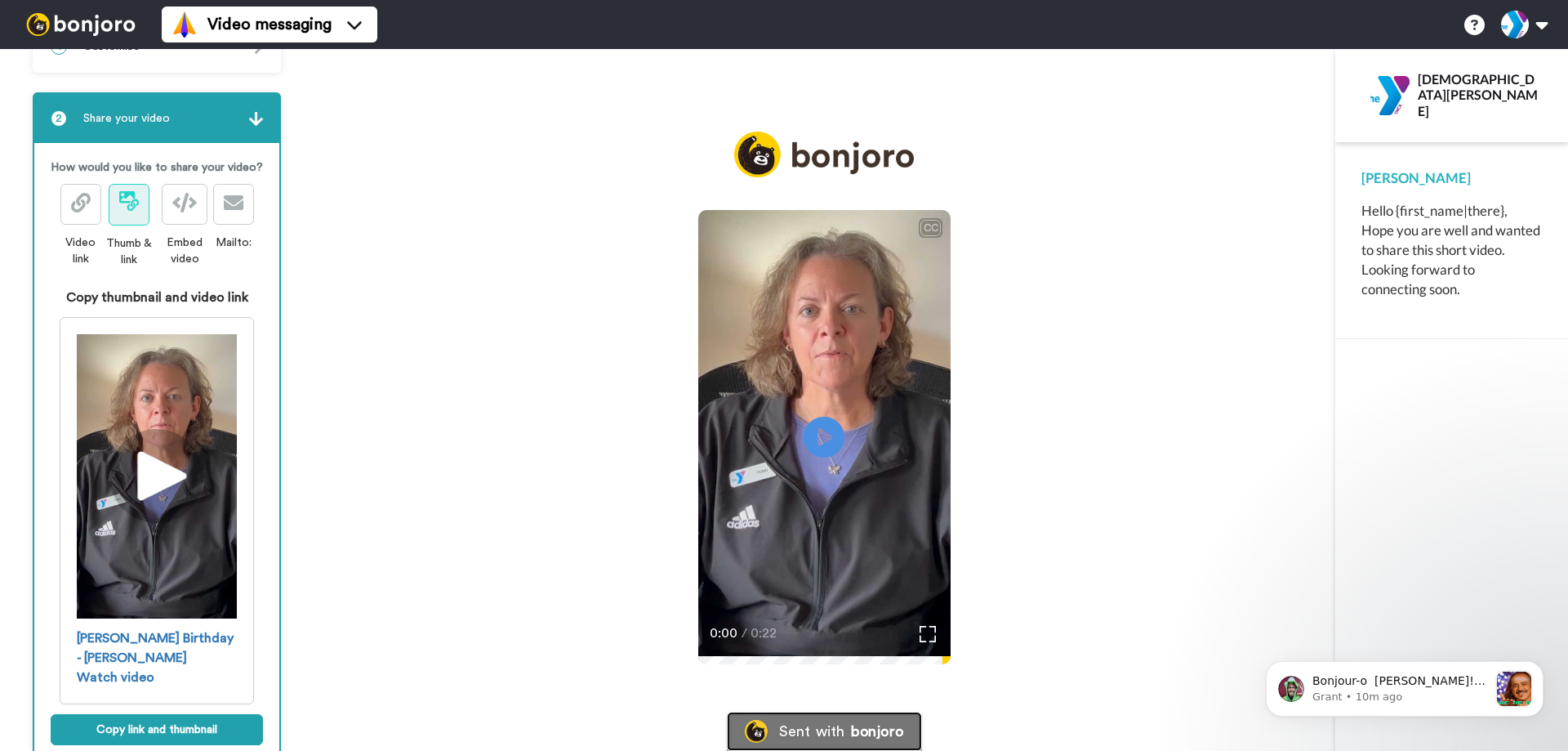
scroll to position [199, 0]
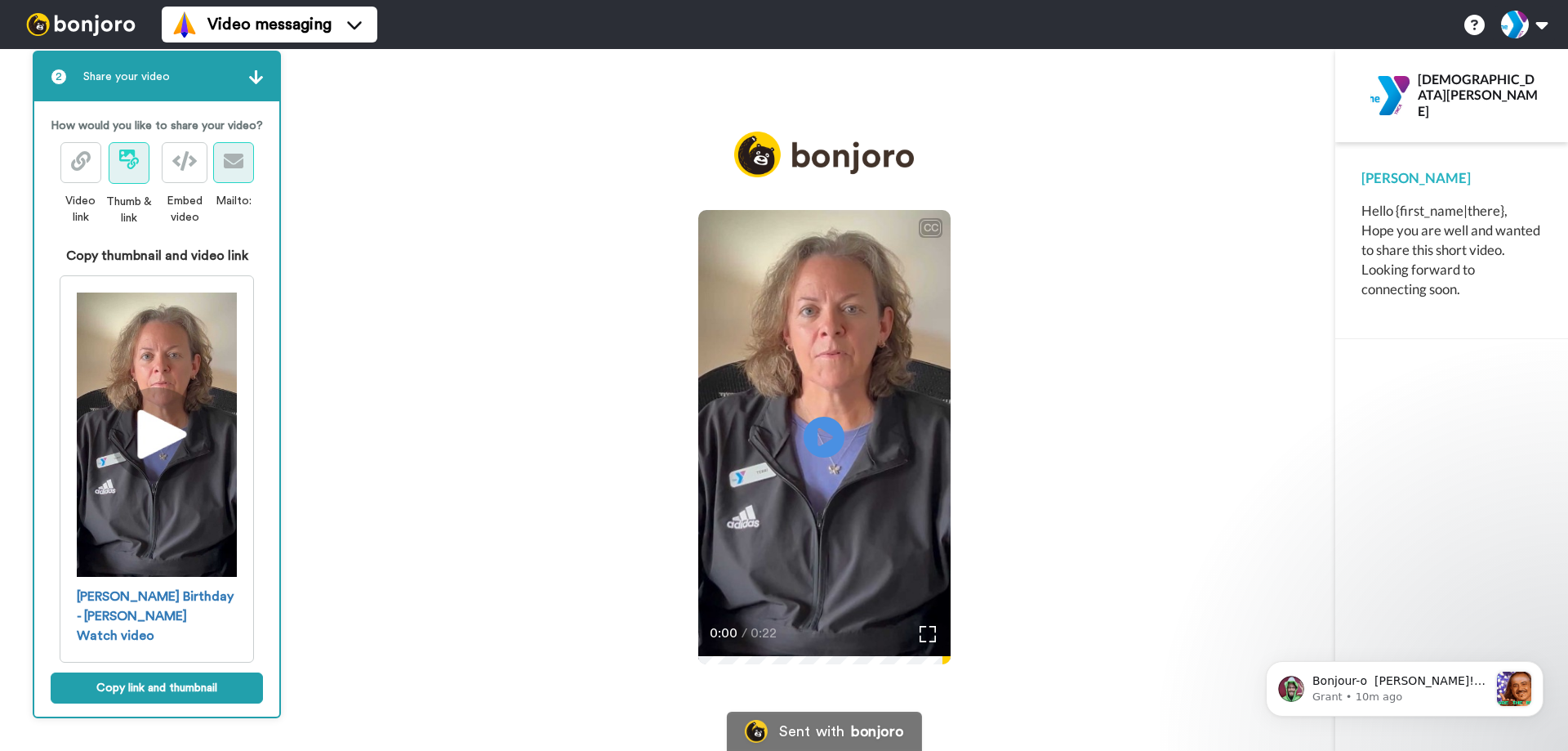
click at [230, 169] on icon at bounding box center [234, 161] width 20 height 20
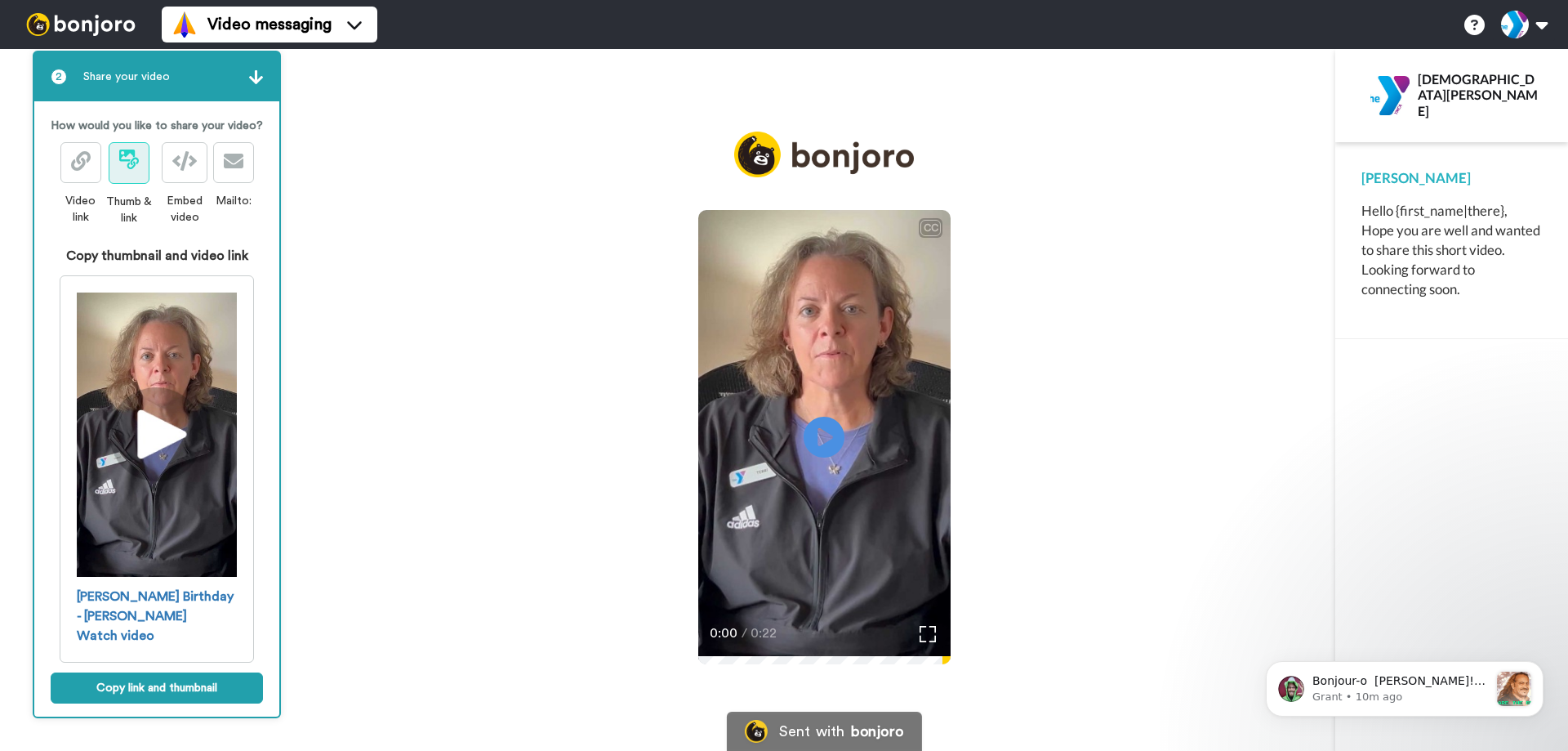
click at [200, 226] on div "Video link Thumb & link Embed video Mailto:" at bounding box center [156, 184] width 194 height 84
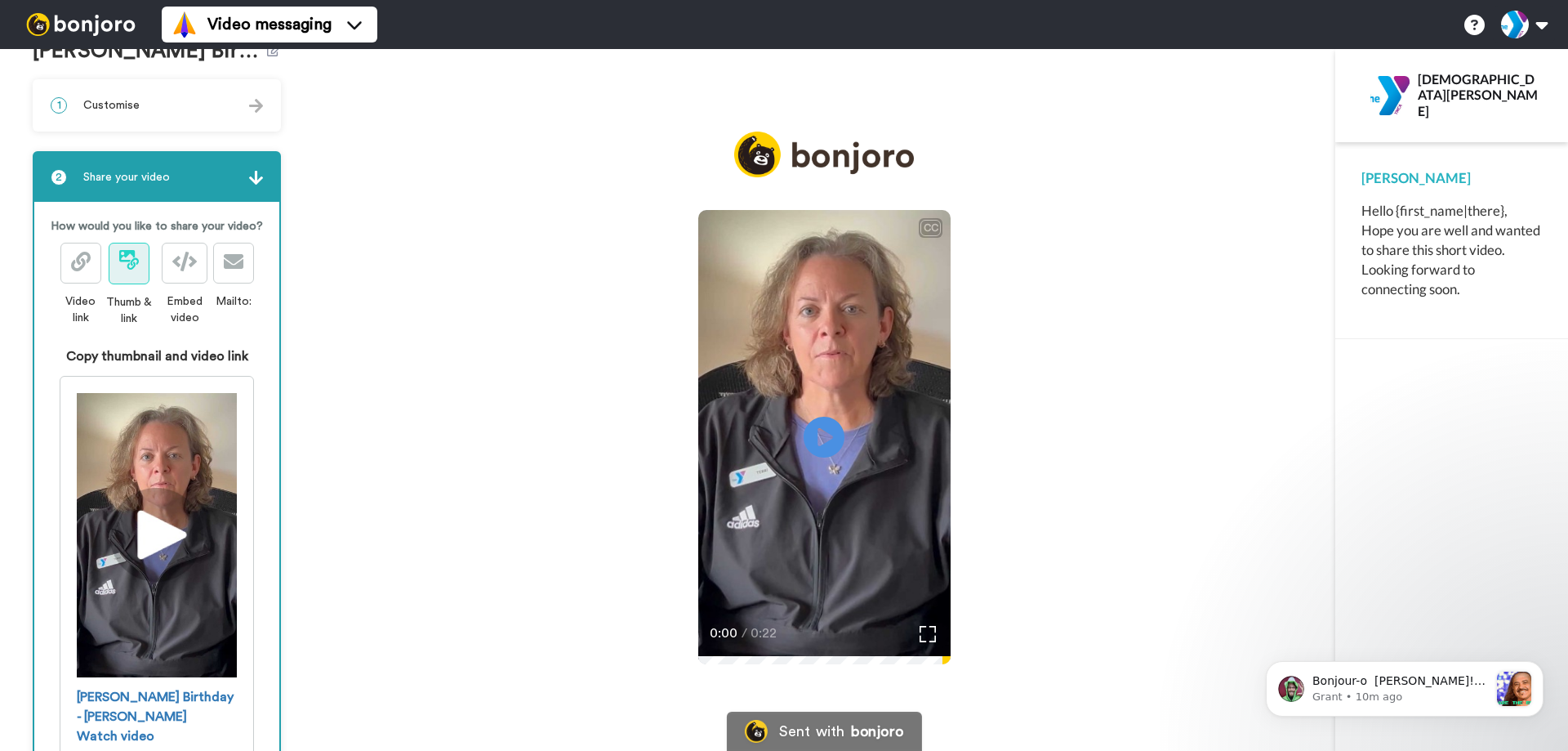
scroll to position [35, 0]
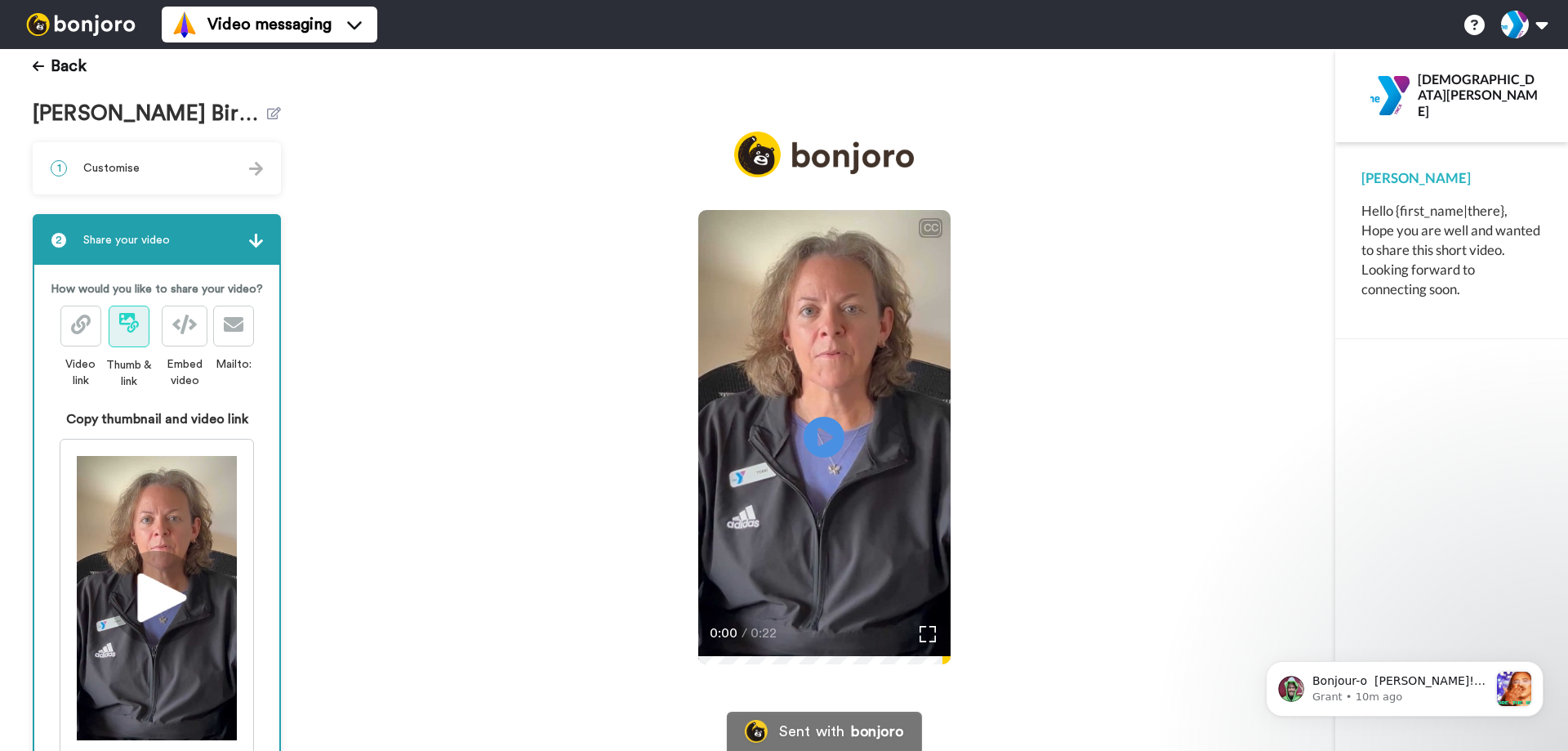
drag, startPoint x: 179, startPoint y: 250, endPoint x: 155, endPoint y: 270, distance: 31.2
click at [158, 269] on div "2 Share your video How would you like to share your video? Video link Thumb & l…" at bounding box center [157, 548] width 249 height 668
click at [232, 289] on p "How would you like to share your video?" at bounding box center [157, 290] width 213 height 17
click at [224, 336] on span at bounding box center [234, 326] width 20 height 20
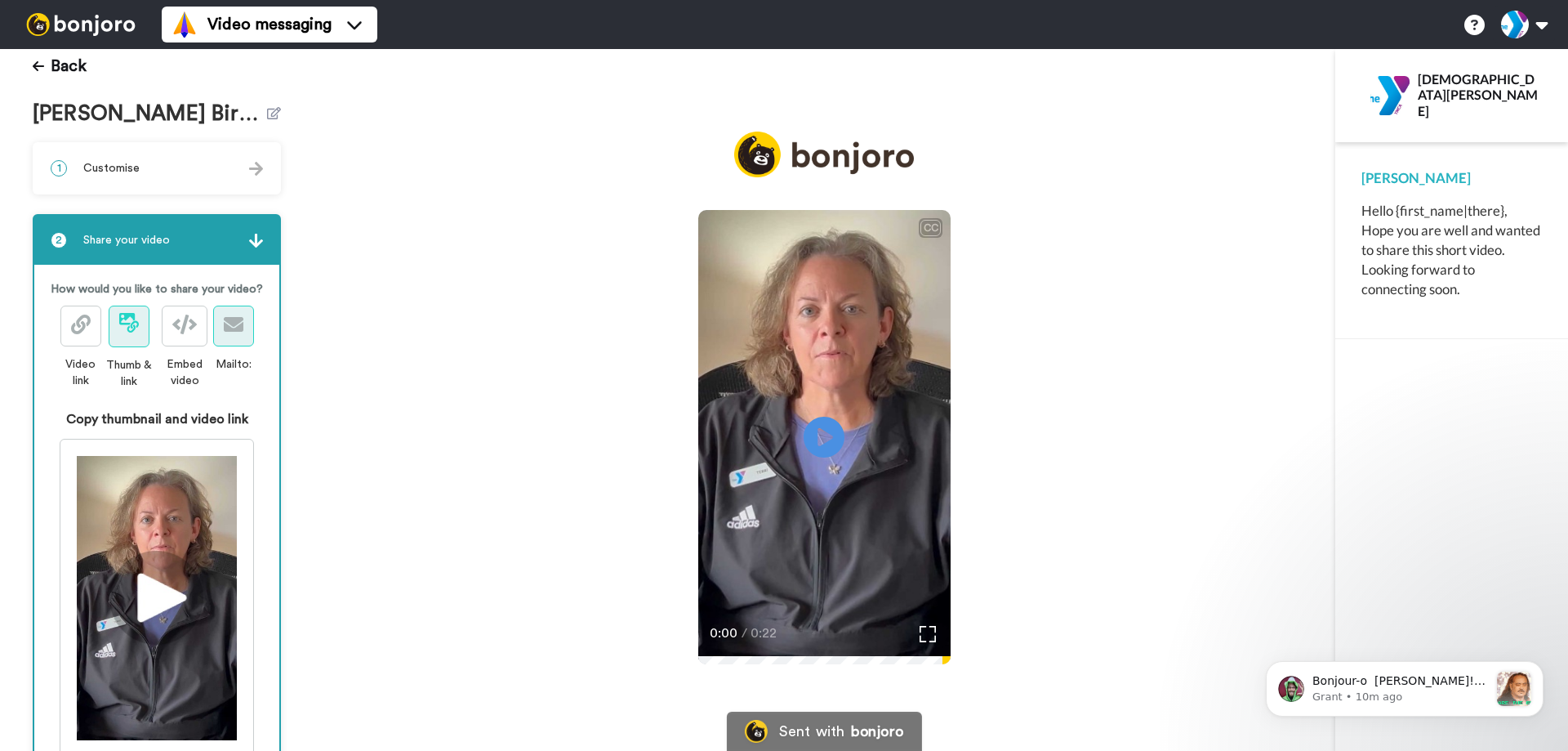
click at [224, 336] on span at bounding box center [234, 326] width 20 height 20
click at [214, 346] on button at bounding box center [234, 325] width 41 height 41
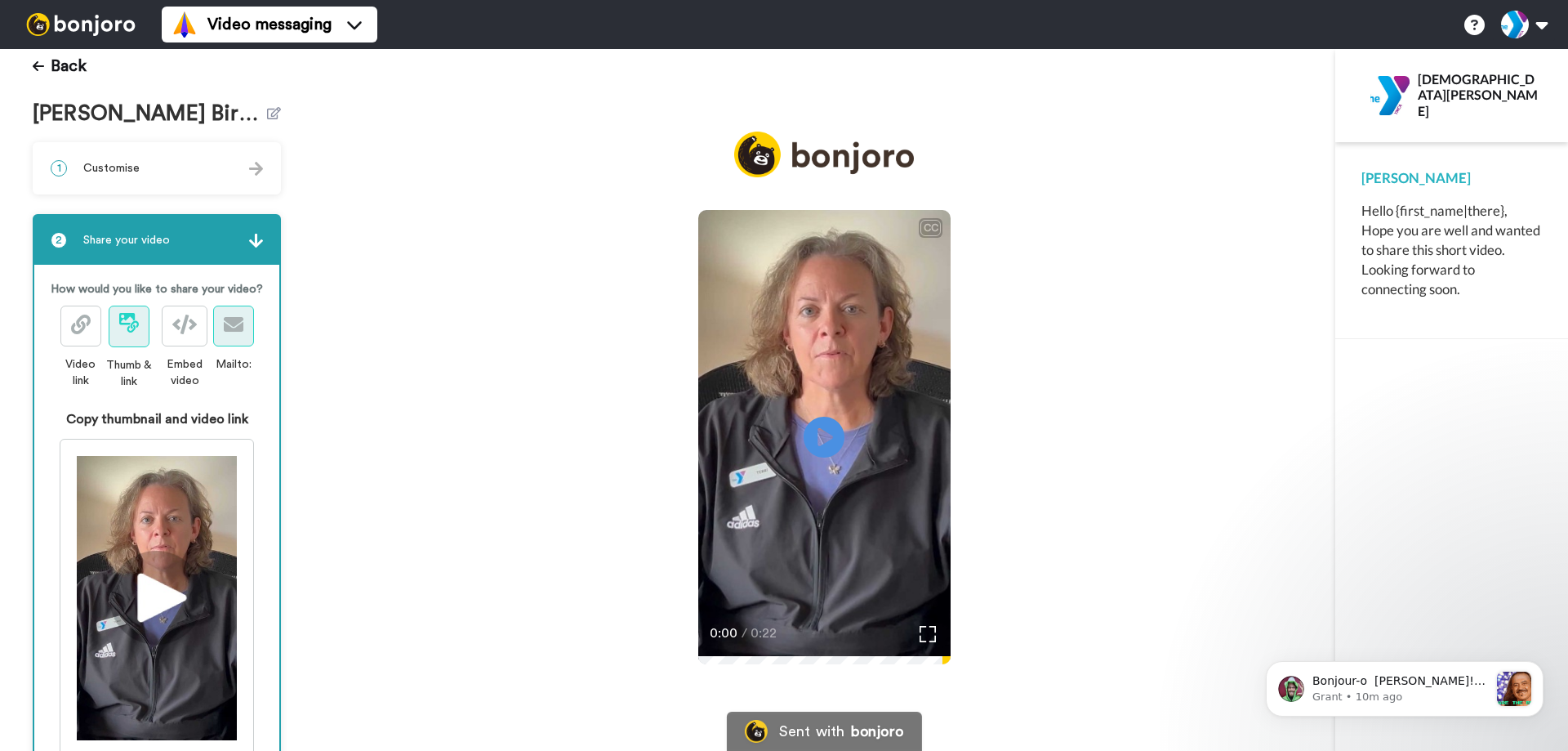
click at [214, 346] on button at bounding box center [234, 325] width 41 height 41
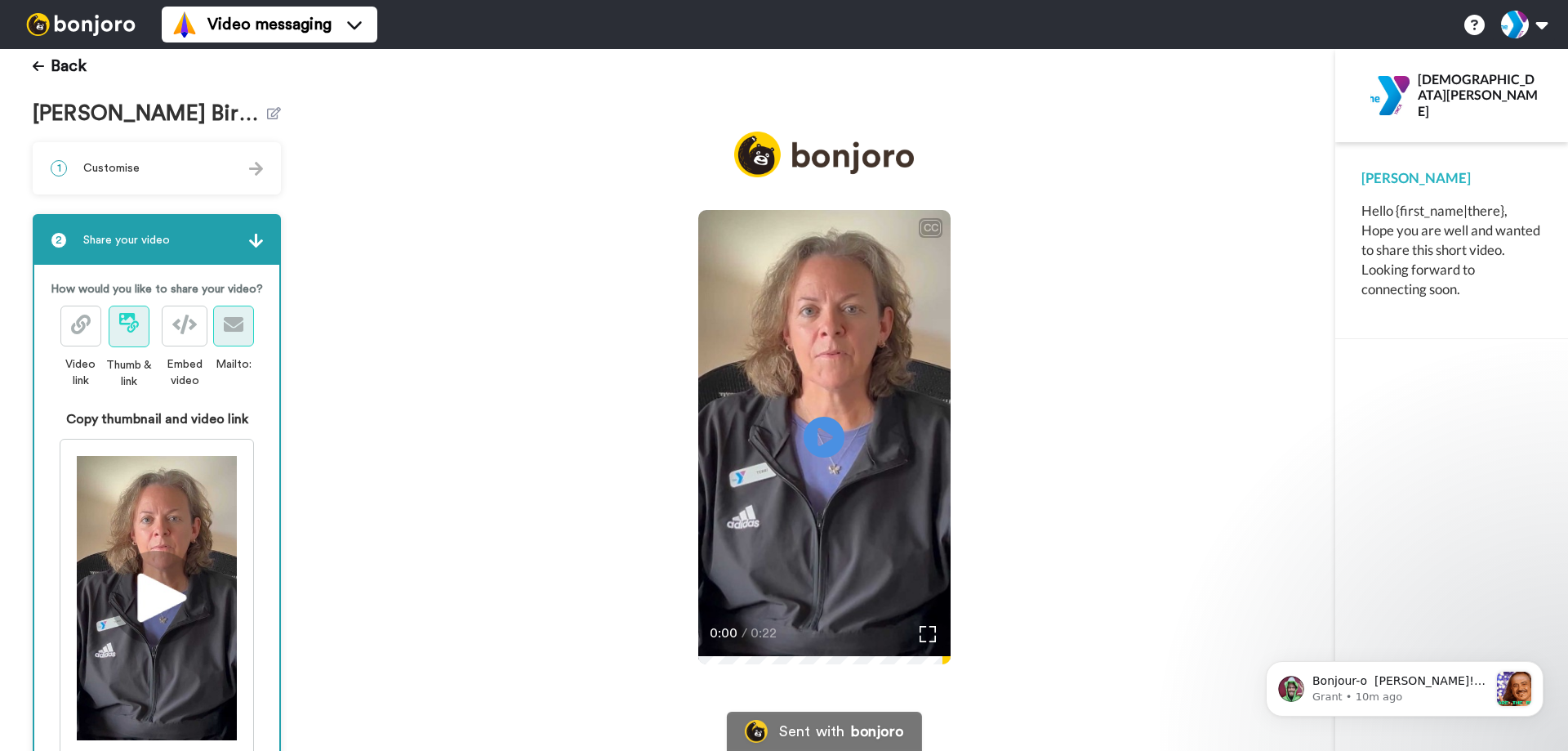
click at [214, 346] on button at bounding box center [234, 325] width 41 height 41
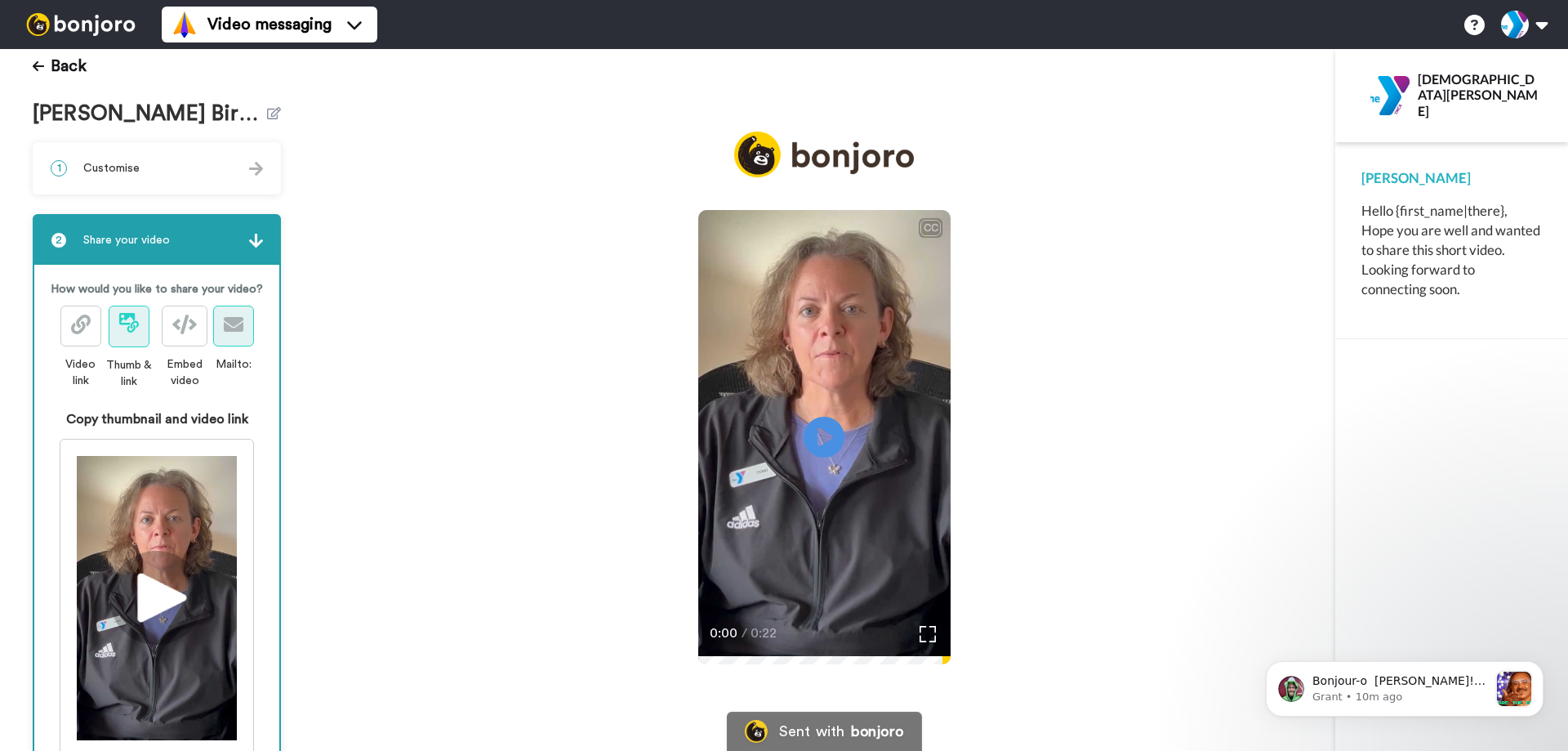
click at [214, 346] on button at bounding box center [234, 325] width 41 height 41
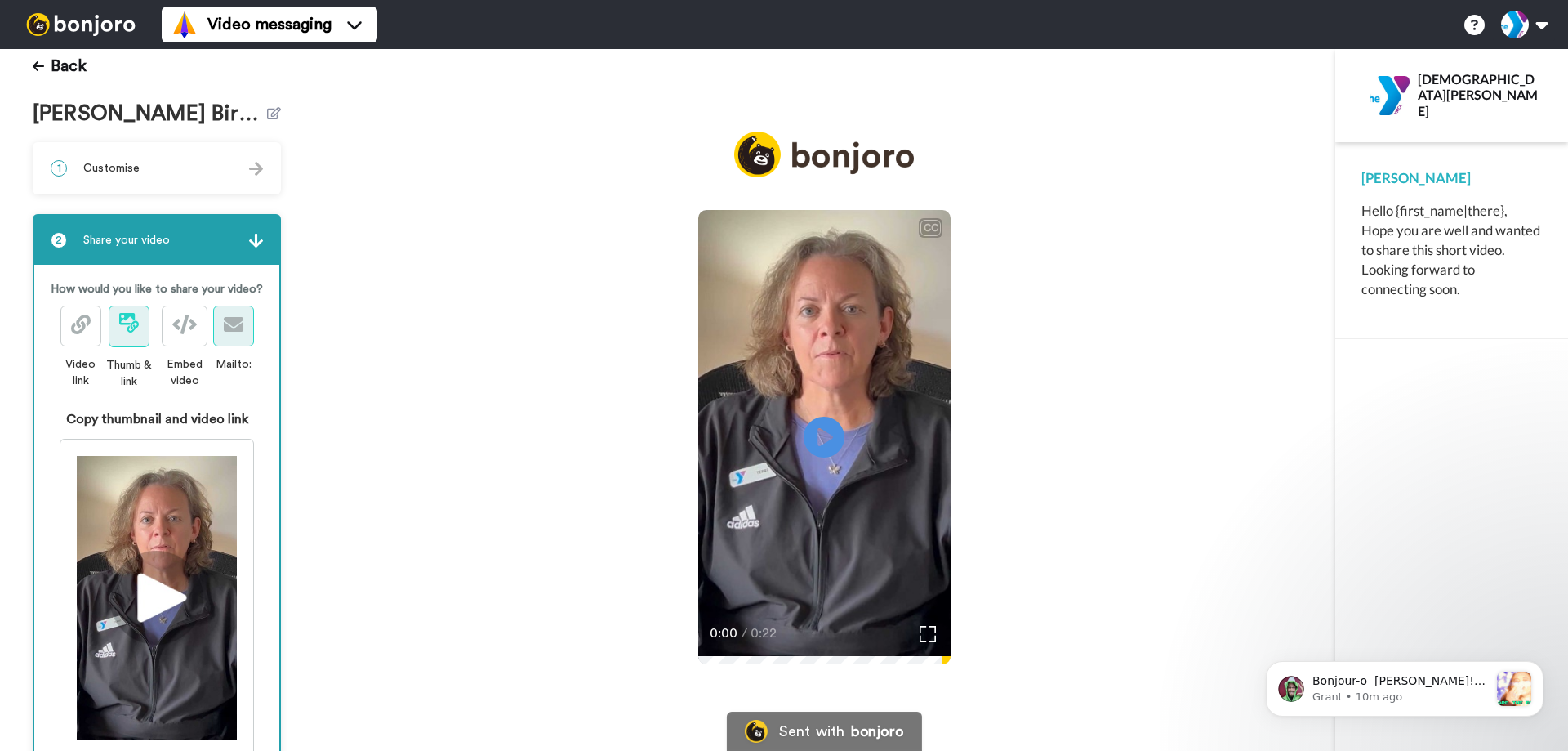
click at [214, 346] on button at bounding box center [234, 325] width 41 height 41
click at [178, 164] on div "1 Customise" at bounding box center [157, 168] width 245 height 49
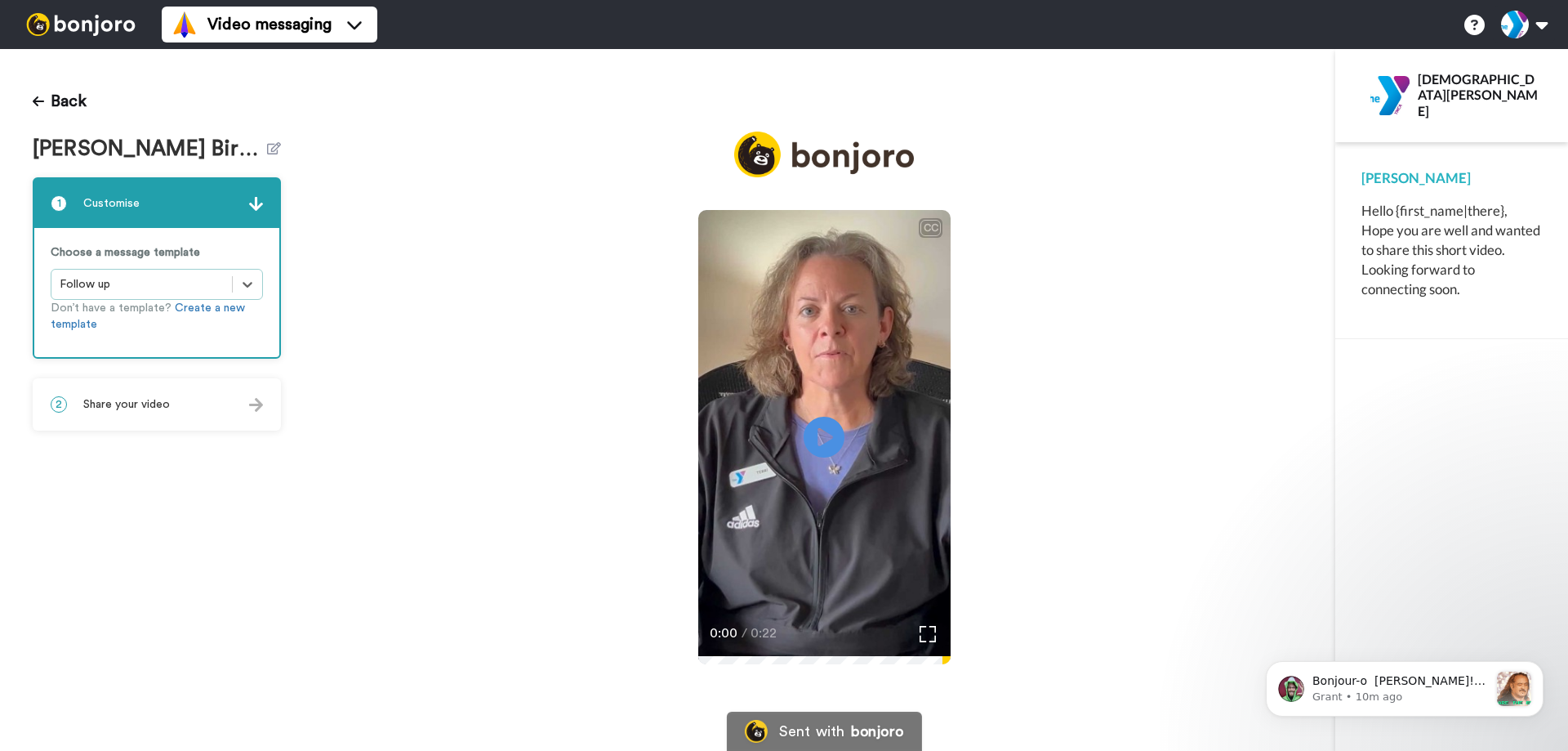
scroll to position [0, 0]
click at [254, 290] on icon at bounding box center [248, 285] width 17 height 17
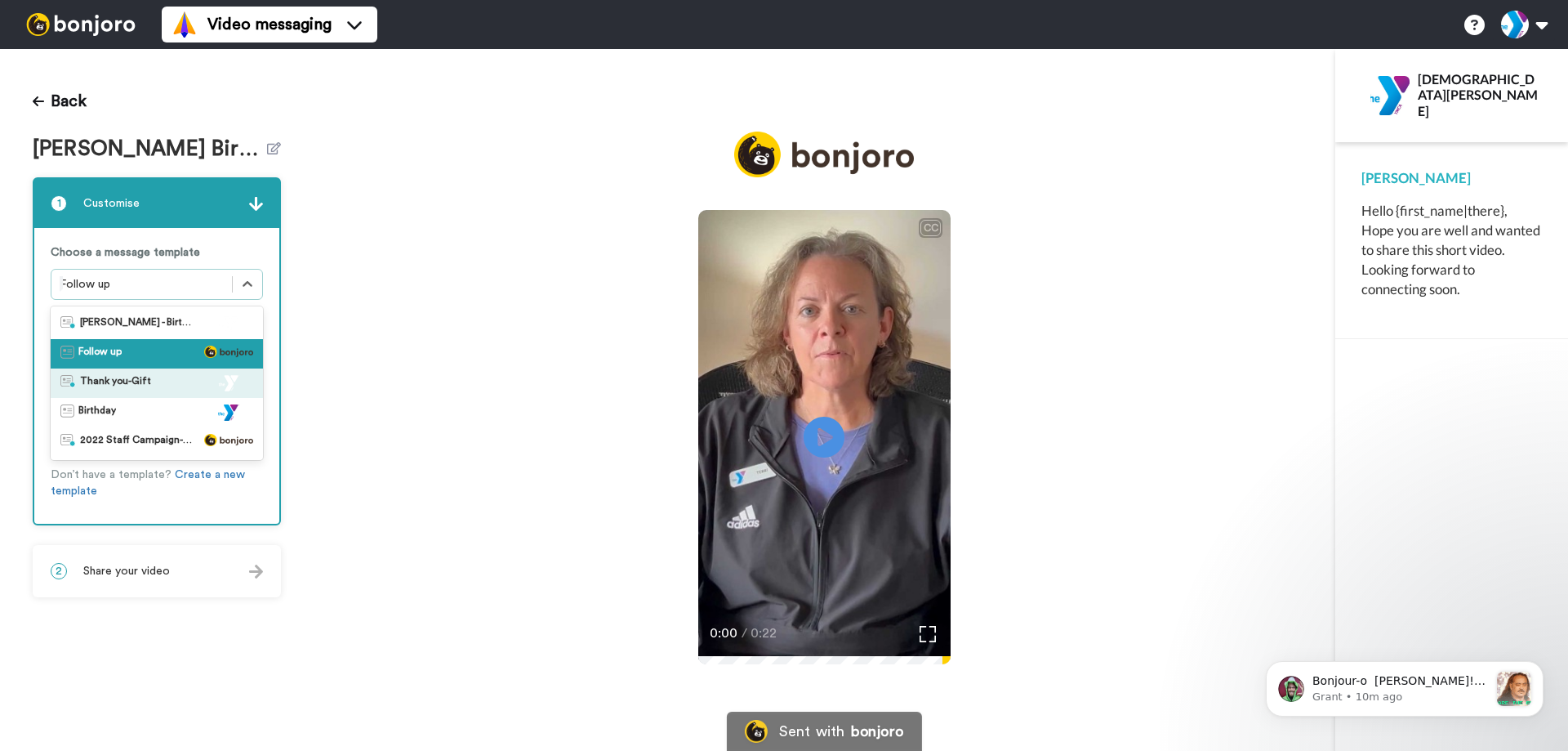
click at [468, 375] on div "CC Play/Pause 0:00 / 0:22" at bounding box center [824, 411] width 1022 height 558
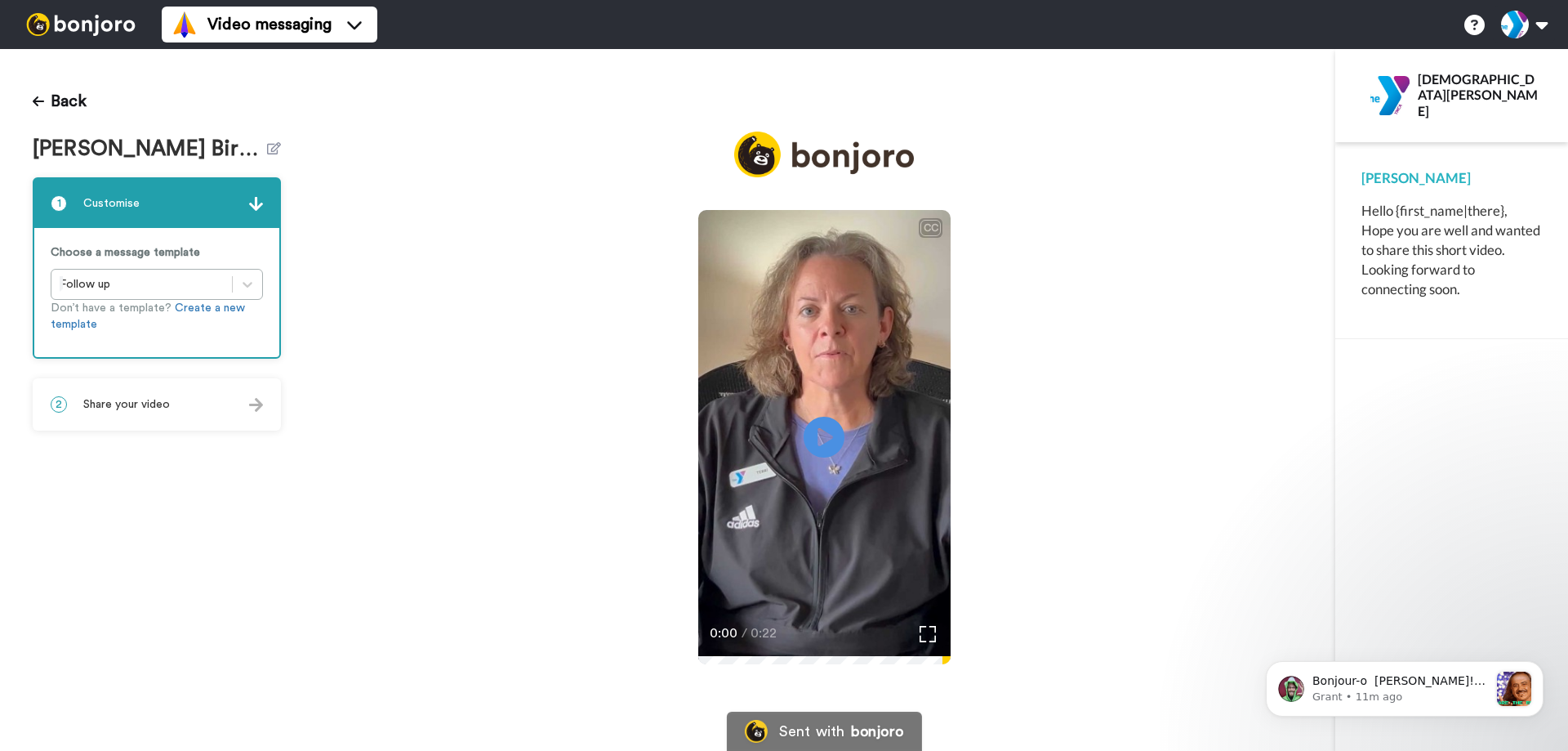
click at [246, 404] on div "2 Share your video" at bounding box center [157, 404] width 245 height 49
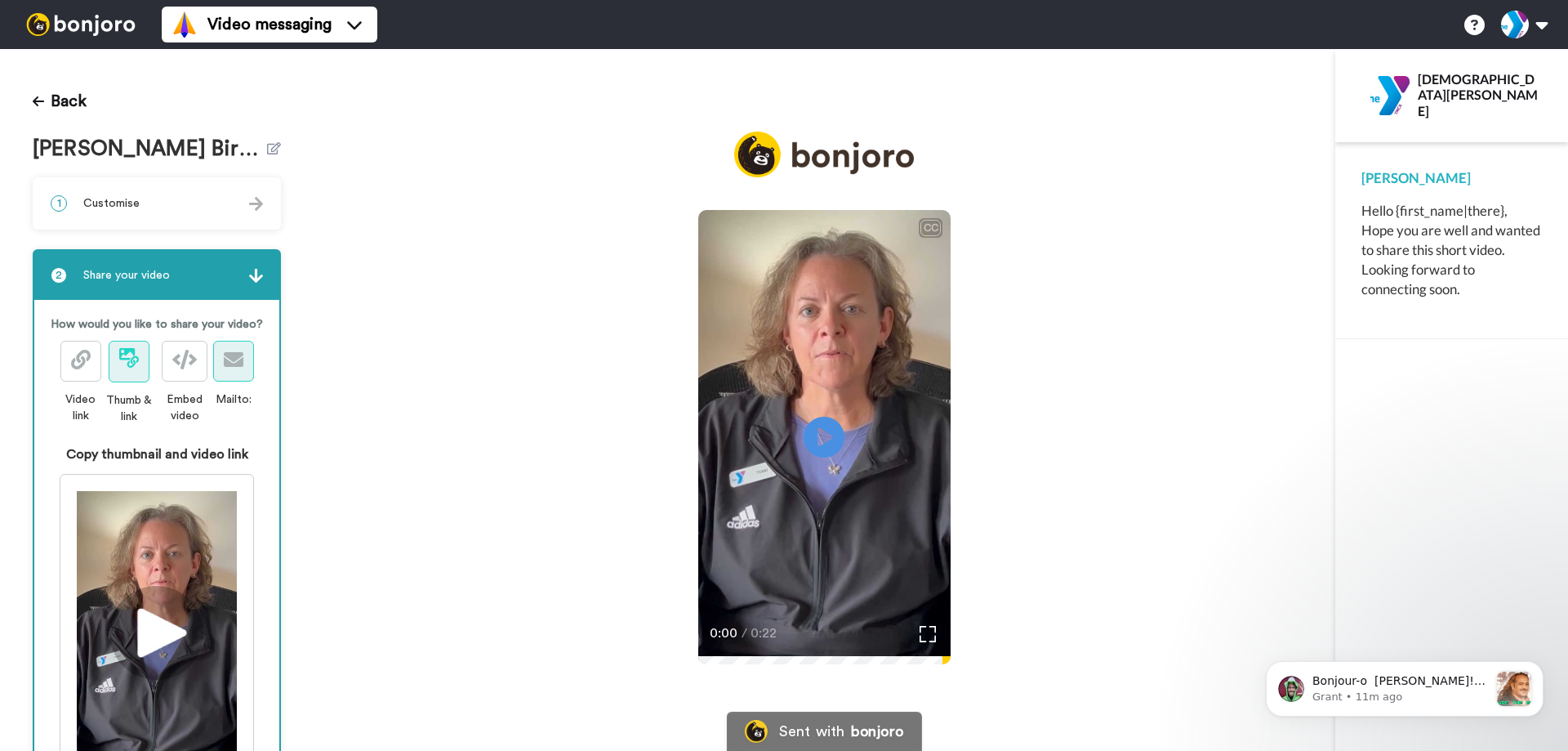
click at [227, 370] on icon at bounding box center [234, 360] width 20 height 20
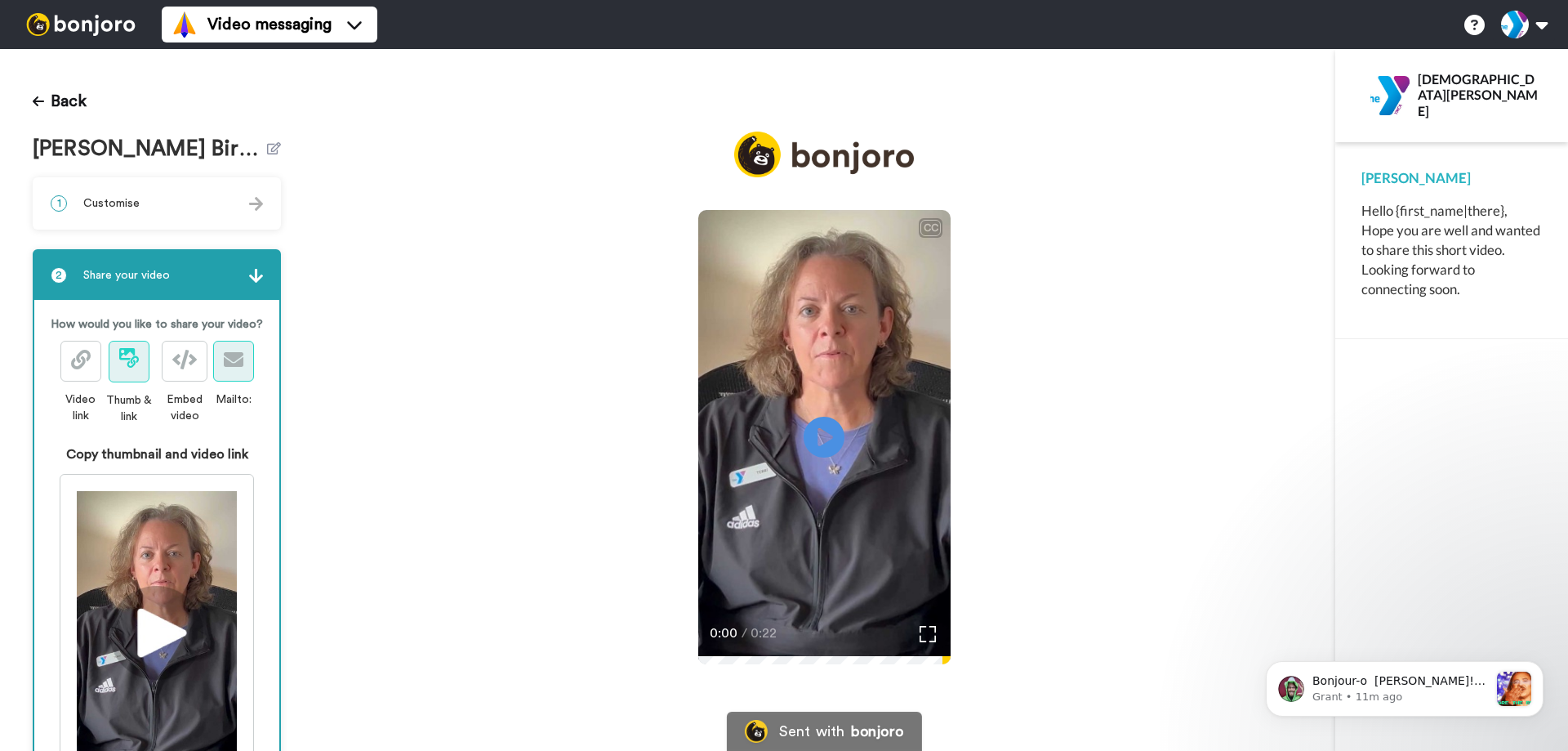
click at [227, 370] on icon at bounding box center [234, 360] width 20 height 20
click at [86, 370] on icon at bounding box center [81, 360] width 20 height 20
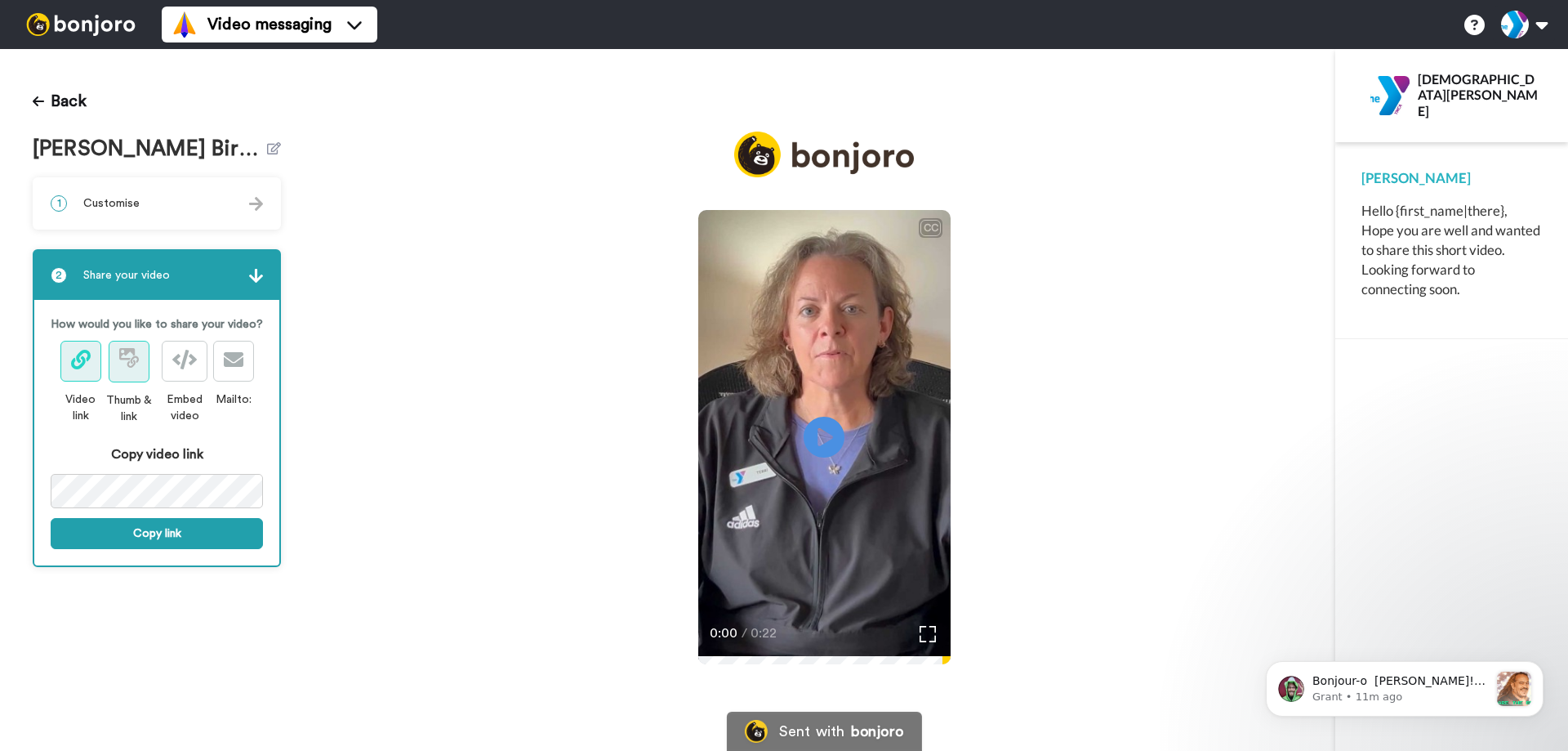
click at [120, 370] on span at bounding box center [129, 362] width 20 height 20
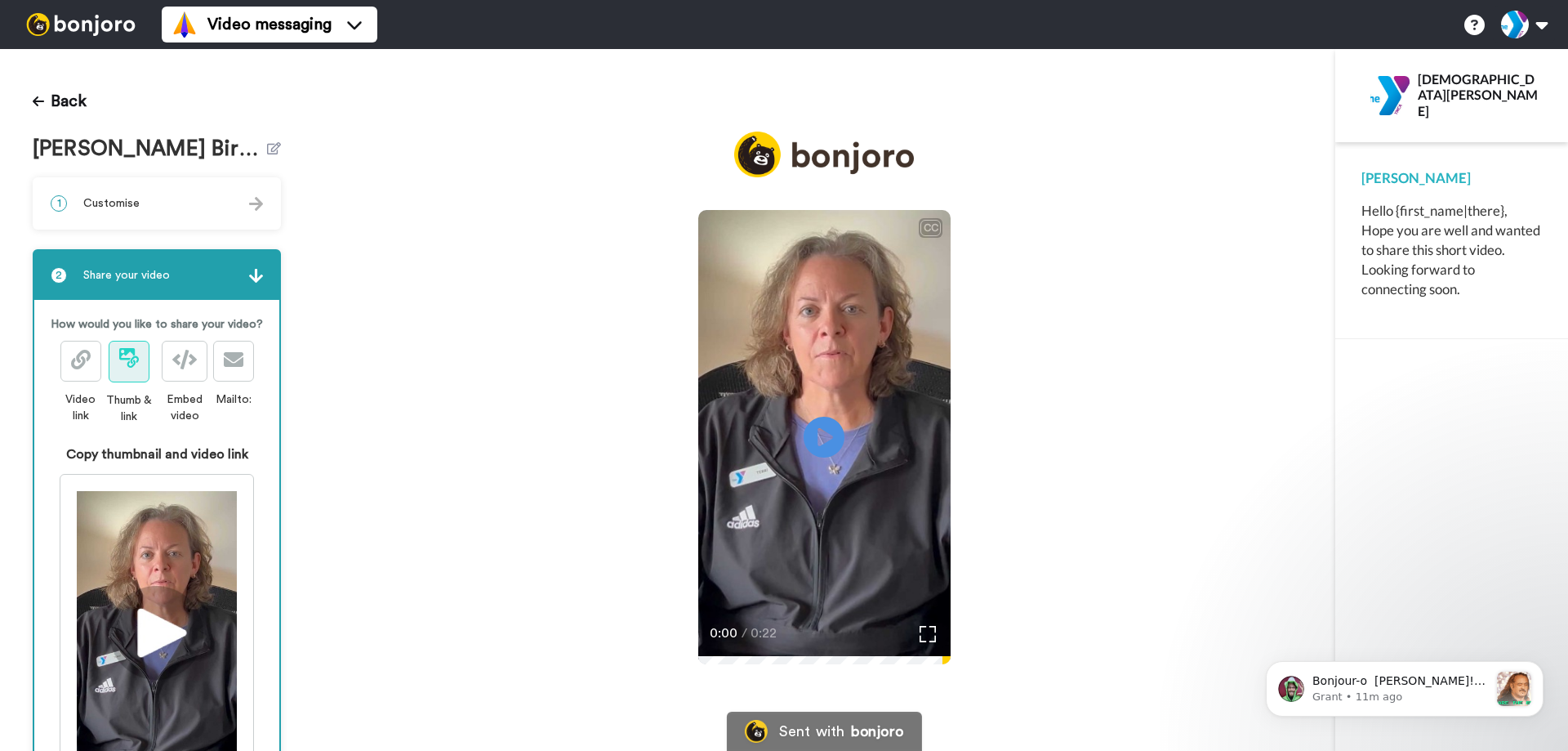
scroll to position [199, 0]
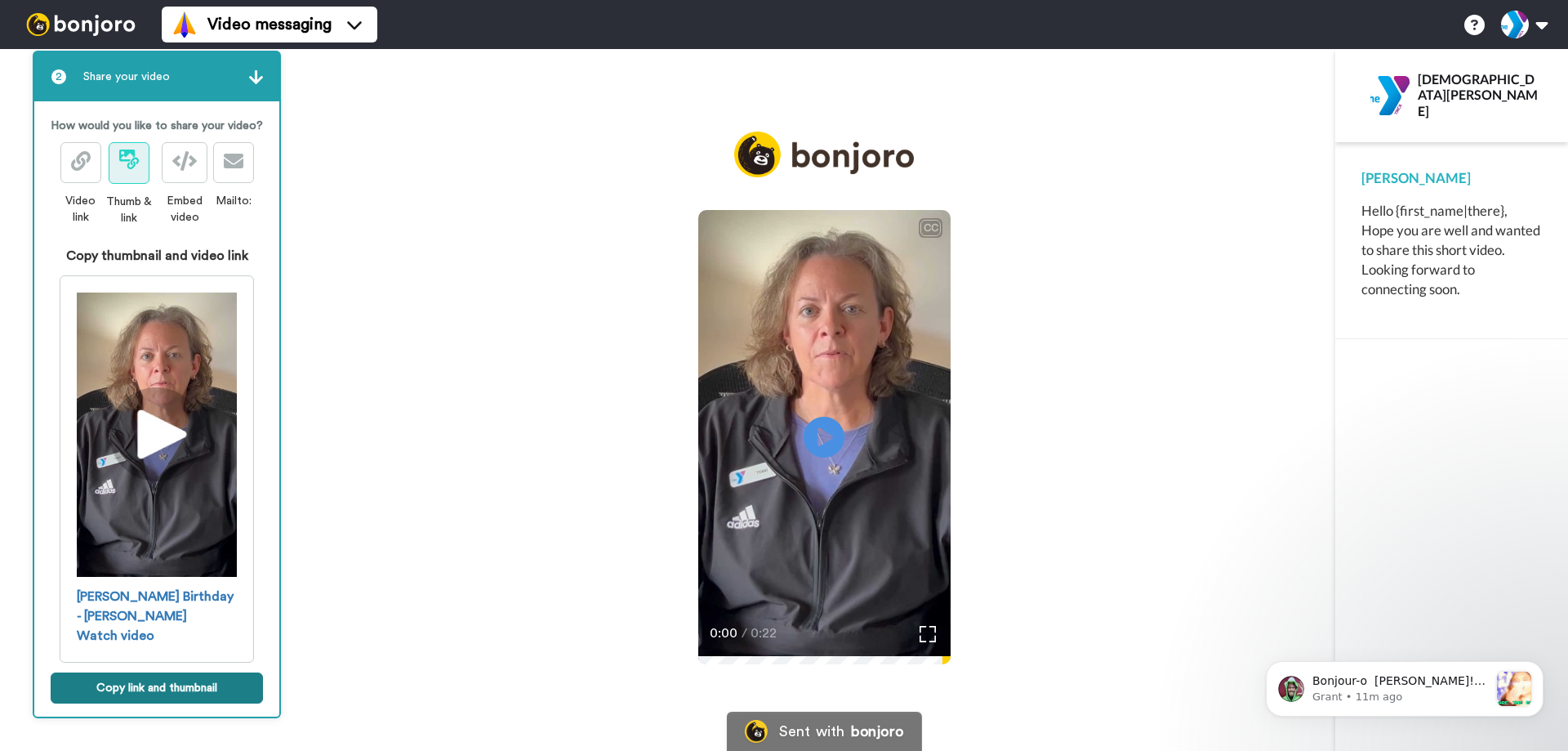
click at [143, 687] on button "Copy link and thumbnail" at bounding box center [157, 688] width 213 height 31
